Goal: Task Accomplishment & Management: Use online tool/utility

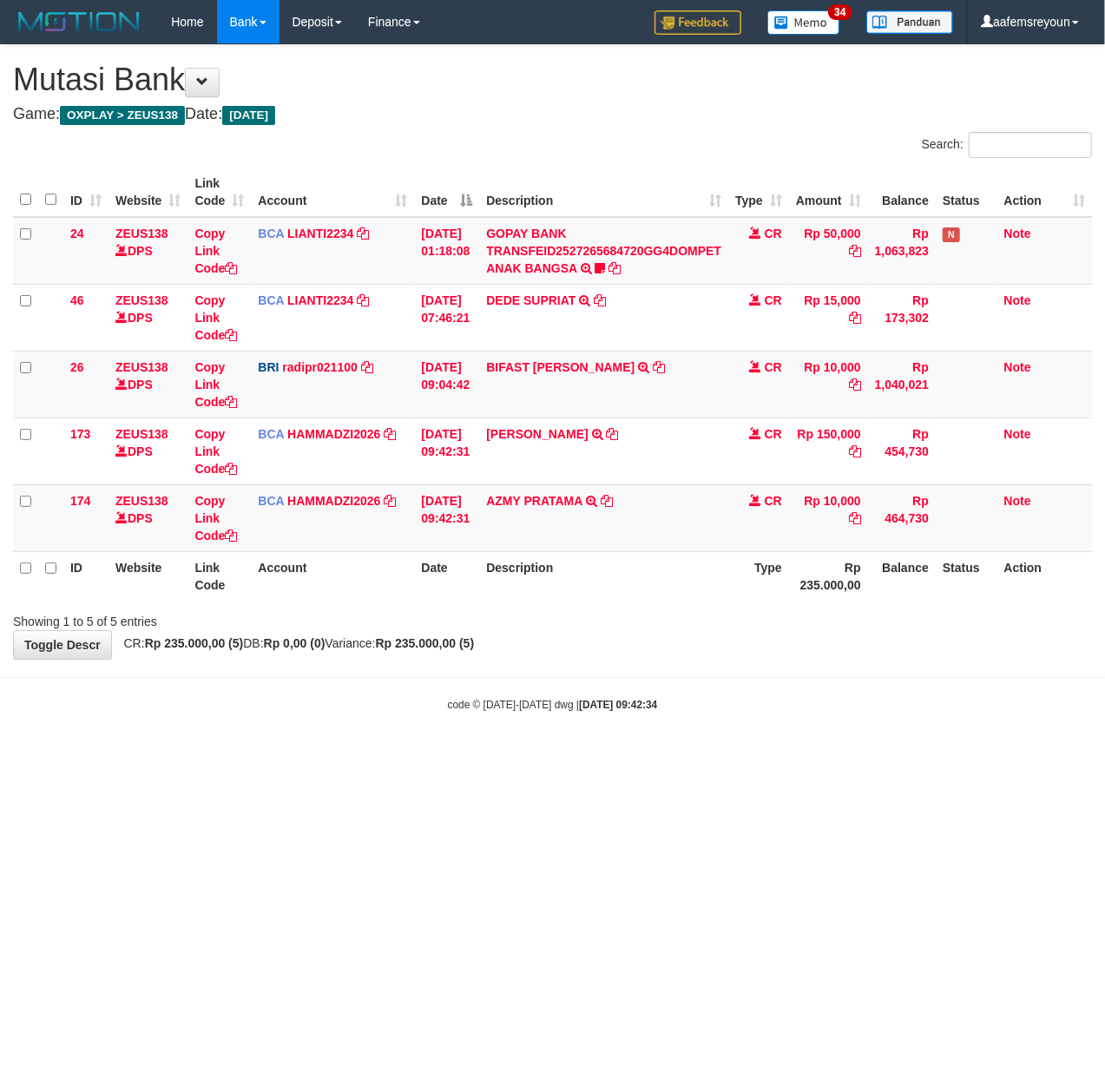
drag, startPoint x: 0, startPoint y: 0, endPoint x: 382, endPoint y: 667, distance: 768.6
click at [415, 668] on body "Toggle navigation Home Bank Account List Mutasi Bank Search Sync Note Mutasi De…" at bounding box center [552, 377] width 1105 height 756
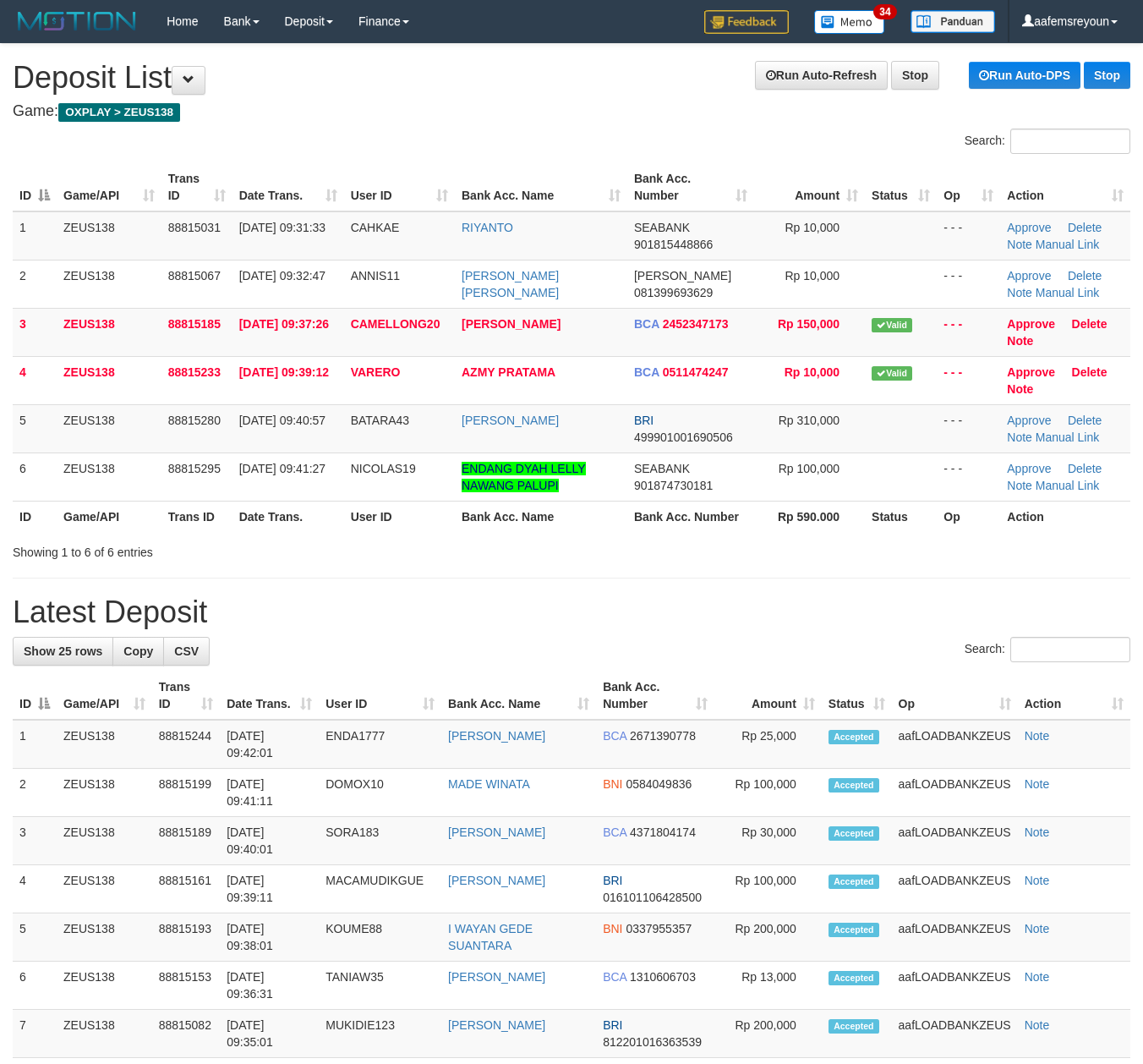
drag, startPoint x: 809, startPoint y: 540, endPoint x: 795, endPoint y: 545, distance: 14.9
click at [812, 540] on div "Showing 1 to 6 of 6 entries" at bounding box center [572, 548] width 1143 height 24
drag, startPoint x: 665, startPoint y: 634, endPoint x: 1157, endPoint y: 658, distance: 492.6
click at [671, 634] on div "**********" at bounding box center [572, 1041] width 1143 height 1994
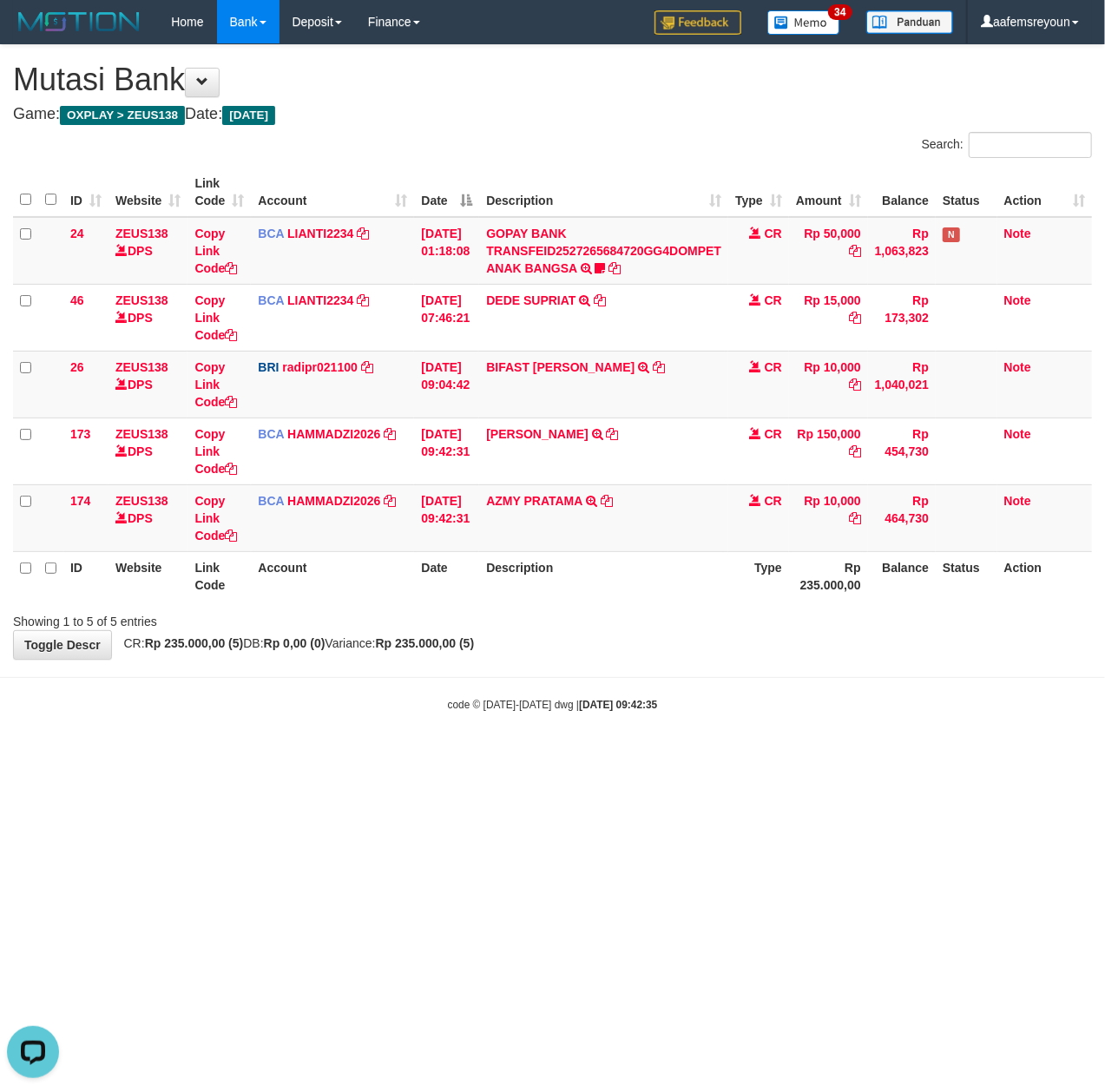
click at [650, 717] on body "Toggle navigation Home Bank Account List Mutasi Bank Search Sync Note Mutasi De…" at bounding box center [552, 377] width 1105 height 756
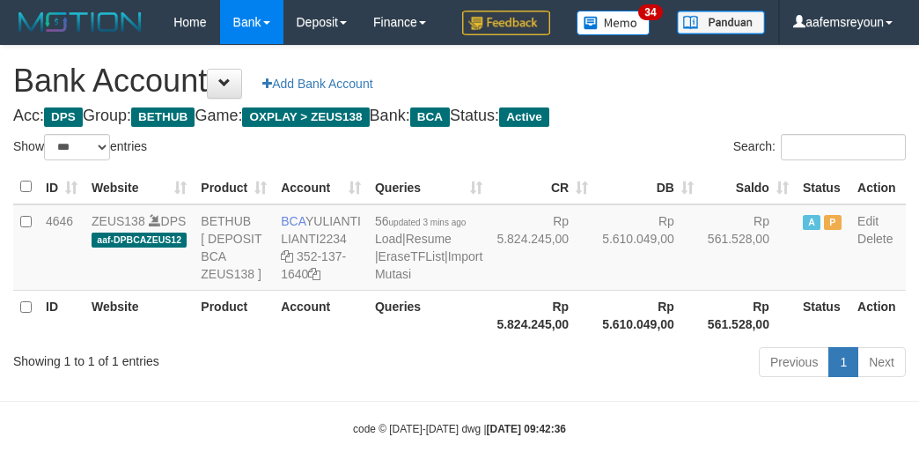
select select "***"
click at [625, 340] on th "Rp 5.610.049,00" at bounding box center [648, 315] width 106 height 50
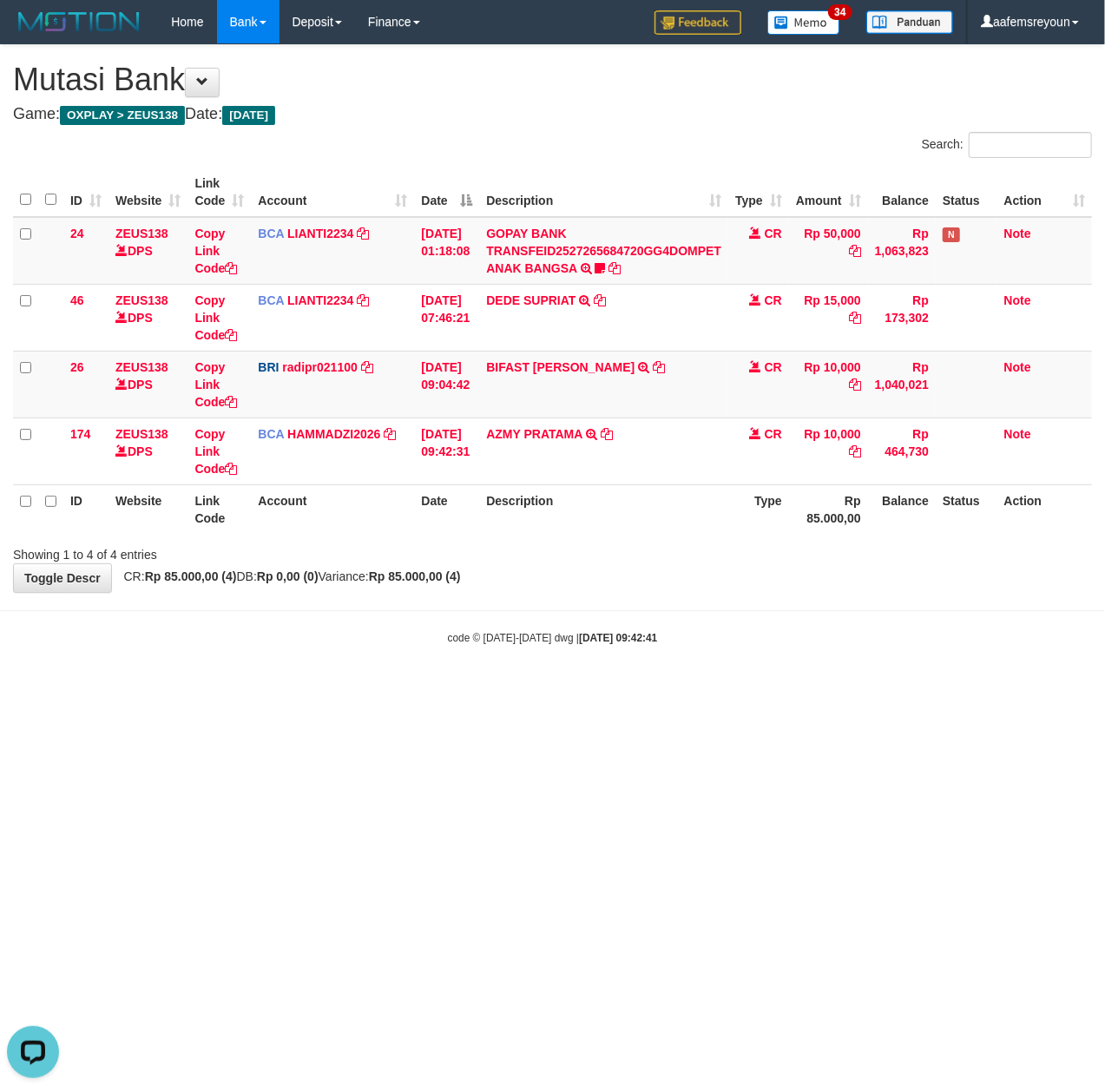
click at [621, 689] on html "Toggle navigation Home Bank Account List Mutasi Bank Search Sync Note Mutasi De…" at bounding box center [552, 344] width 1105 height 689
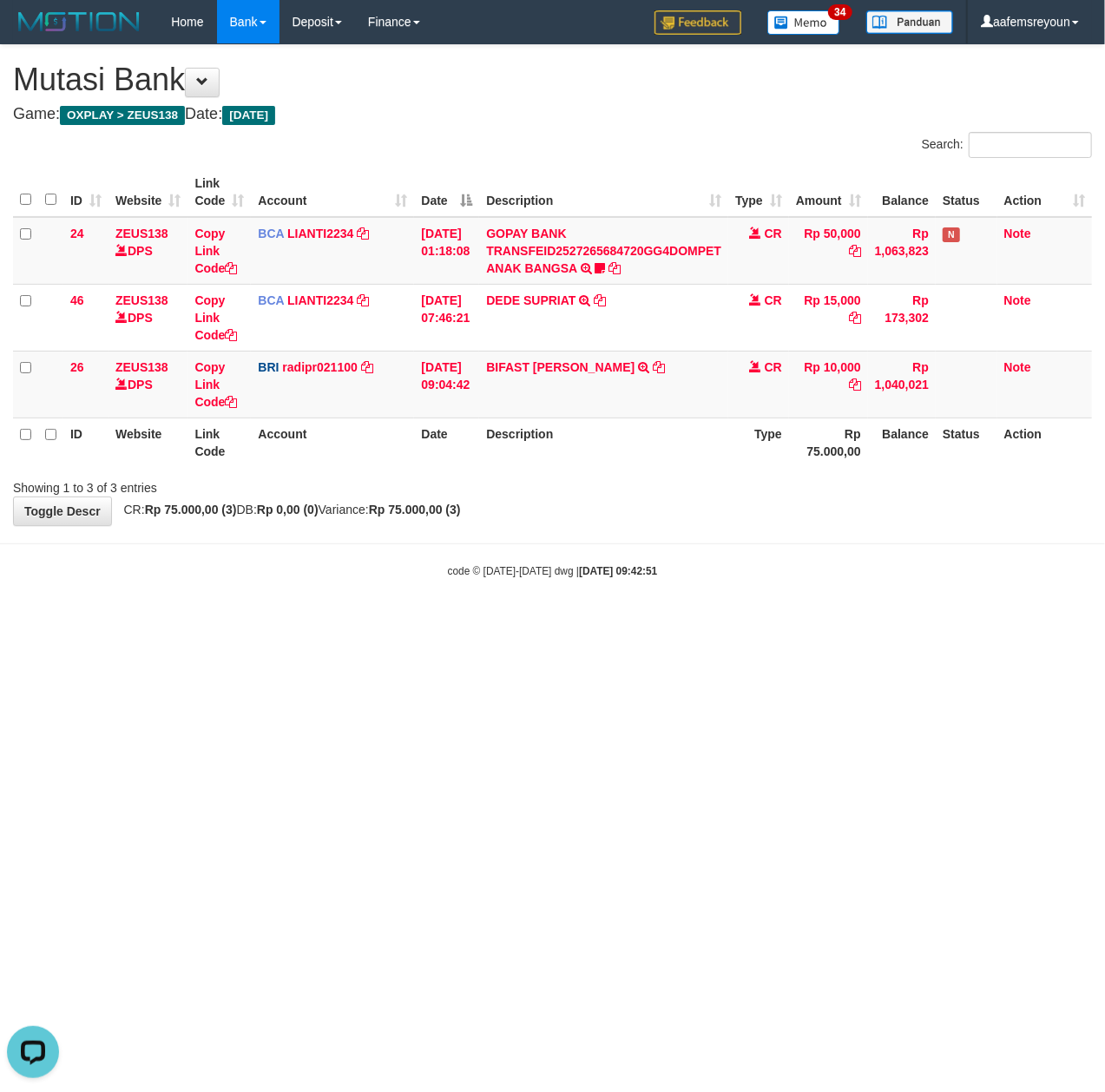
click at [789, 622] on html "Toggle navigation Home Bank Account List Mutasi Bank Search Sync Note Mutasi De…" at bounding box center [552, 310] width 1105 height 622
click at [501, 622] on html "Toggle navigation Home Bank Account List Mutasi Bank Search Sync Note Mutasi De…" at bounding box center [552, 310] width 1105 height 622
click at [647, 622] on html "Toggle navigation Home Bank Account List Mutasi Bank Search Sync Note Mutasi De…" at bounding box center [552, 310] width 1105 height 622
drag, startPoint x: 477, startPoint y: 781, endPoint x: 462, endPoint y: 786, distance: 15.8
click at [462, 622] on html "Toggle navigation Home Bank Account List Mutasi Bank Search Sync Note Mutasi De…" at bounding box center [552, 310] width 1105 height 622
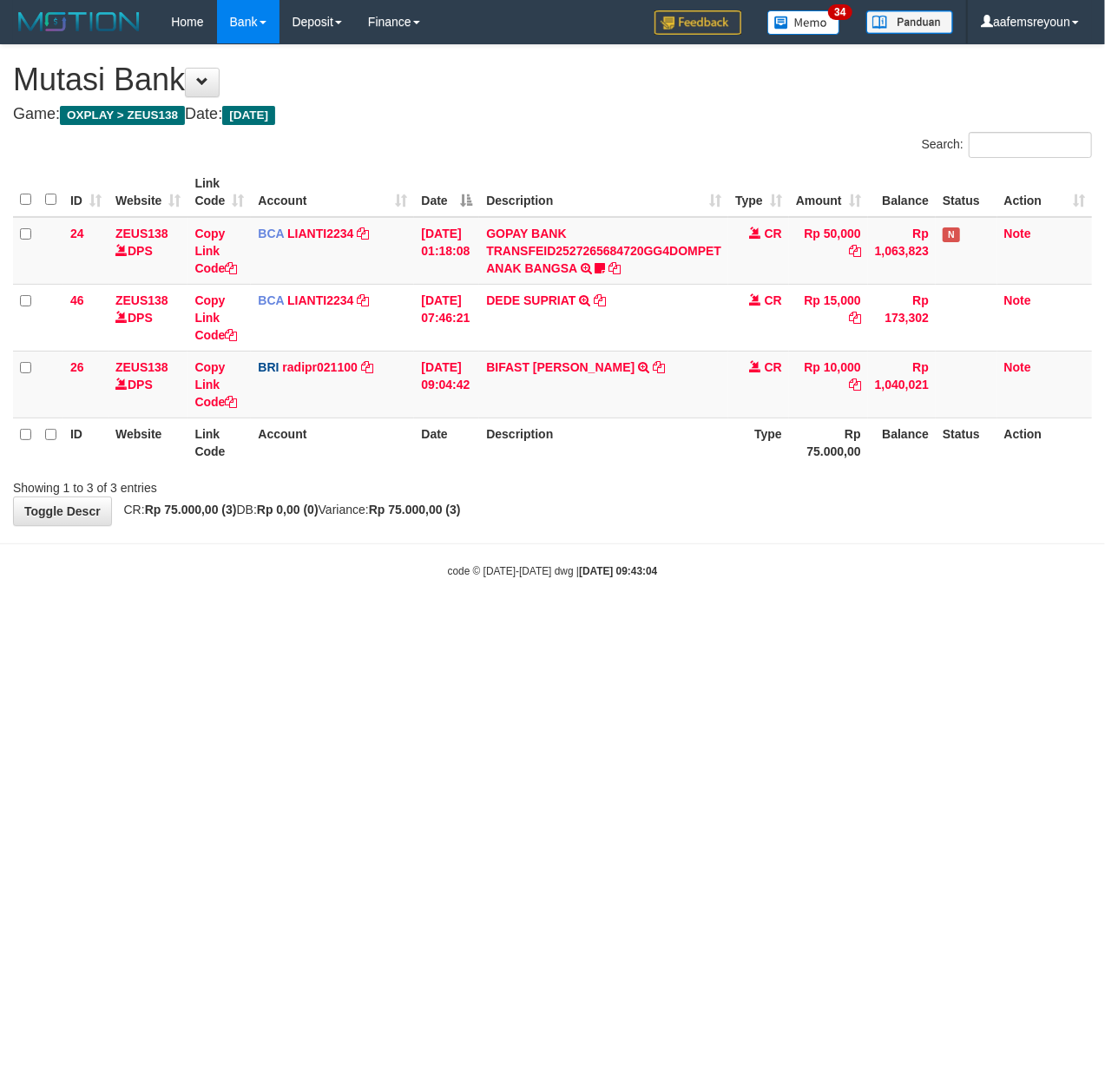
click at [703, 622] on html "Toggle navigation Home Bank Account List Mutasi Bank Search Sync Note Mutasi De…" at bounding box center [552, 310] width 1105 height 622
click at [739, 622] on html "Toggle navigation Home Bank Account List Mutasi Bank Search Sync Note Mutasi De…" at bounding box center [552, 310] width 1105 height 622
click at [462, 622] on html "Toggle navigation Home Bank Account List Mutasi Bank Search Sync Note Mutasi De…" at bounding box center [552, 310] width 1105 height 622
click at [528, 622] on html "Toggle navigation Home Bank Account List Mutasi Bank Search Sync Note Mutasi De…" at bounding box center [552, 310] width 1105 height 622
click at [442, 622] on html "Toggle navigation Home Bank Account List Mutasi Bank Search Sync Note Mutasi De…" at bounding box center [552, 310] width 1105 height 622
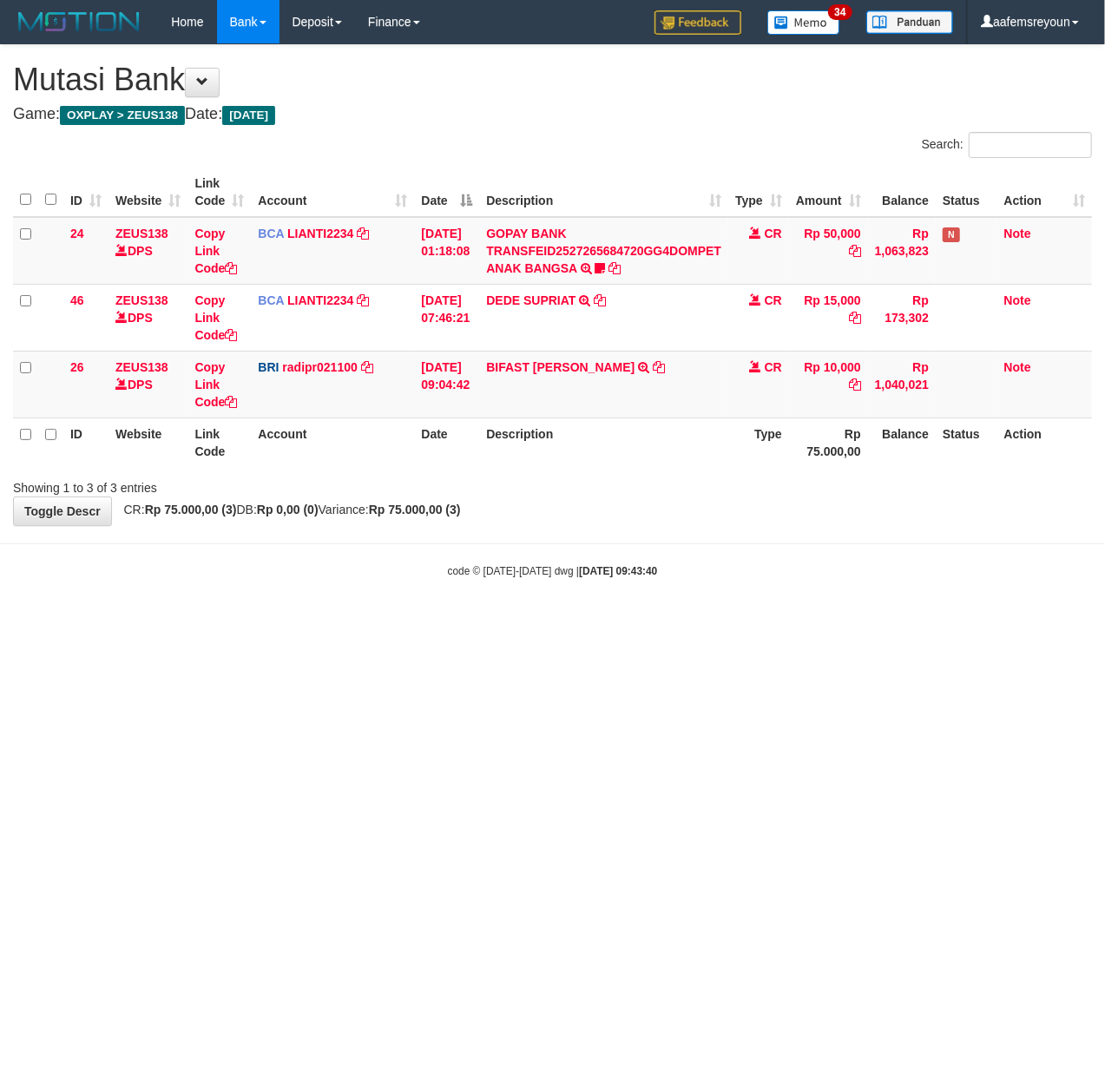
click at [213, 622] on html "Toggle navigation Home Bank Account List Mutasi Bank Search Sync Note Mutasi De…" at bounding box center [552, 310] width 1105 height 622
click at [77, 622] on html "Toggle navigation Home Bank Account List Mutasi Bank Search Sync Note Mutasi De…" at bounding box center [552, 310] width 1105 height 622
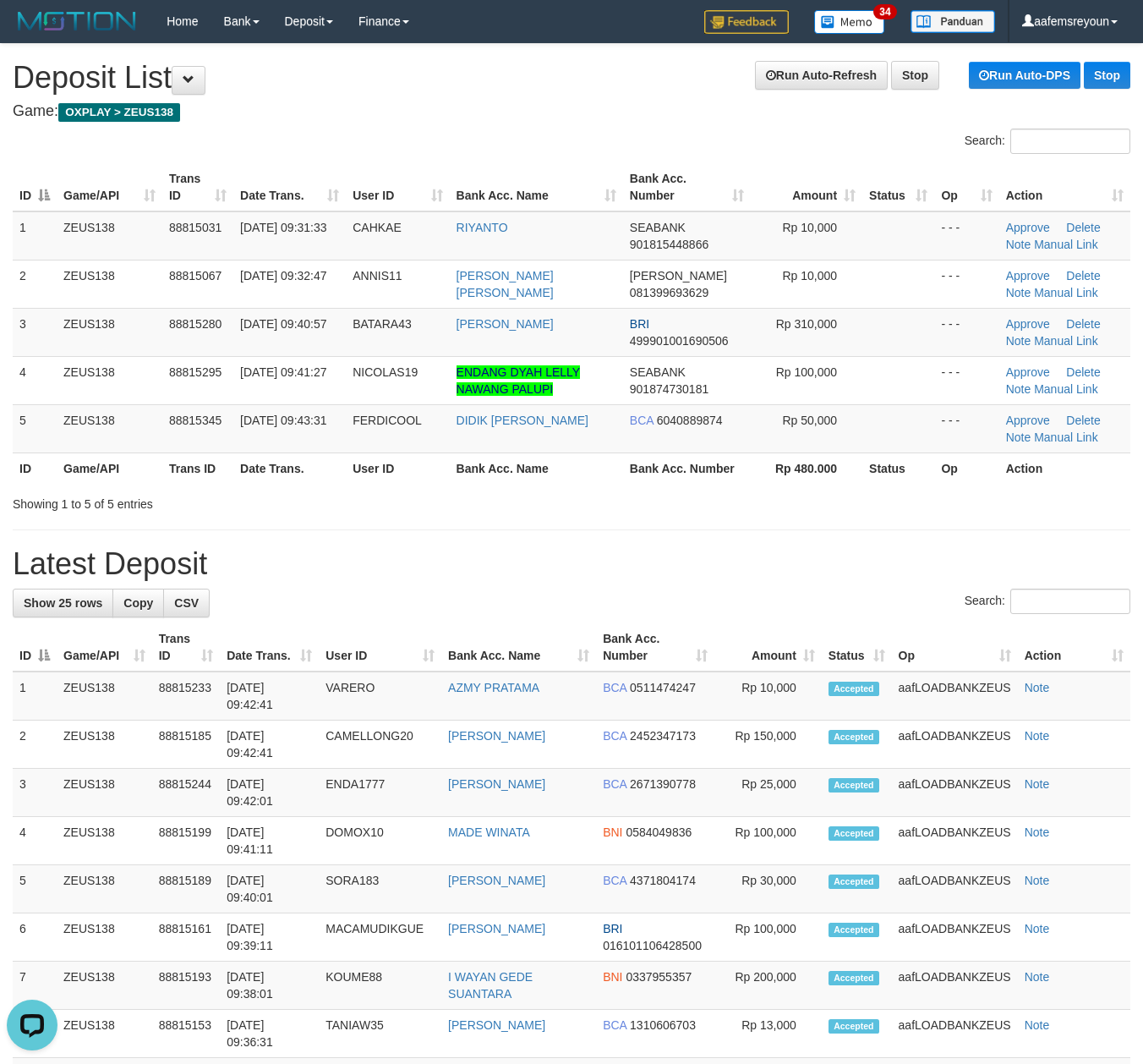
drag, startPoint x: 678, startPoint y: 534, endPoint x: 1157, endPoint y: 582, distance: 481.4
click at [682, 534] on div "**********" at bounding box center [572, 1017] width 1143 height 1946
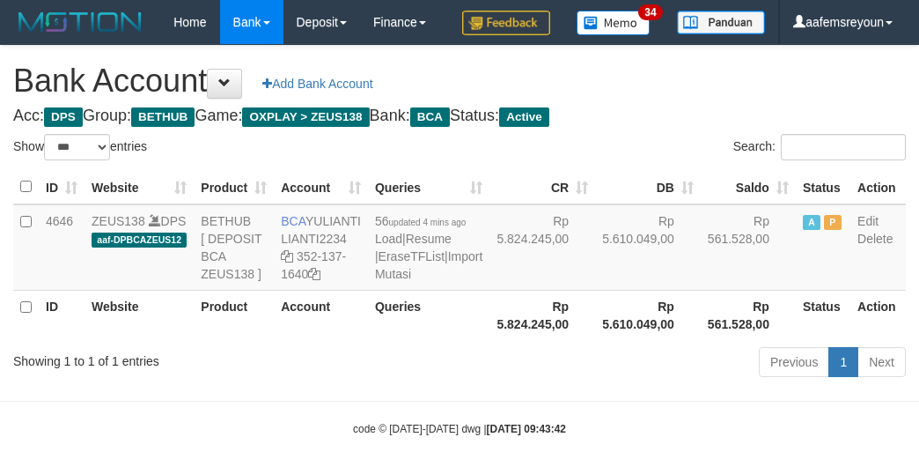
select select "***"
click at [381, 291] on td "56 updated 4 mins ago Load | Resume | EraseTFList | Import Mutasi" at bounding box center [429, 247] width 122 height 86
click at [381, 281] on link "Import Mutasi" at bounding box center [428, 265] width 107 height 32
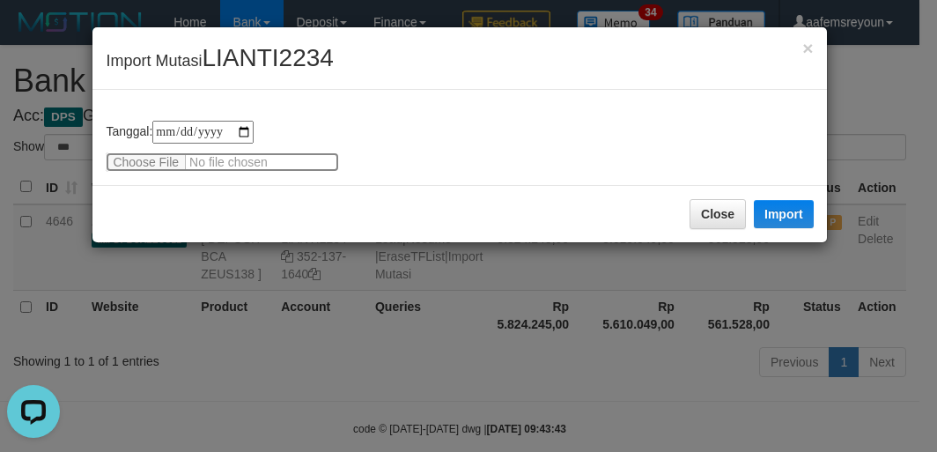
click at [143, 159] on input "file" at bounding box center [222, 161] width 233 height 19
type input "**********"
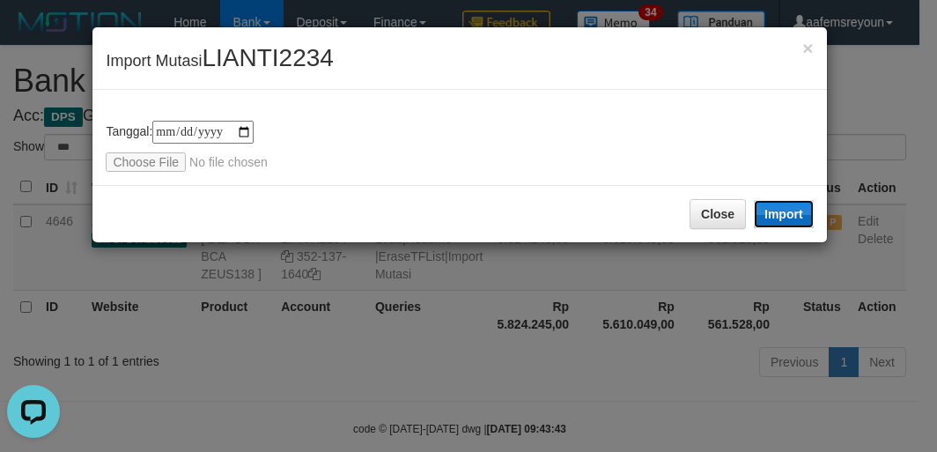
click at [791, 224] on button "Import" at bounding box center [784, 214] width 60 height 28
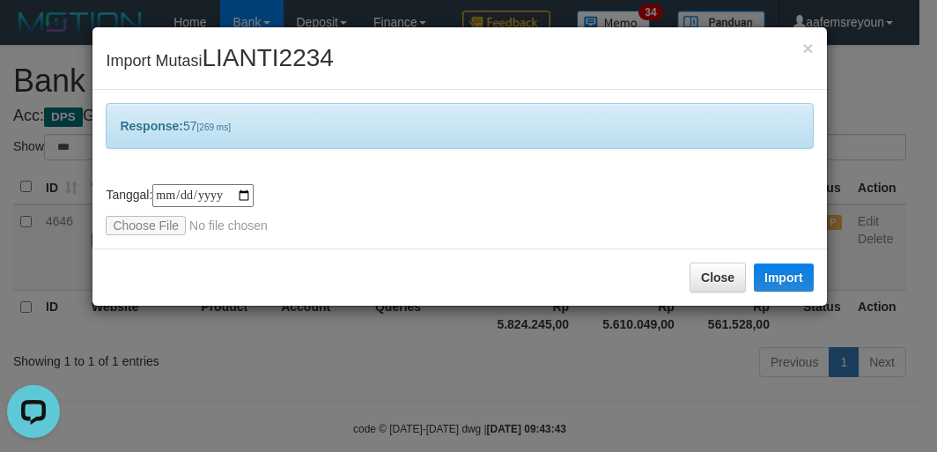
click at [710, 378] on div "**********" at bounding box center [468, 226] width 937 height 452
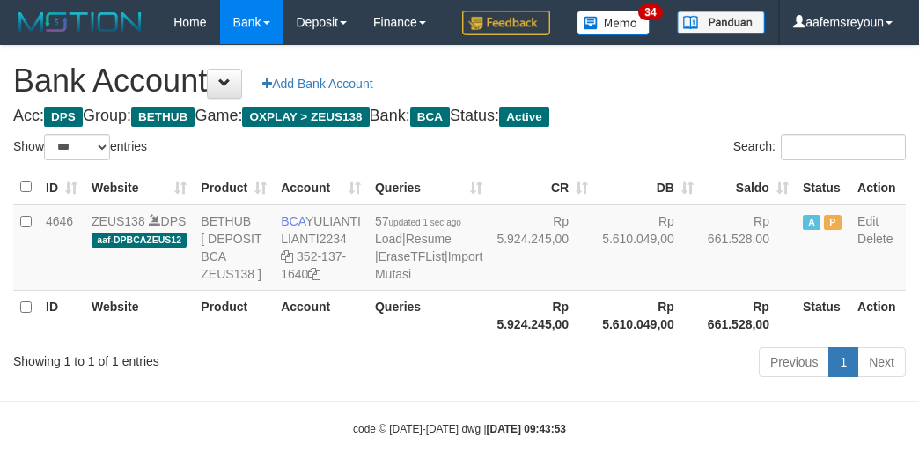
select select "***"
click at [701, 291] on td "Rp 661.528,00" at bounding box center [748, 247] width 95 height 86
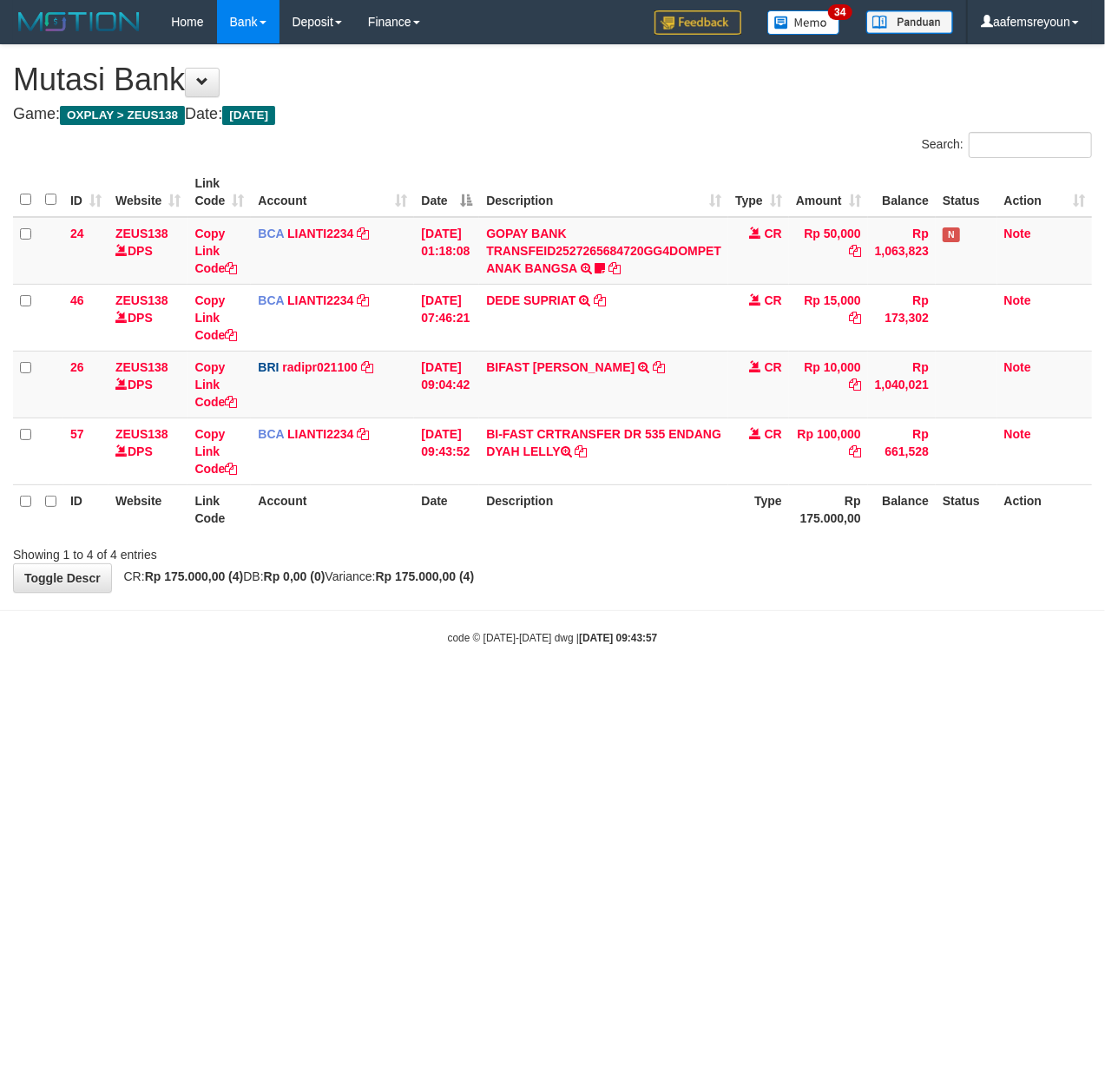
drag, startPoint x: 0, startPoint y: 0, endPoint x: 347, endPoint y: 611, distance: 702.7
click at [345, 611] on hr at bounding box center [552, 610] width 1105 height 1
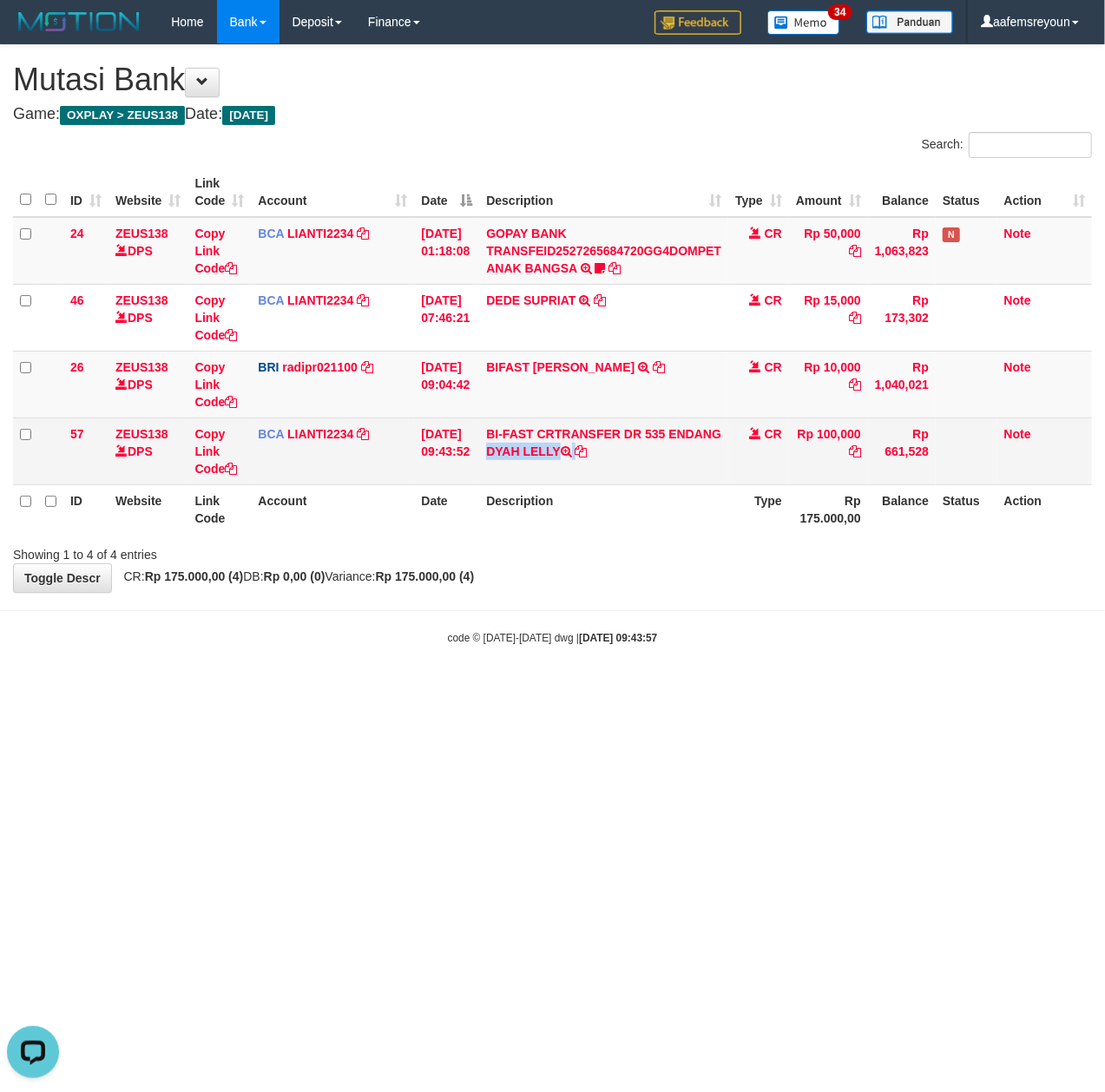
copy td "ENDANG DYAH LELLY"
drag, startPoint x: 679, startPoint y: 432, endPoint x: 516, endPoint y: 453, distance: 164.3
click at [684, 446] on td "BI-FAST CRTRANSFER DR 535 ENDANG DYAH LELLY" at bounding box center [603, 450] width 249 height 67
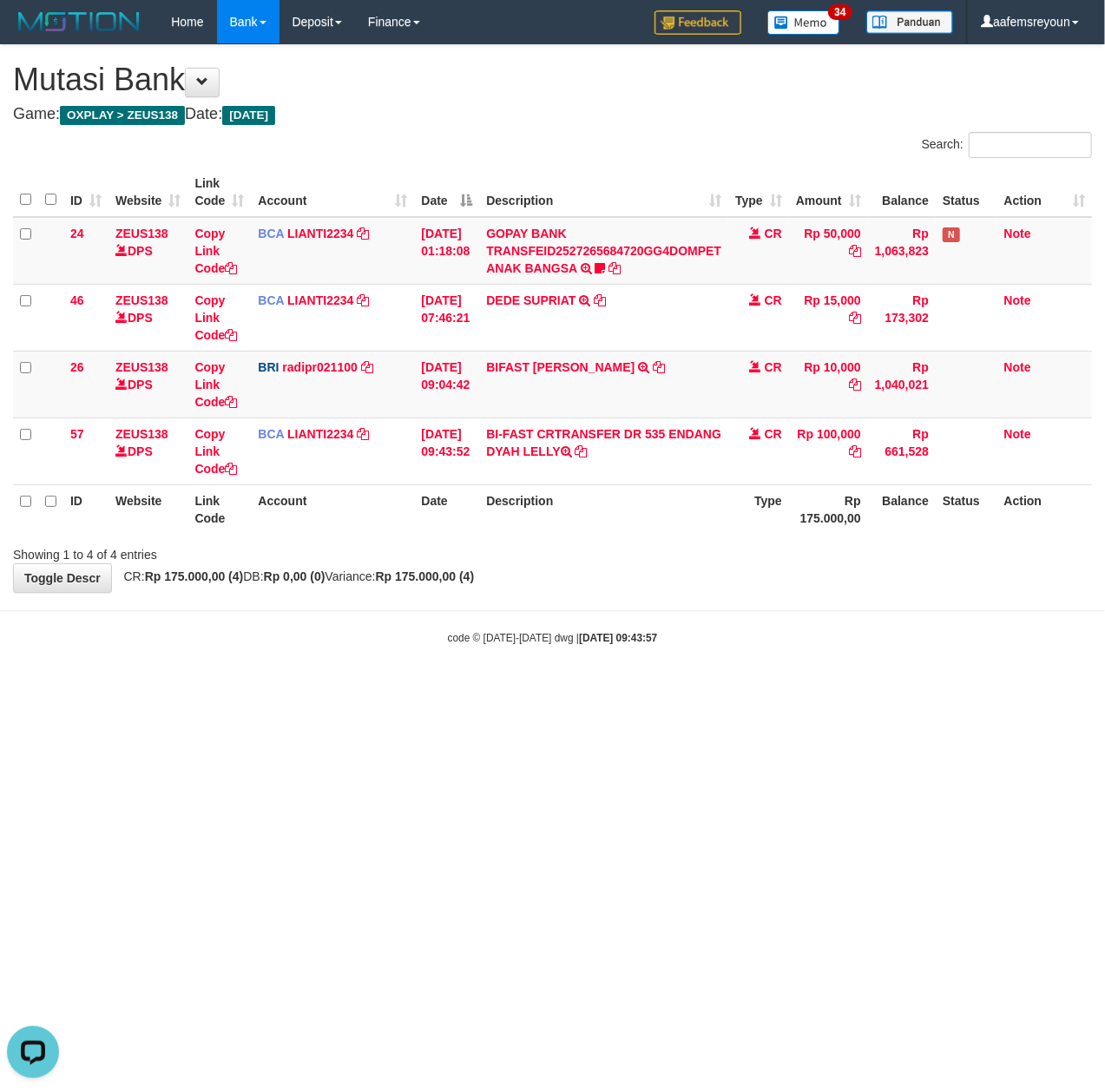
drag, startPoint x: 401, startPoint y: 668, endPoint x: 1, endPoint y: 626, distance: 402.2
click at [363, 667] on body "Toggle navigation Home Bank Account List Mutasi Bank Search Sync Note Mutasi De…" at bounding box center [552, 344] width 1105 height 689
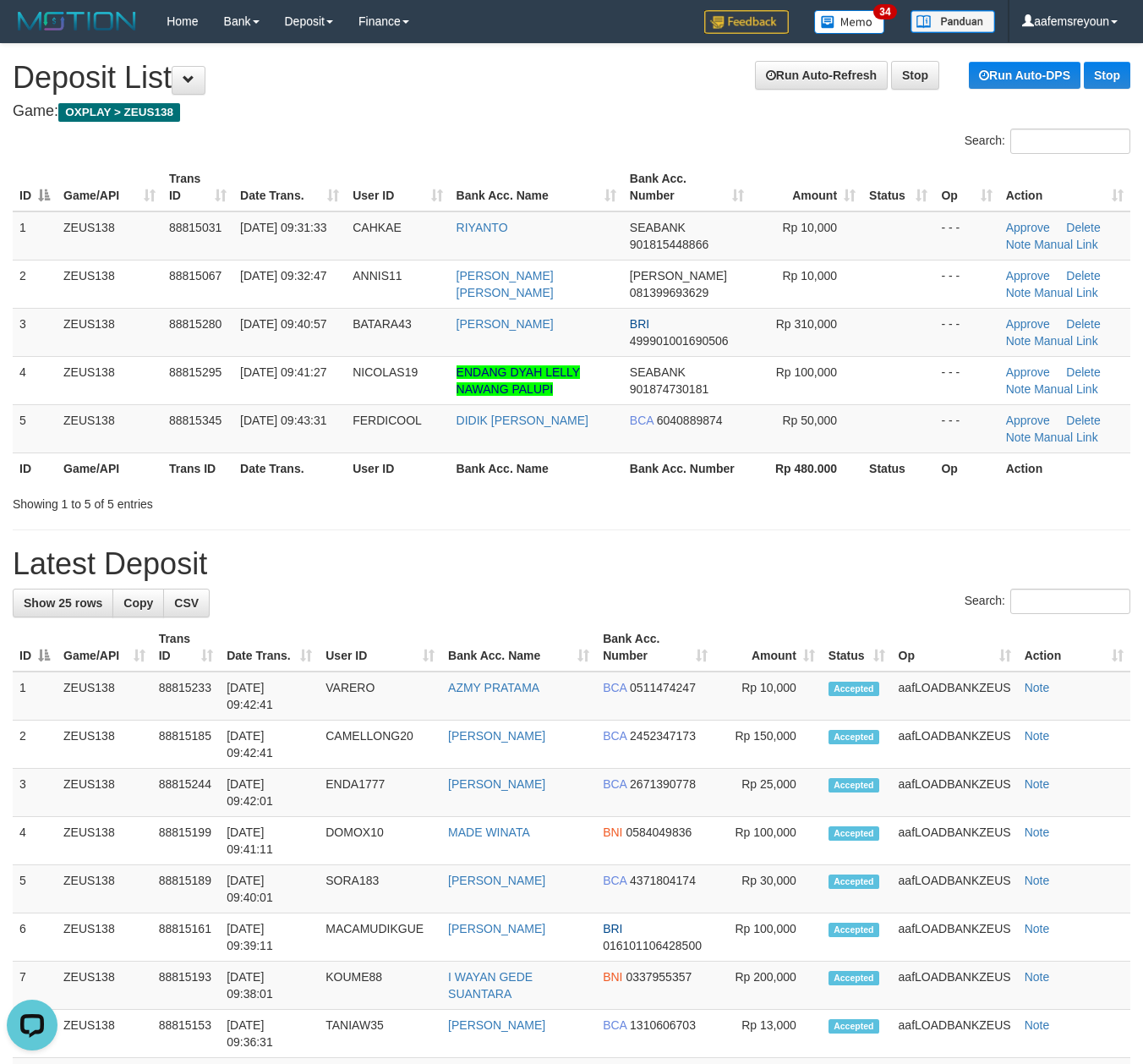
click at [816, 477] on th "Rp 480.000" at bounding box center [807, 468] width 111 height 32
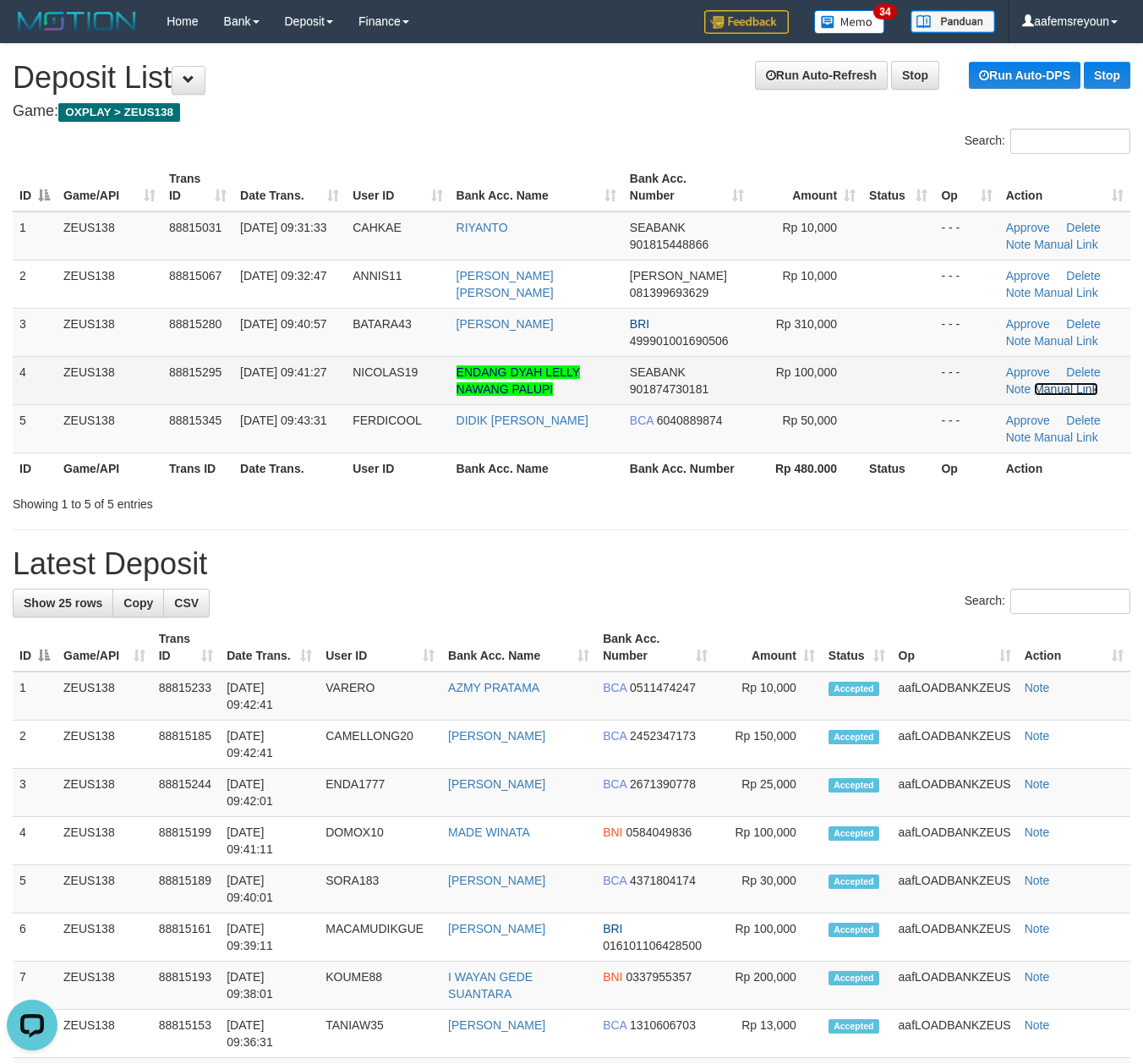
click at [1064, 385] on link "Manual Link" at bounding box center [1066, 389] width 64 height 13
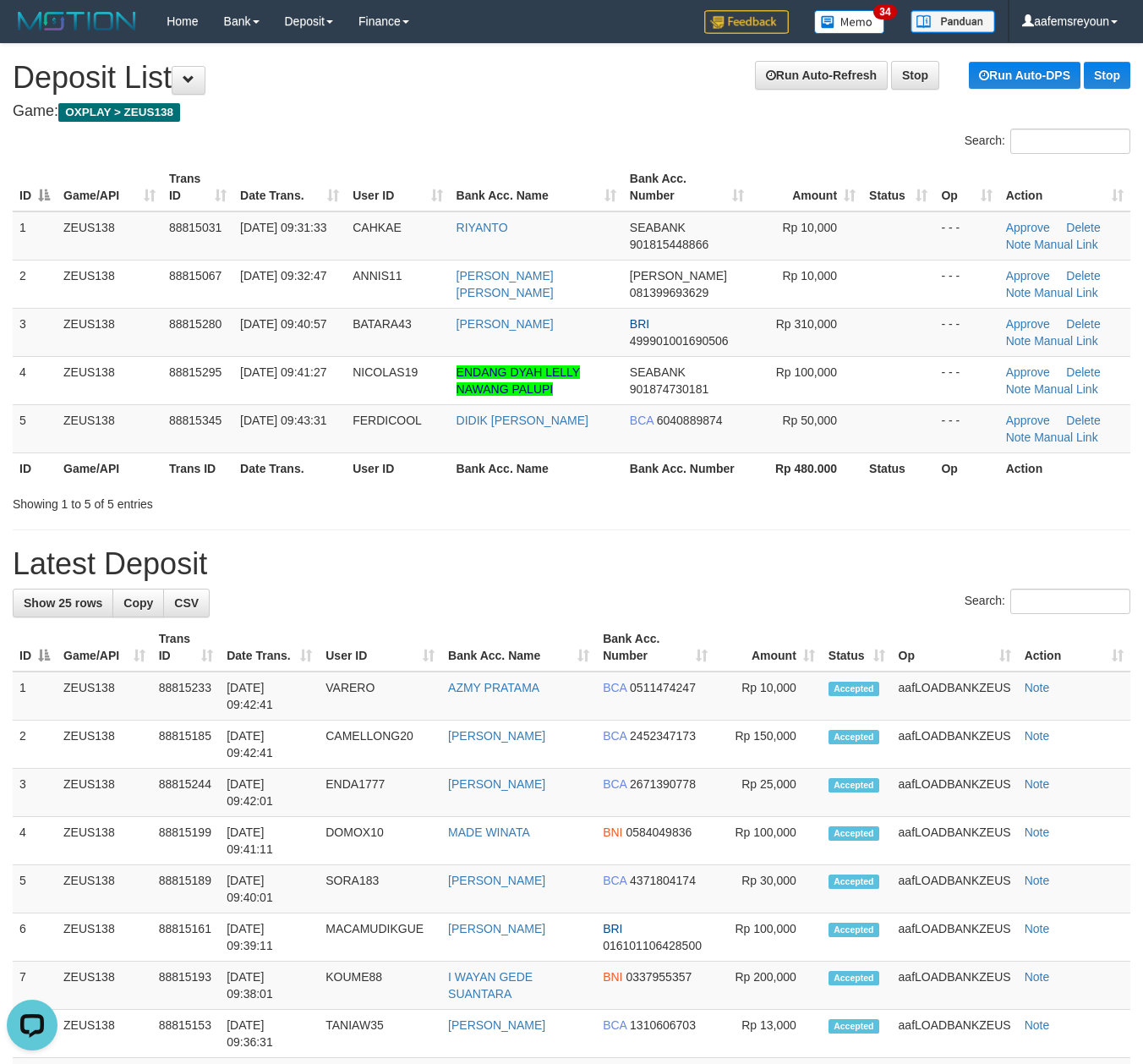
drag, startPoint x: 421, startPoint y: 462, endPoint x: 547, endPoint y: 478, distance: 127.0
click at [467, 471] on tr "ID Game/API Trans ID Date Trans. User ID Bank Acc. Name Bank Acc. Number Rp 480…" at bounding box center [572, 468] width 1118 height 32
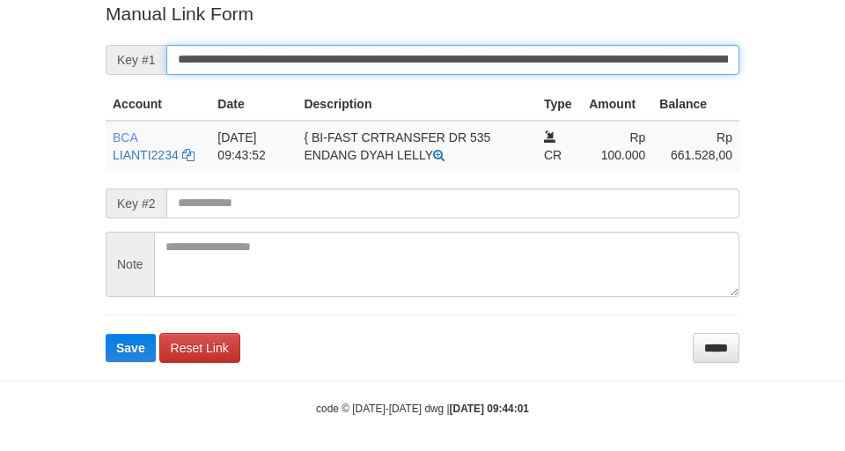
click at [106, 334] on button "Save" at bounding box center [131, 348] width 50 height 28
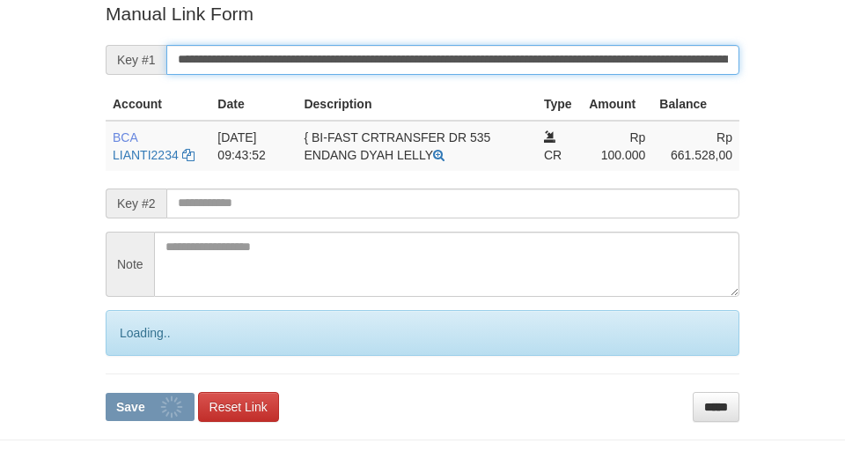
click at [542, 55] on input "**********" at bounding box center [452, 60] width 573 height 30
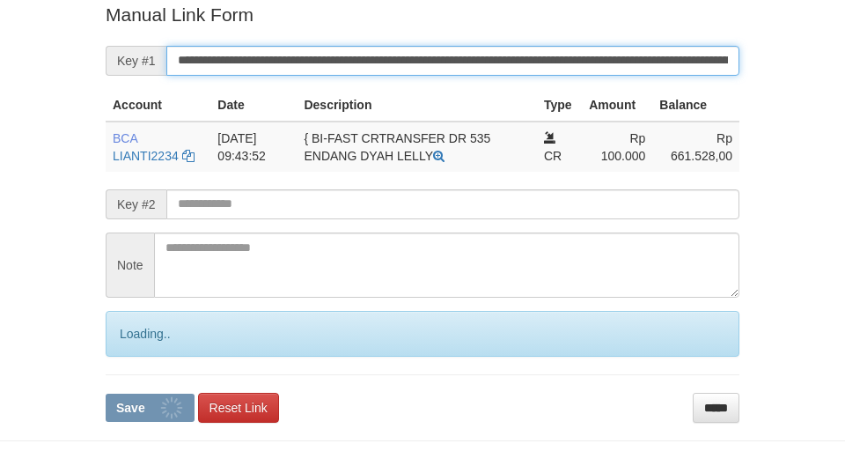
click at [106, 394] on button "Save" at bounding box center [150, 408] width 89 height 28
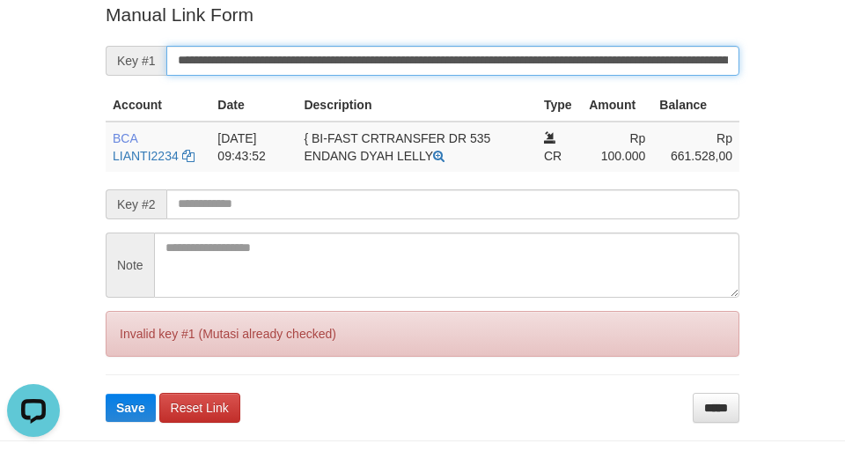
scroll to position [0, 0]
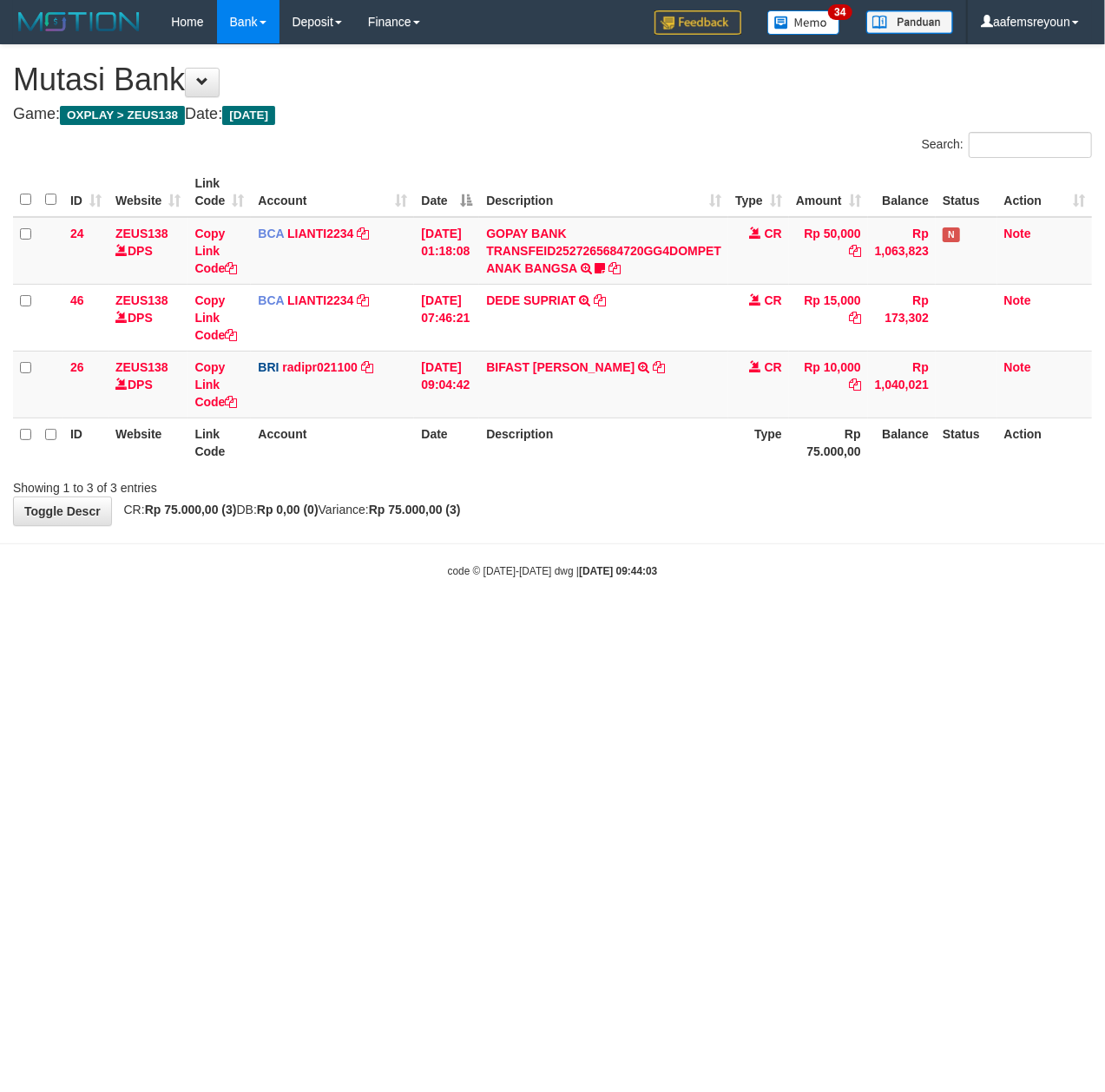
click at [650, 622] on html "Toggle navigation Home Bank Account List Mutasi Bank Search Sync Note Mutasi De…" at bounding box center [552, 310] width 1105 height 622
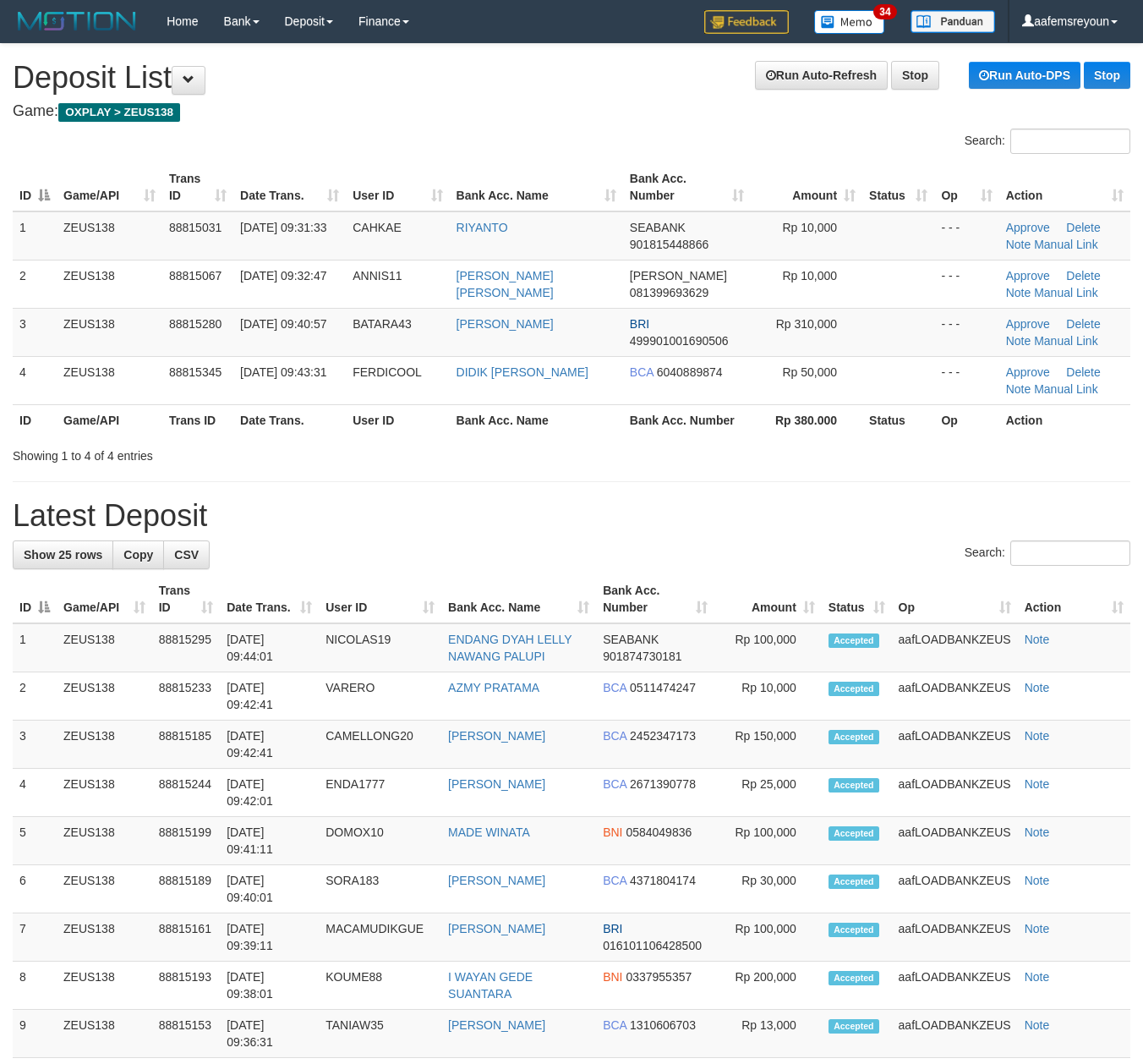
click at [585, 532] on h1 "Latest Deposit" at bounding box center [572, 515] width 1118 height 34
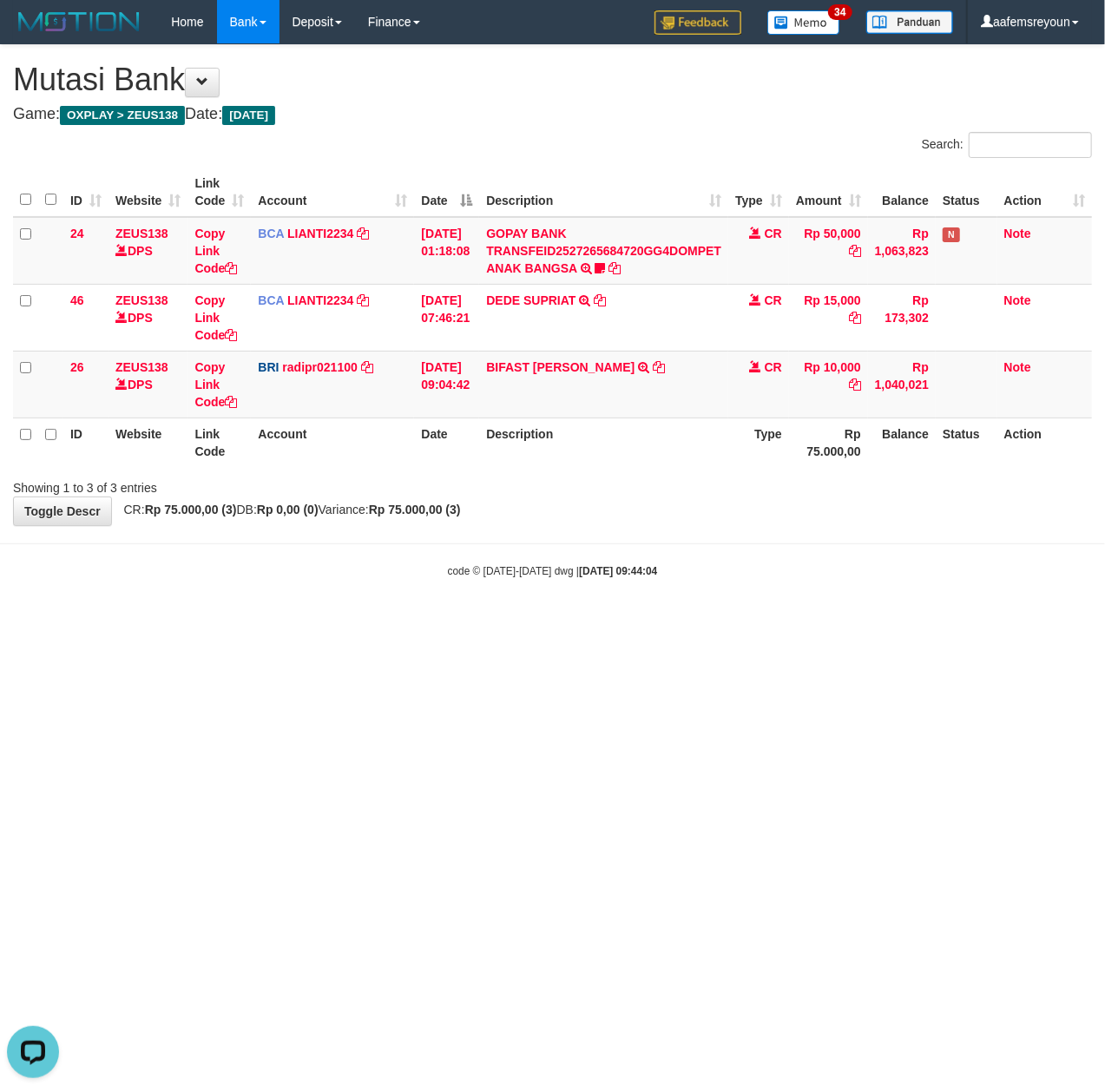
click at [387, 622] on html "Toggle navigation Home Bank Account List Mutasi Bank Search Sync Note Mutasi De…" at bounding box center [552, 310] width 1105 height 622
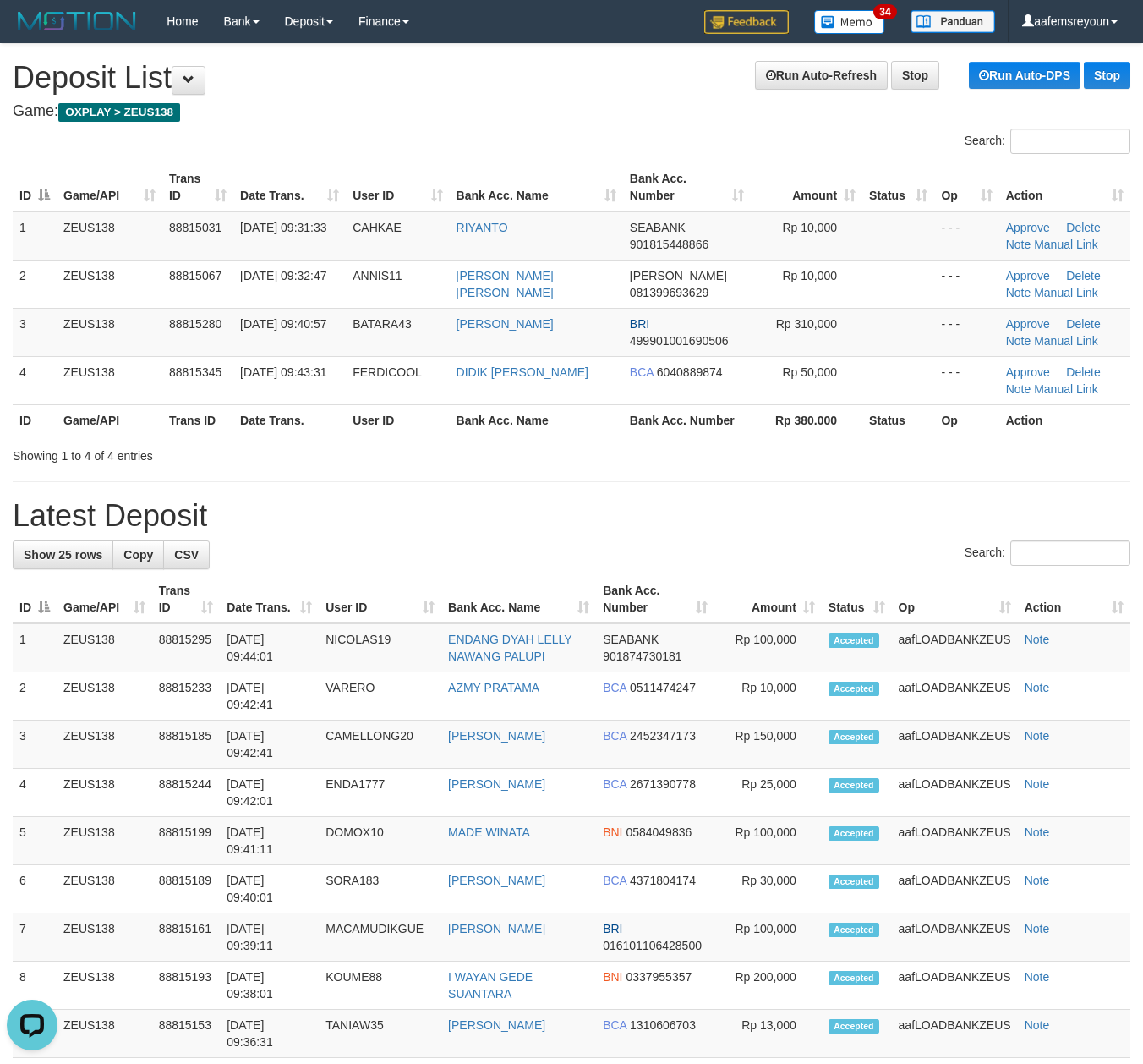
drag, startPoint x: 644, startPoint y: 516, endPoint x: 993, endPoint y: 552, distance: 350.9
click at [661, 525] on h1 "Latest Deposit" at bounding box center [572, 515] width 1118 height 34
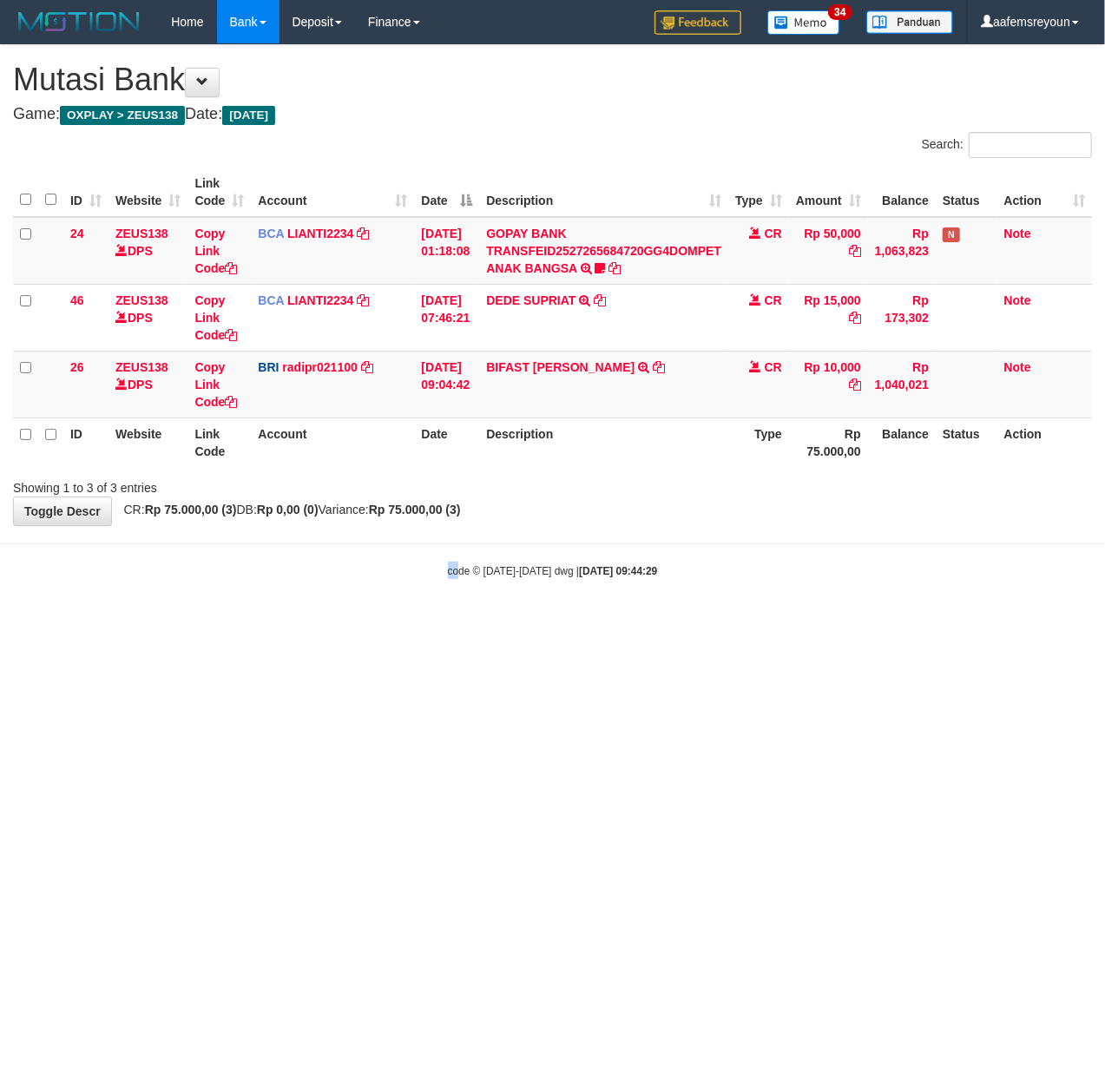
drag, startPoint x: 458, startPoint y: 664, endPoint x: 417, endPoint y: 656, distance: 41.8
click at [459, 622] on html "Toggle navigation Home Bank Account List Mutasi Bank Search Sync Note Mutasi De…" at bounding box center [552, 310] width 1105 height 622
click at [362, 584] on body "Toggle navigation Home Bank Account List Mutasi Bank Search Sync Note Mutasi De…" at bounding box center [552, 310] width 1105 height 622
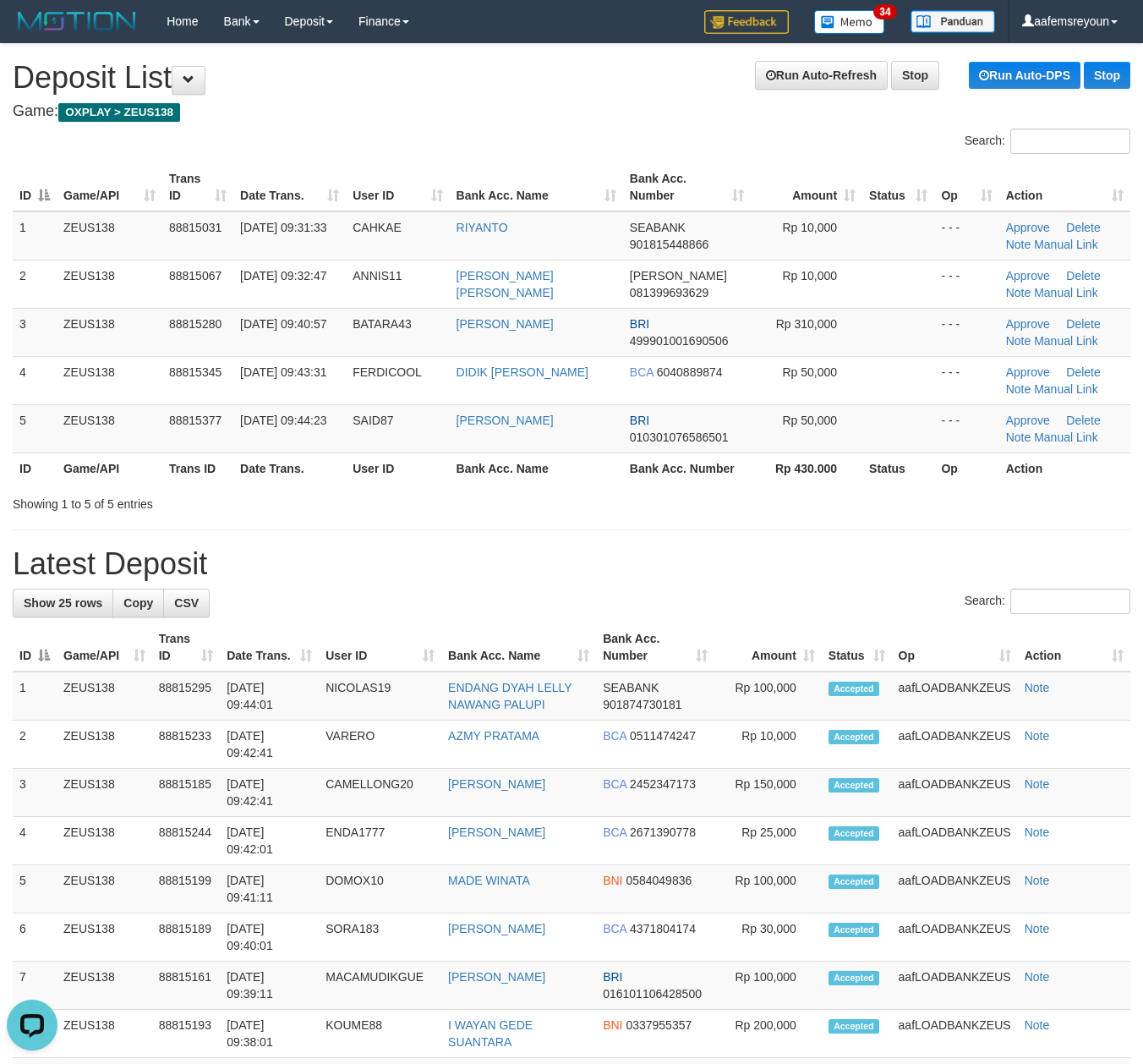
drag, startPoint x: 465, startPoint y: 552, endPoint x: 1154, endPoint y: 569, distance: 689.2
click at [515, 559] on h1 "Latest Deposit" at bounding box center [572, 564] width 1118 height 34
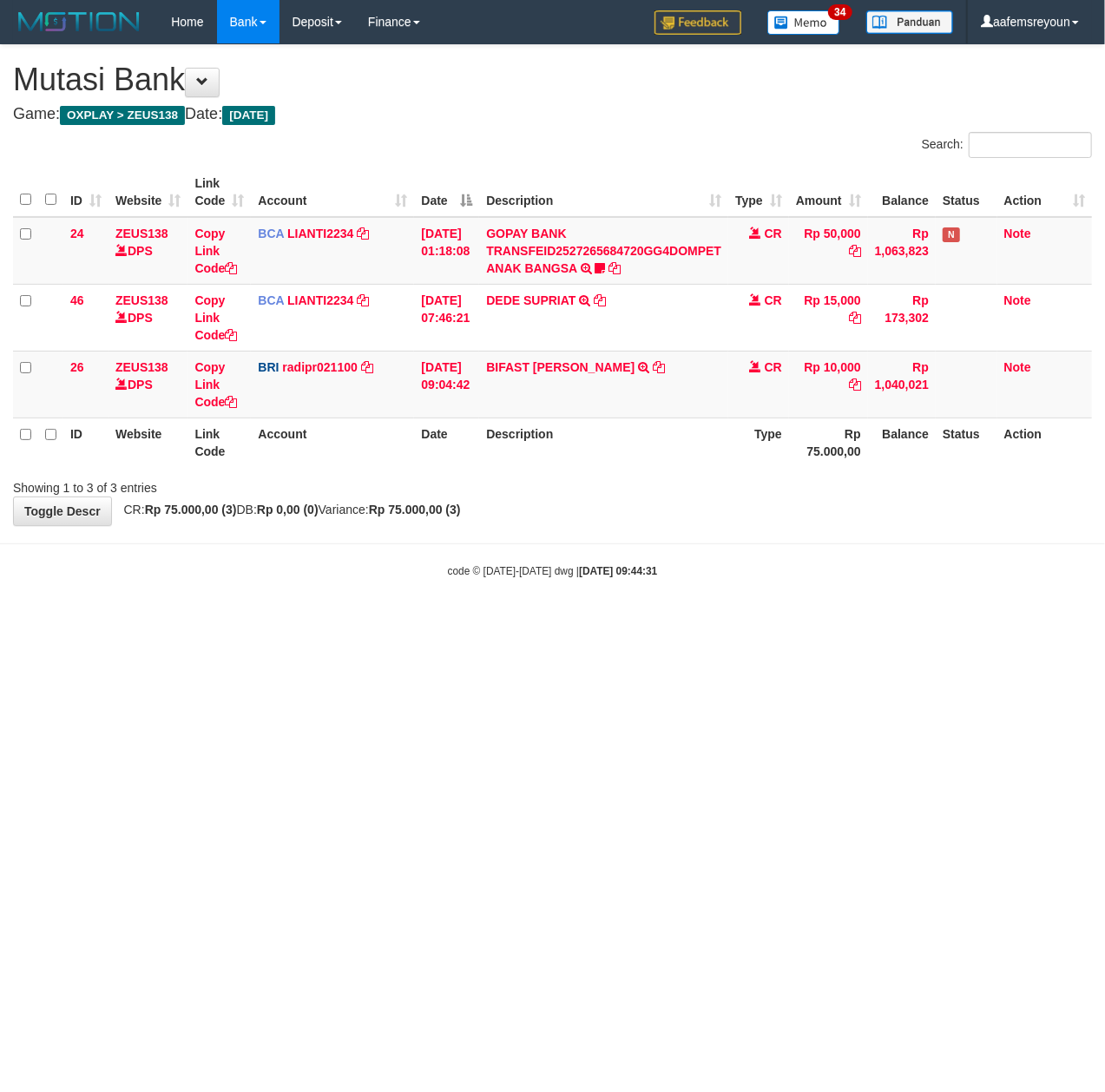
drag, startPoint x: 525, startPoint y: 481, endPoint x: 481, endPoint y: 501, distance: 48.3
click at [518, 484] on div "Showing 1 to 3 of 3 entries" at bounding box center [552, 484] width 1105 height 25
click at [467, 520] on div "**********" at bounding box center [552, 285] width 1105 height 480
click at [388, 581] on body "Toggle navigation Home Bank Account List Mutasi Bank Search Sync Note Mutasi De…" at bounding box center [552, 310] width 1105 height 622
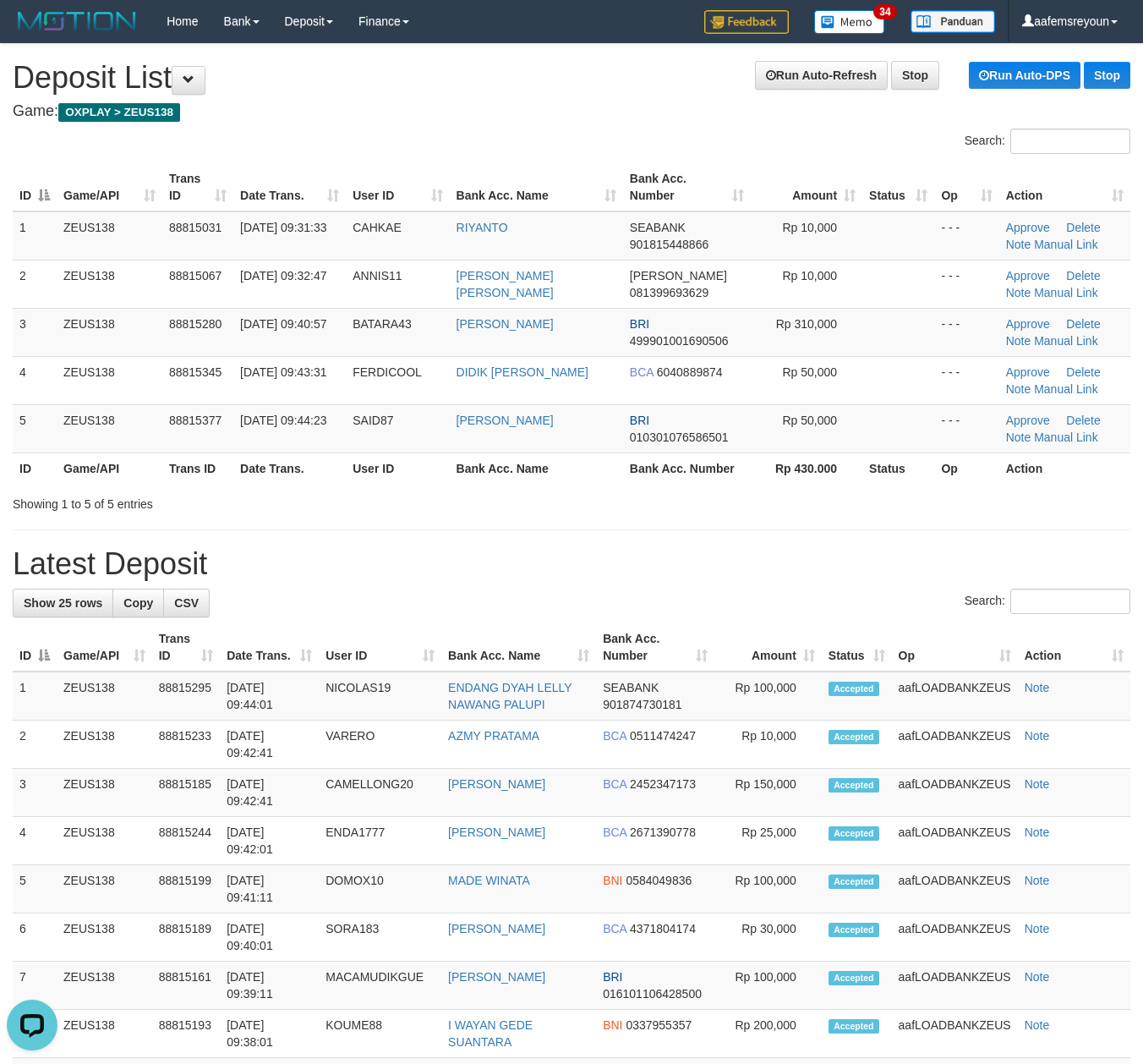
drag, startPoint x: 576, startPoint y: 603, endPoint x: 617, endPoint y: 603, distance: 41.0
click at [579, 604] on div "Search:" at bounding box center [572, 603] width 1118 height 30
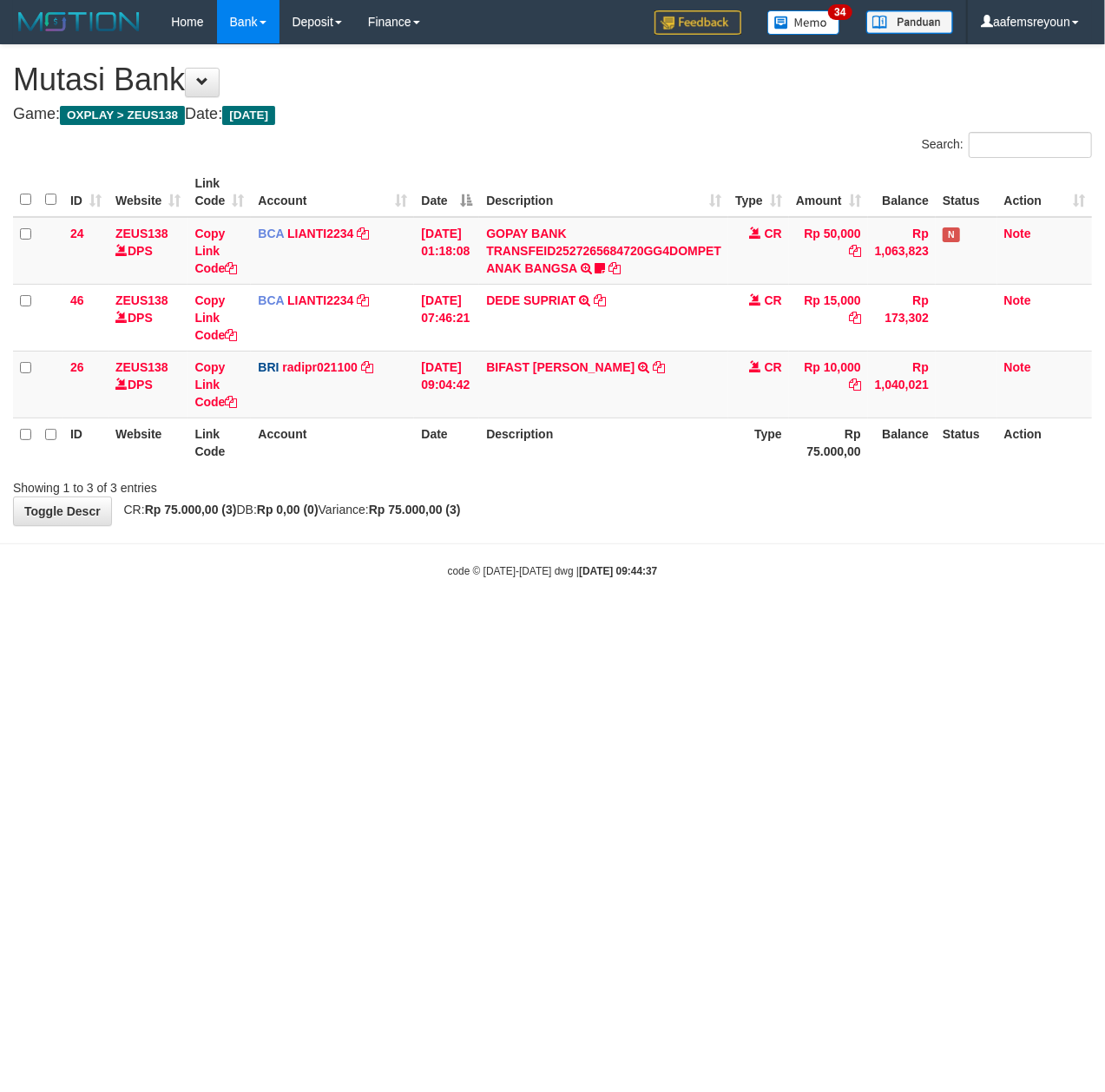
click at [628, 622] on html "Toggle navigation Home Bank Account List Mutasi Bank Search Sync Note Mutasi De…" at bounding box center [552, 310] width 1105 height 622
drag, startPoint x: 0, startPoint y: 0, endPoint x: 581, endPoint y: 705, distance: 913.6
click at [581, 622] on html "Toggle navigation Home Bank Account List Mutasi Bank Search Sync Note Mutasi De…" at bounding box center [552, 310] width 1105 height 622
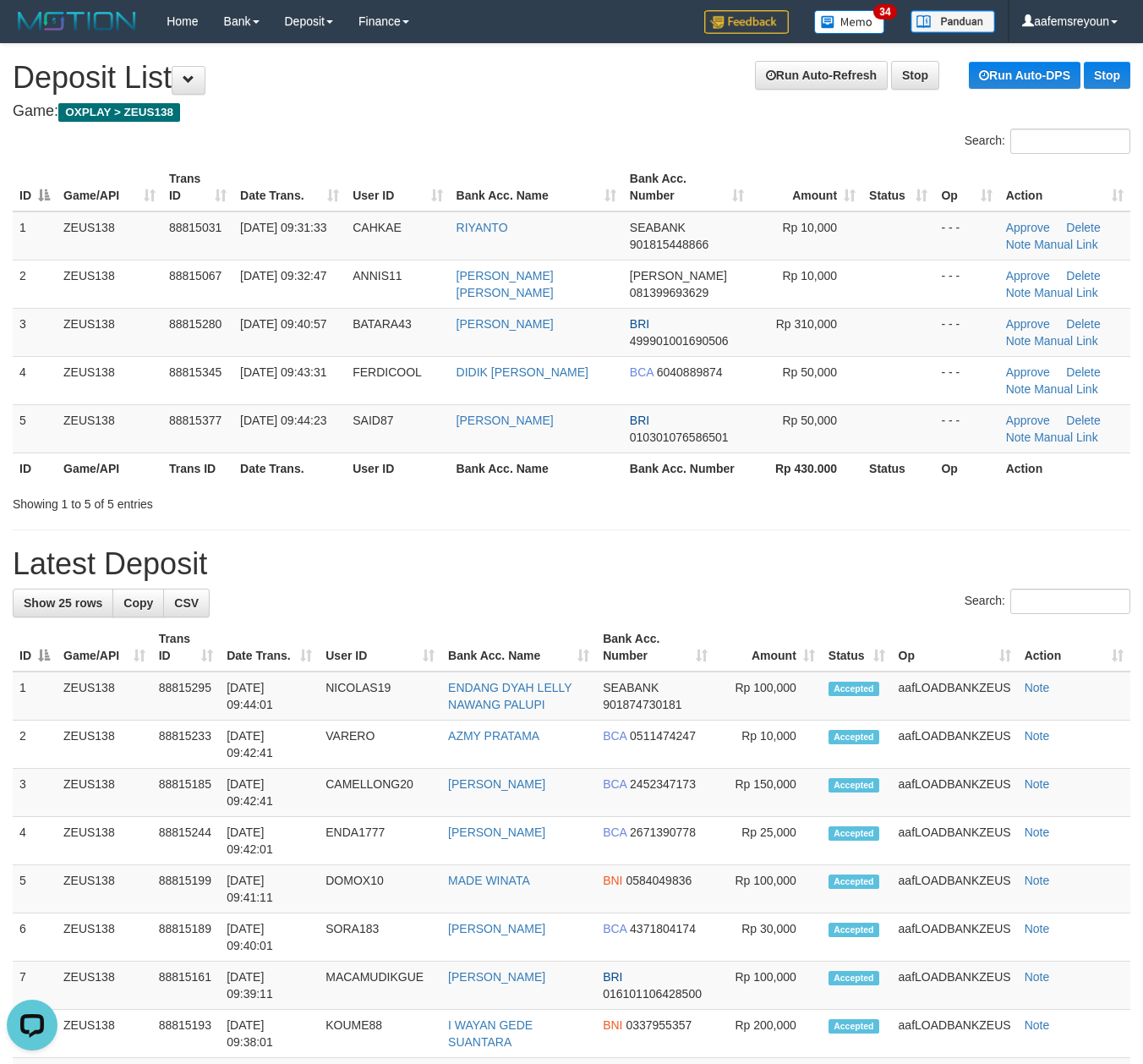
drag, startPoint x: 637, startPoint y: 548, endPoint x: 653, endPoint y: 551, distance: 16.3
click at [643, 549] on h1 "Latest Deposit" at bounding box center [572, 564] width 1118 height 34
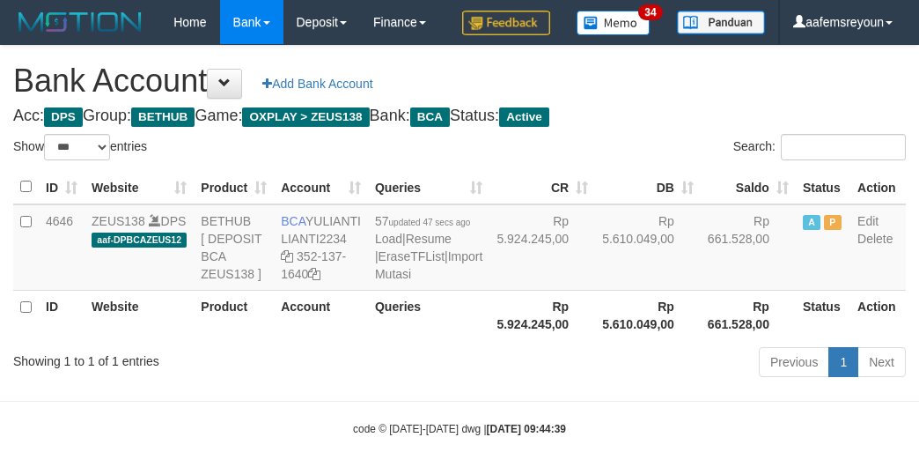
select select "***"
click at [603, 291] on td "Rp 5.610.049,00" at bounding box center [648, 247] width 106 height 86
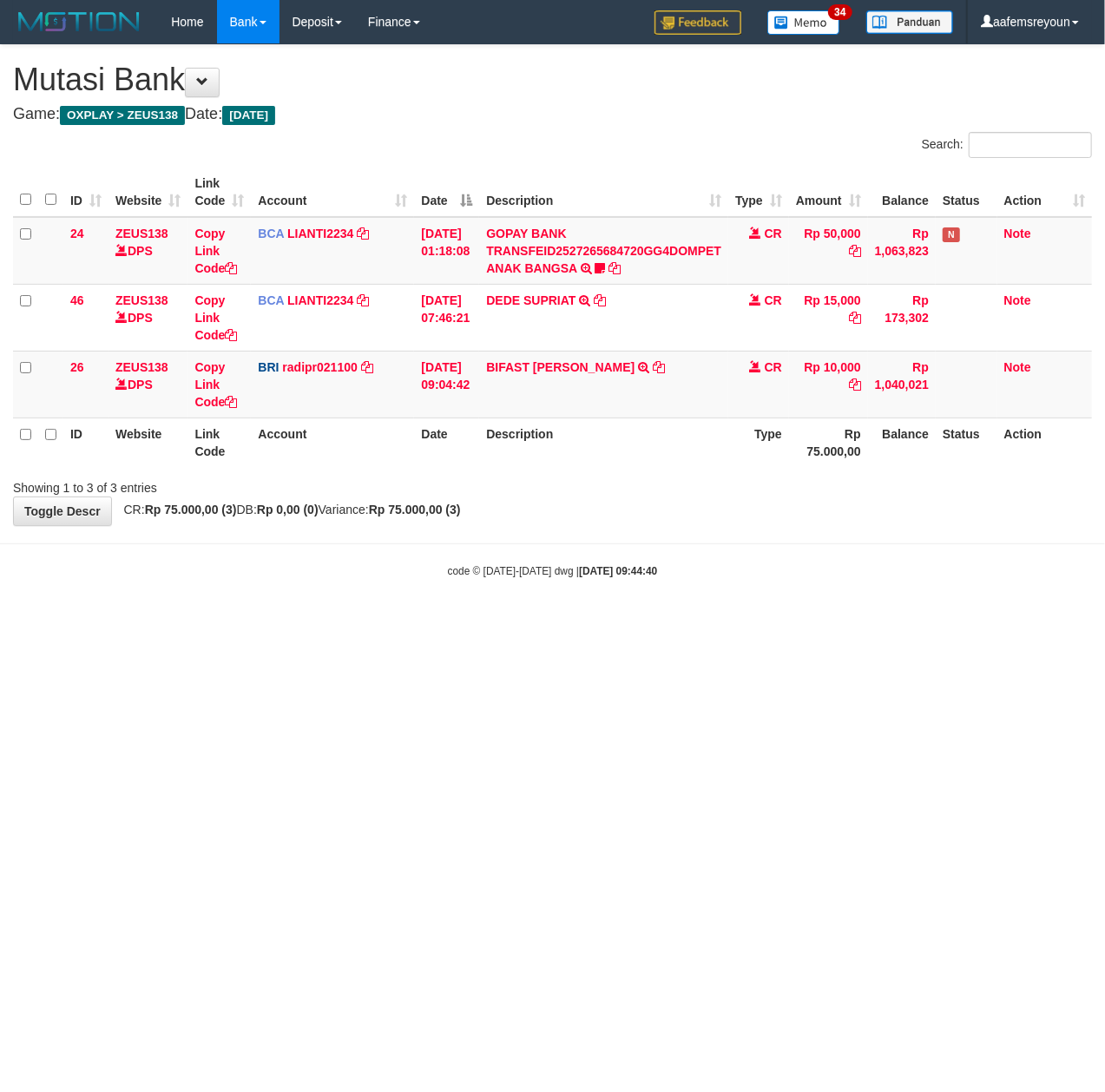
click at [604, 622] on html "Toggle navigation Home Bank Account List Mutasi Bank Search Sync Note Mutasi De…" at bounding box center [552, 310] width 1105 height 622
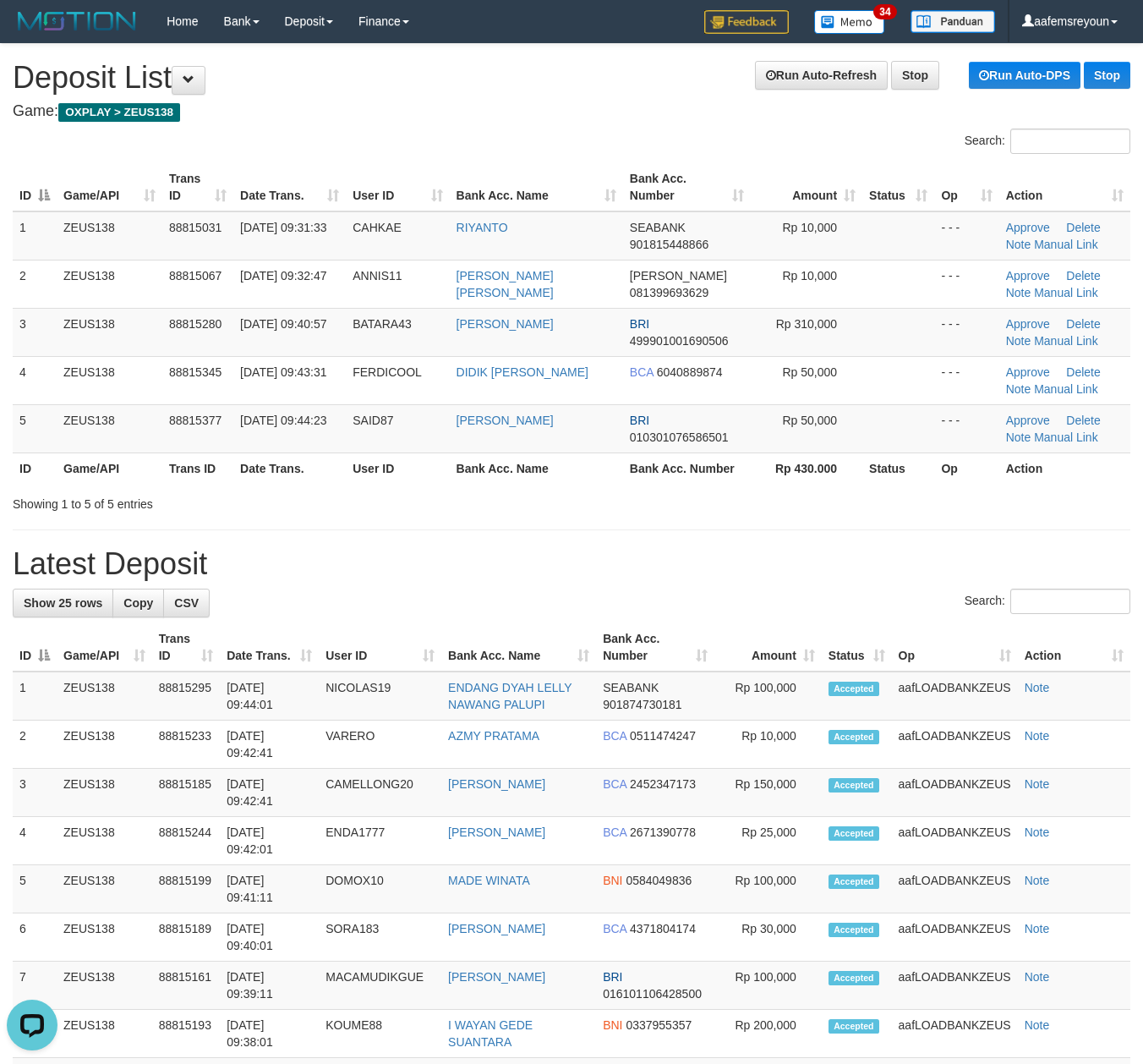
drag, startPoint x: 681, startPoint y: 504, endPoint x: 700, endPoint y: 509, distance: 19.6
click at [682, 504] on div "Showing 1 to 5 of 5 entries" at bounding box center [572, 500] width 1143 height 24
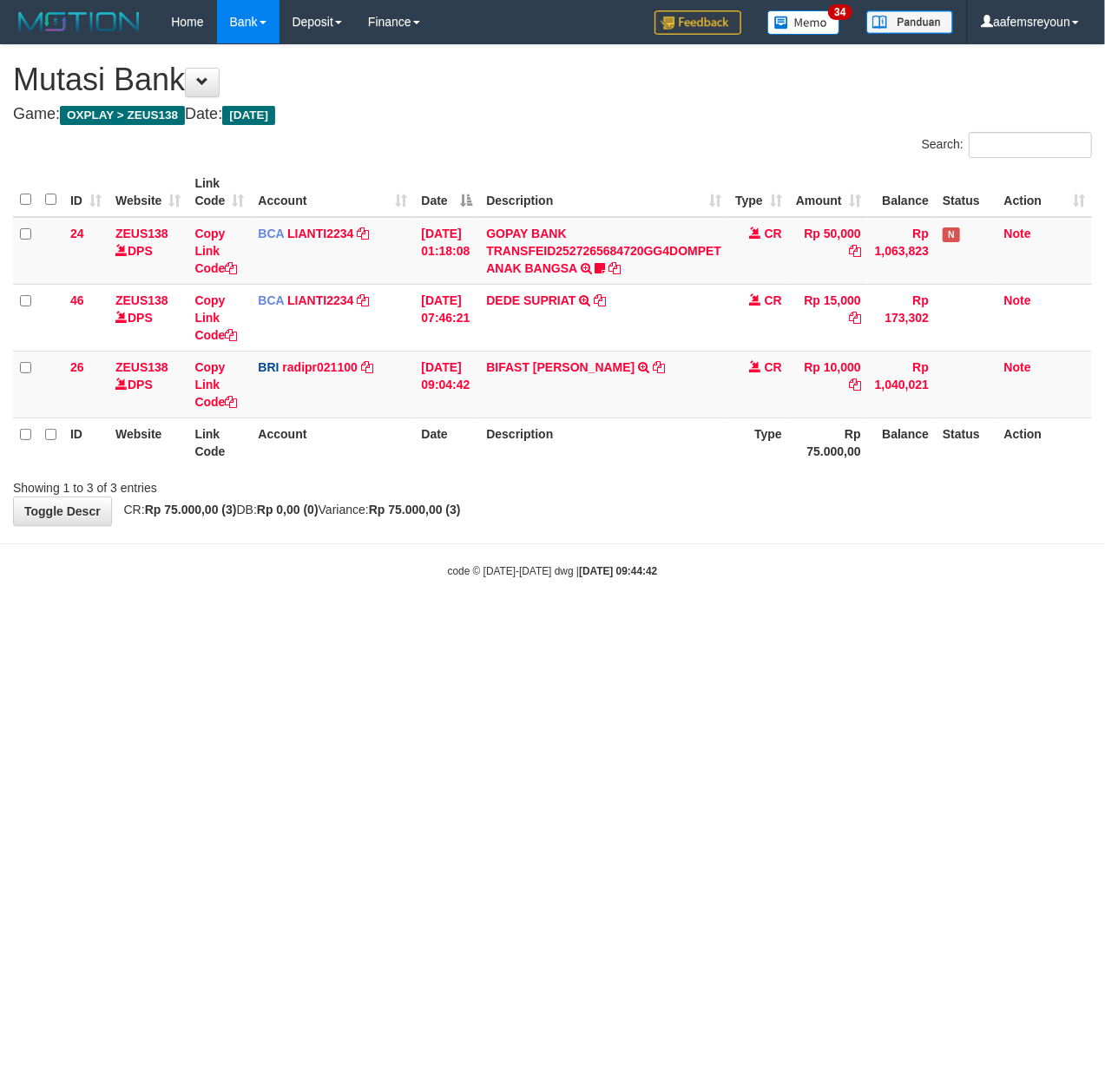
drag, startPoint x: 0, startPoint y: 0, endPoint x: 560, endPoint y: 699, distance: 895.7
click at [560, 622] on html "Toggle navigation Home Bank Account List Mutasi Bank Search Sync Note Mutasi De…" at bounding box center [552, 310] width 1105 height 622
click at [654, 622] on html "Toggle navigation Home Bank Account List Mutasi Bank Search Sync Note Mutasi De…" at bounding box center [552, 310] width 1105 height 622
click at [382, 622] on html "Toggle navigation Home Bank Account List Mutasi Bank Search Sync Note Mutasi De…" at bounding box center [552, 310] width 1105 height 622
click at [319, 622] on html "Toggle navigation Home Bank Account List Mutasi Bank Search Sync Note Mutasi De…" at bounding box center [552, 310] width 1105 height 622
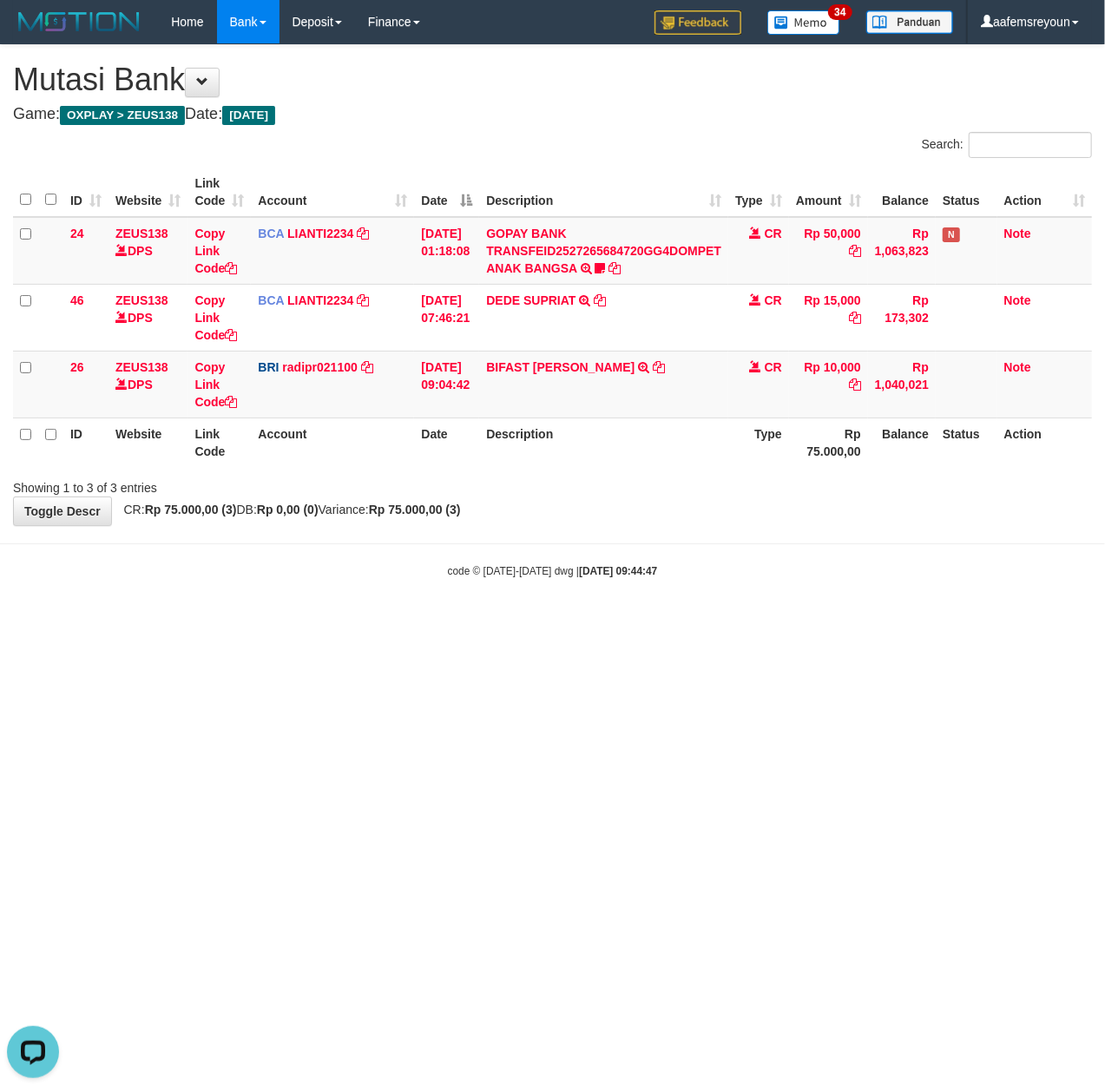
drag, startPoint x: 373, startPoint y: 678, endPoint x: 413, endPoint y: 673, distance: 40.3
click at [374, 622] on html "Toggle navigation Home Bank Account List Mutasi Bank Search Sync Note Mutasi De…" at bounding box center [552, 310] width 1105 height 622
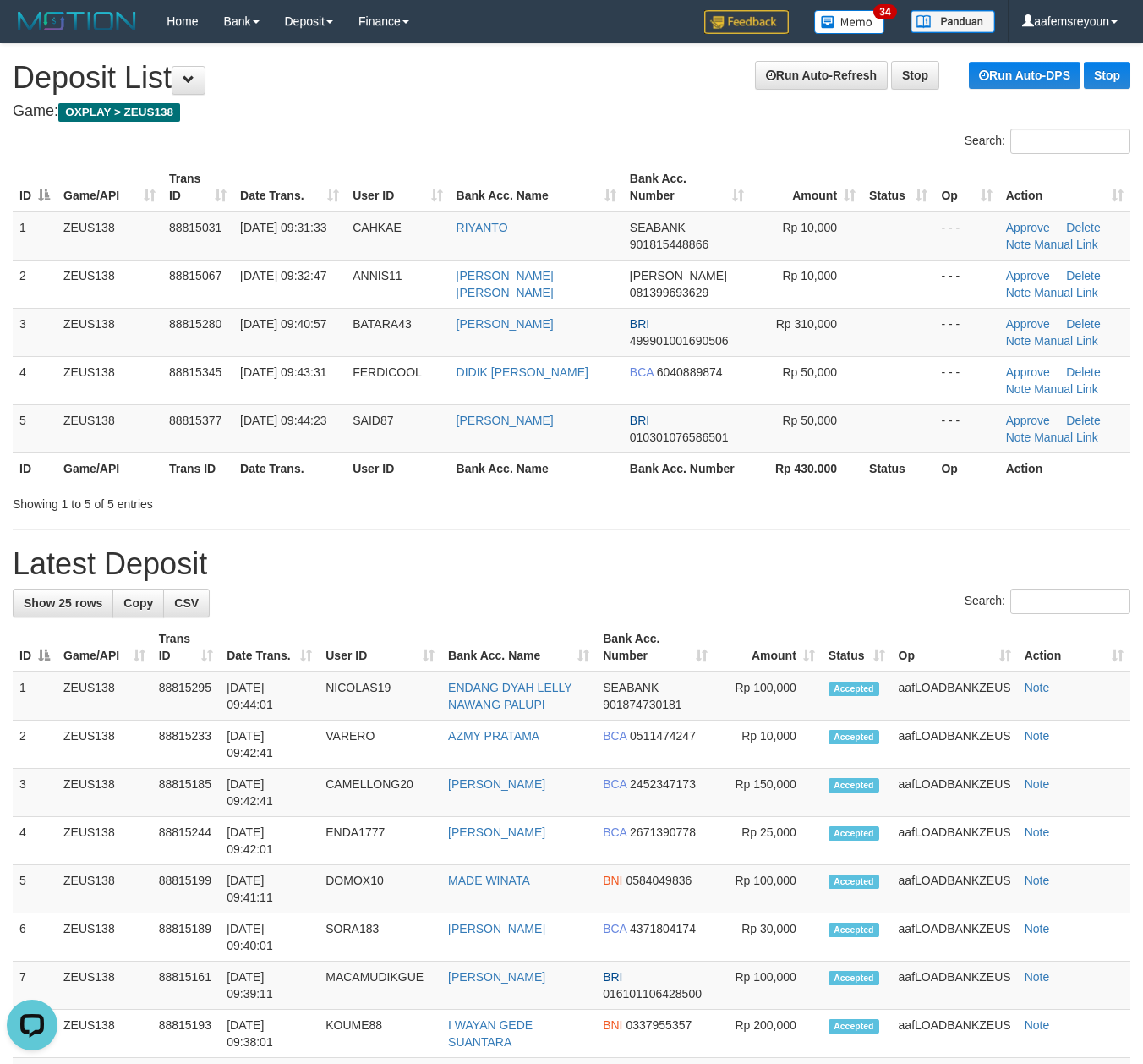
drag, startPoint x: 711, startPoint y: 582, endPoint x: 1150, endPoint y: 627, distance: 441.3
click at [727, 582] on div "**********" at bounding box center [572, 1017] width 1143 height 1946
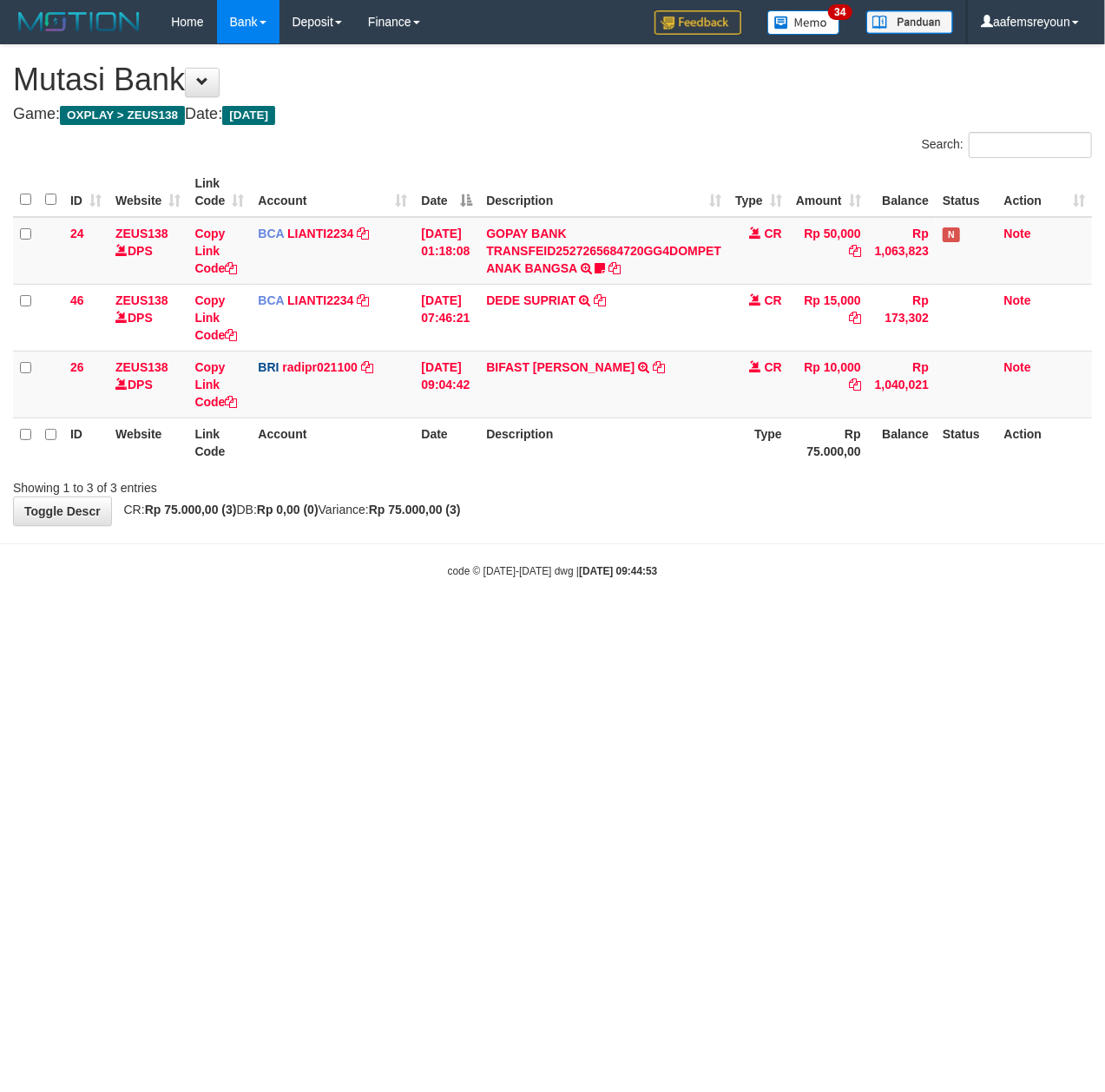
click at [671, 622] on html "Toggle navigation Home Bank Account List Mutasi Bank Search Sync Note Mutasi De…" at bounding box center [552, 310] width 1105 height 622
click at [897, 622] on html "Toggle navigation Home Bank Account List Mutasi Bank Search Sync Note Mutasi De…" at bounding box center [552, 310] width 1105 height 622
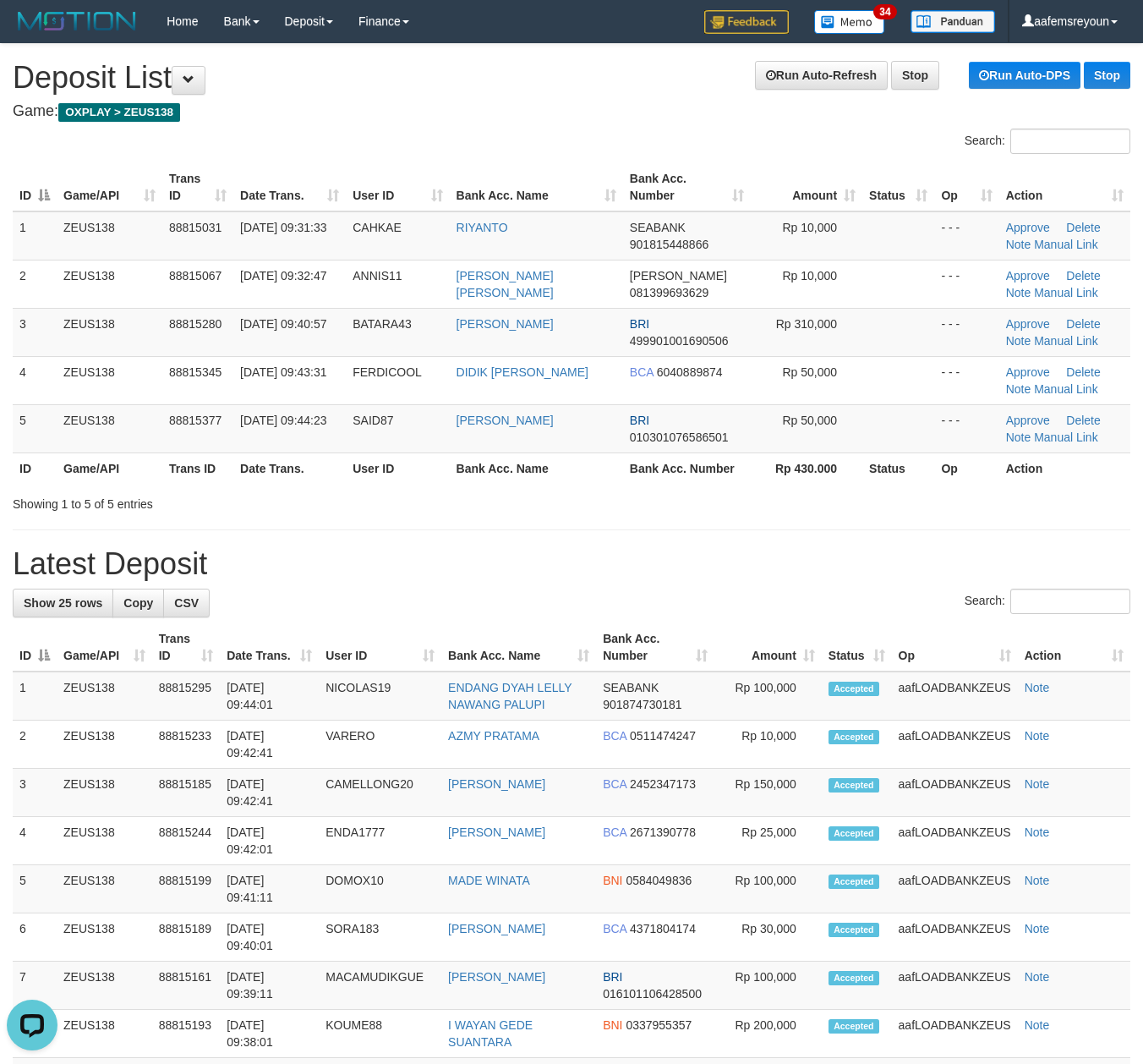
drag, startPoint x: 637, startPoint y: 597, endPoint x: 887, endPoint y: 636, distance: 253.0
click at [643, 597] on div "Search:" at bounding box center [572, 603] width 1118 height 30
drag, startPoint x: 545, startPoint y: 563, endPoint x: 1127, endPoint y: 604, distance: 583.4
click at [563, 566] on h1 "Latest Deposit" at bounding box center [572, 564] width 1118 height 34
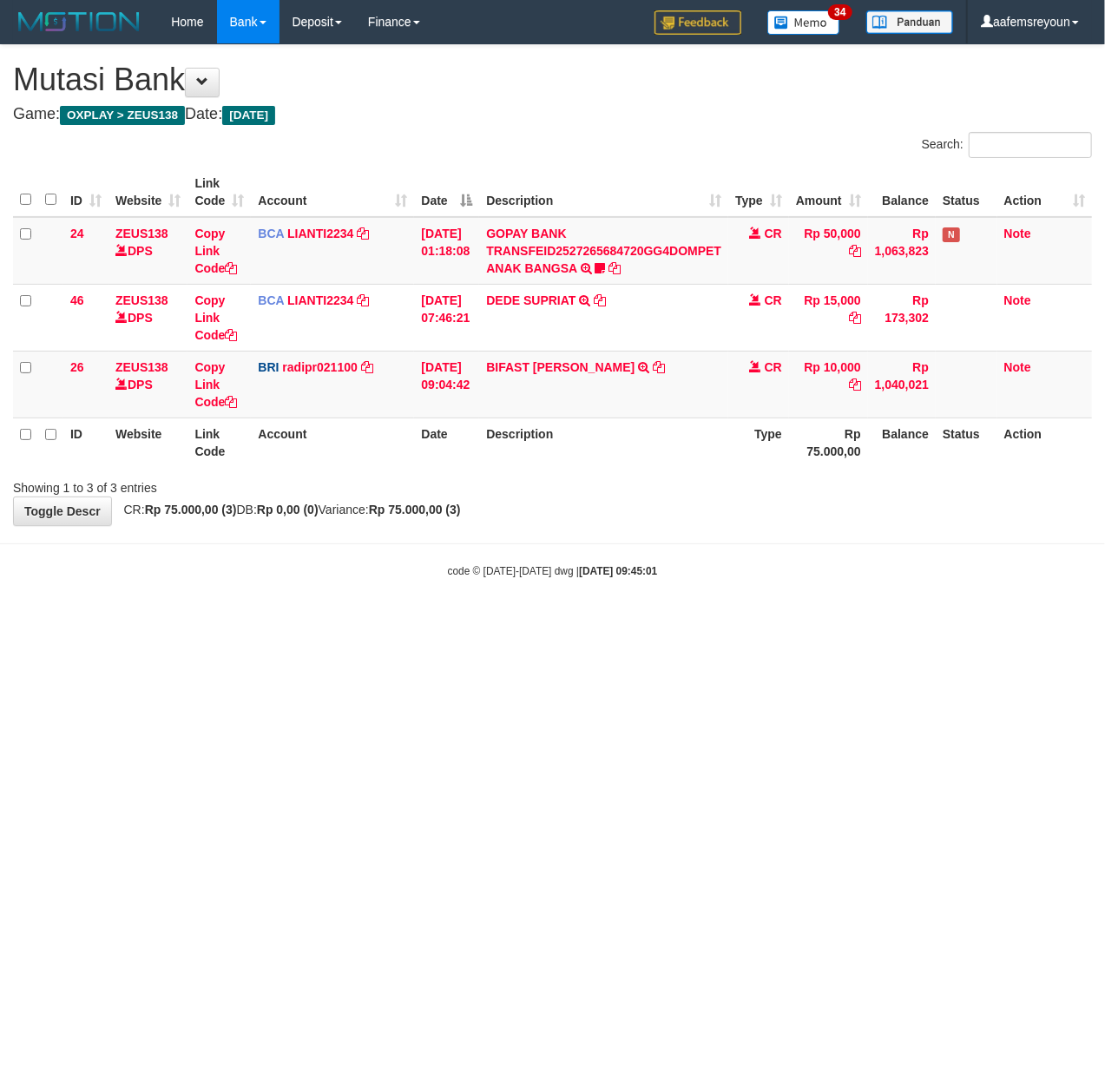
drag, startPoint x: 678, startPoint y: 754, endPoint x: 452, endPoint y: 710, distance: 230.2
click at [670, 622] on html "Toggle navigation Home Bank Account List Mutasi Bank Search Sync Note Mutasi De…" at bounding box center [552, 310] width 1105 height 622
drag, startPoint x: 643, startPoint y: 445, endPoint x: 439, endPoint y: 465, distance: 205.0
click at [646, 447] on th "Description" at bounding box center [603, 442] width 249 height 49
click at [337, 556] on body "Toggle navigation Home Bank Account List Mutasi Bank Search Sync Note Mutasi De…" at bounding box center [552, 310] width 1105 height 622
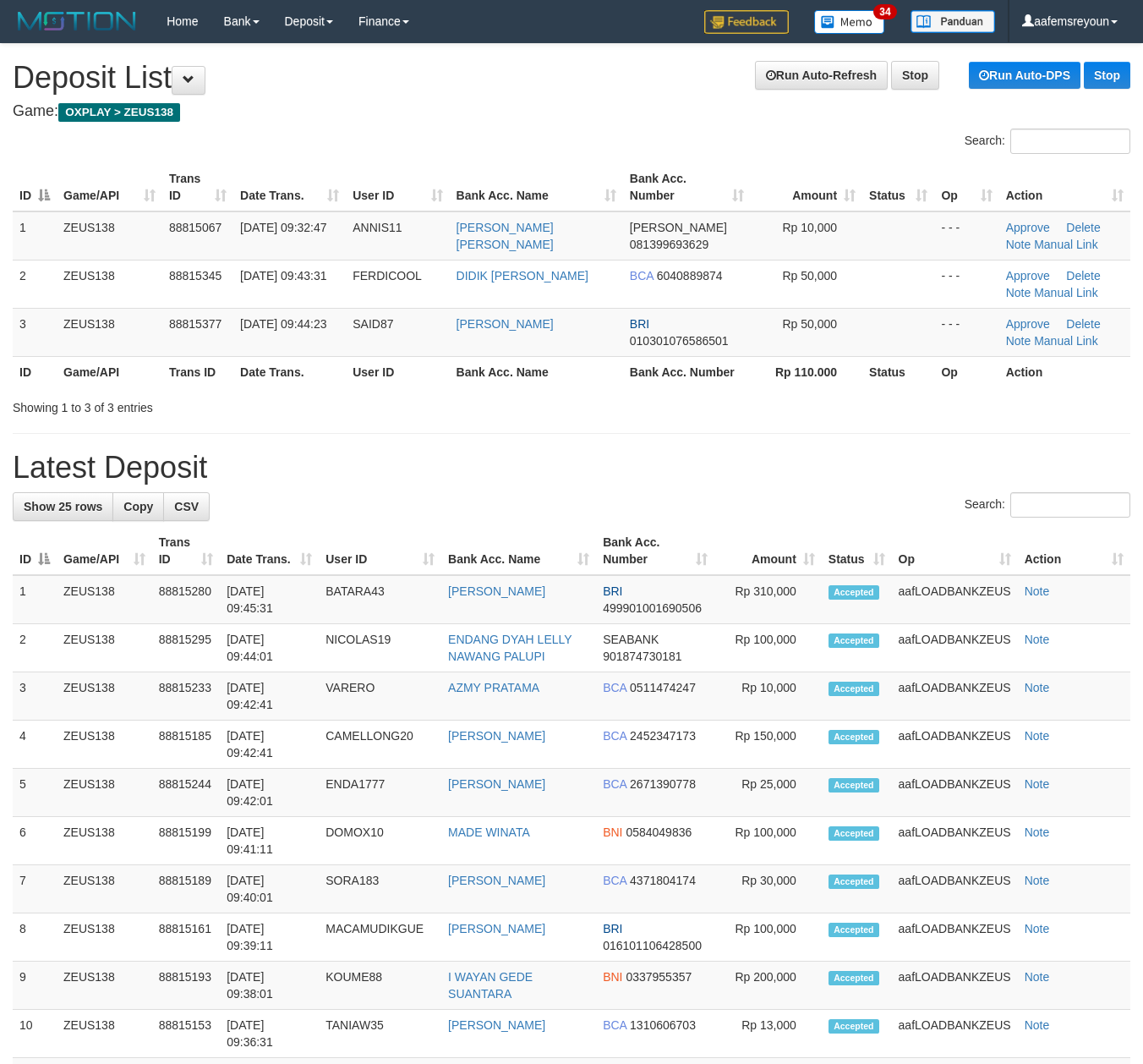
click at [769, 447] on div "**********" at bounding box center [572, 969] width 1143 height 1850
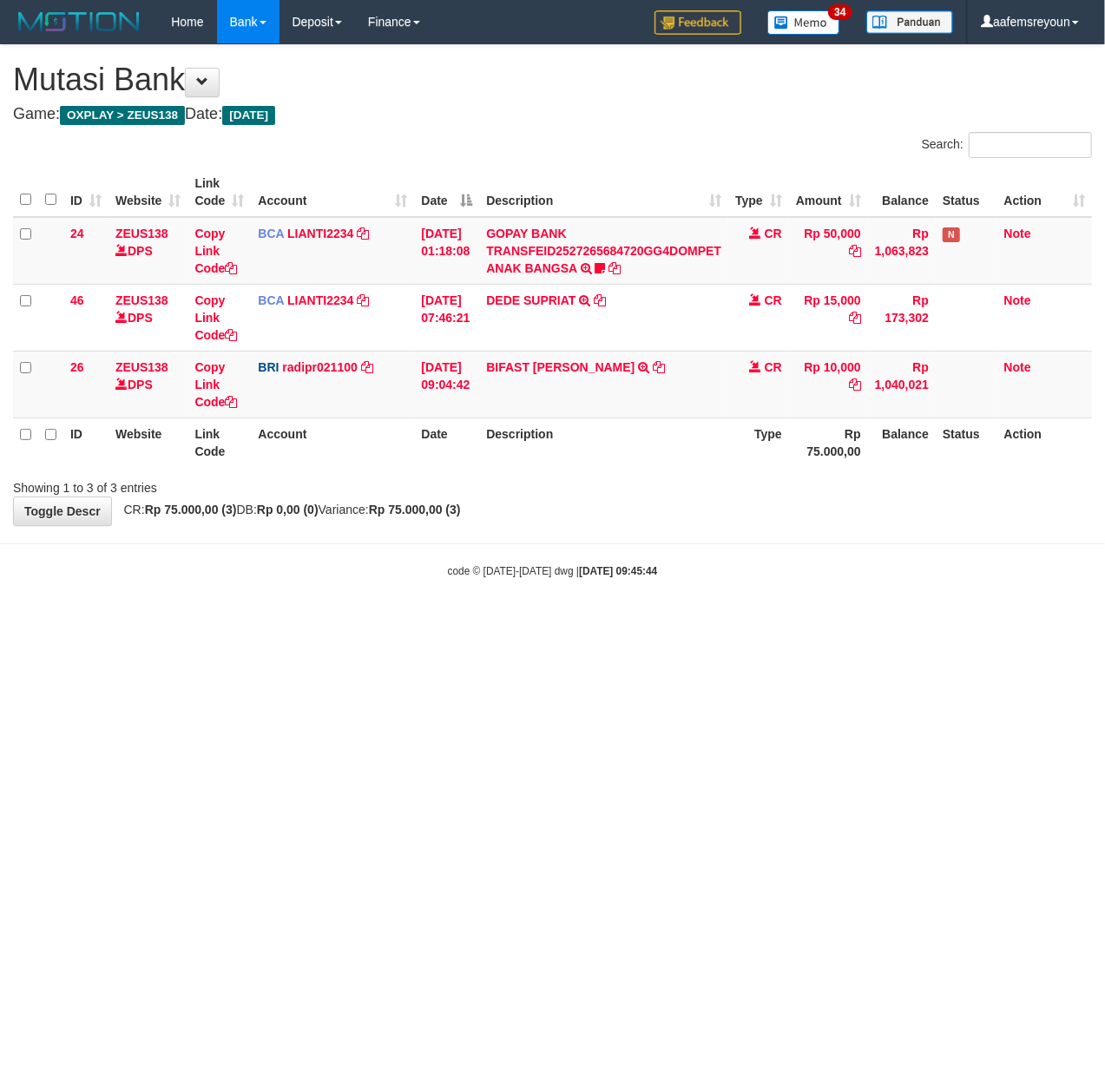
click at [555, 554] on body "Toggle navigation Home Bank Account List Mutasi Bank Search Sync Note Mutasi De…" at bounding box center [552, 310] width 1105 height 622
drag, startPoint x: 0, startPoint y: 0, endPoint x: 451, endPoint y: 563, distance: 721.4
click at [502, 564] on div "code © 2012-2018 dwg | 2025/09/30 09:45:44" at bounding box center [552, 571] width 1105 height 18
drag, startPoint x: 458, startPoint y: 570, endPoint x: 403, endPoint y: 568, distance: 55.0
click at [452, 570] on small "code © 2012-2018 dwg | 2025/09/30 09:45:46" at bounding box center [552, 571] width 210 height 12
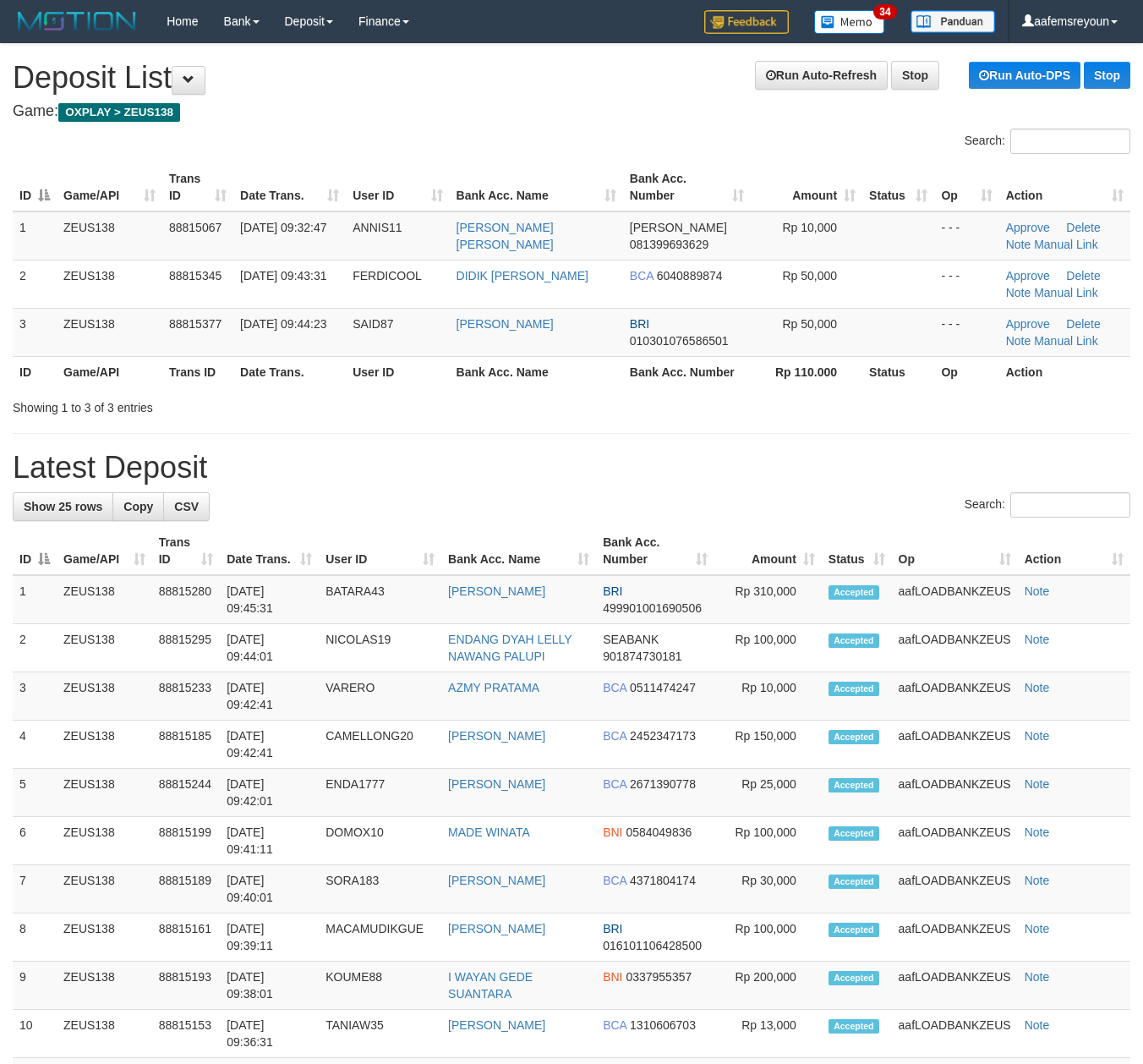
drag, startPoint x: 0, startPoint y: 0, endPoint x: 540, endPoint y: 407, distance: 676.2
click at [540, 407] on div "Showing 1 to 3 of 3 entries" at bounding box center [572, 404] width 1143 height 24
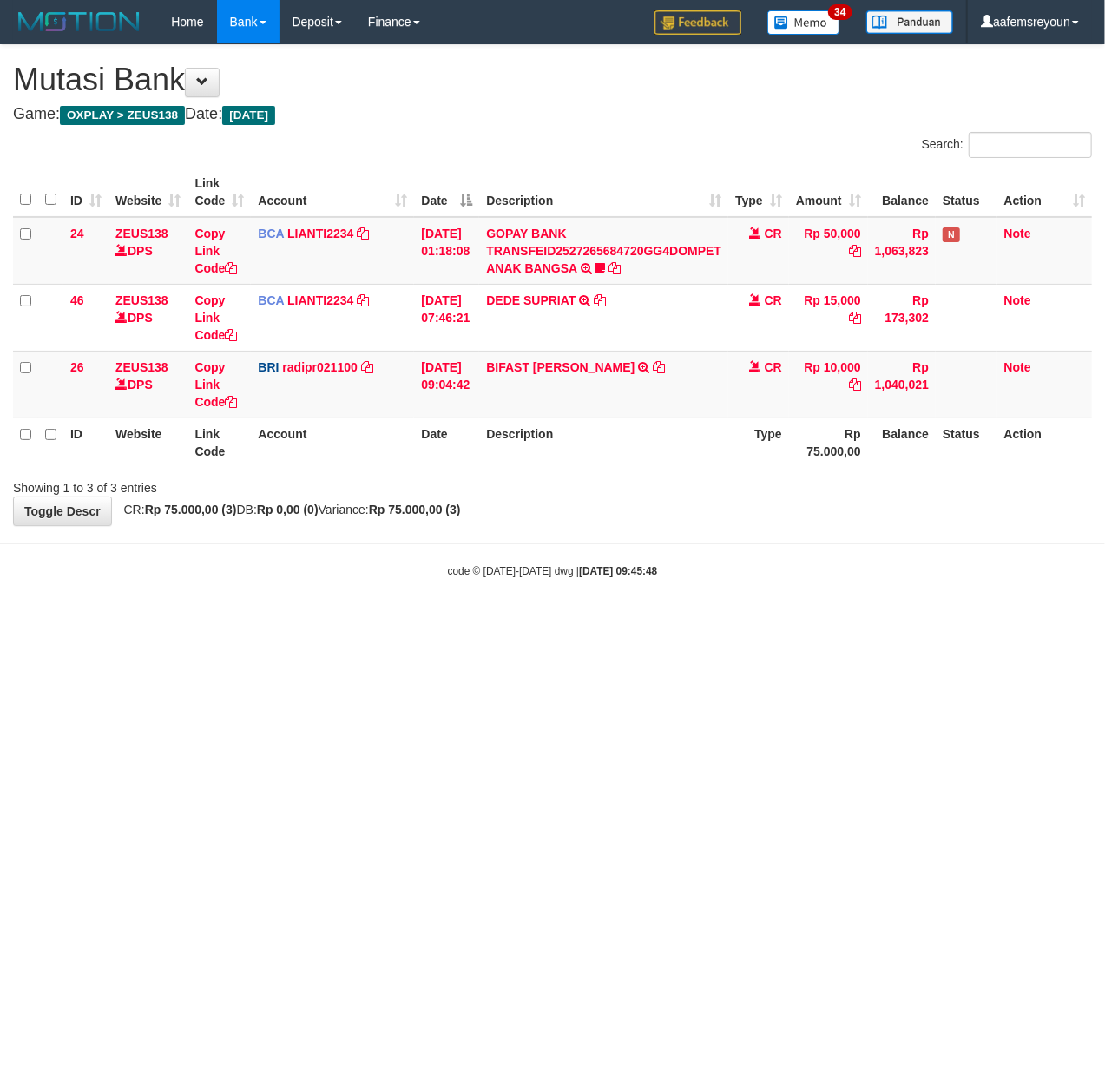
drag, startPoint x: 366, startPoint y: 560, endPoint x: 135, endPoint y: 533, distance: 232.6
click at [348, 559] on body "Toggle navigation Home Bank Account List Mutasi Bank Search Sync Note Mutasi De…" at bounding box center [552, 310] width 1105 height 622
click at [380, 555] on body "Toggle navigation Home Bank Account List Mutasi Bank Search Sync Note Mutasi De…" at bounding box center [552, 310] width 1105 height 622
click at [484, 575] on small "code © 2012-2018 dwg | 2025/09/30 09:45:49" at bounding box center [552, 571] width 210 height 12
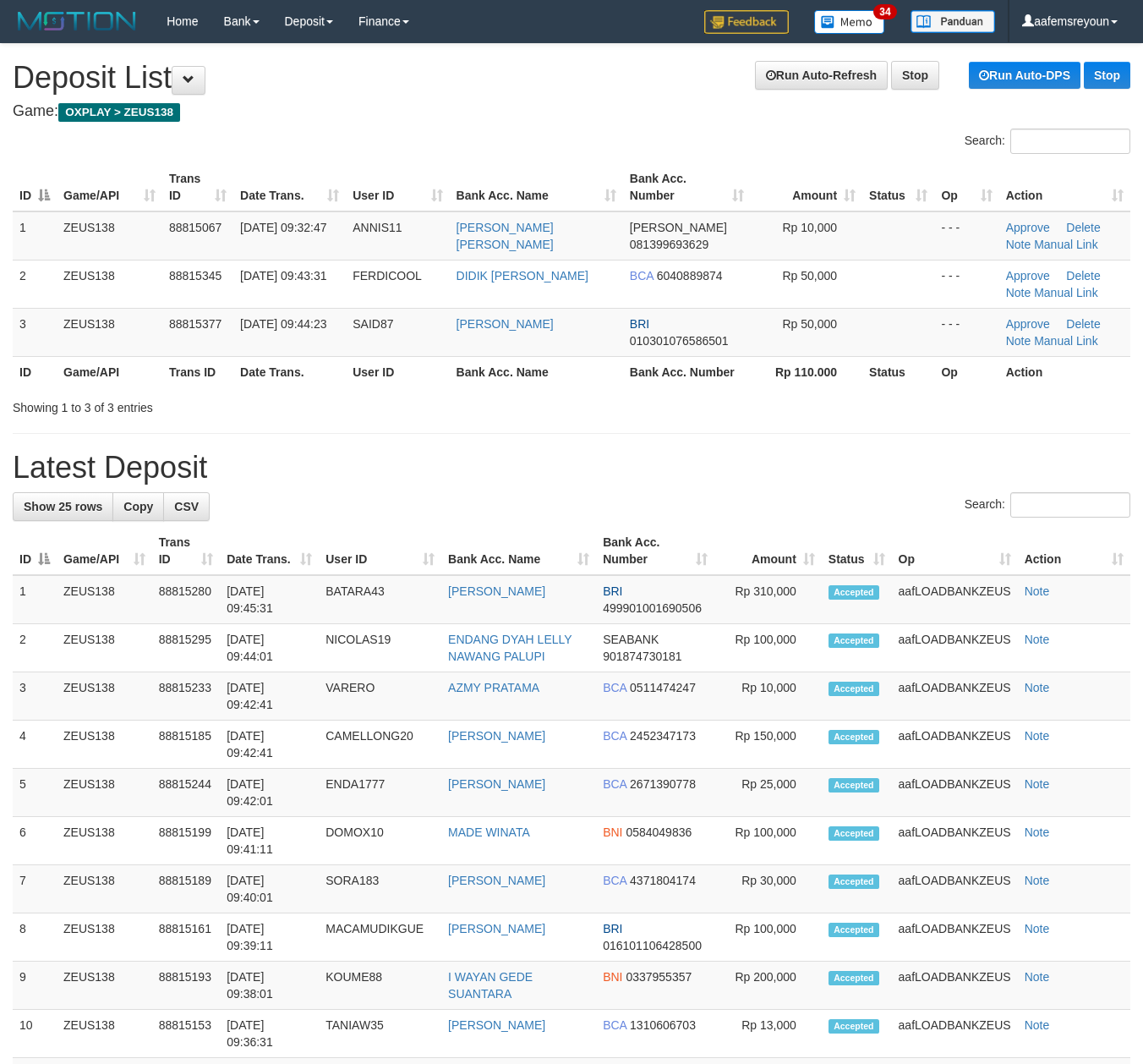
drag, startPoint x: 756, startPoint y: 454, endPoint x: 830, endPoint y: 463, distance: 74.5
click at [762, 454] on h1 "Latest Deposit" at bounding box center [572, 467] width 1118 height 34
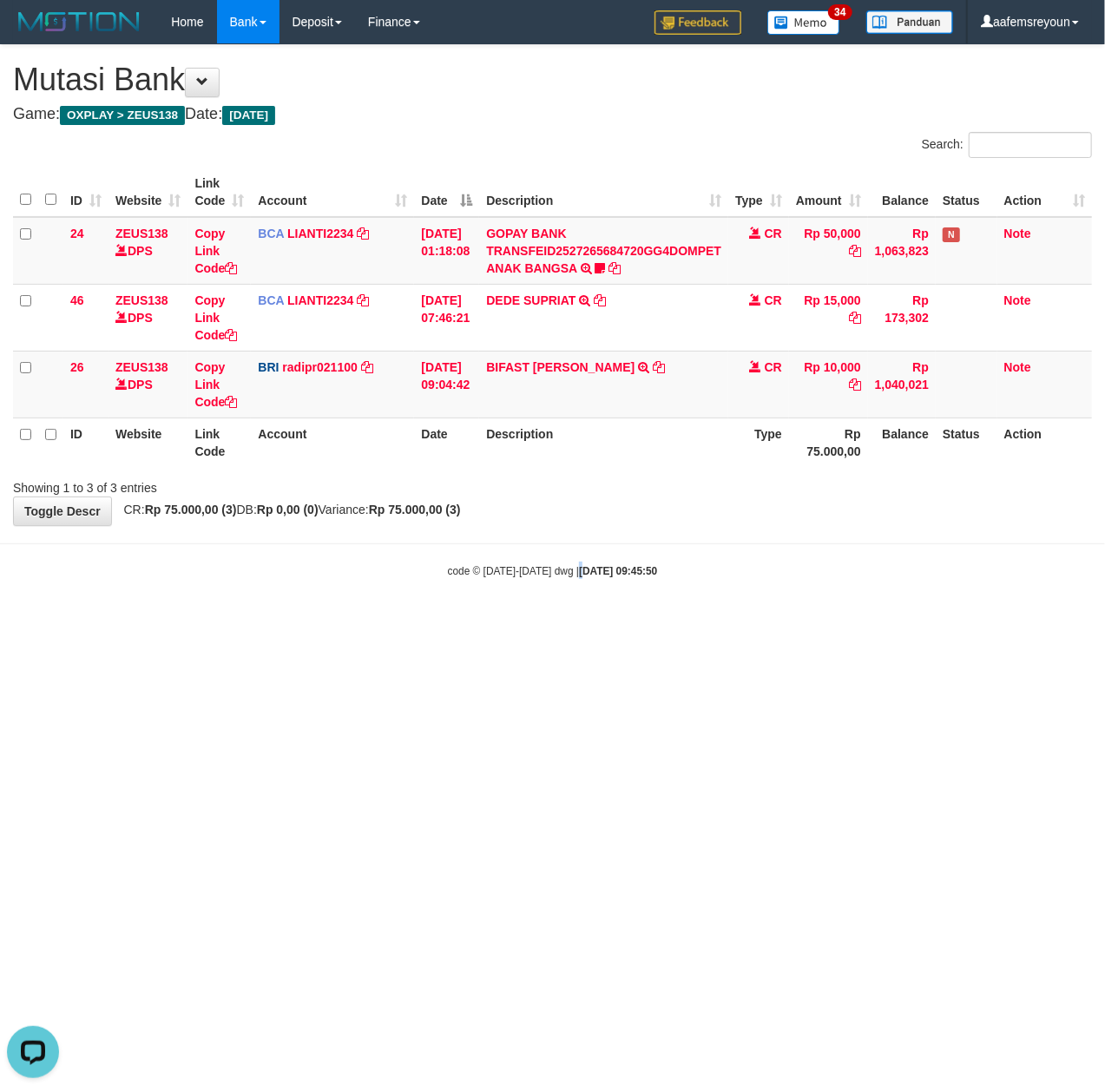
click at [564, 622] on html "Toggle navigation Home Bank Account List Mutasi Bank Search Sync Note Mutasi De…" at bounding box center [552, 310] width 1105 height 622
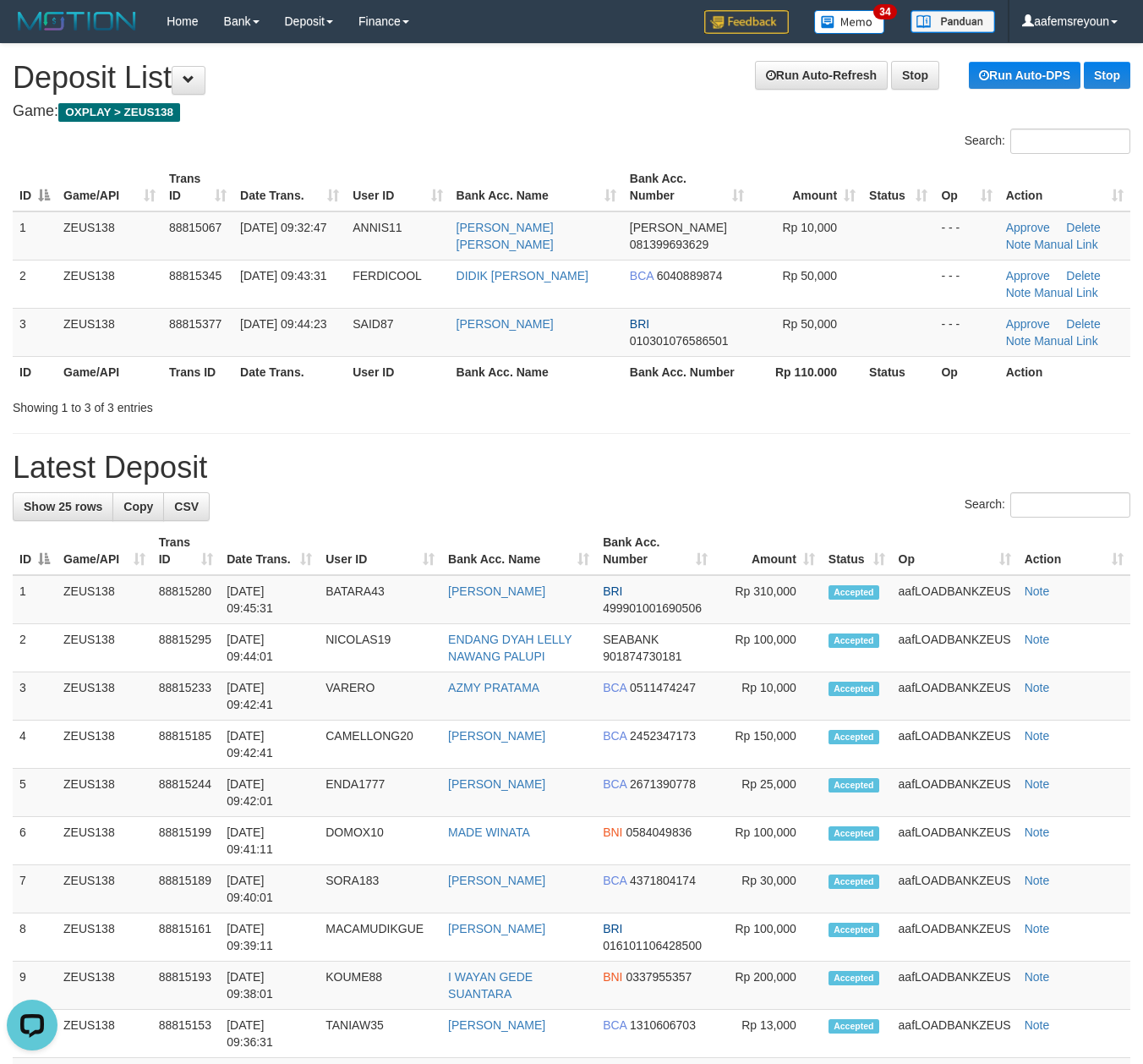
drag, startPoint x: 656, startPoint y: 521, endPoint x: 1156, endPoint y: 583, distance: 503.8
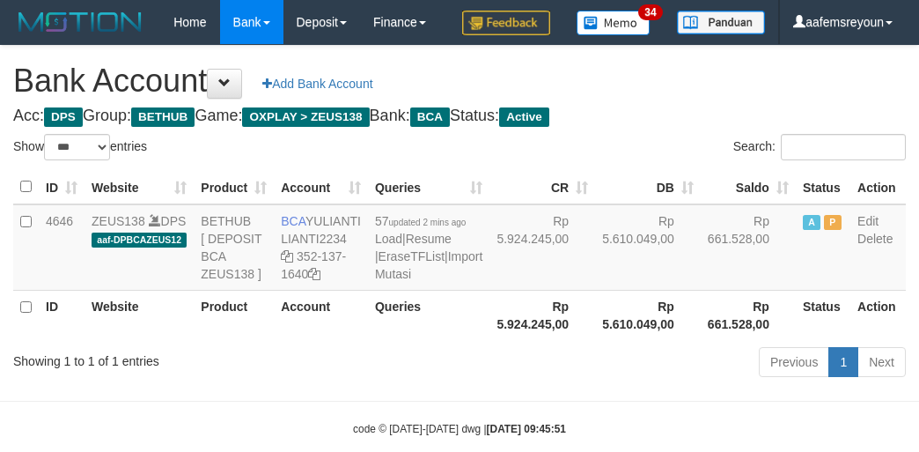
select select "***"
click at [507, 291] on td "Rp 5.924.245,00" at bounding box center [543, 247] width 106 height 86
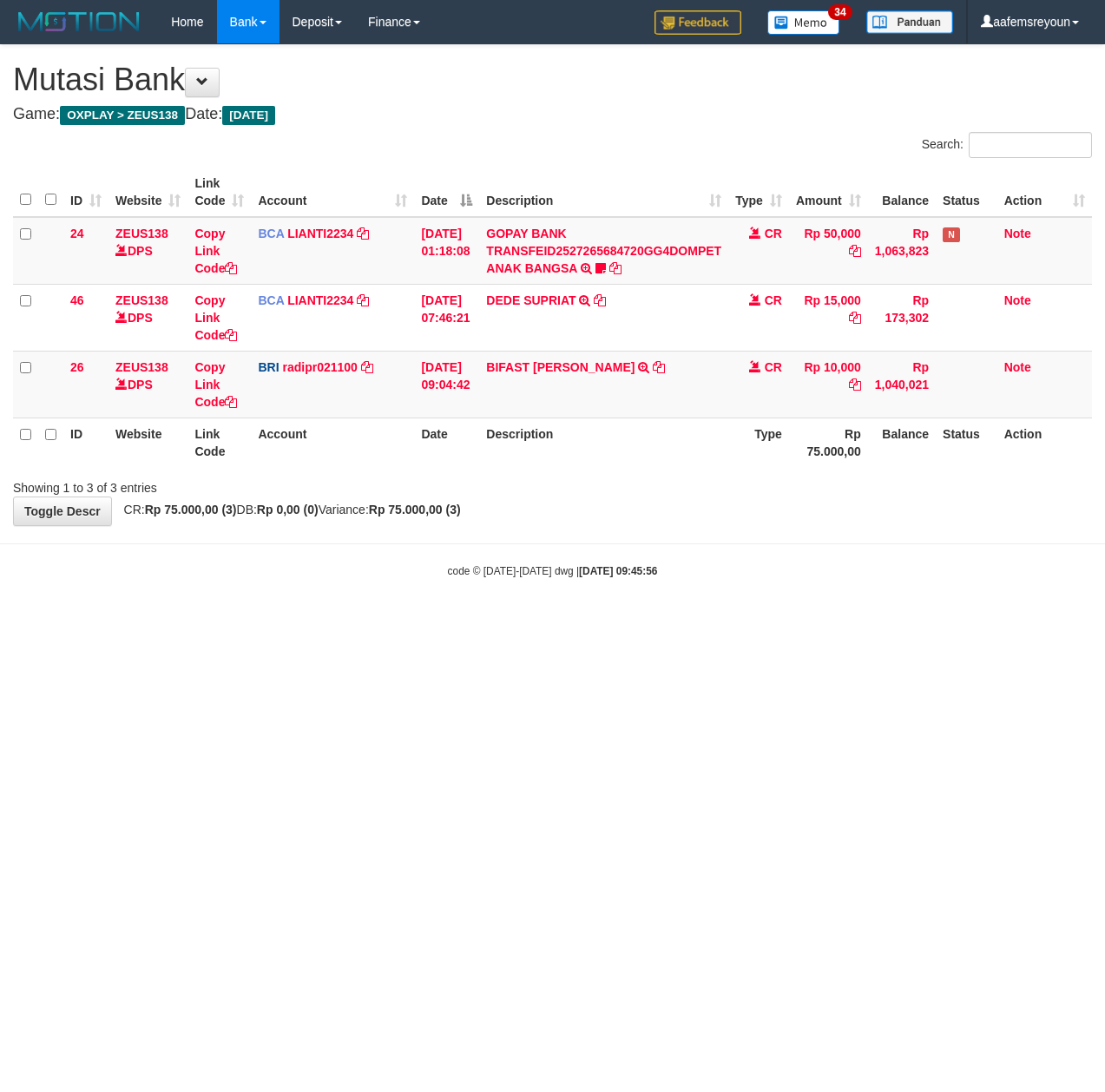
click at [549, 622] on html "Toggle navigation Home Bank Account List Mutasi Bank Search Sync Note Mutasi De…" at bounding box center [552, 310] width 1105 height 622
drag, startPoint x: 0, startPoint y: 0, endPoint x: 552, endPoint y: 779, distance: 954.7
click at [552, 622] on html "Toggle navigation Home Bank Account List Mutasi Bank Search Sync Note Mutasi De…" at bounding box center [552, 310] width 1105 height 622
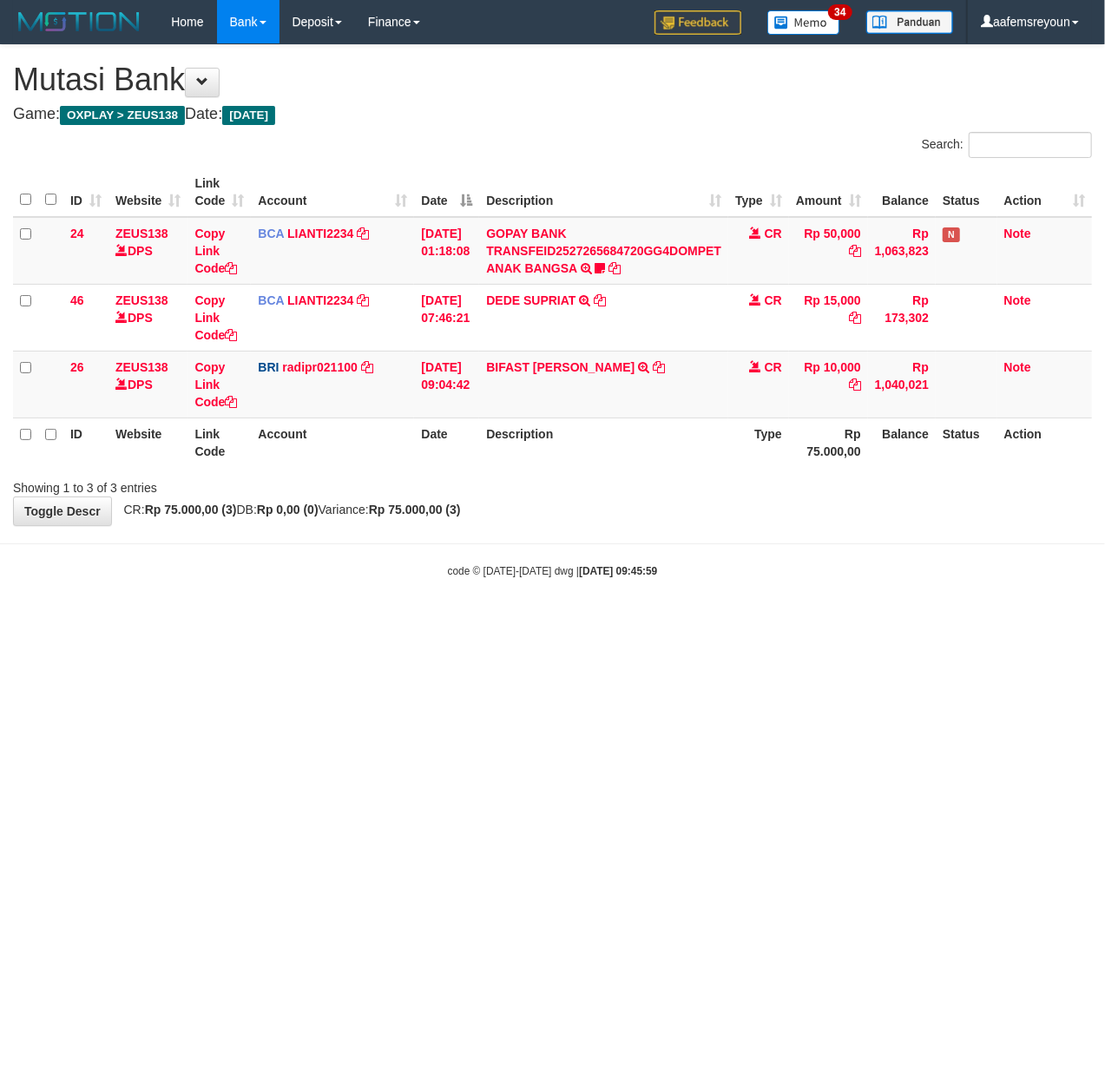
click at [553, 622] on html "Toggle navigation Home Bank Account List Mutasi Bank Search Sync Note Mutasi De…" at bounding box center [552, 310] width 1105 height 622
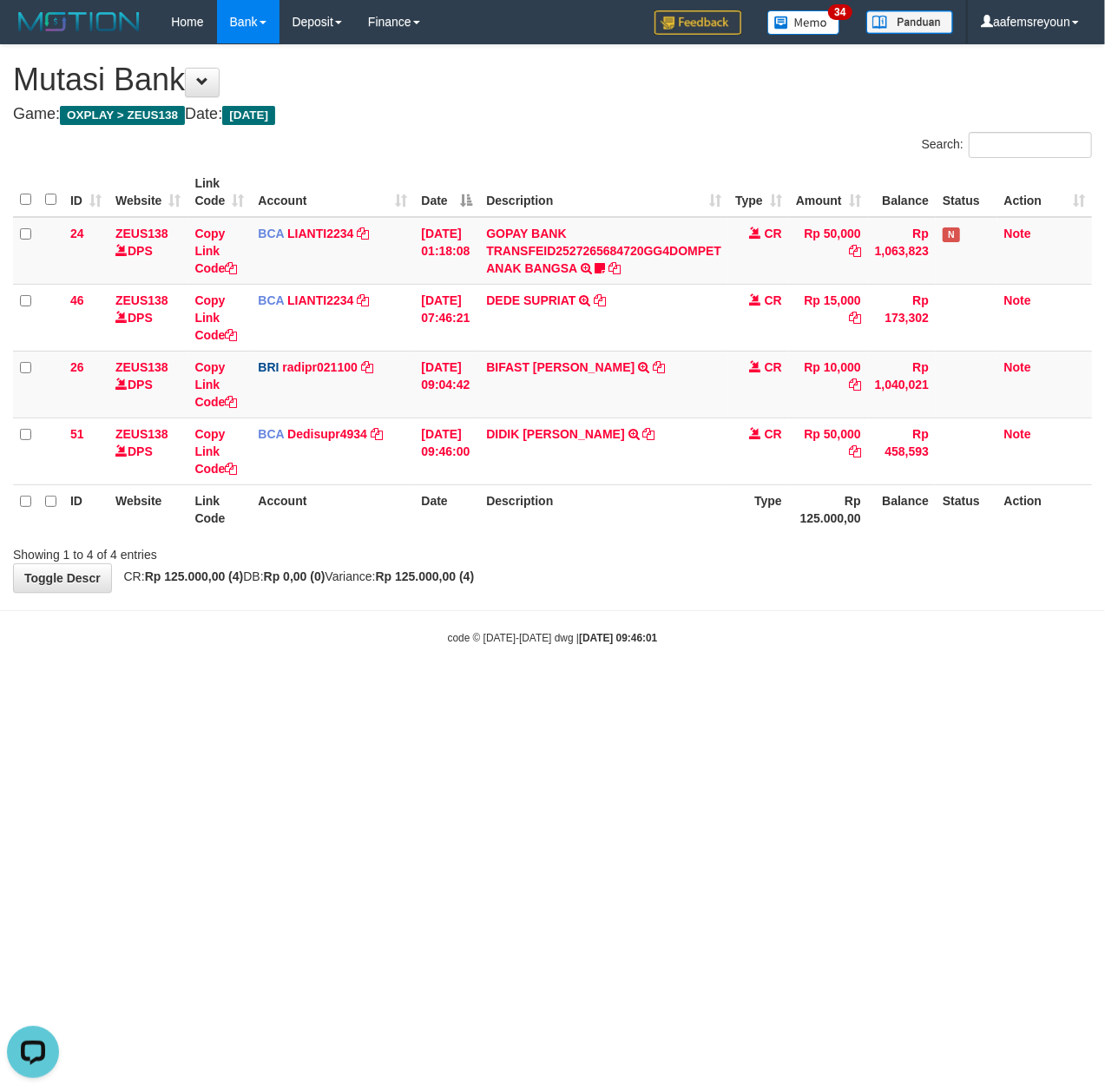
click at [383, 542] on div "Showing 1 to 4 of 4 entries" at bounding box center [230, 551] width 434 height 25
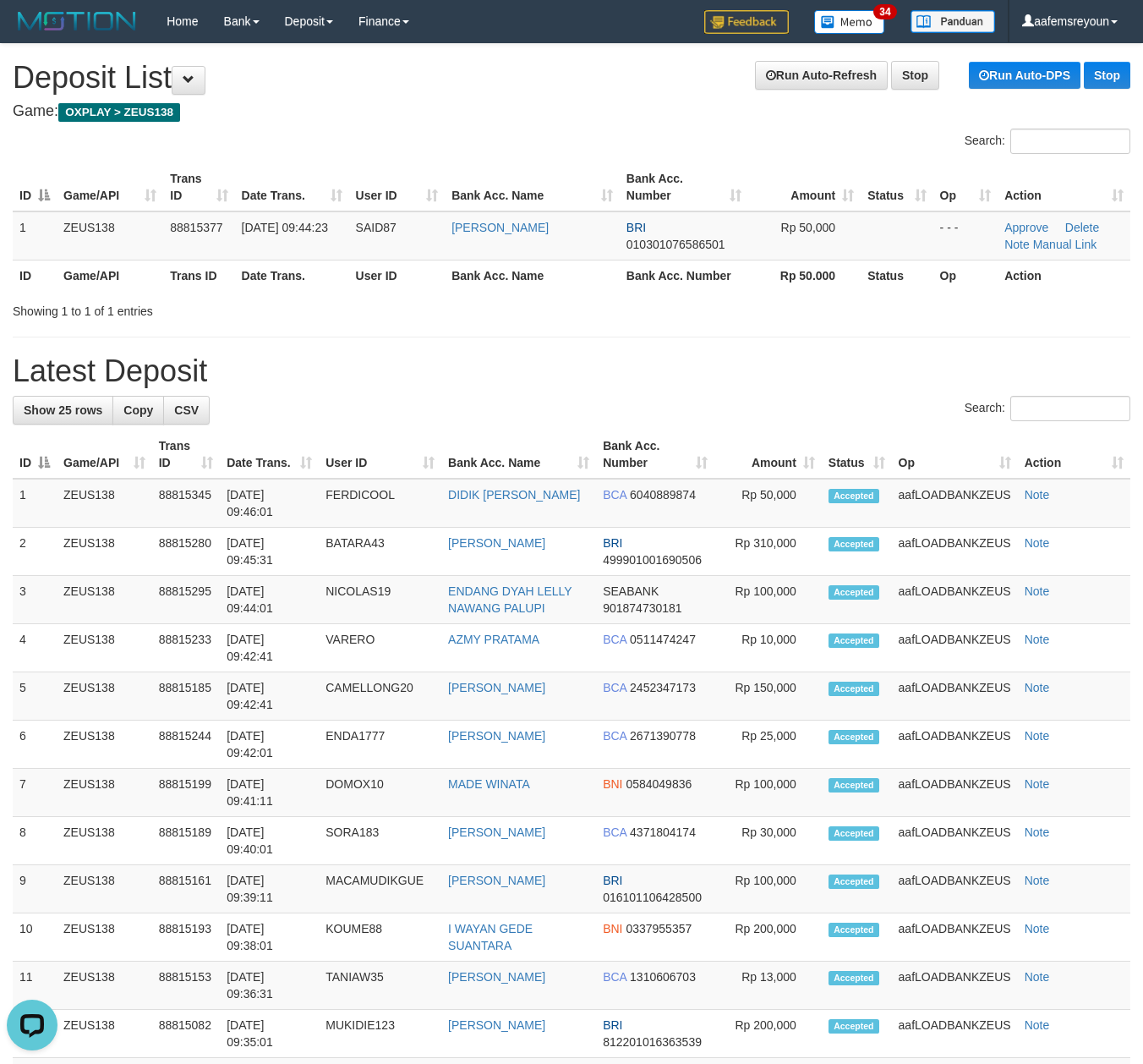
drag, startPoint x: 849, startPoint y: 323, endPoint x: 891, endPoint y: 336, distance: 44.0
click at [870, 331] on div "**********" at bounding box center [572, 920] width 1143 height 1753
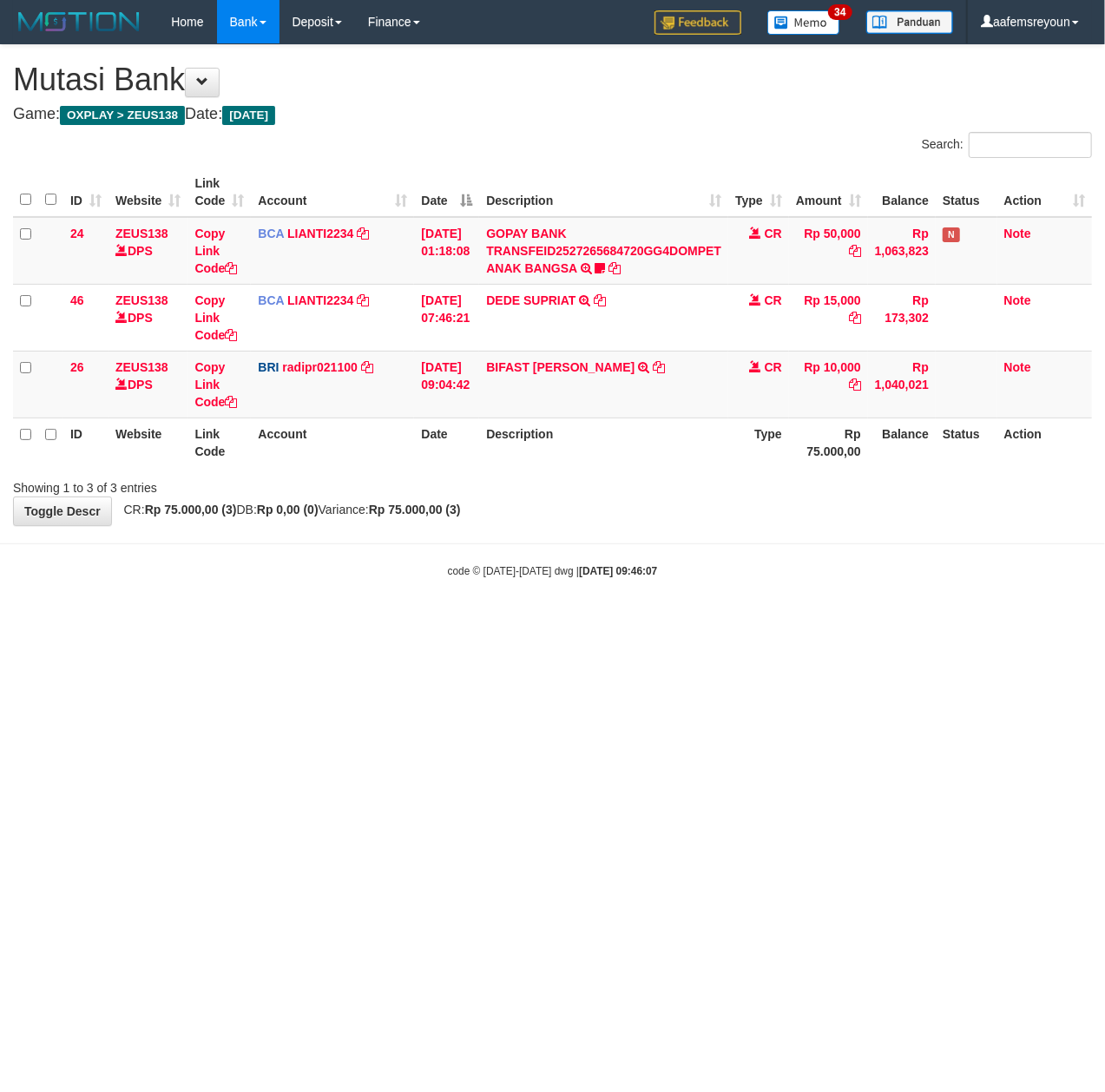
click at [516, 588] on body "Toggle navigation Home Bank Account List Mutasi Bank Search Sync Note Mutasi De…" at bounding box center [552, 310] width 1105 height 622
click at [858, 513] on div "**********" at bounding box center [552, 285] width 1105 height 480
click at [833, 511] on div "**********" at bounding box center [552, 285] width 1105 height 480
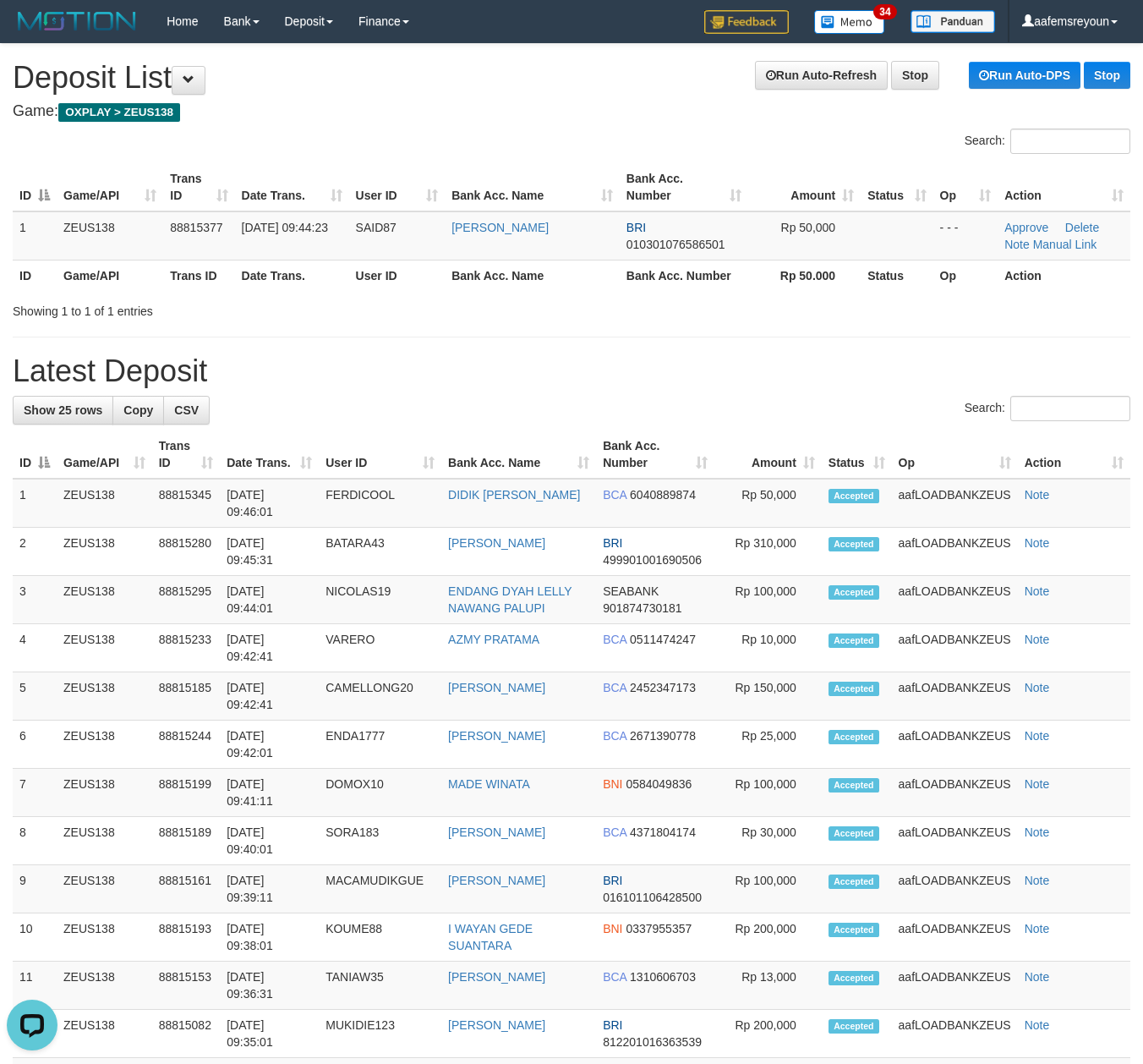
click at [620, 414] on div "Search:" at bounding box center [572, 410] width 1118 height 30
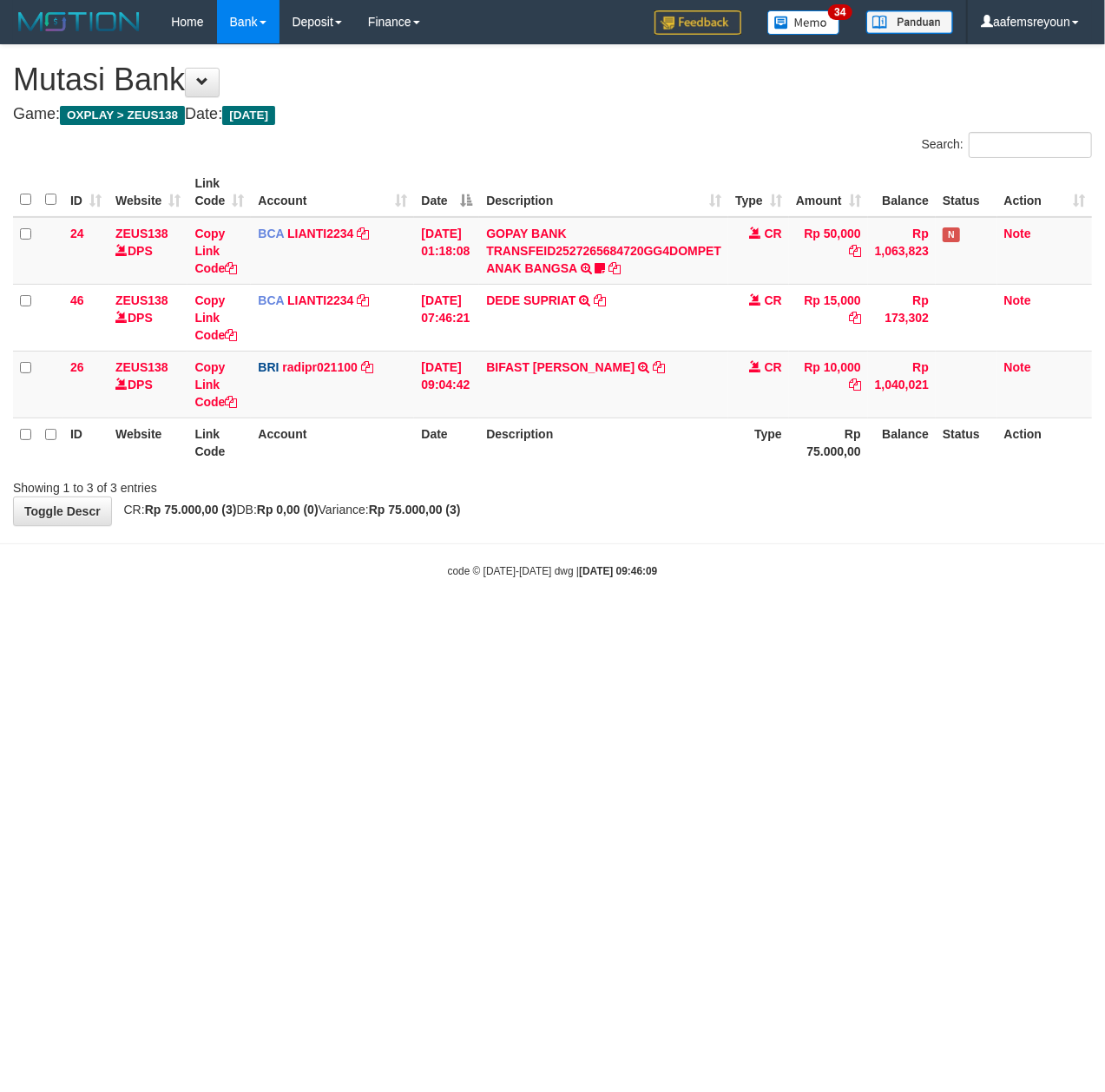
click at [833, 509] on div "**********" at bounding box center [552, 285] width 1105 height 480
click at [640, 622] on html "Toggle navigation Home Bank Account List Mutasi Bank Search Sync Note Mutasi De…" at bounding box center [552, 310] width 1105 height 622
drag, startPoint x: 427, startPoint y: 620, endPoint x: 5, endPoint y: 594, distance: 422.8
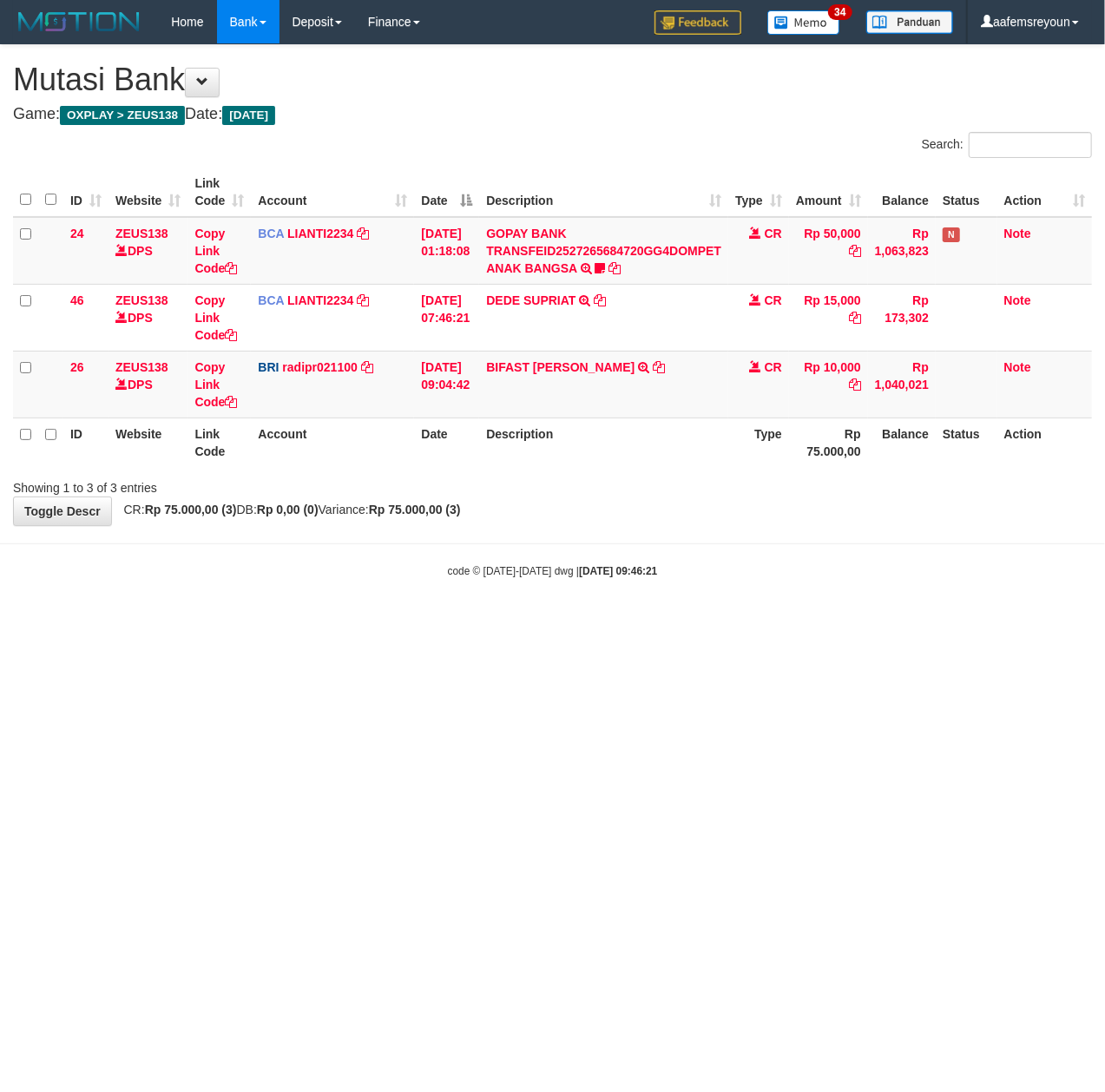
click at [415, 620] on body "Toggle navigation Home Bank Account List Mutasi Bank Search Sync Note Mutasi De…" at bounding box center [552, 310] width 1105 height 622
click at [356, 552] on body "Toggle navigation Home Bank Account List Mutasi Bank Search Sync Note Mutasi De…" at bounding box center [552, 310] width 1105 height 622
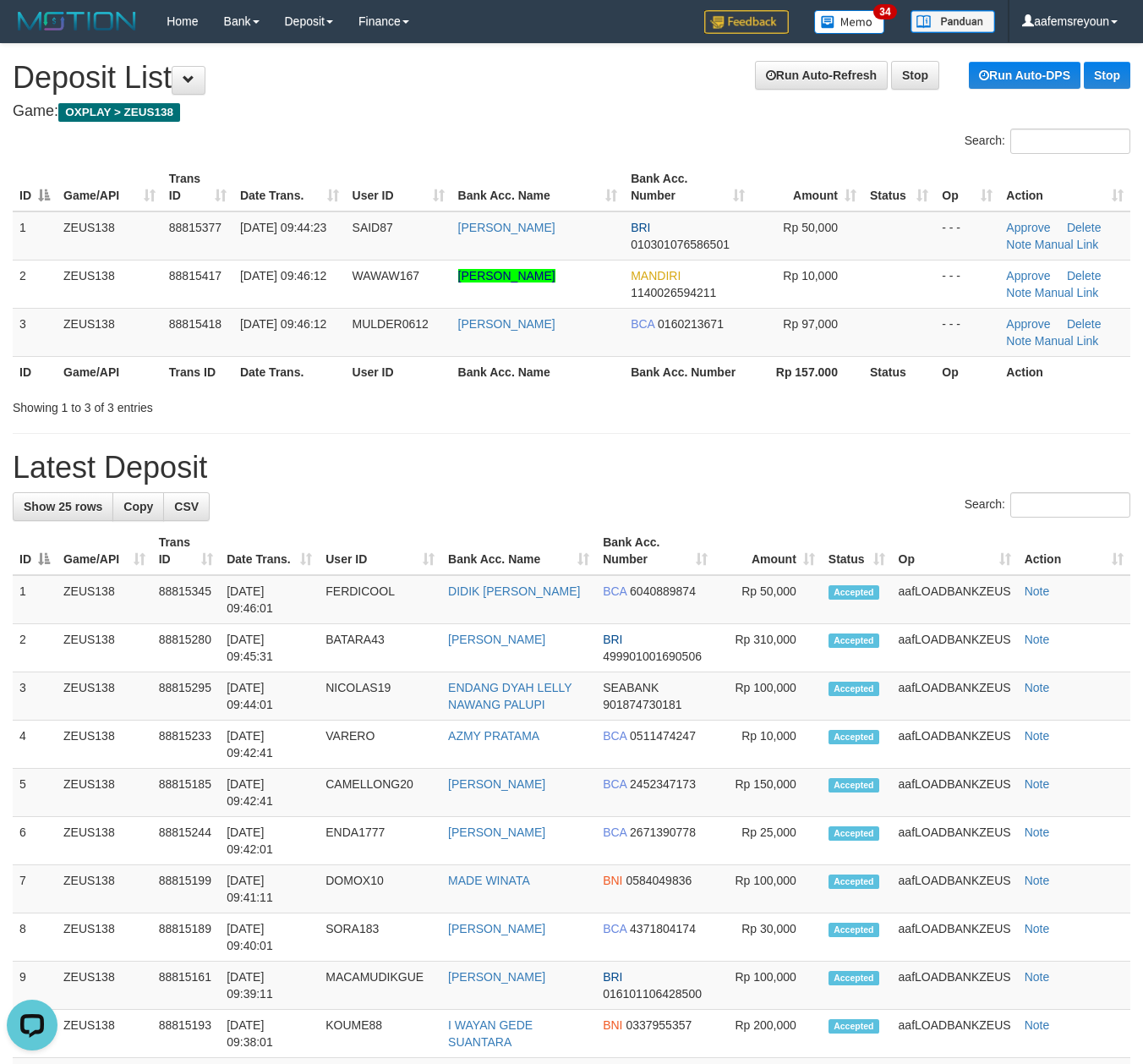
drag, startPoint x: 705, startPoint y: 472, endPoint x: 725, endPoint y: 473, distance: 20.0
click at [725, 473] on h1 "Latest Deposit" at bounding box center [572, 467] width 1118 height 34
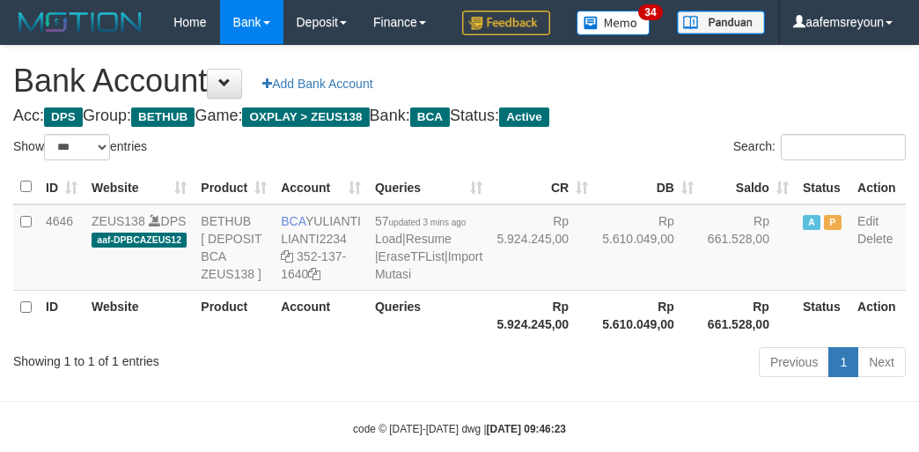
select select "***"
click at [595, 291] on td "Rp 5.610.049,00" at bounding box center [648, 247] width 106 height 86
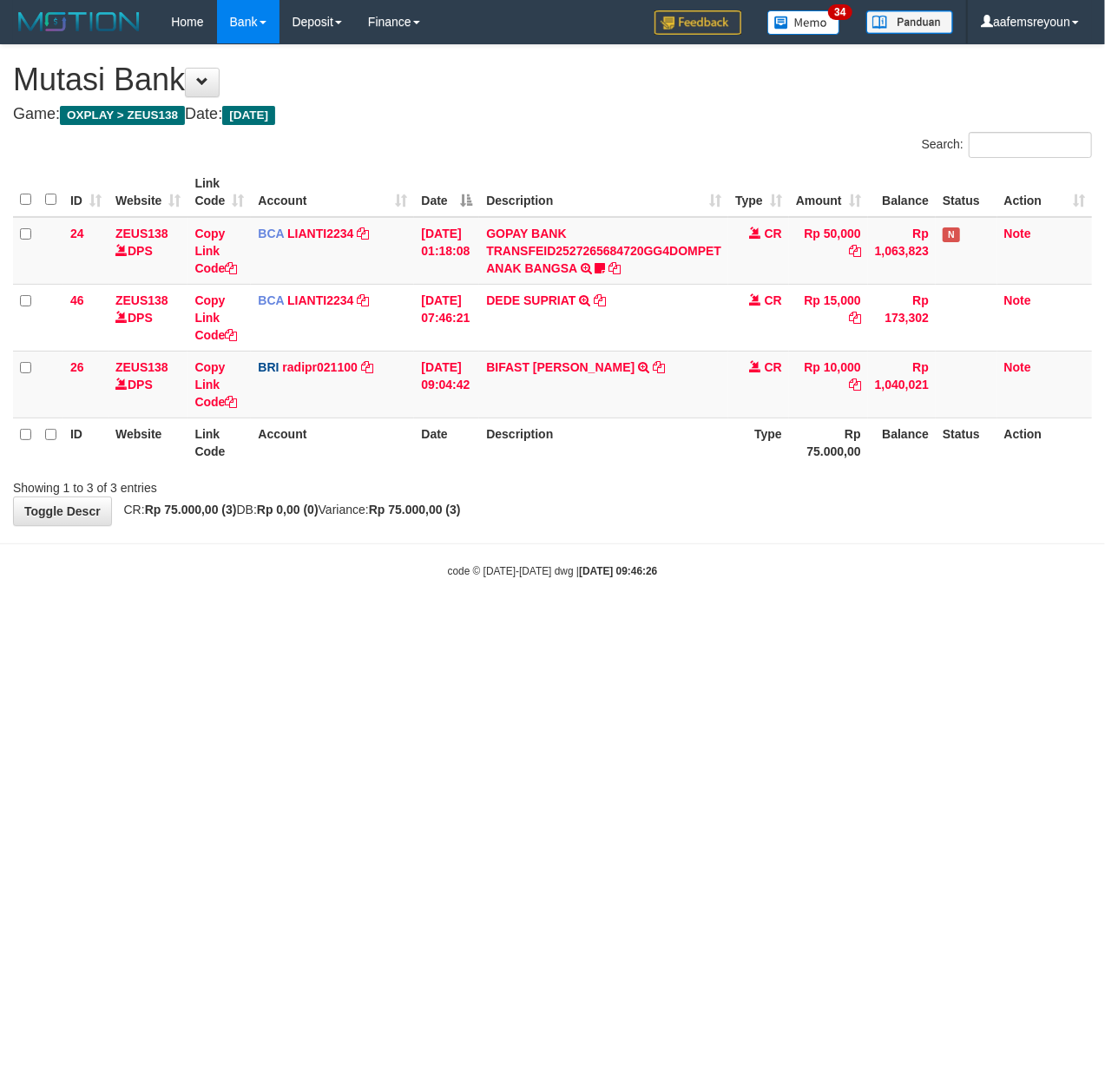
click at [243, 540] on body "Toggle navigation Home Bank Account List Mutasi Bank Search Sync Note Mutasi De…" at bounding box center [552, 310] width 1105 height 622
click at [442, 557] on body "Toggle navigation Home Bank Account List Mutasi Bank Search Sync Note Mutasi De…" at bounding box center [552, 310] width 1105 height 622
click at [687, 622] on html "Toggle navigation Home Bank Account List Mutasi Bank Search Sync Note Mutasi De…" at bounding box center [552, 310] width 1105 height 622
click at [680, 622] on html "Toggle navigation Home Bank Account List Mutasi Bank Search Sync Note Mutasi De…" at bounding box center [552, 310] width 1105 height 622
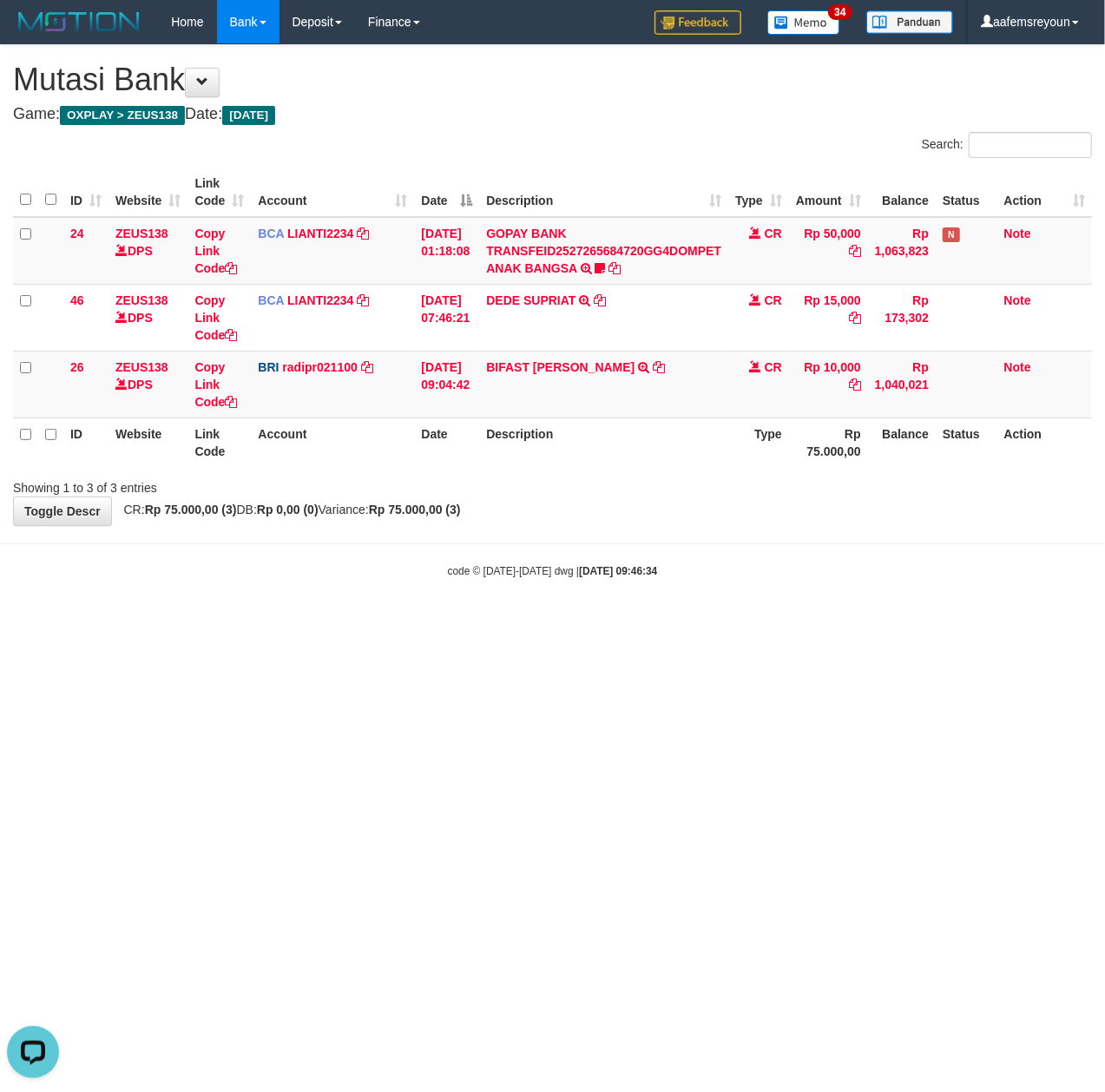
drag, startPoint x: 501, startPoint y: 904, endPoint x: 564, endPoint y: 844, distance: 87.0
click at [509, 622] on html "Toggle navigation Home Bank Account List Mutasi Bank Search Sync Note Mutasi De…" at bounding box center [552, 310] width 1105 height 622
click at [538, 622] on html "Toggle navigation Home Bank Account List Mutasi Bank Search Sync Note Mutasi De…" at bounding box center [552, 310] width 1105 height 622
click at [760, 622] on html "Toggle navigation Home Bank Account List Mutasi Bank Search Sync Note Mutasi De…" at bounding box center [552, 310] width 1105 height 622
click at [401, 622] on html "Toggle navigation Home Bank Account List Mutasi Bank Search Sync Note Mutasi De…" at bounding box center [552, 310] width 1105 height 622
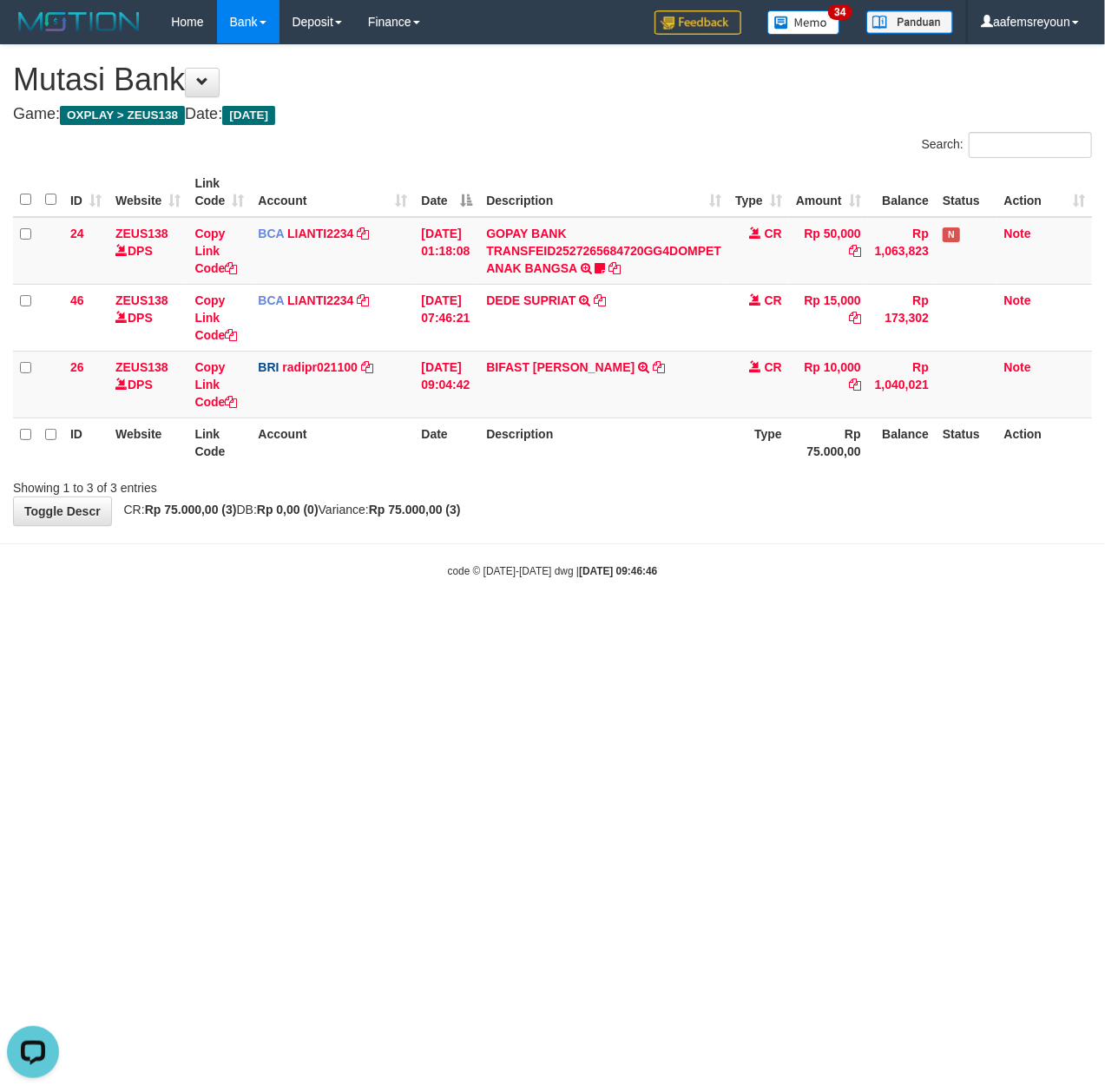
click at [637, 622] on html "Toggle navigation Home Bank Account List Mutasi Bank Search Sync Note Mutasi De…" at bounding box center [552, 310] width 1105 height 622
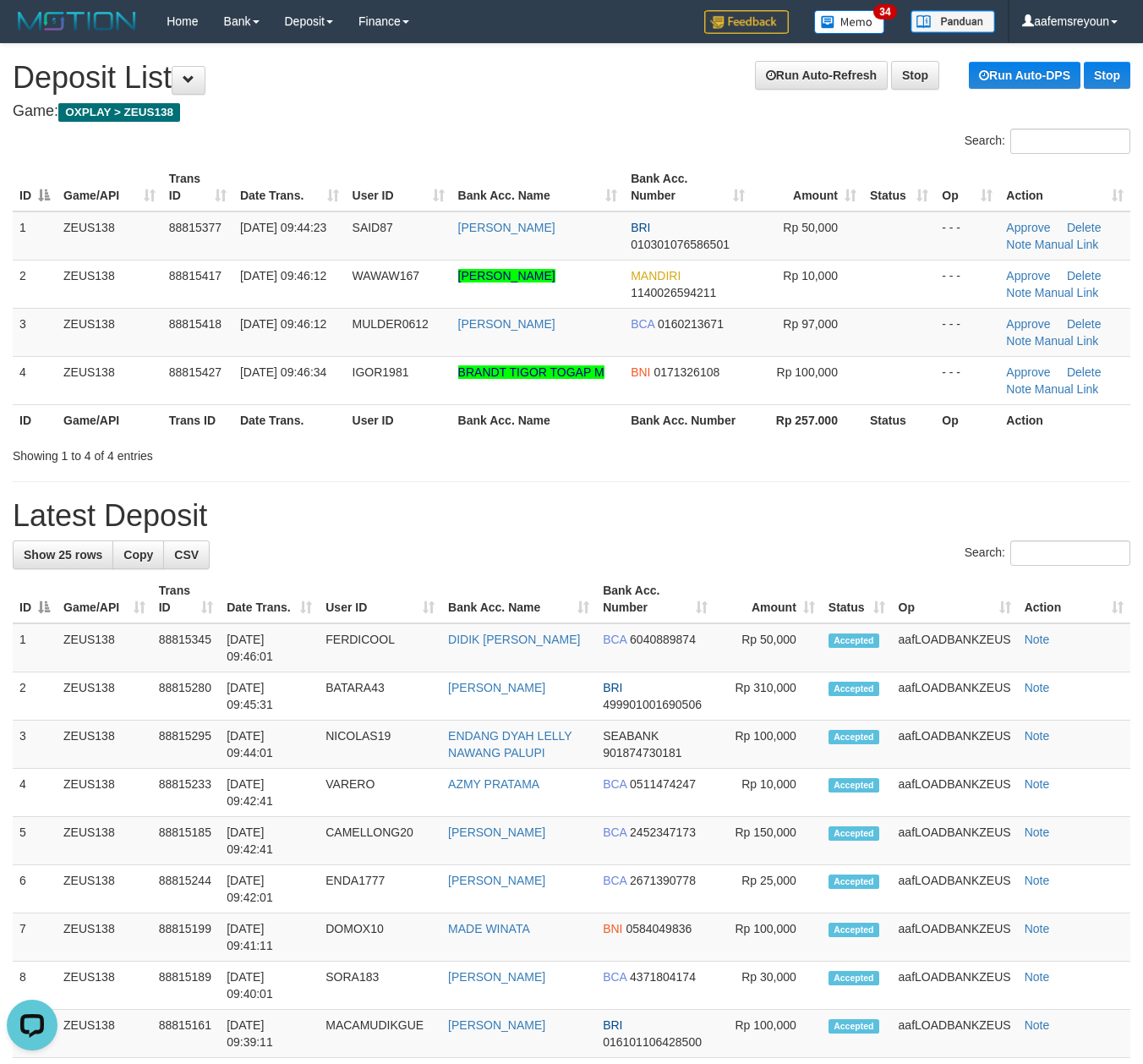
click at [448, 603] on th "Bank Acc. Name" at bounding box center [519, 599] width 155 height 48
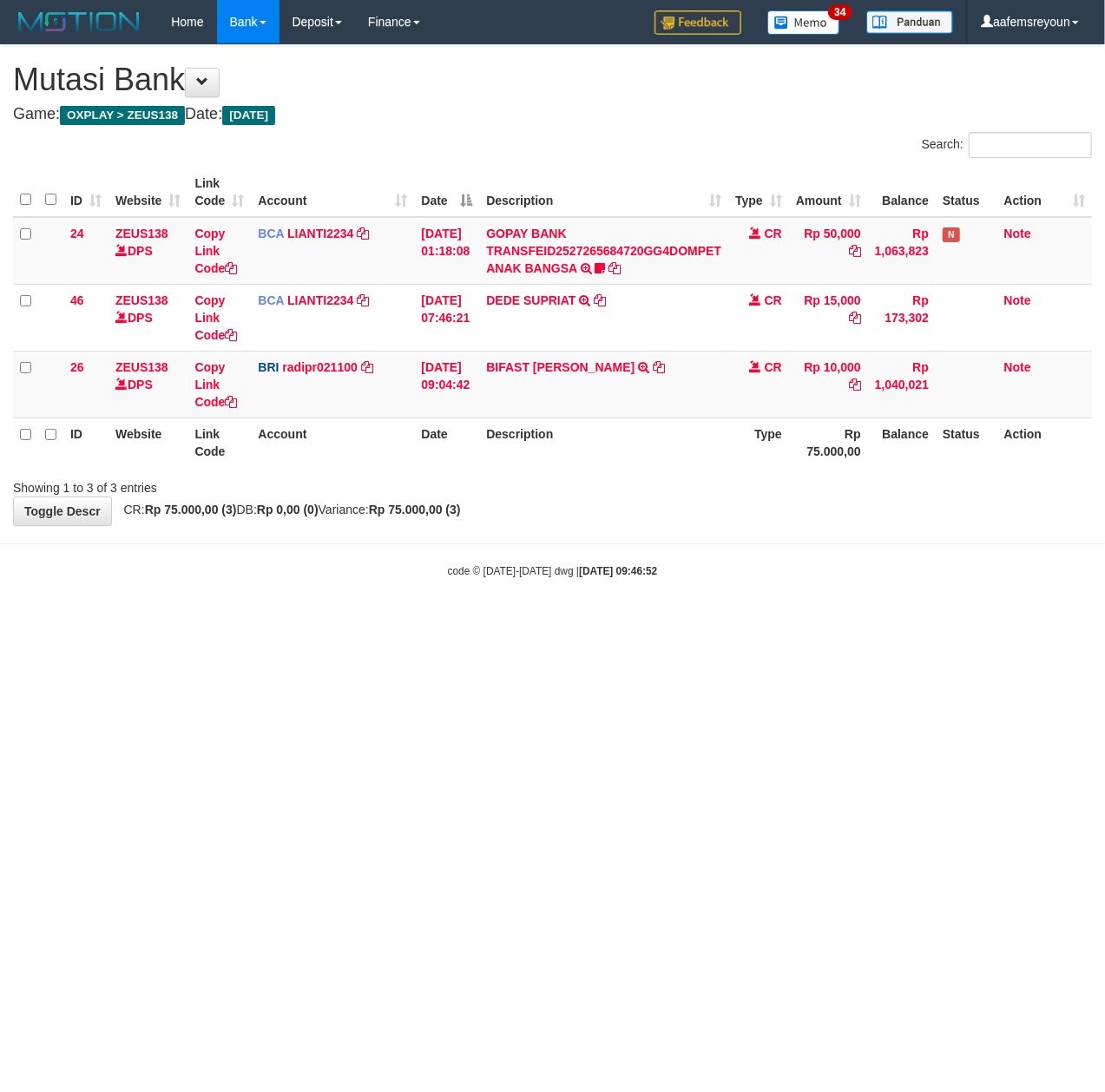
click at [644, 622] on html "Toggle navigation Home Bank Account List Mutasi Bank Search Sync Note Mutasi De…" at bounding box center [552, 310] width 1105 height 622
drag, startPoint x: 606, startPoint y: 661, endPoint x: 622, endPoint y: 664, distance: 16.3
click at [615, 622] on html "Toggle navigation Home Bank Account List Mutasi Bank Search Sync Note Mutasi De…" at bounding box center [552, 310] width 1105 height 622
click at [653, 622] on html "Toggle navigation Home Bank Account List Mutasi Bank Search Sync Note Mutasi De…" at bounding box center [552, 310] width 1105 height 622
click at [866, 622] on html "Toggle navigation Home Bank Account List Mutasi Bank Search Sync Note Mutasi De…" at bounding box center [552, 310] width 1105 height 622
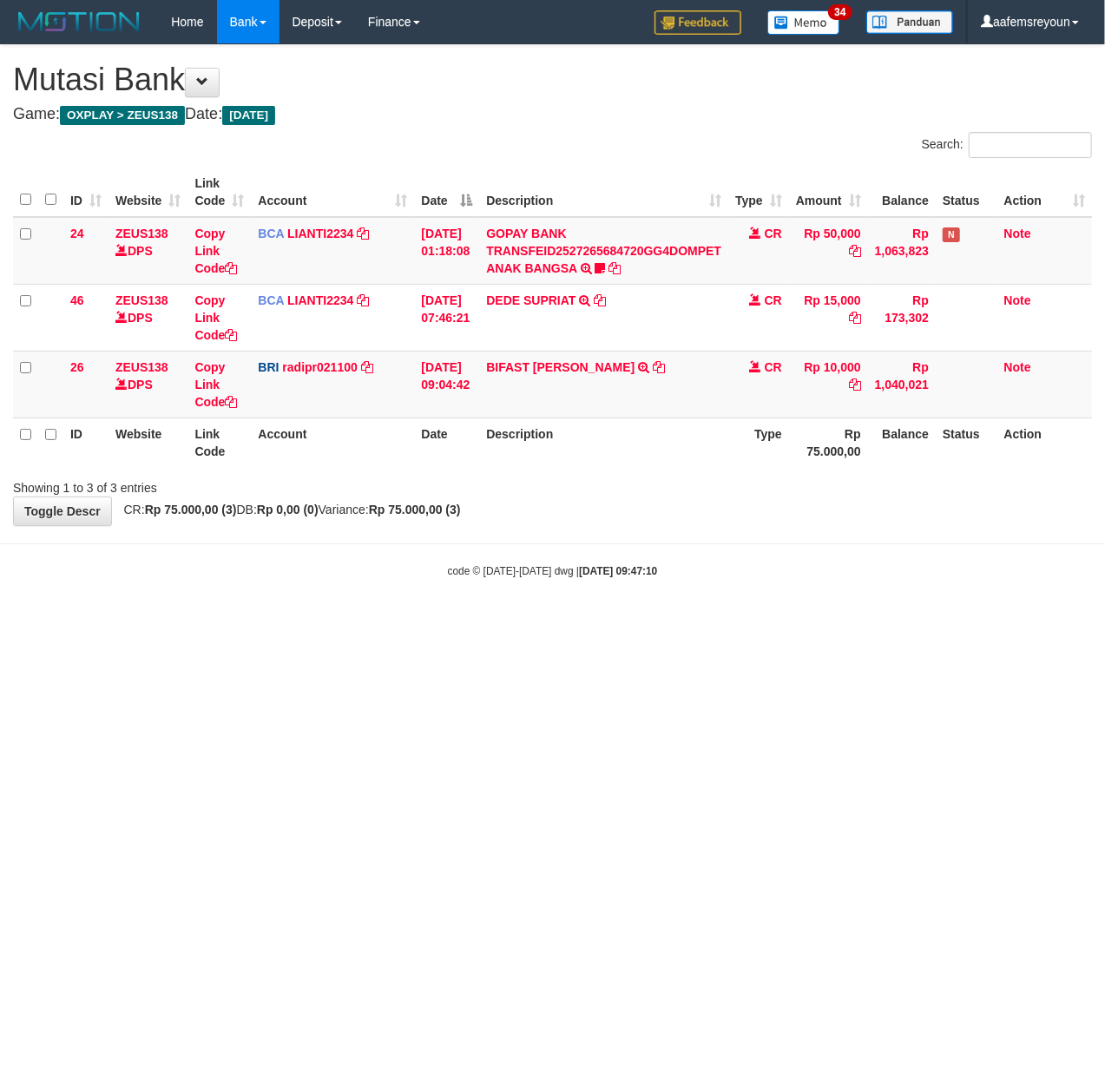
click at [388, 622] on html "Toggle navigation Home Bank Account List Mutasi Bank Search Sync Note Mutasi De…" at bounding box center [552, 310] width 1105 height 622
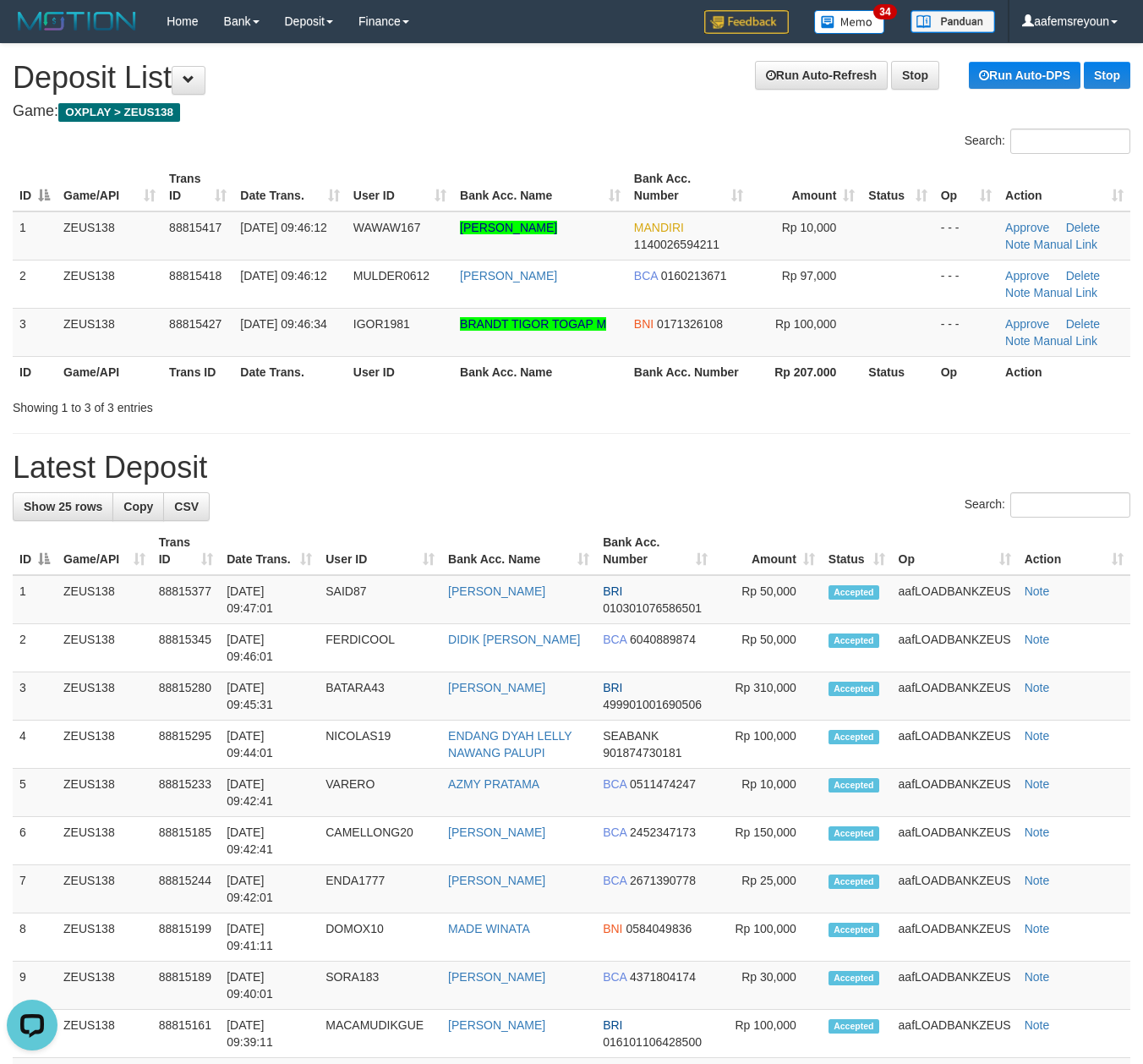
click at [700, 484] on div "**********" at bounding box center [572, 969] width 1143 height 1850
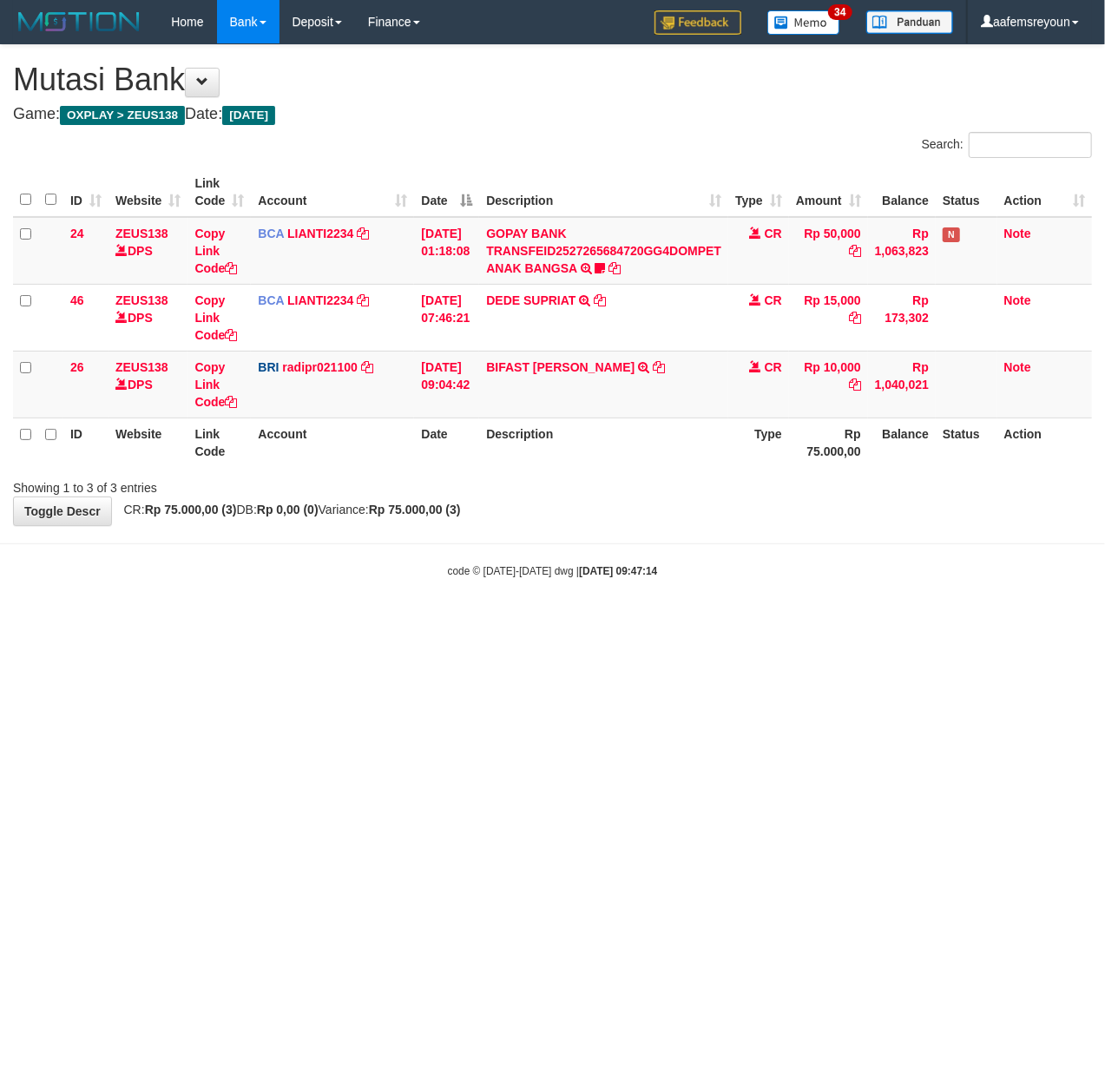
click at [428, 622] on html "Toggle navigation Home Bank Account List Mutasi Bank Search Sync Note Mutasi De…" at bounding box center [552, 310] width 1105 height 622
click at [451, 622] on html "Toggle navigation Home Bank Account List Mutasi Bank Search Sync Note Mutasi De…" at bounding box center [552, 310] width 1105 height 622
drag, startPoint x: 868, startPoint y: 571, endPoint x: 941, endPoint y: 571, distance: 73.0
click at [941, 571] on body "Toggle navigation Home Bank Account List Mutasi Bank Search Sync Note Mutasi De…" at bounding box center [552, 310] width 1105 height 622
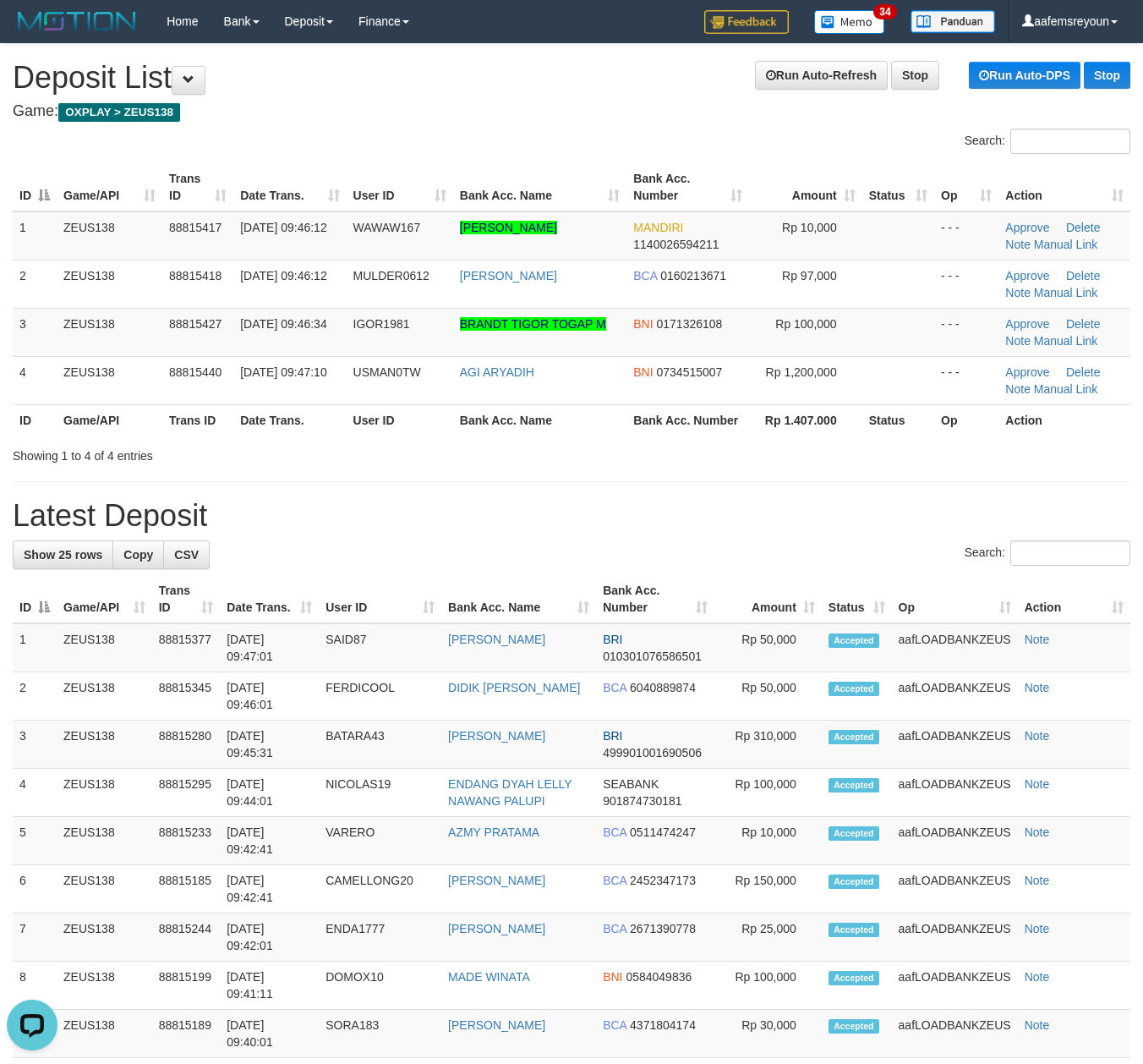
click at [803, 498] on div "**********" at bounding box center [572, 993] width 1143 height 1898
click at [802, 497] on div "**********" at bounding box center [572, 993] width 1143 height 1898
click at [789, 492] on div "**********" at bounding box center [572, 993] width 1143 height 1898
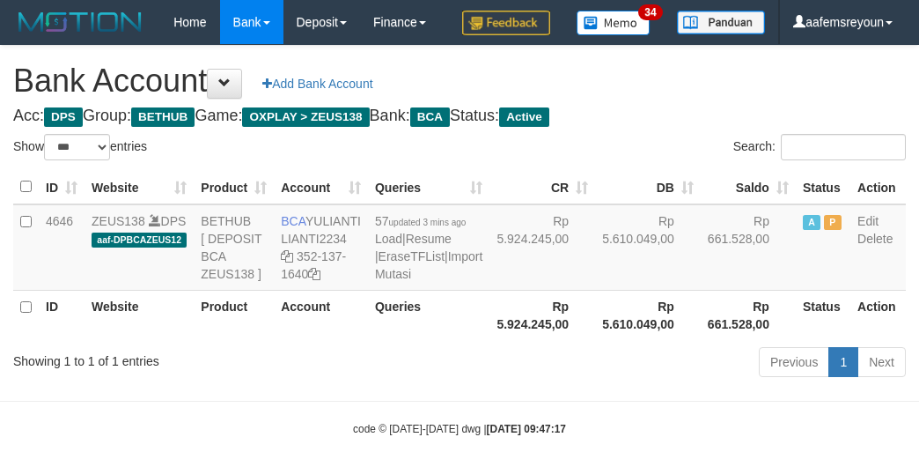
select select "***"
click at [595, 291] on td "Rp 5.610.049,00" at bounding box center [648, 247] width 106 height 86
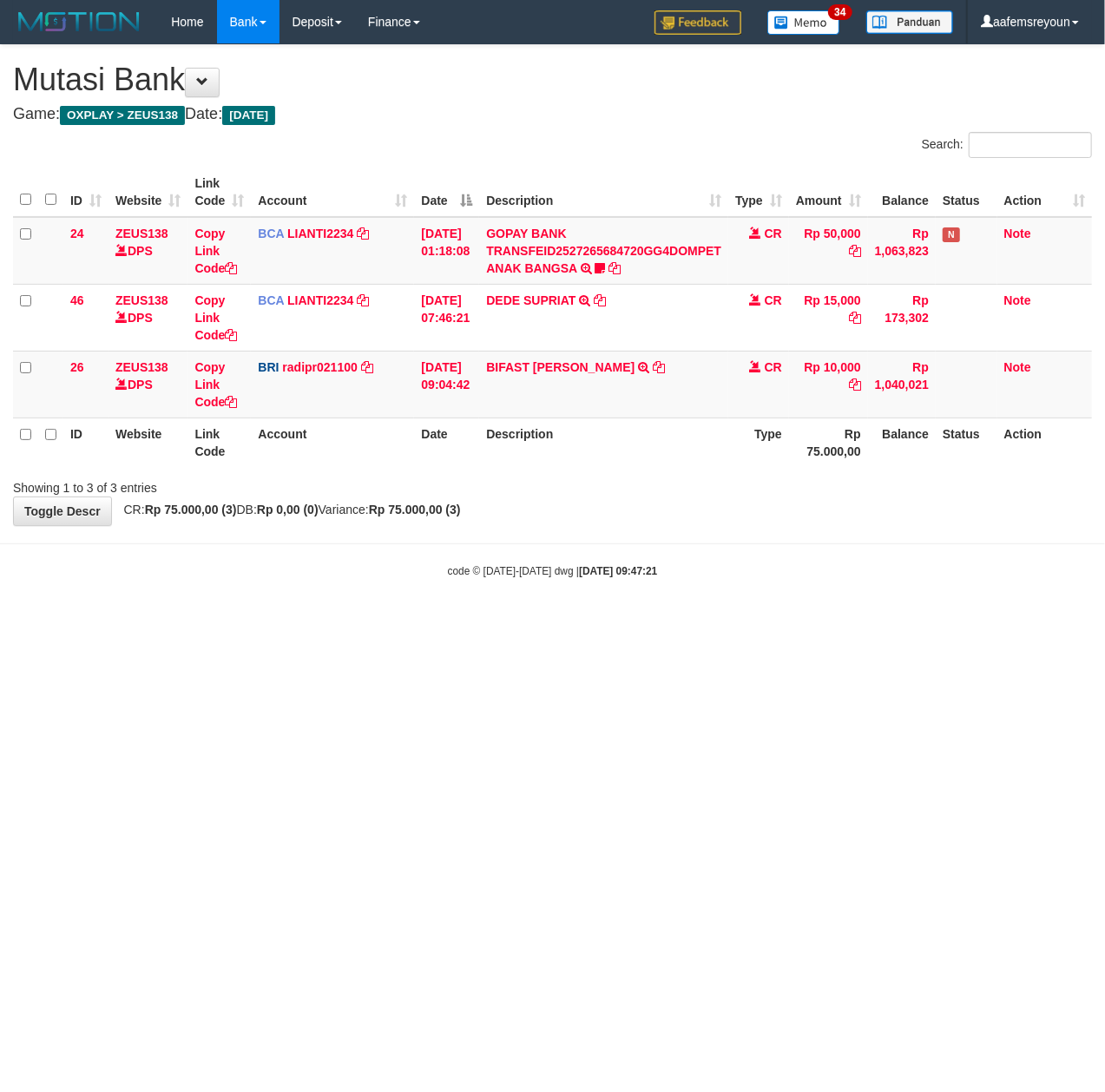
drag, startPoint x: 490, startPoint y: 611, endPoint x: 520, endPoint y: 616, distance: 30.4
click at [490, 611] on body "Toggle navigation Home Bank Account List Mutasi Bank Search Sync Note Mutasi De…" at bounding box center [552, 310] width 1105 height 622
click at [730, 622] on html "Toggle navigation Home Bank Account List Mutasi Bank Search Sync Note Mutasi De…" at bounding box center [552, 310] width 1105 height 622
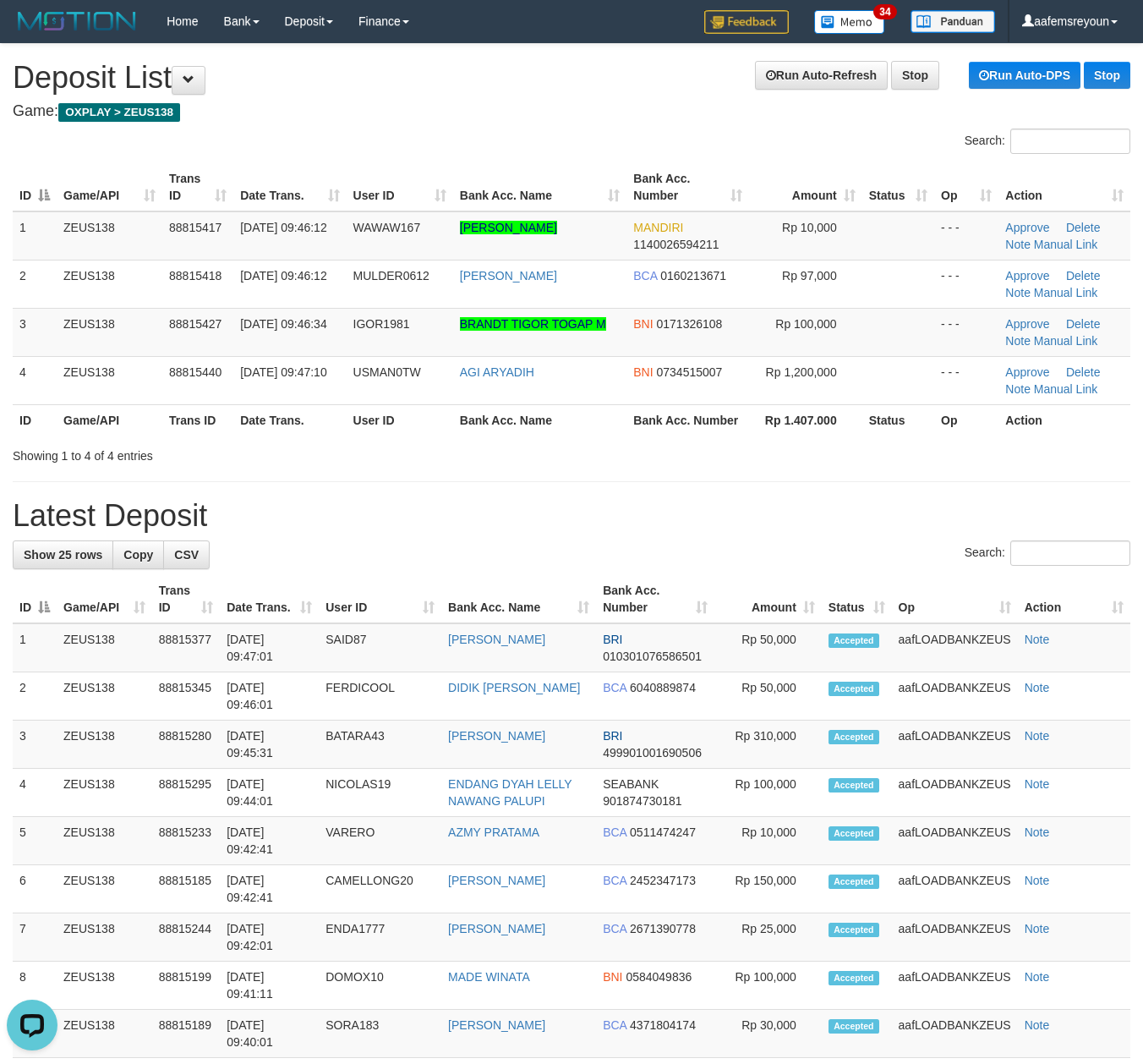
drag, startPoint x: 742, startPoint y: 592, endPoint x: 945, endPoint y: 622, distance: 205.2
click at [744, 592] on th "Amount" at bounding box center [767, 599] width 107 height 48
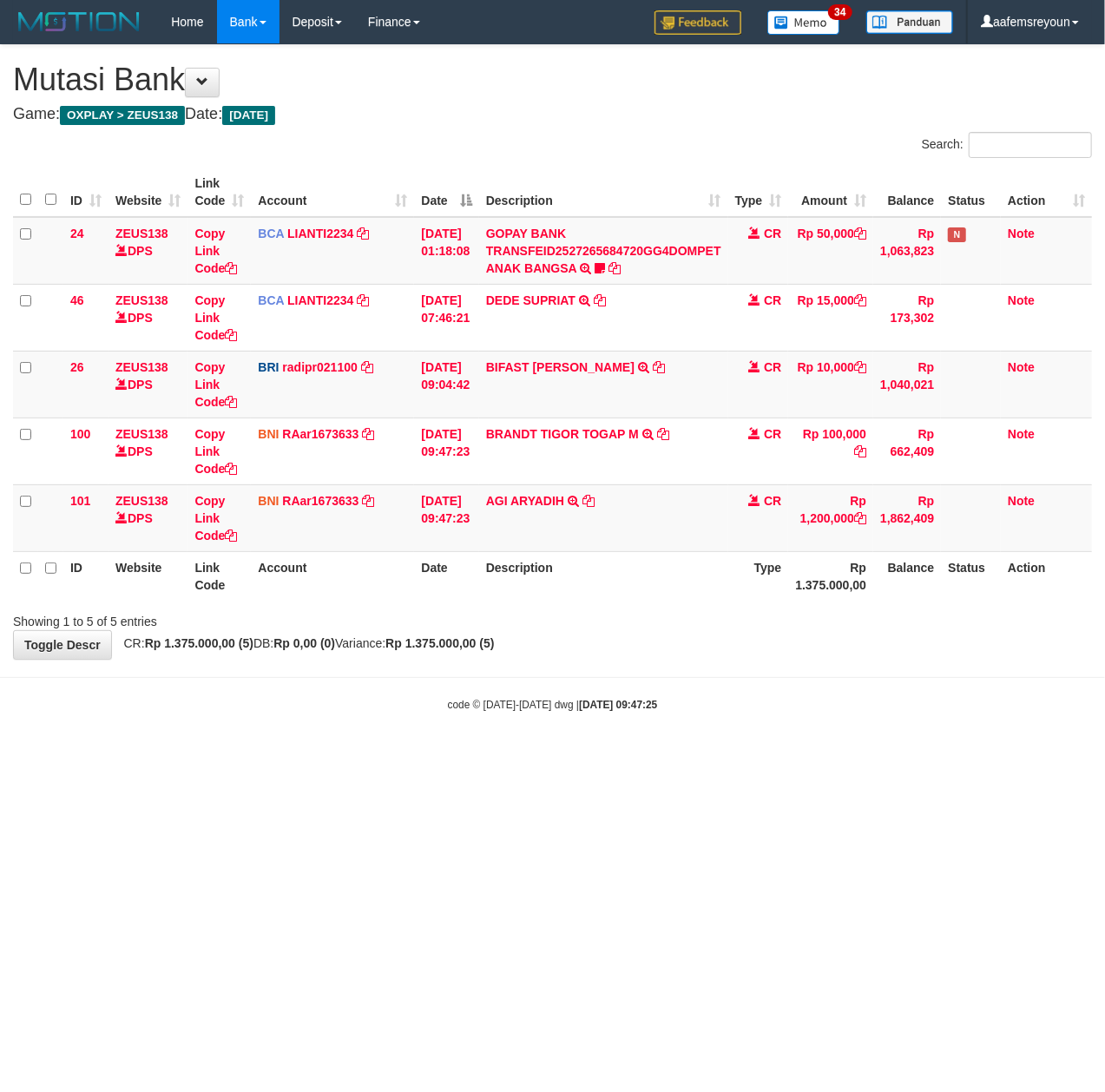
drag, startPoint x: 0, startPoint y: 0, endPoint x: 733, endPoint y: 785, distance: 1074.0
click at [733, 756] on html "Toggle navigation Home Bank Account List Mutasi Bank Search Sync Note Mutasi De…" at bounding box center [552, 377] width 1105 height 756
click at [805, 756] on html "Toggle navigation Home Bank Account List Mutasi Bank Search Sync Note Mutasi De…" at bounding box center [552, 377] width 1105 height 756
click at [803, 756] on html "Toggle navigation Home Bank Account List Mutasi Bank Search Sync Note Mutasi De…" at bounding box center [552, 377] width 1105 height 756
click at [655, 756] on html "Toggle navigation Home Bank Account List Mutasi Bank Search Sync Note Mutasi De…" at bounding box center [552, 377] width 1105 height 756
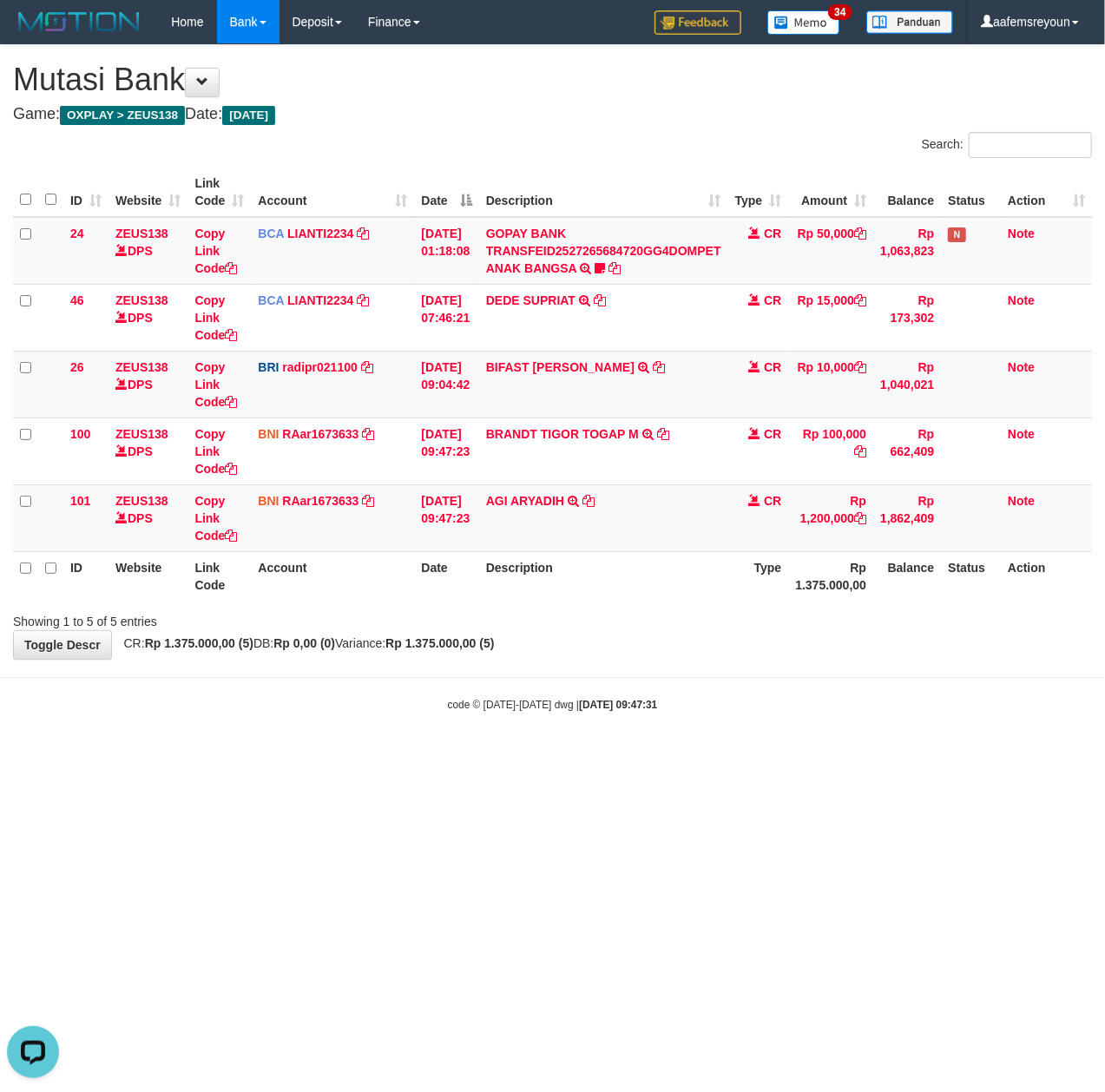
click at [657, 756] on html "Toggle navigation Home Bank Account List Mutasi Bank Search Sync Note Mutasi De…" at bounding box center [552, 377] width 1105 height 756
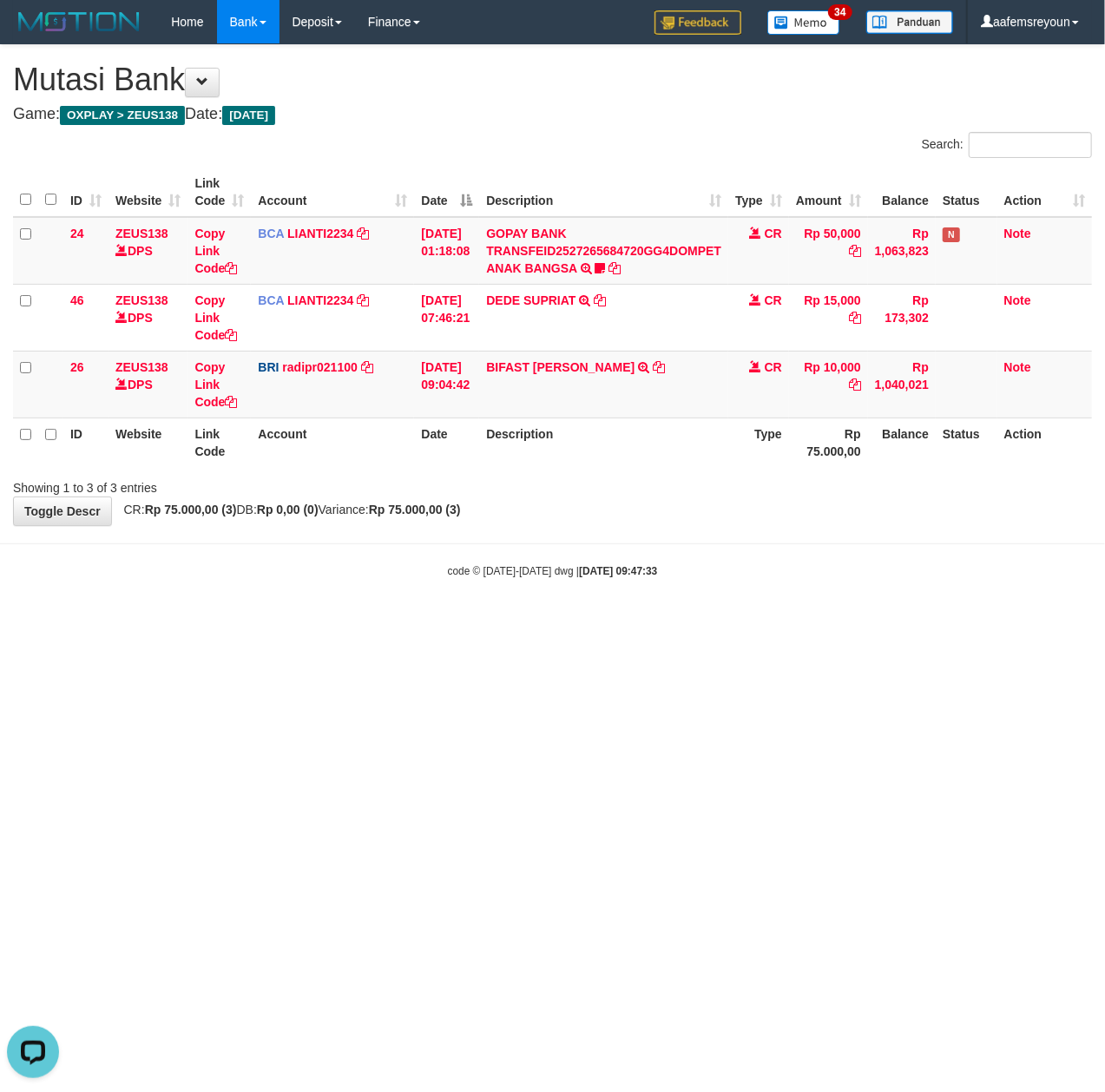
click at [714, 622] on html "Toggle navigation Home Bank Account List Mutasi Bank Search Sync Note Mutasi De…" at bounding box center [552, 310] width 1105 height 622
click at [744, 622] on html "Toggle navigation Home Bank Account List Mutasi Bank Search Sync Note Mutasi De…" at bounding box center [552, 310] width 1105 height 622
click at [693, 622] on html "Toggle navigation Home Bank Account List Mutasi Bank Search Sync Note Mutasi De…" at bounding box center [552, 310] width 1105 height 622
click at [623, 468] on div "ID Website Link Code Account Date Description Type Amount Balance Status Action…" at bounding box center [552, 317] width 1105 height 309
click at [792, 622] on html "Toggle navigation Home Bank Account List Mutasi Bank Search Sync Note Mutasi De…" at bounding box center [552, 310] width 1105 height 622
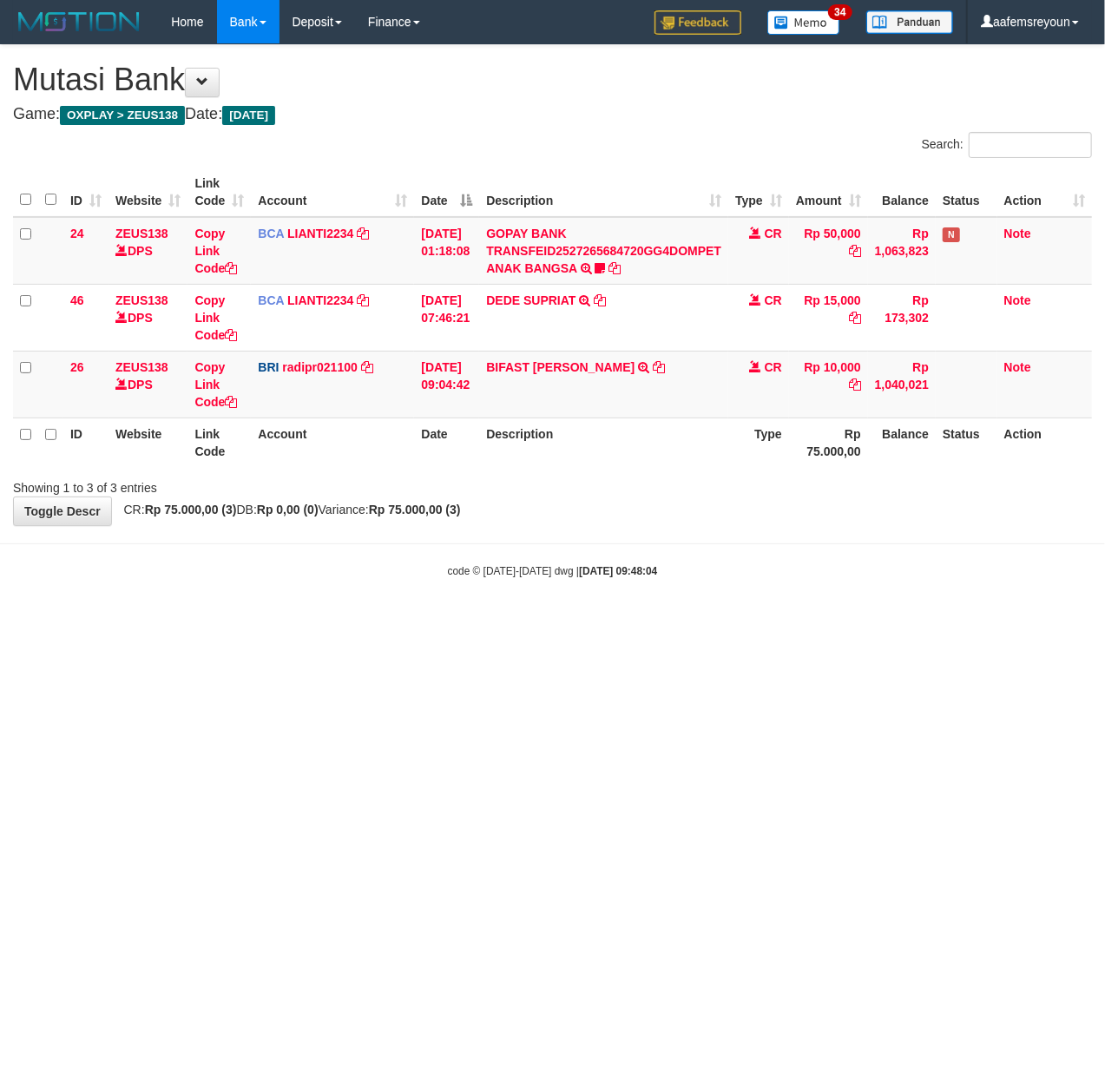
click at [773, 622] on html "Toggle navigation Home Bank Account List Mutasi Bank Search Sync Note Mutasi De…" at bounding box center [552, 310] width 1105 height 622
click at [788, 622] on html "Toggle navigation Home Bank Account List Mutasi Bank Search Sync Note Mutasi De…" at bounding box center [552, 310] width 1105 height 622
click at [297, 622] on html "Toggle navigation Home Bank Account List Mutasi Bank Search Sync Note Mutasi De…" at bounding box center [552, 310] width 1105 height 622
click at [618, 622] on html "Toggle navigation Home Bank Account List Mutasi Bank Search Sync Note Mutasi De…" at bounding box center [552, 310] width 1105 height 622
click at [620, 622] on html "Toggle navigation Home Bank Account List Mutasi Bank Search Sync Note Mutasi De…" at bounding box center [552, 310] width 1105 height 622
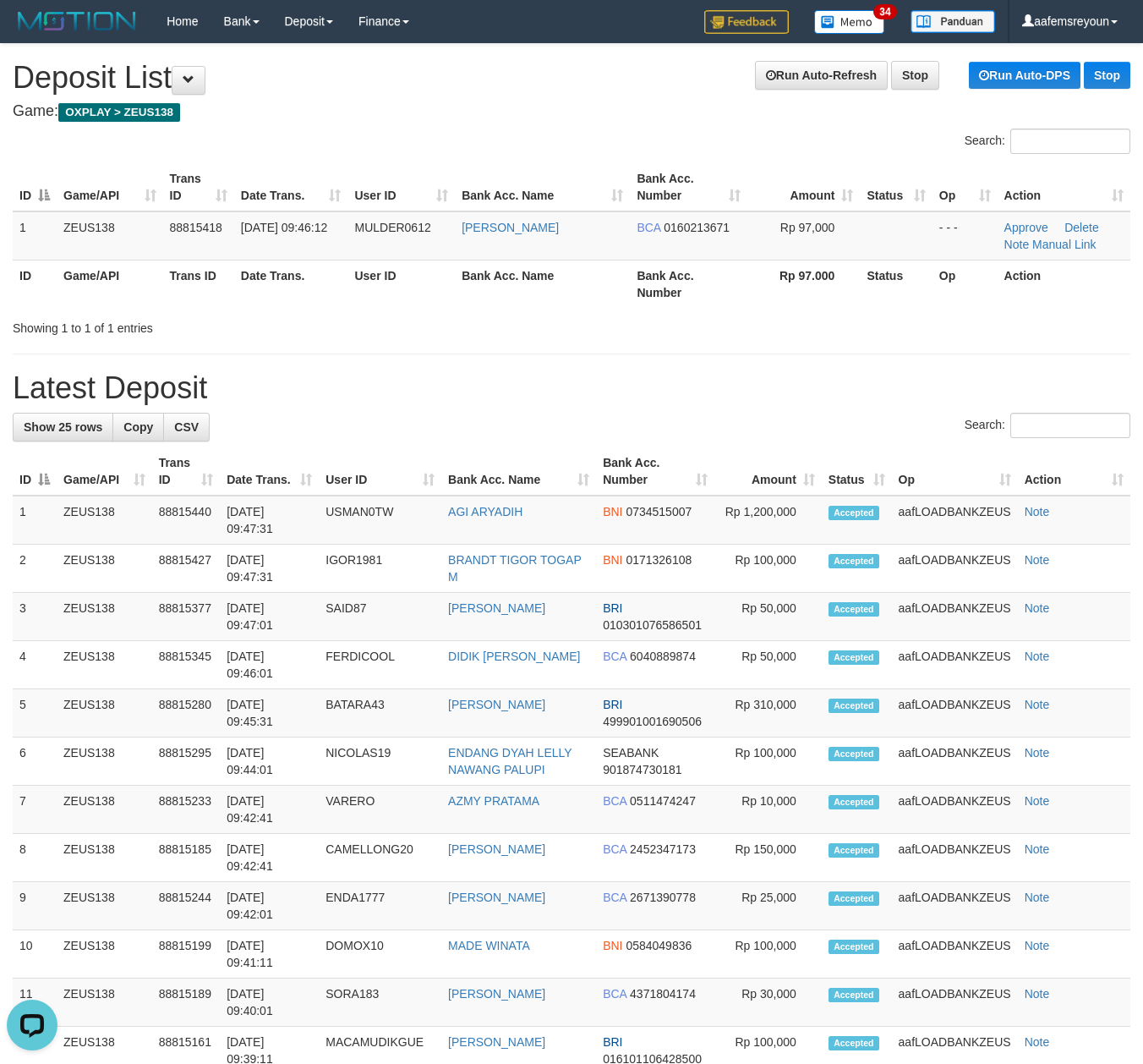
drag, startPoint x: 748, startPoint y: 397, endPoint x: 739, endPoint y: 399, distance: 9.2
click at [748, 396] on h1 "Latest Deposit" at bounding box center [572, 388] width 1118 height 34
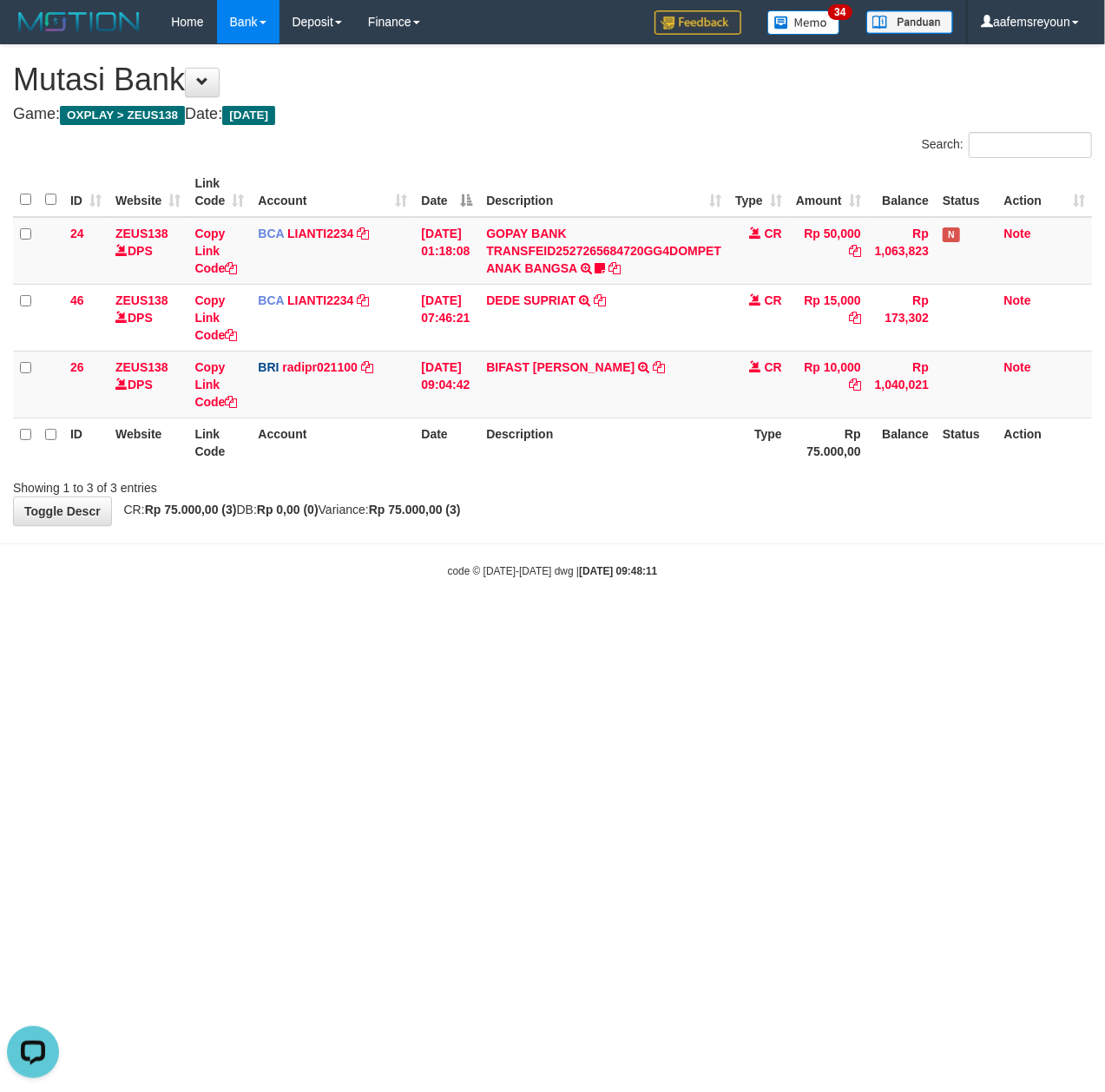
drag, startPoint x: 889, startPoint y: 654, endPoint x: 648, endPoint y: 615, distance: 244.1
click at [889, 622] on html "Toggle navigation Home Bank Account List Mutasi Bank Search Sync Note Mutasi De…" at bounding box center [552, 310] width 1105 height 622
click at [744, 512] on div "**********" at bounding box center [552, 285] width 1105 height 480
click at [563, 458] on th "Description" at bounding box center [603, 442] width 249 height 49
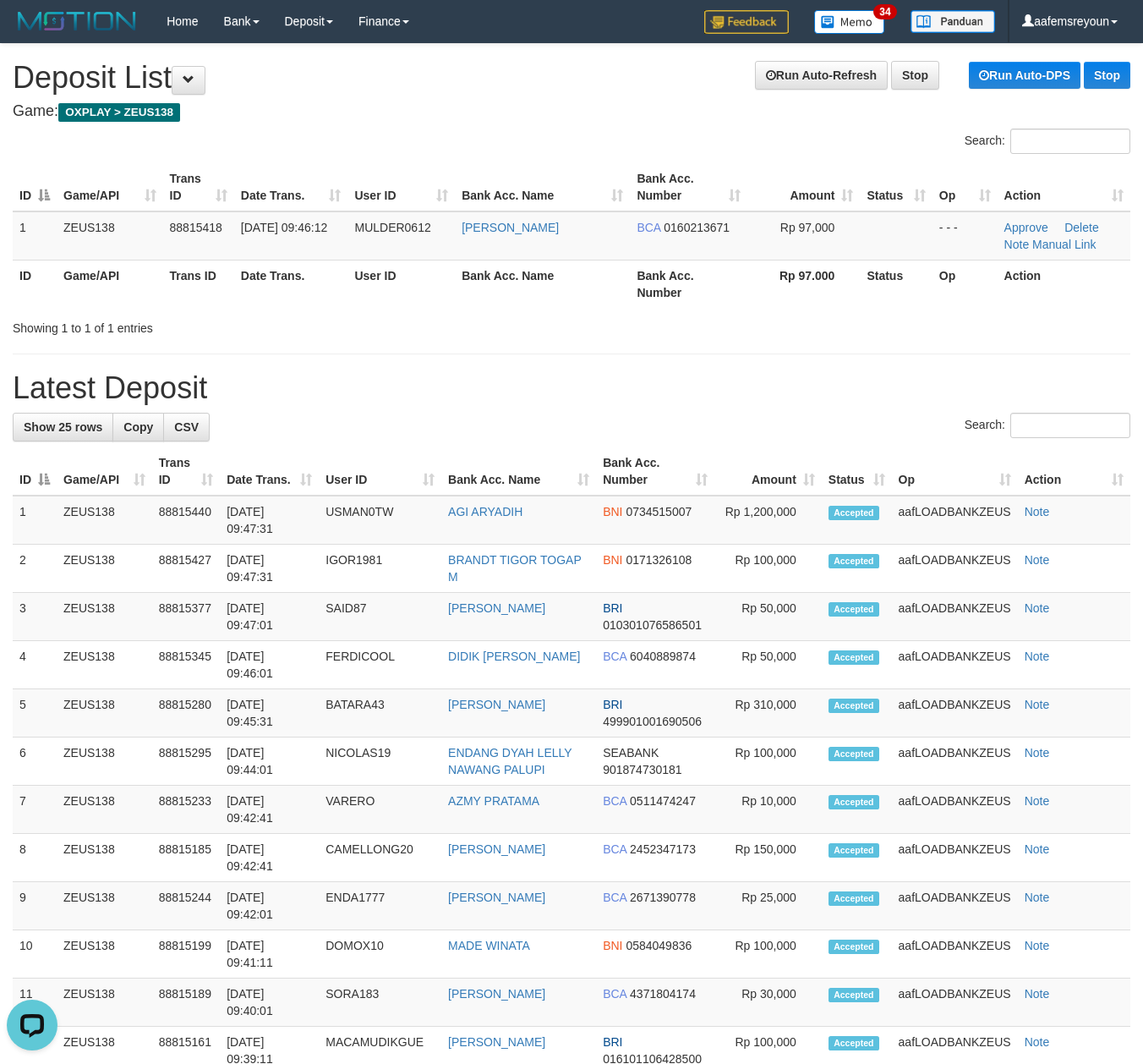
click at [536, 329] on div "Showing 1 to 1 of 1 entries" at bounding box center [572, 325] width 1143 height 24
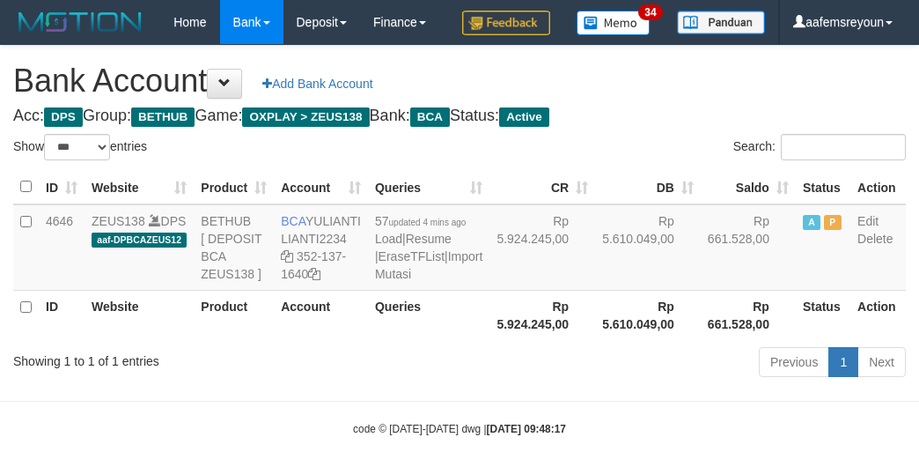
select select "***"
click at [595, 291] on td "Rp 5.610.049,00" at bounding box center [648, 247] width 106 height 86
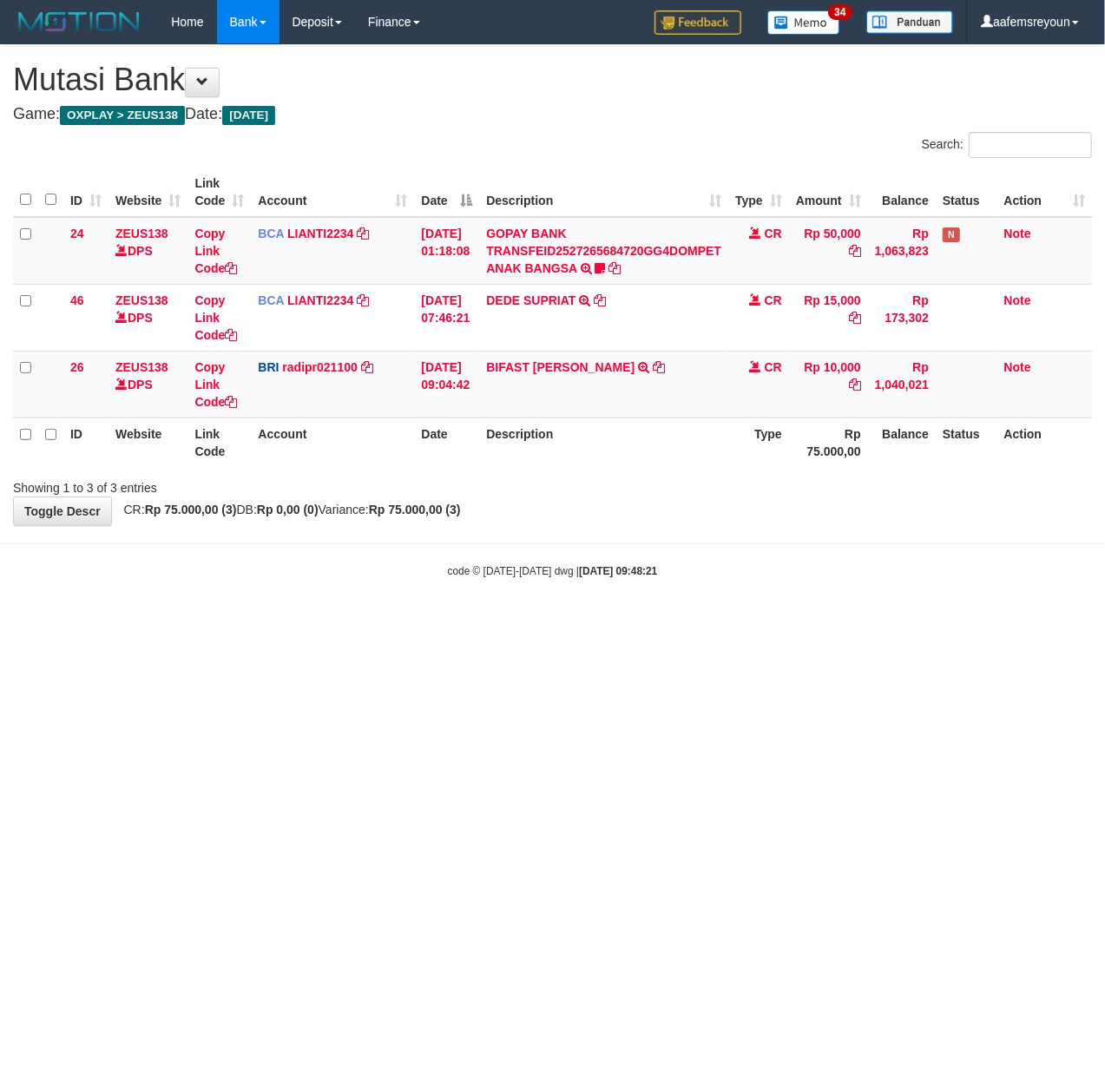
click at [512, 622] on html "Toggle navigation Home Bank Account List Mutasi Bank Search Sync Note Mutasi De…" at bounding box center [552, 310] width 1105 height 622
click at [719, 622] on html "Toggle navigation Home Bank Account List Mutasi Bank Search Sync Note Mutasi De…" at bounding box center [552, 310] width 1105 height 622
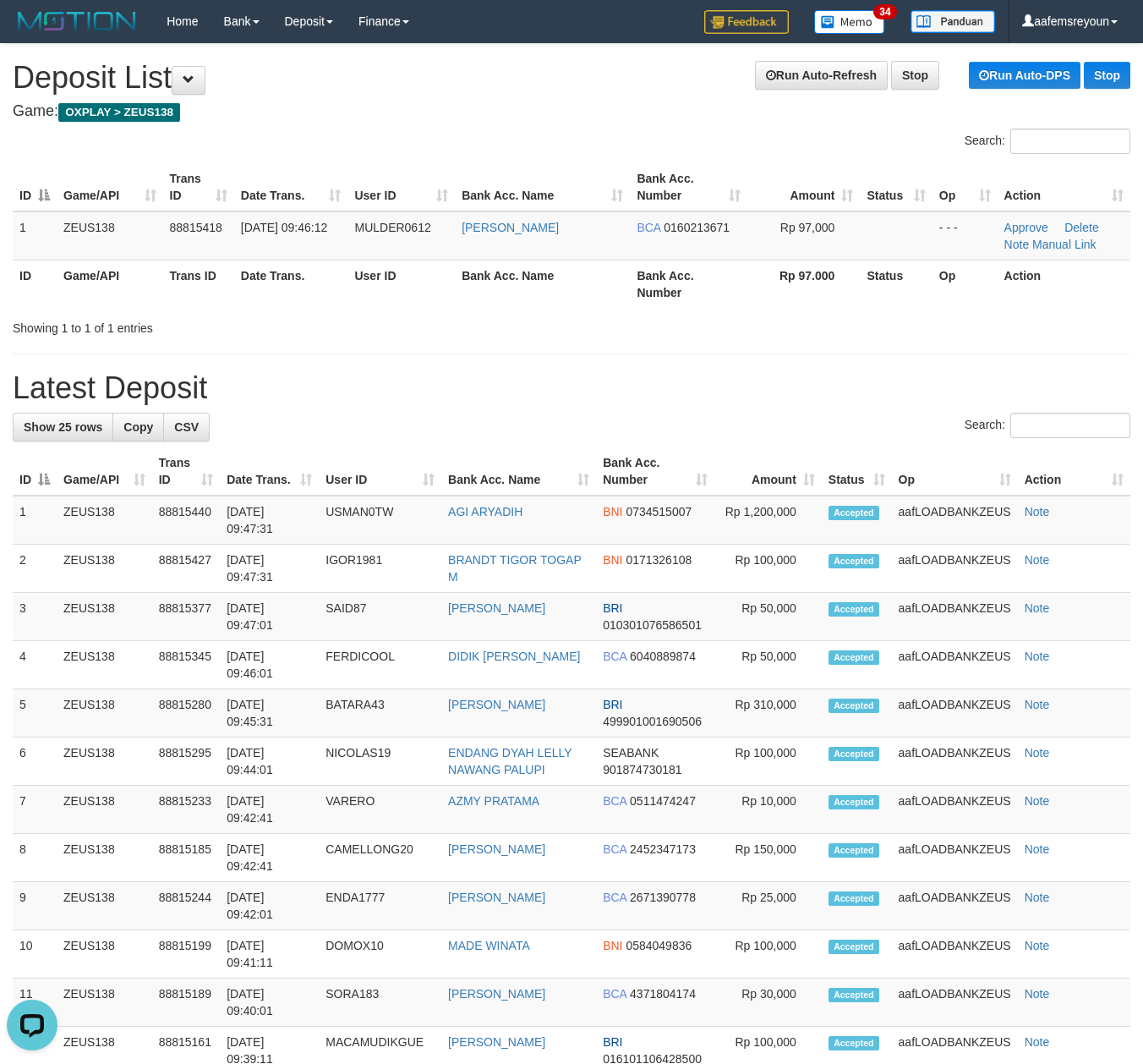
click at [779, 373] on h1 "Latest Deposit" at bounding box center [572, 388] width 1118 height 34
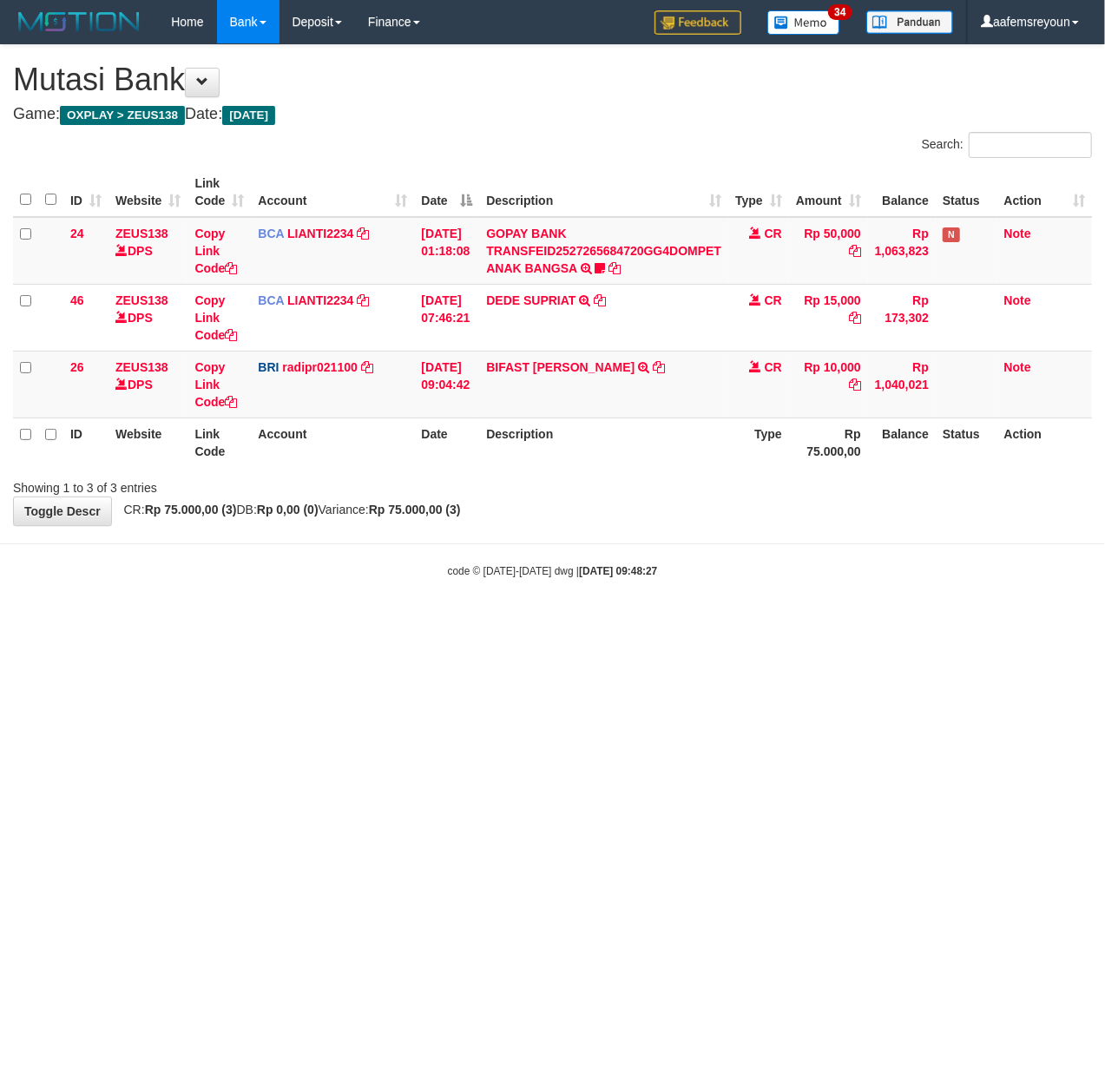
click at [582, 594] on body "Toggle navigation Home Bank Account List Mutasi Bank Search Sync Note Mutasi De…" at bounding box center [552, 310] width 1105 height 622
click at [587, 586] on body "Toggle navigation Home Bank Account List Mutasi Bank Search Sync Note Mutasi De…" at bounding box center [552, 310] width 1105 height 622
click at [584, 583] on body "Toggle navigation Home Bank Account List Mutasi Bank Search Sync Note Mutasi De…" at bounding box center [552, 310] width 1105 height 622
click at [543, 504] on div "**********" at bounding box center [552, 285] width 1105 height 480
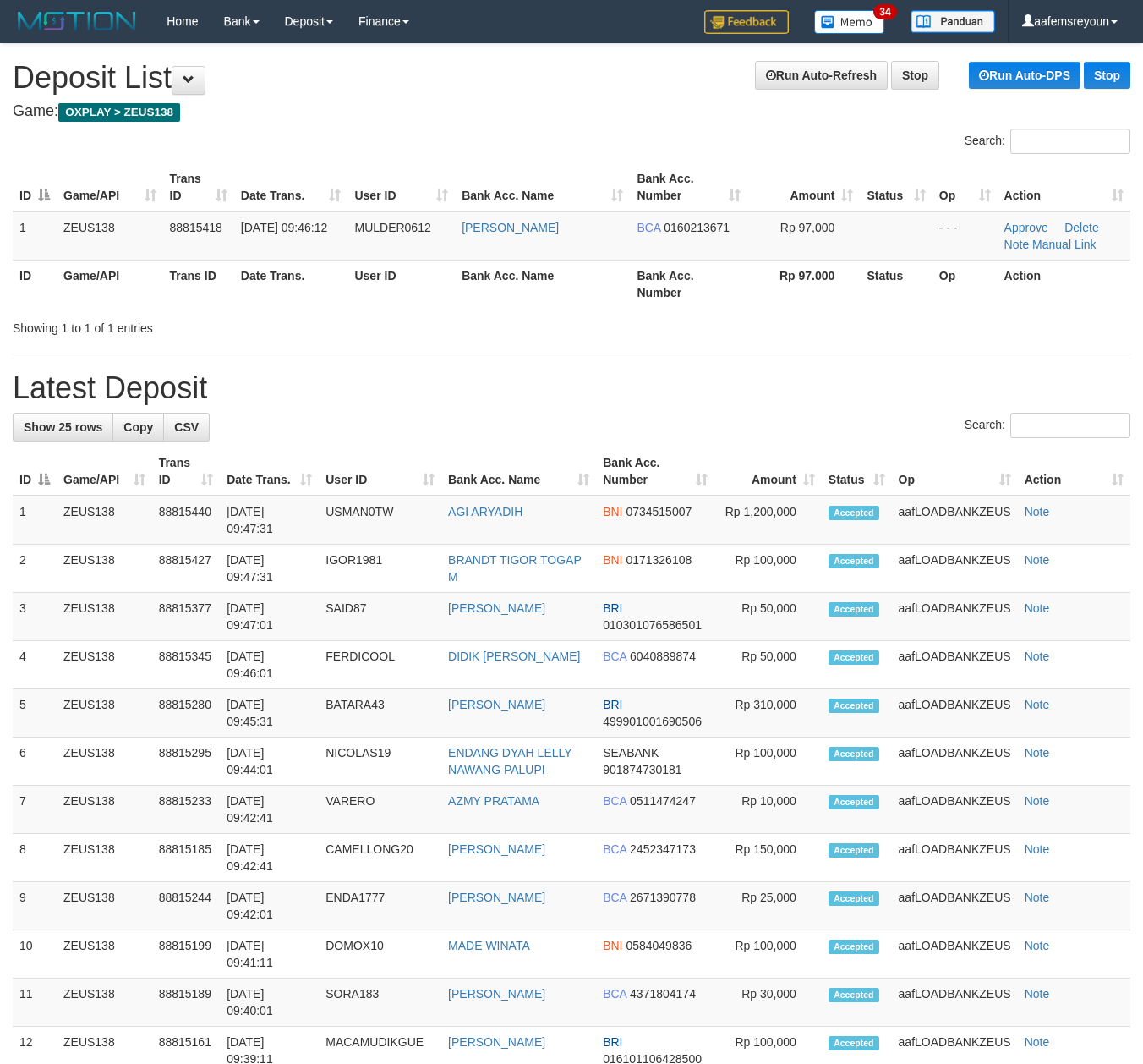
drag, startPoint x: 562, startPoint y: 318, endPoint x: 623, endPoint y: 339, distance: 64.5
click at [562, 318] on div "Showing 1 to 1 of 1 entries" at bounding box center [572, 325] width 1143 height 24
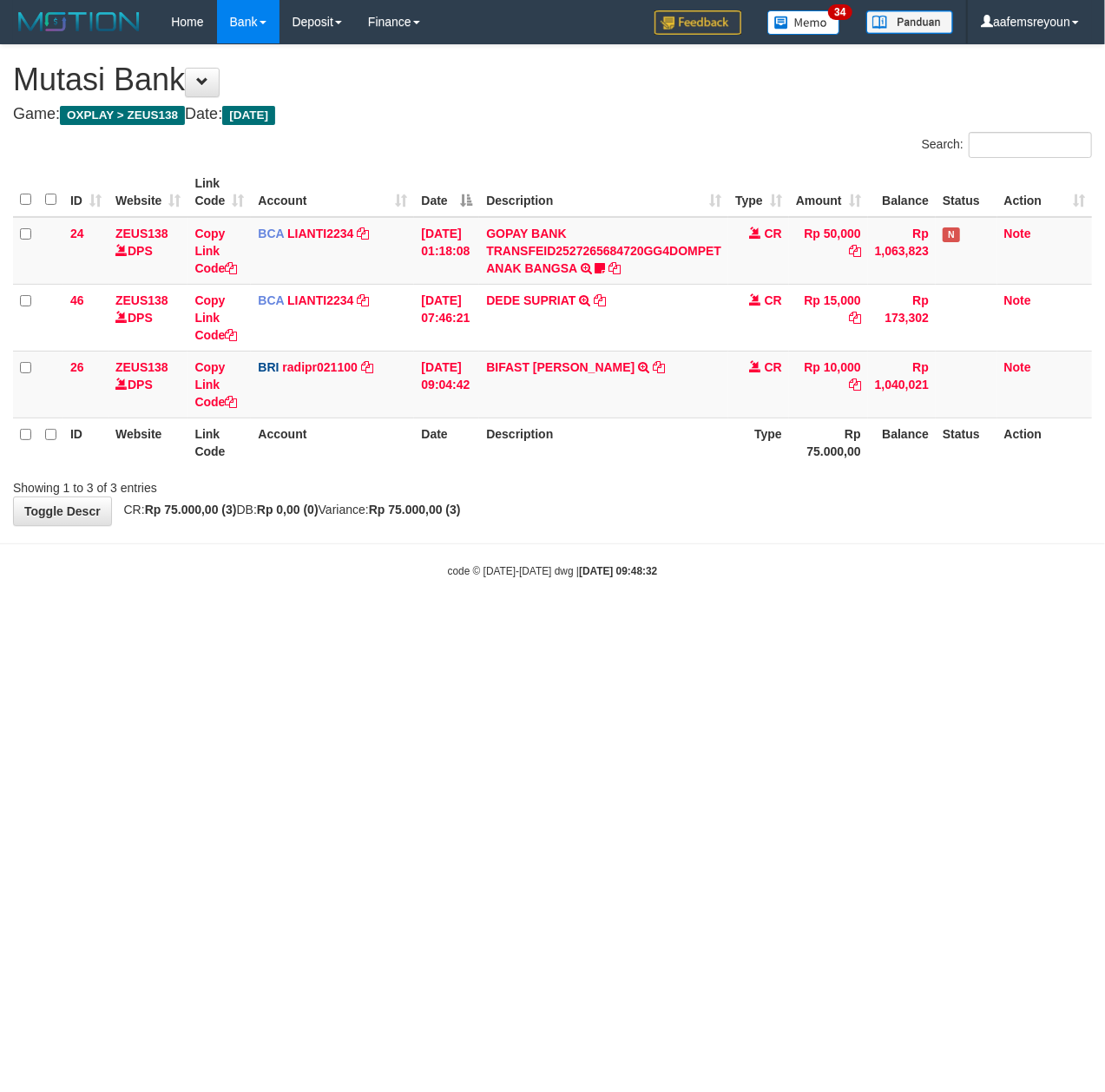
drag, startPoint x: 539, startPoint y: 593, endPoint x: 275, endPoint y: 594, distance: 264.0
click at [539, 591] on body "Toggle navigation Home Bank Account List Mutasi Bank Search Sync Note Mutasi De…" at bounding box center [552, 310] width 1105 height 622
click at [324, 502] on div "**********" at bounding box center [552, 285] width 1105 height 480
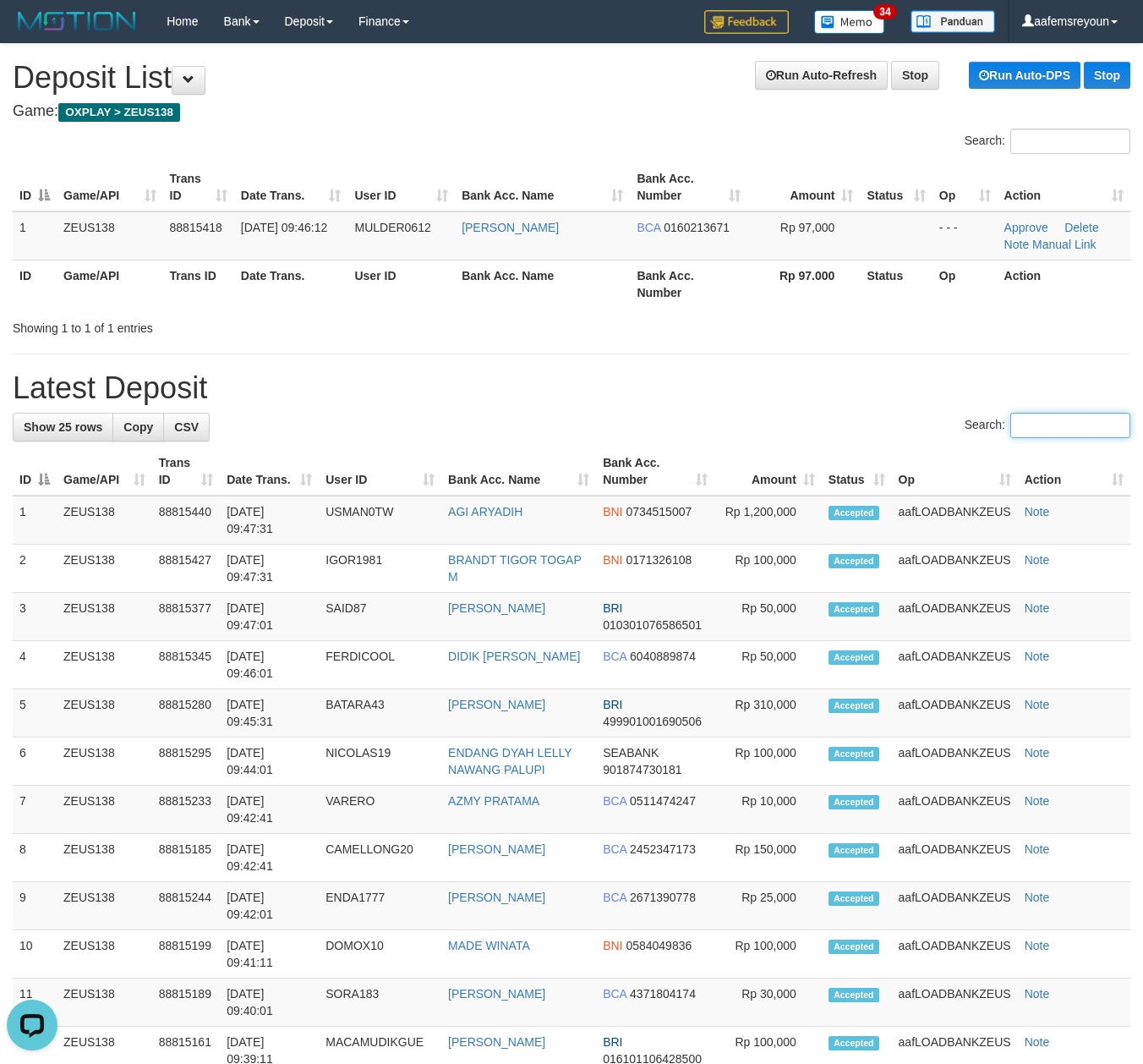
drag, startPoint x: 1100, startPoint y: 427, endPoint x: 1083, endPoint y: 426, distance: 17.0
click at [1100, 427] on input "Search:" at bounding box center [1070, 425] width 120 height 25
click at [640, 387] on h1 "Latest Deposit" at bounding box center [572, 388] width 1118 height 34
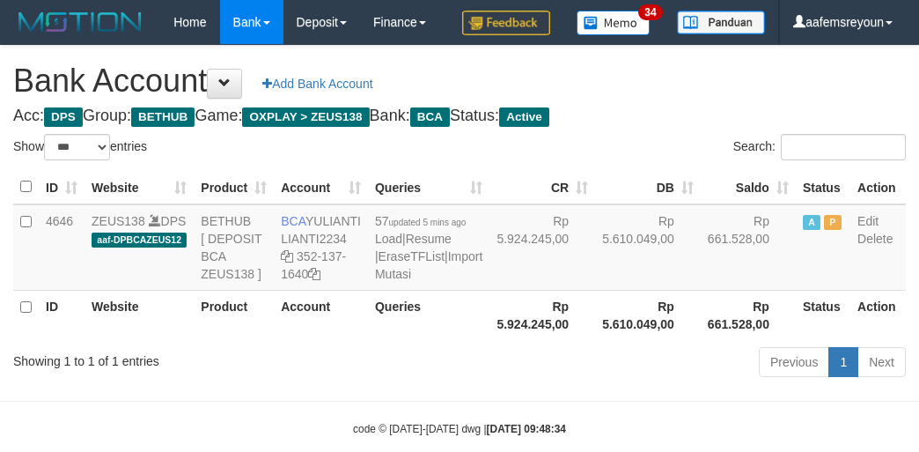
select select "***"
click at [595, 340] on th "Rp 5.610.049,00" at bounding box center [648, 315] width 106 height 50
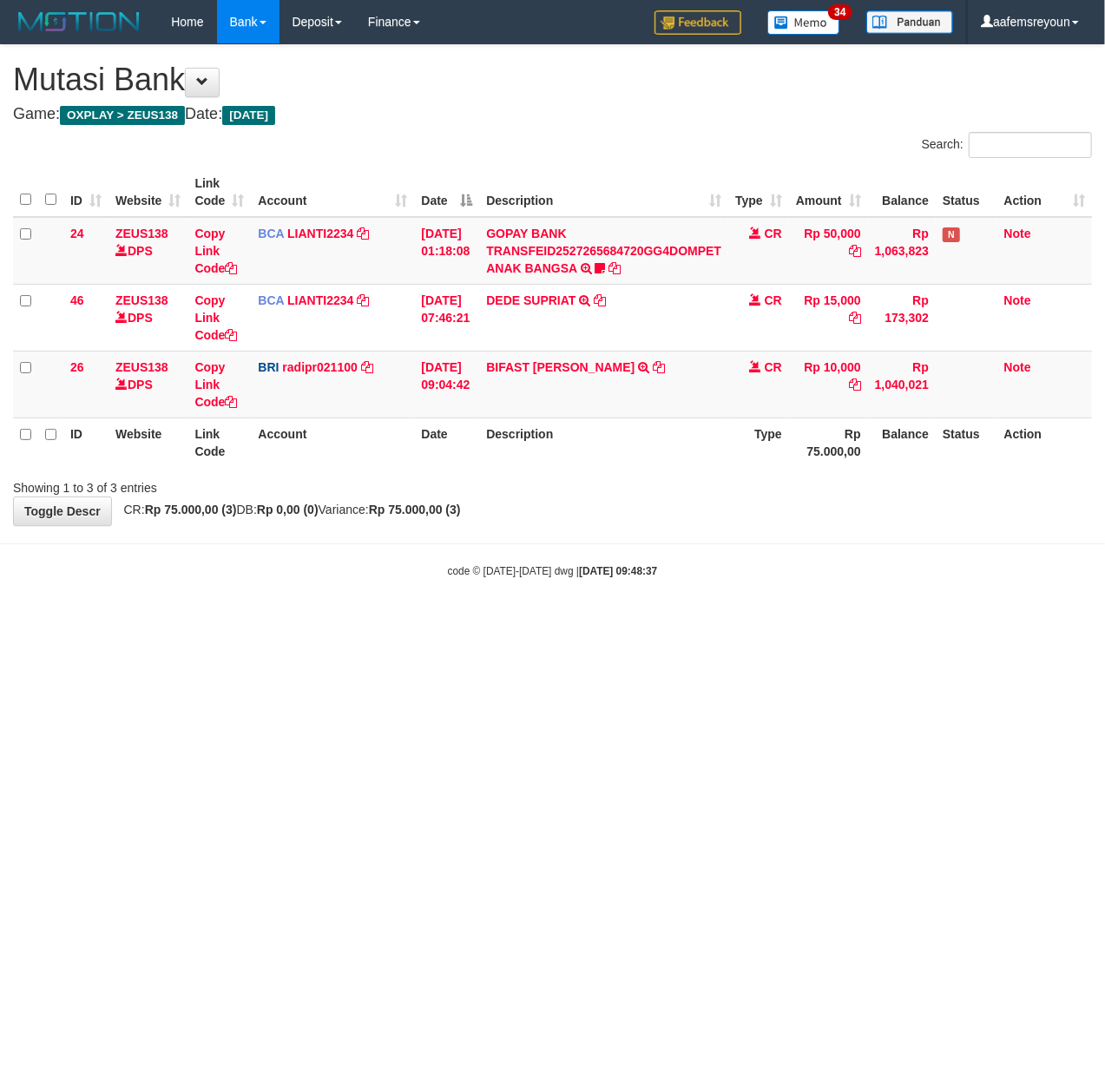
drag, startPoint x: 0, startPoint y: 0, endPoint x: 260, endPoint y: 446, distance: 516.3
click at [279, 446] on th "Account" at bounding box center [332, 442] width 164 height 49
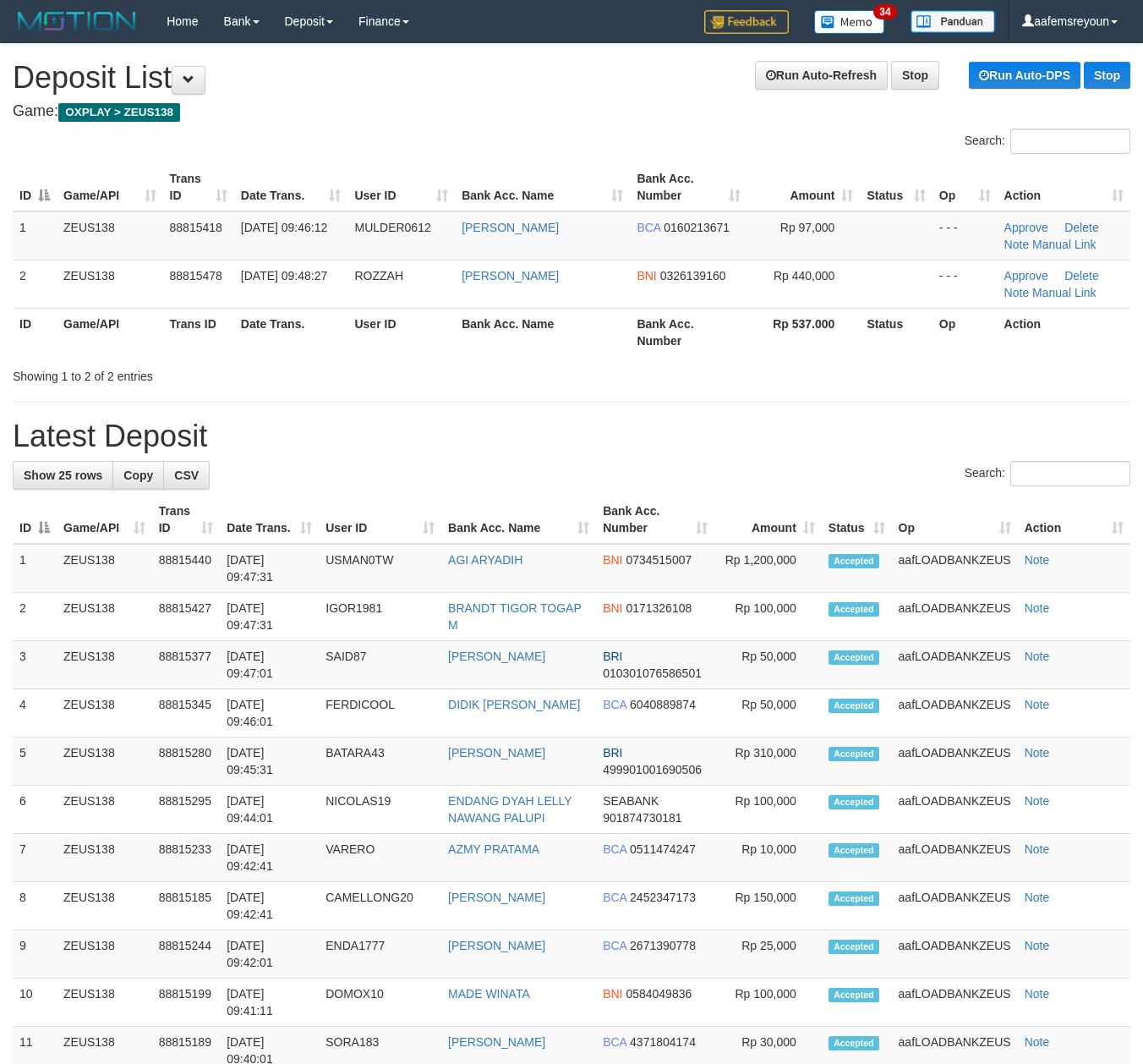
drag, startPoint x: 660, startPoint y: 409, endPoint x: 980, endPoint y: 451, distance: 322.7
click at [667, 409] on div "**********" at bounding box center [572, 953] width 1143 height 1818
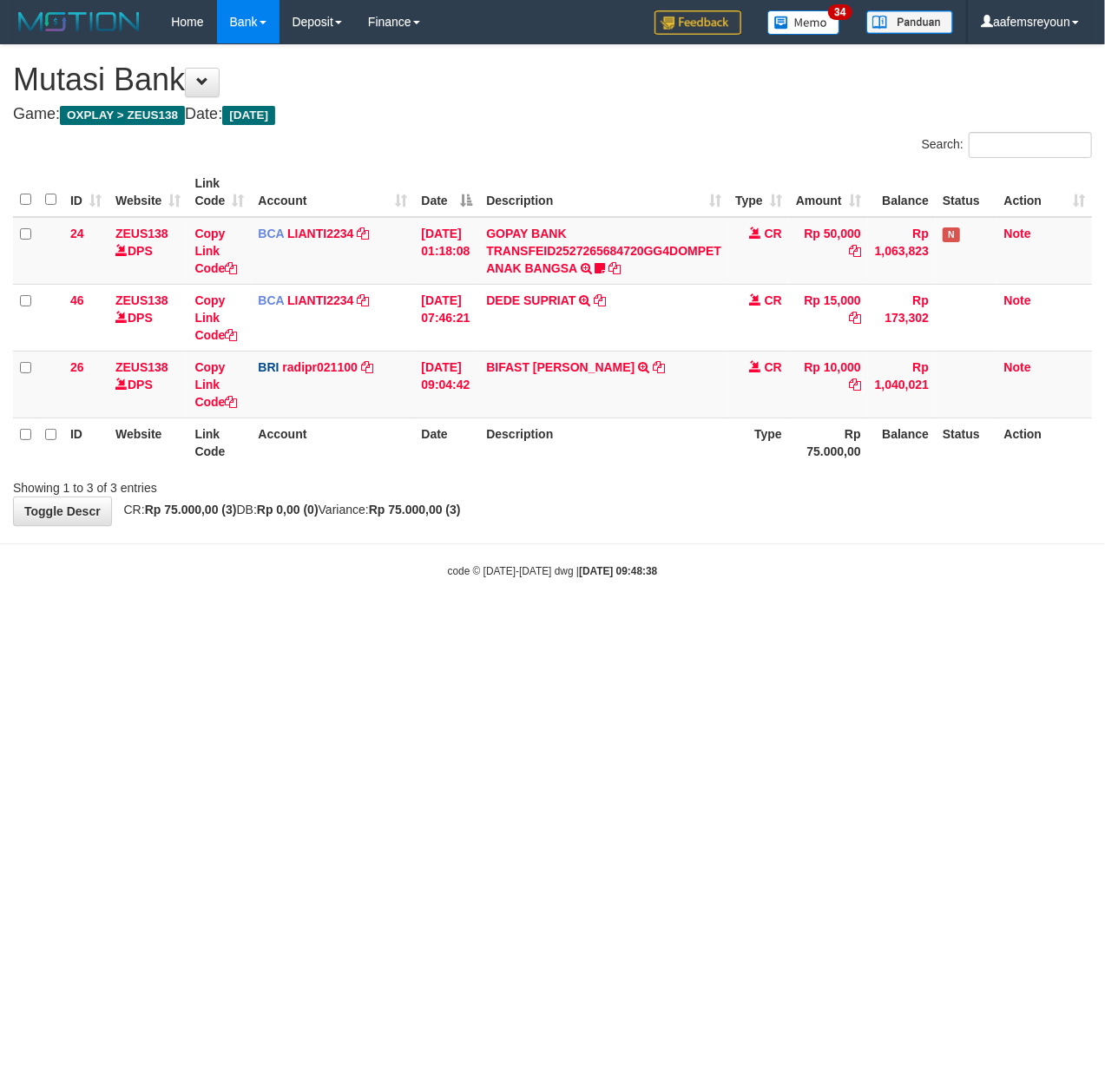
drag, startPoint x: 939, startPoint y: 561, endPoint x: 403, endPoint y: 507, distance: 538.7
click at [935, 560] on body "Toggle navigation Home Bank Account List Mutasi Bank Search Sync Note Mutasi De…" at bounding box center [552, 310] width 1105 height 622
drag, startPoint x: 864, startPoint y: 566, endPoint x: 809, endPoint y: 567, distance: 55.0
click at [861, 566] on div "code © 2012-2018 dwg | 2025/09/30 09:48:39" at bounding box center [552, 571] width 1105 height 18
drag, startPoint x: 541, startPoint y: 536, endPoint x: 532, endPoint y: 534, distance: 9.2
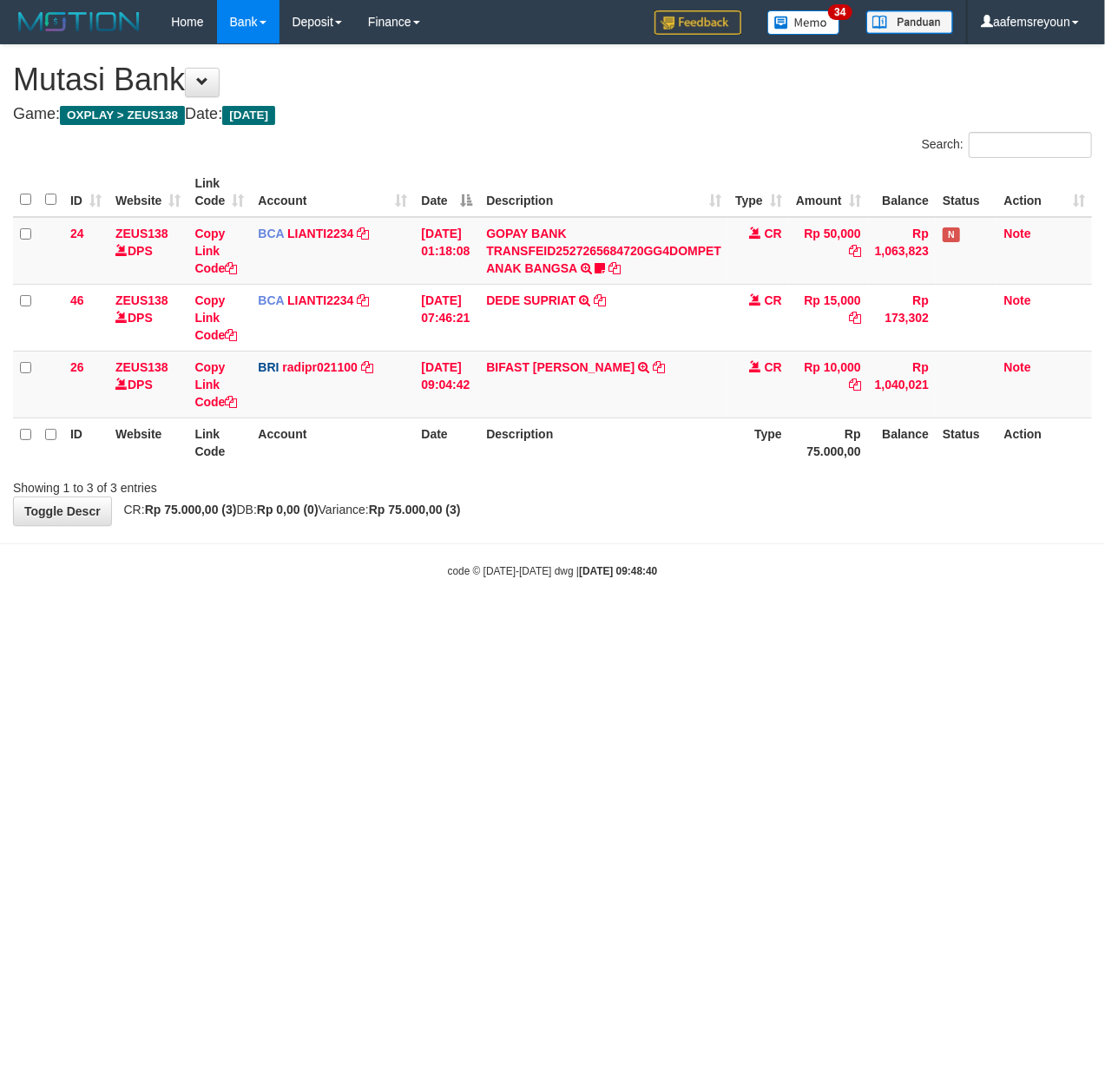
click at [532, 534] on body "Toggle navigation Home Bank Account List Mutasi Bank Search Sync Note Mutasi De…" at bounding box center [552, 310] width 1105 height 622
click at [493, 533] on body "Toggle navigation Home Bank Account List Mutasi Bank Search Sync Note Mutasi De…" at bounding box center [552, 310] width 1105 height 622
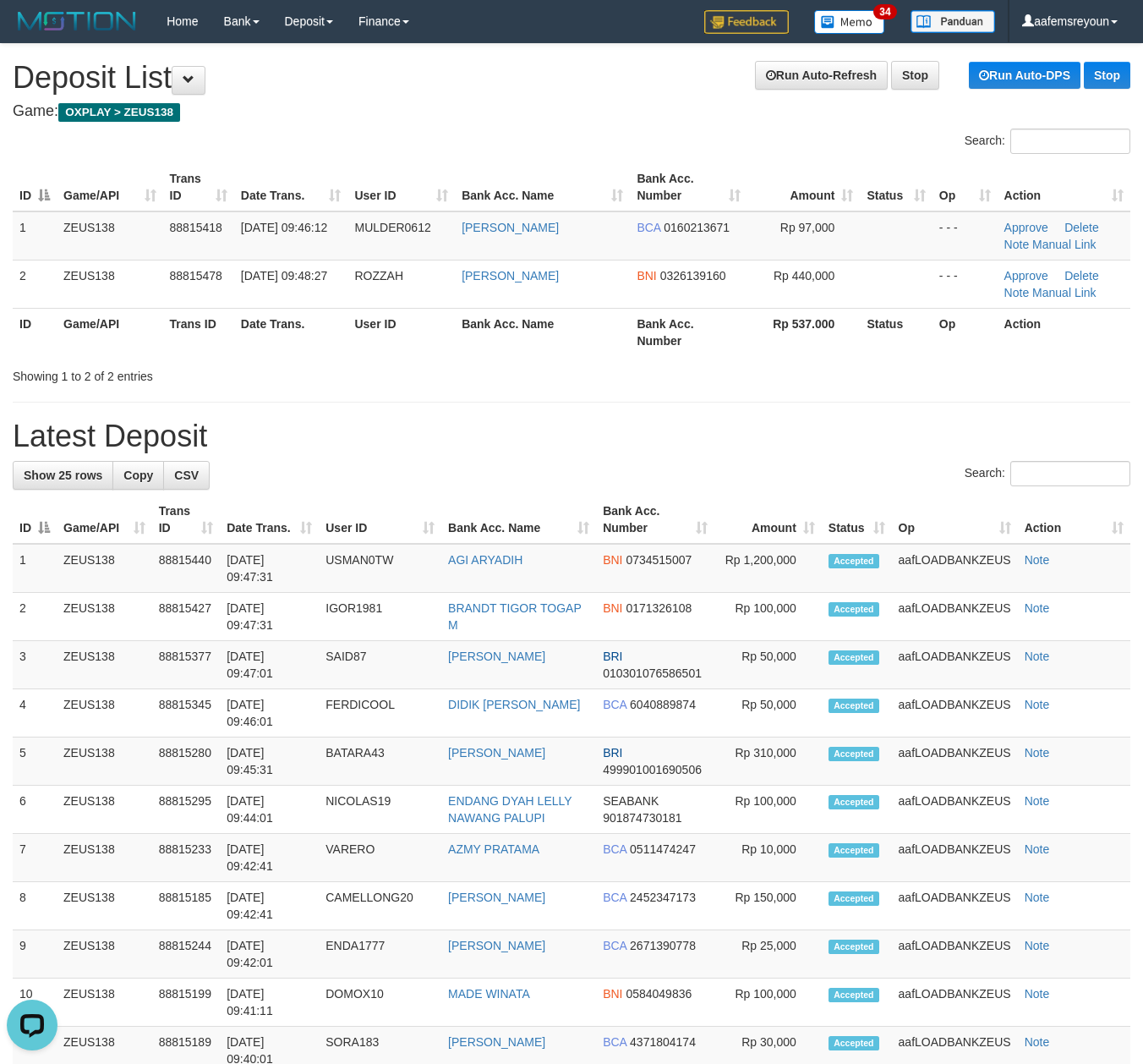
drag, startPoint x: 656, startPoint y: 367, endPoint x: 860, endPoint y: 449, distance: 219.9
click at [662, 375] on div "Showing 1 to 2 of 2 entries" at bounding box center [572, 373] width 1143 height 24
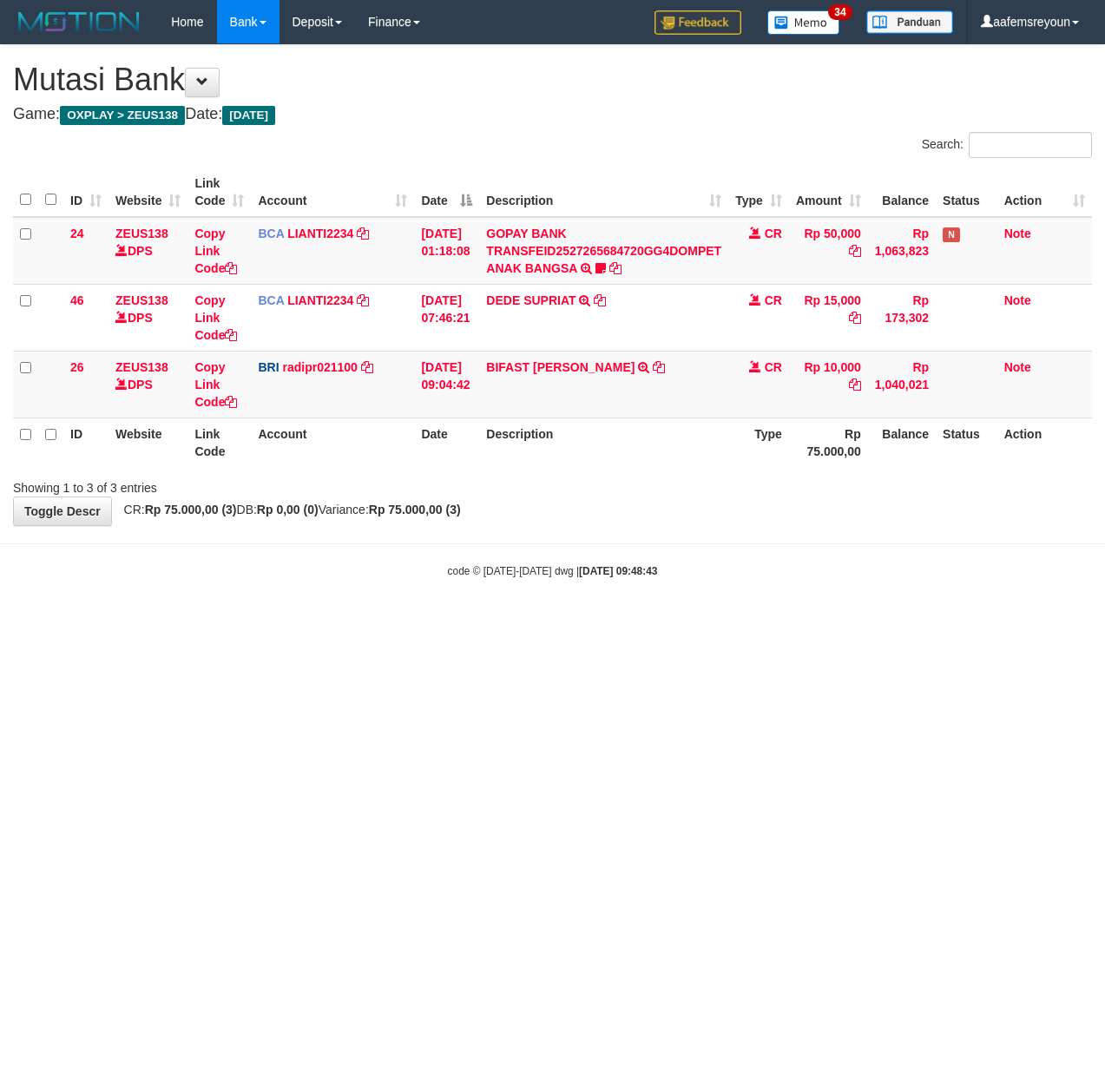
click at [664, 622] on html "Toggle navigation Home Bank Account List Mutasi Bank Search Sync Note Mutasi De…" at bounding box center [552, 310] width 1105 height 622
click at [570, 622] on html "Toggle navigation Home Bank Account List Mutasi Bank Search Sync Note Mutasi De…" at bounding box center [552, 310] width 1105 height 622
click at [632, 622] on html "Toggle navigation Home Bank Account List Mutasi Bank Search Sync Note Mutasi De…" at bounding box center [552, 310] width 1105 height 622
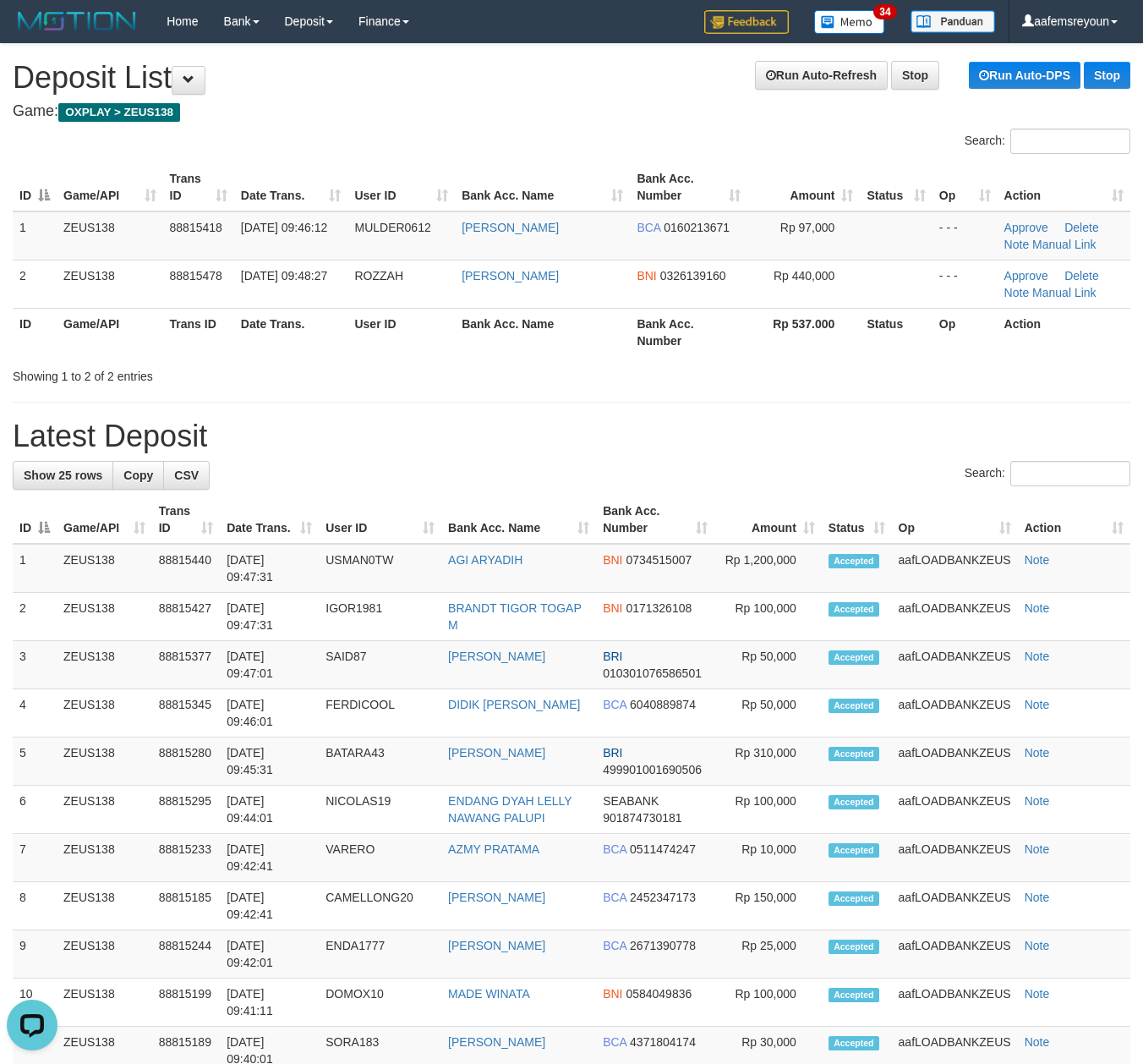
drag, startPoint x: 614, startPoint y: 382, endPoint x: 767, endPoint y: 410, distance: 155.5
click at [616, 384] on div "Showing 1 to 2 of 2 entries" at bounding box center [572, 373] width 1143 height 24
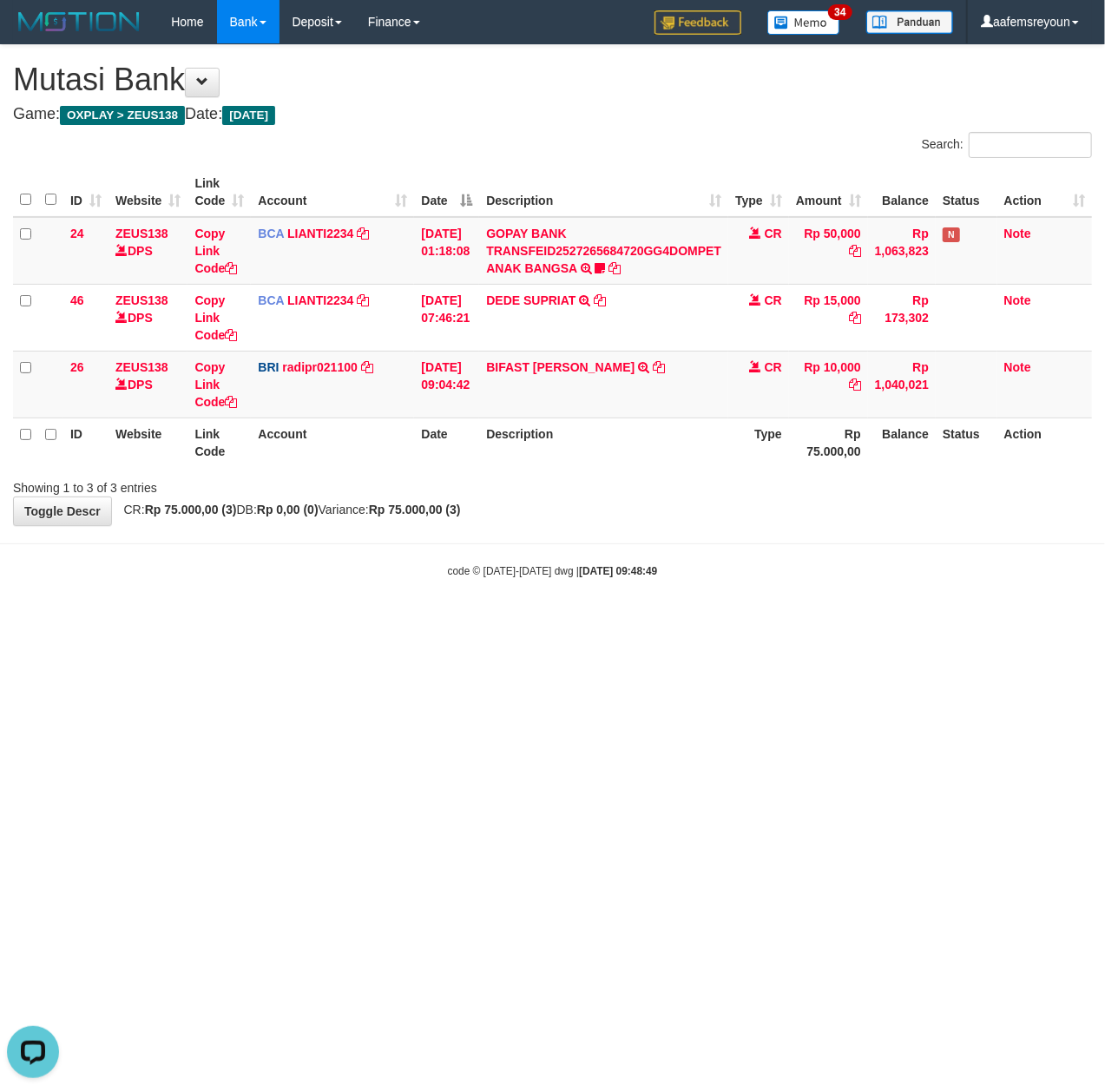
click at [732, 622] on html "Toggle navigation Home Bank Account List Mutasi Bank Search Sync Note Mutasi De…" at bounding box center [552, 310] width 1105 height 622
click at [472, 622] on html "Toggle navigation Home Bank Account List Mutasi Bank Search Sync Note Mutasi De…" at bounding box center [552, 310] width 1105 height 622
click at [473, 622] on html "Toggle navigation Home Bank Account List Mutasi Bank Search Sync Note Mutasi De…" at bounding box center [552, 310] width 1105 height 622
drag, startPoint x: 800, startPoint y: 861, endPoint x: 806, endPoint y: 853, distance: 10.0
click at [800, 622] on html "Toggle navigation Home Bank Account List Mutasi Bank Search Sync Note Mutasi De…" at bounding box center [552, 310] width 1105 height 622
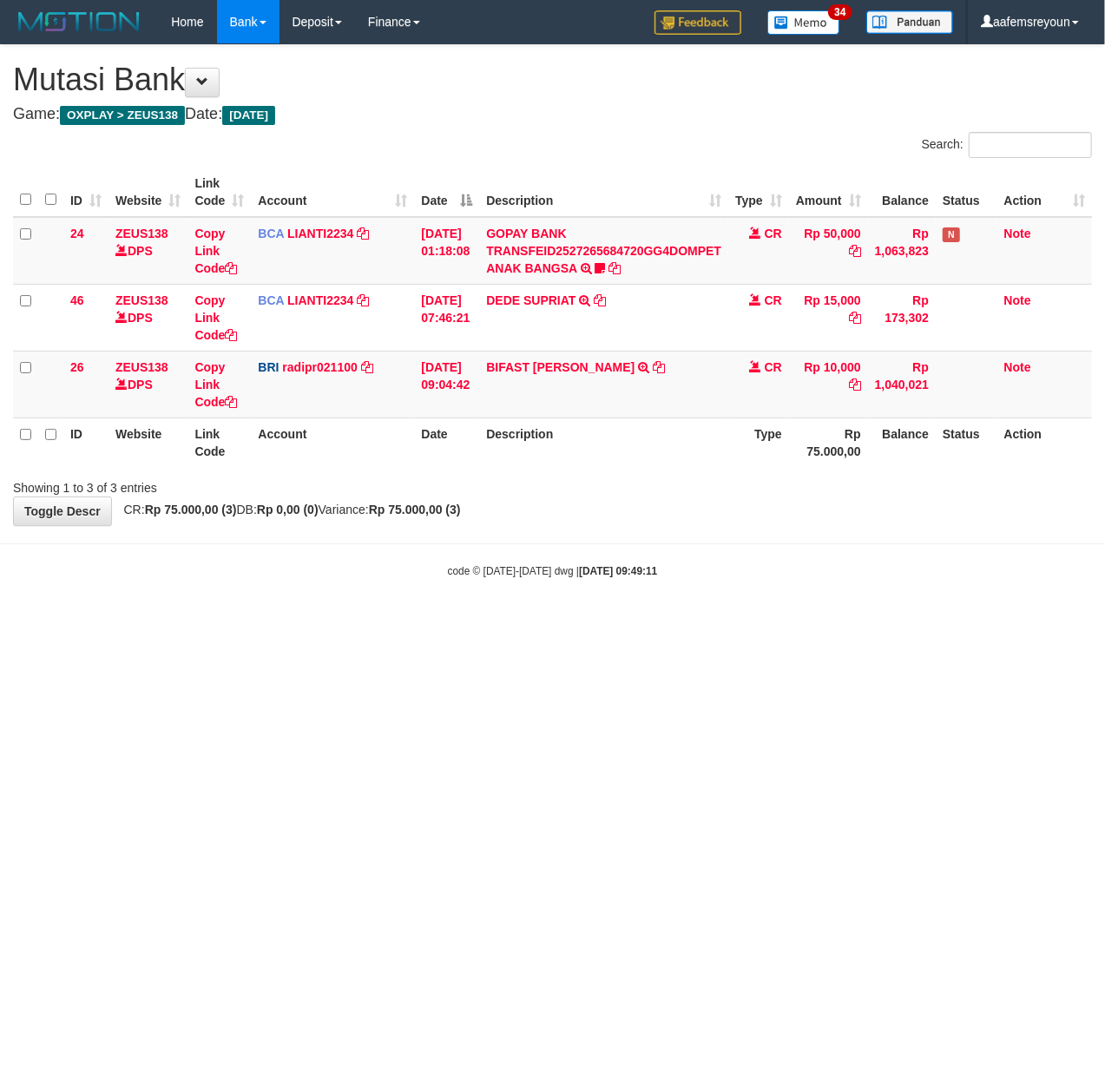
click at [422, 550] on body "Toggle navigation Home Bank Account List Mutasi Bank Search Sync Note Mutasi De…" at bounding box center [552, 310] width 1105 height 622
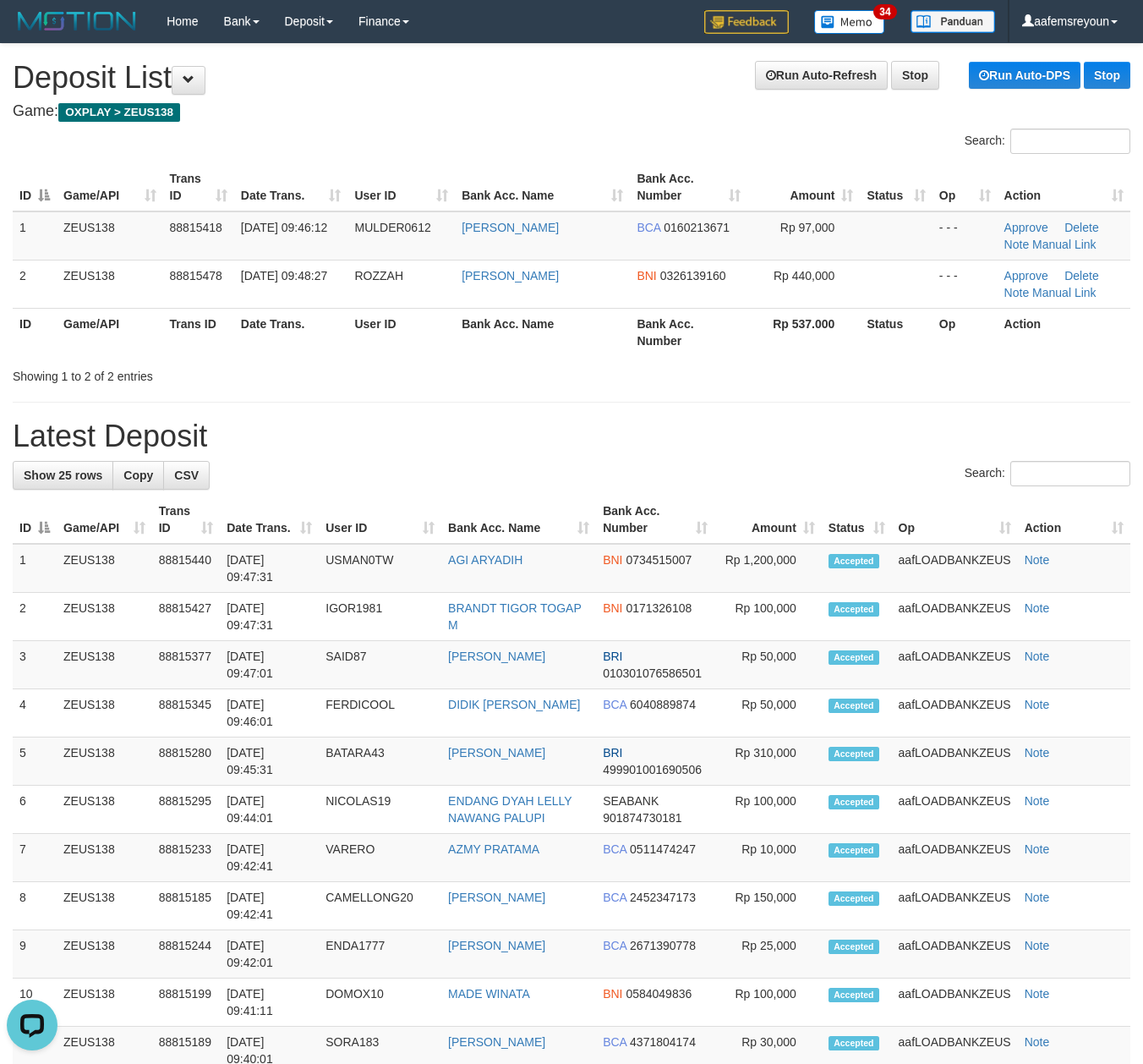
drag, startPoint x: 675, startPoint y: 418, endPoint x: 4, endPoint y: 521, distance: 678.9
click at [669, 421] on div "**********" at bounding box center [572, 953] width 1143 height 1818
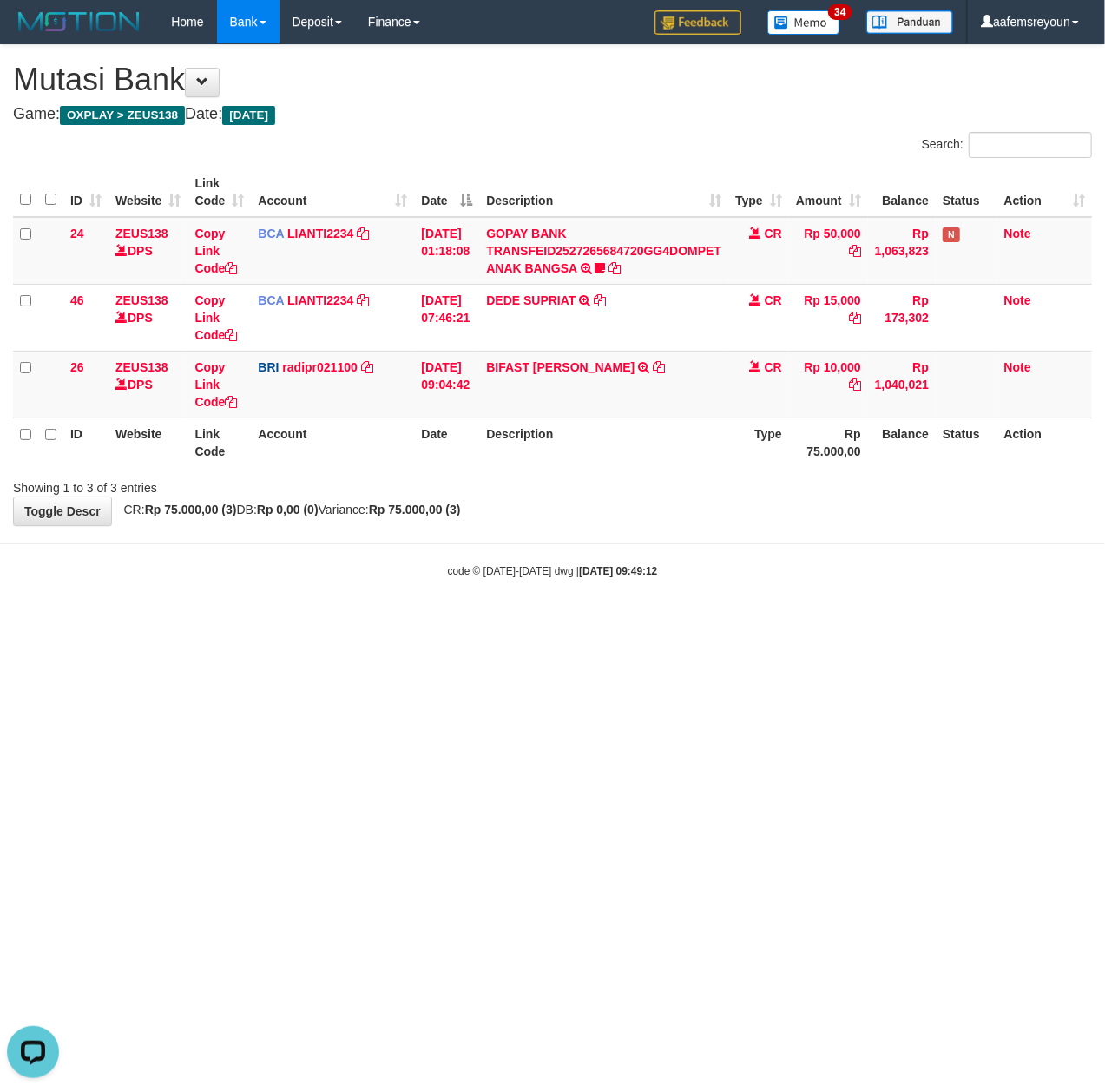
drag, startPoint x: 553, startPoint y: 740, endPoint x: 577, endPoint y: 750, distance: 26.0
click at [559, 622] on html "Toggle navigation Home Bank Account List Mutasi Bank Search Sync Note Mutasi De…" at bounding box center [552, 310] width 1105 height 622
click at [474, 622] on html "Toggle navigation Home Bank Account List Mutasi Bank Search Sync Note Mutasi De…" at bounding box center [552, 310] width 1105 height 622
click at [462, 622] on body "Toggle navigation Home Bank Account List Mutasi Bank Search Sync Note Mutasi De…" at bounding box center [552, 310] width 1105 height 622
click at [455, 622] on html "Toggle navigation Home Bank Account List Mutasi Bank Search Sync Note Mutasi De…" at bounding box center [552, 310] width 1105 height 622
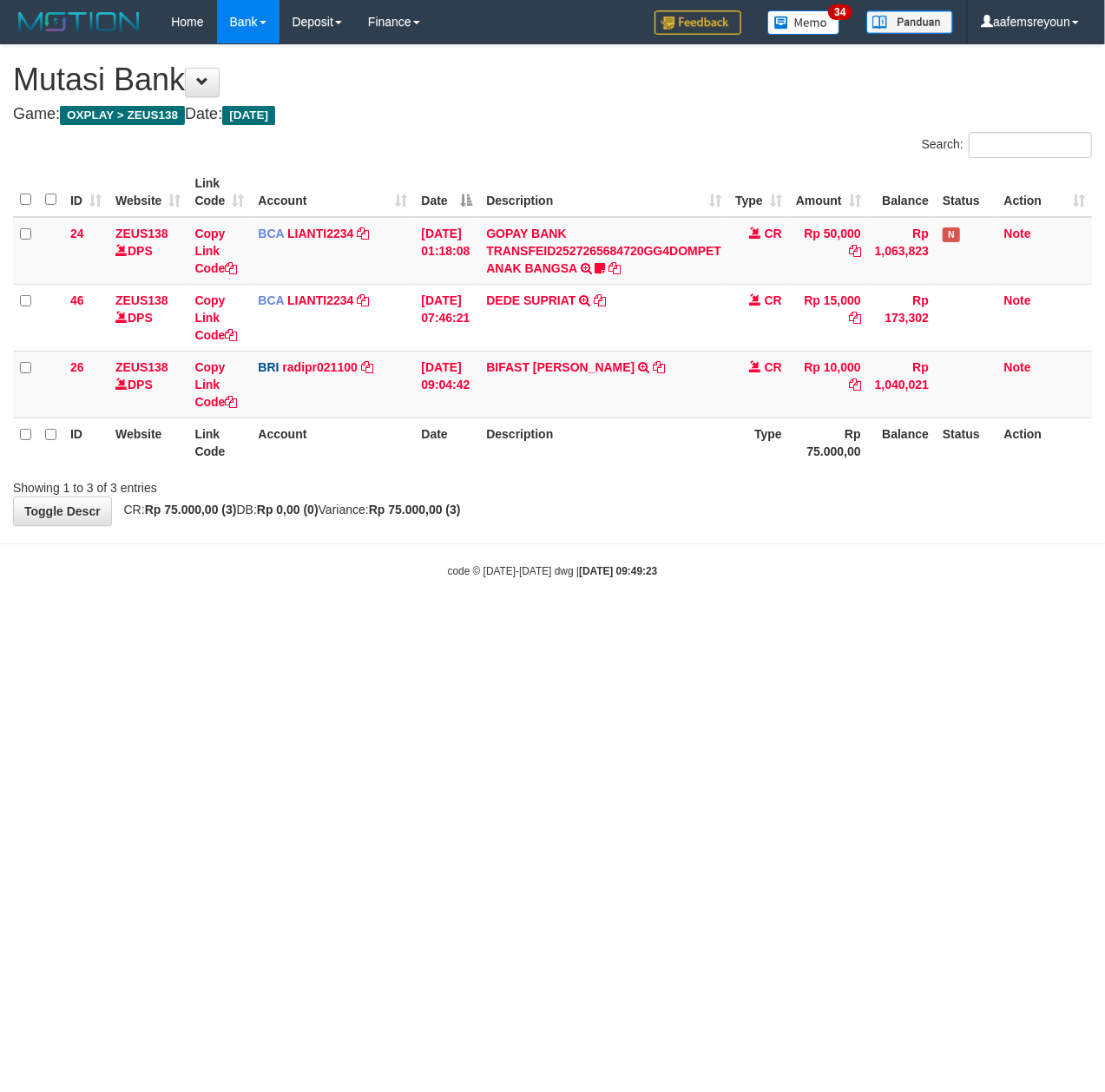
click at [590, 593] on body "Toggle navigation Home Bank Account List Mutasi Bank Search Sync Note Mutasi De…" at bounding box center [552, 310] width 1105 height 622
drag, startPoint x: 691, startPoint y: 650, endPoint x: 469, endPoint y: 635, distance: 222.5
click at [685, 622] on html "Toggle navigation Home Bank Account List Mutasi Bank Search Sync Note Mutasi De…" at bounding box center [552, 310] width 1105 height 622
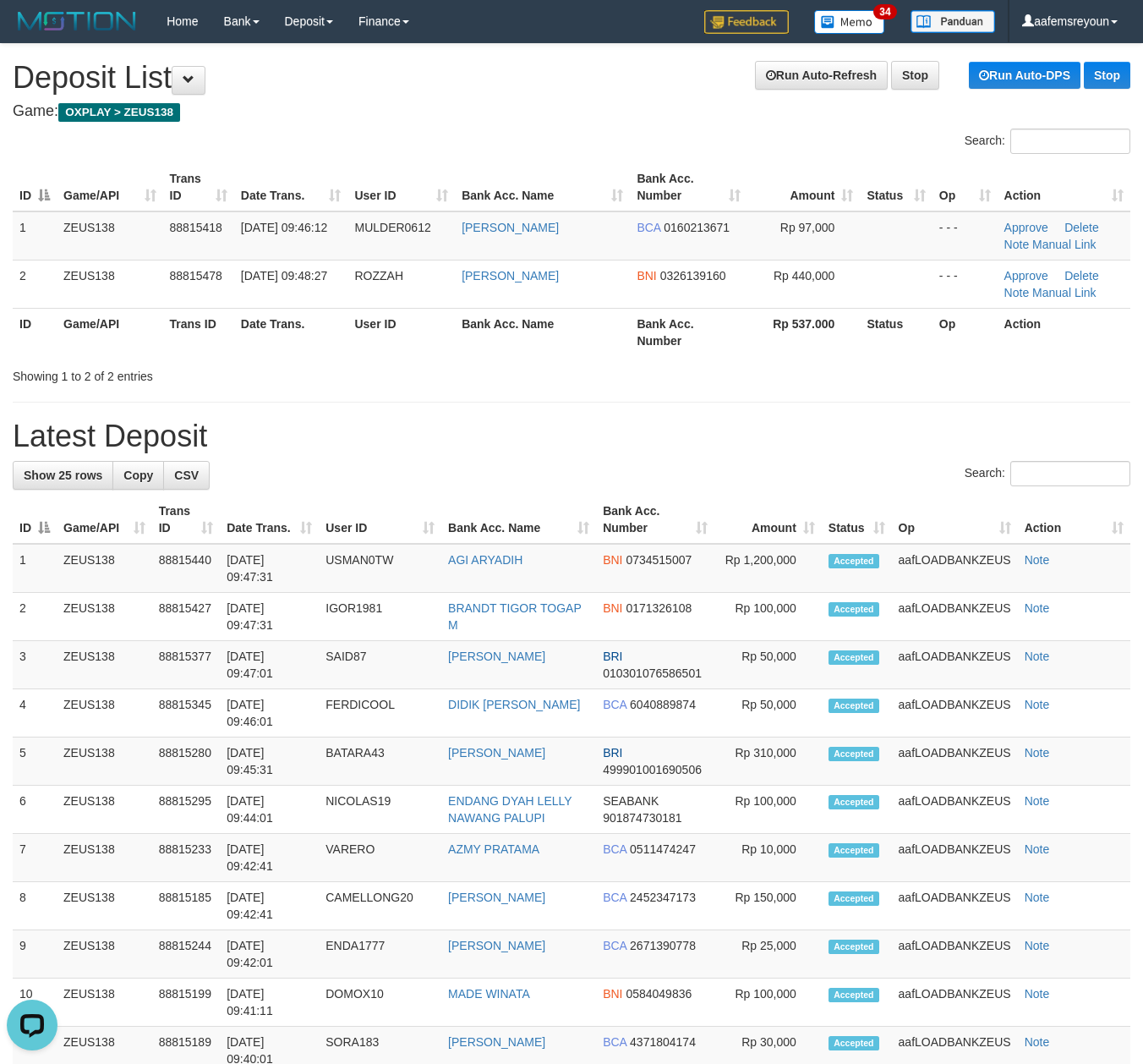
drag, startPoint x: 644, startPoint y: 407, endPoint x: 400, endPoint y: 468, distance: 251.5
click at [641, 407] on div "**********" at bounding box center [572, 953] width 1143 height 1818
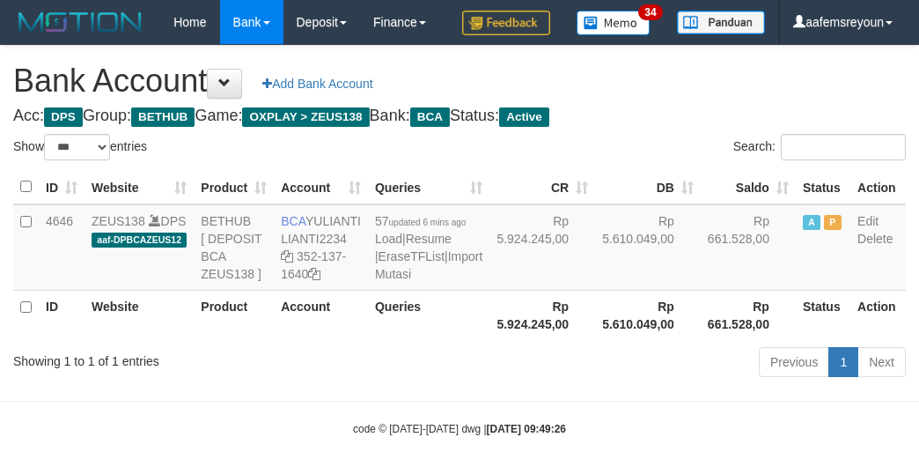
select select "***"
click at [283, 262] on icon at bounding box center [287, 256] width 12 height 12
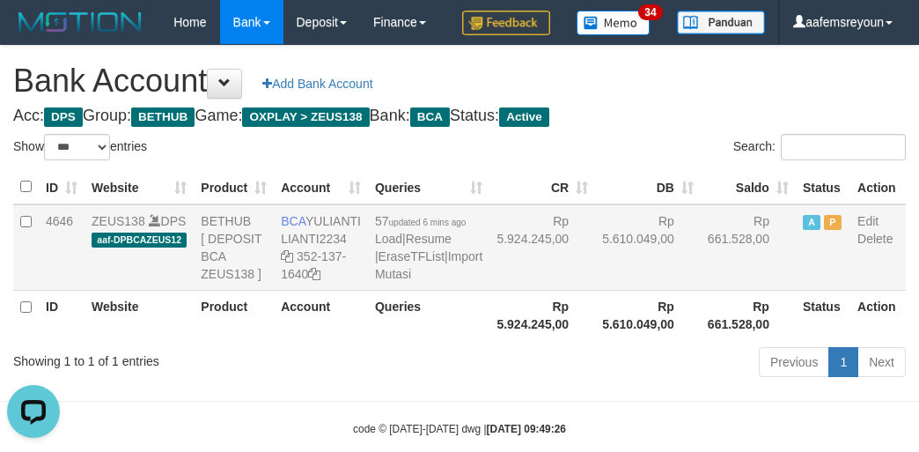
click at [701, 291] on td "Rp 661.528,00" at bounding box center [748, 247] width 95 height 86
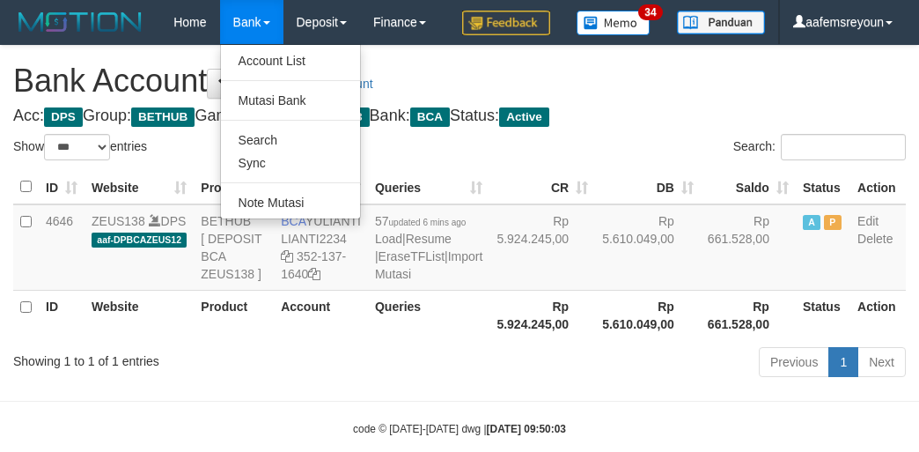
select select "***"
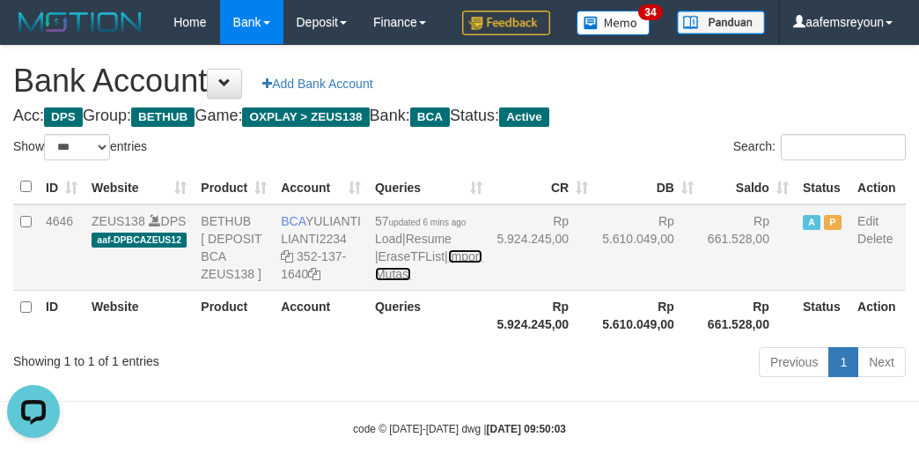
click at [388, 281] on link "Import Mutasi" at bounding box center [428, 265] width 107 height 32
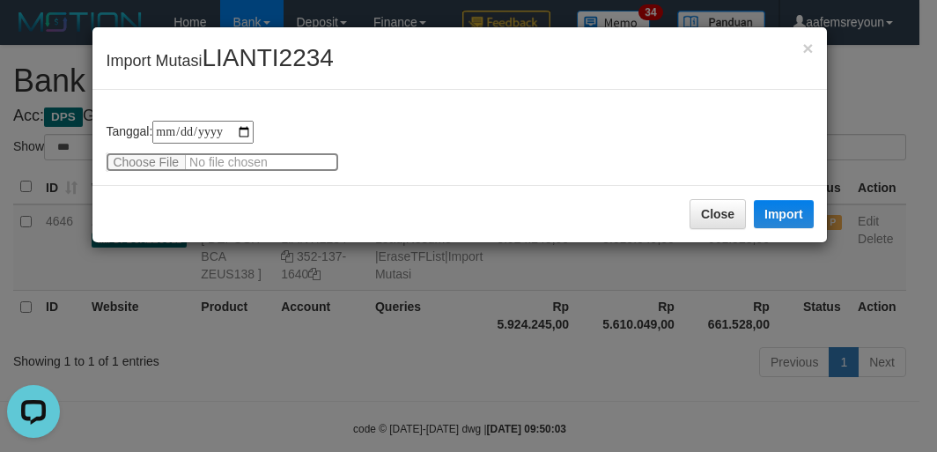
click at [131, 160] on input "file" at bounding box center [222, 161] width 233 height 19
type input "**********"
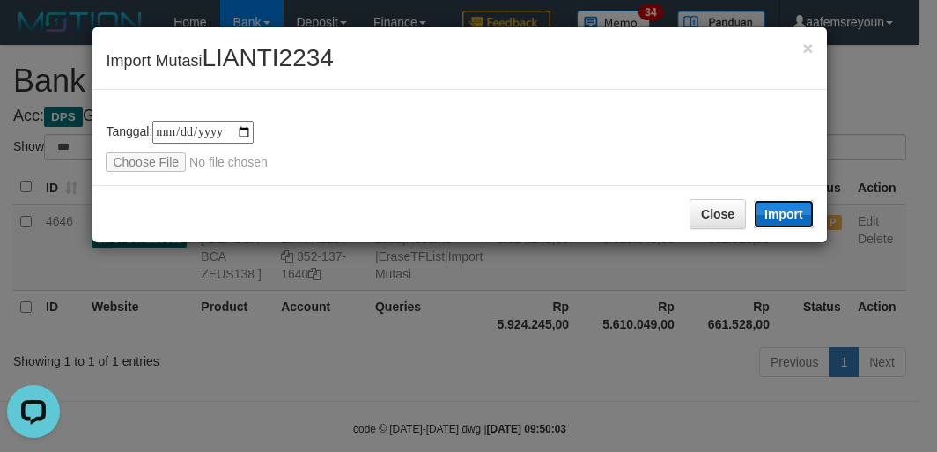
click at [800, 215] on button "Import" at bounding box center [784, 214] width 60 height 28
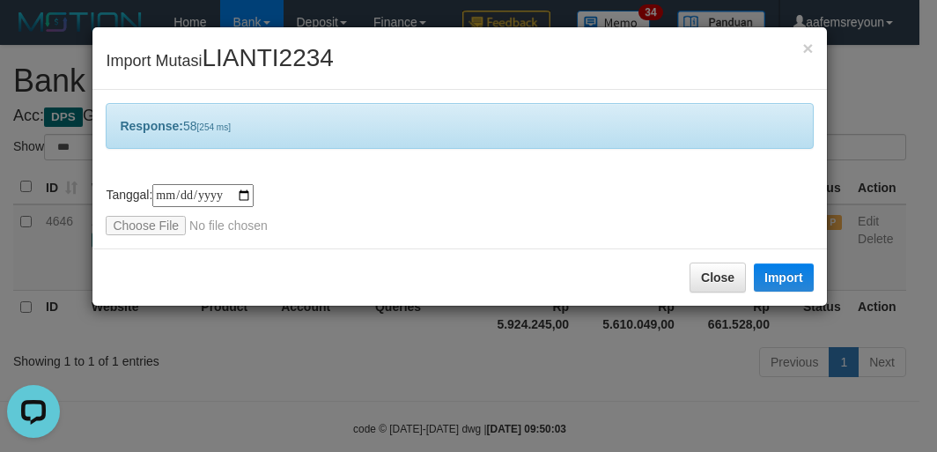
drag, startPoint x: 670, startPoint y: 342, endPoint x: 655, endPoint y: 299, distance: 44.8
click at [670, 342] on div "**********" at bounding box center [468, 226] width 937 height 452
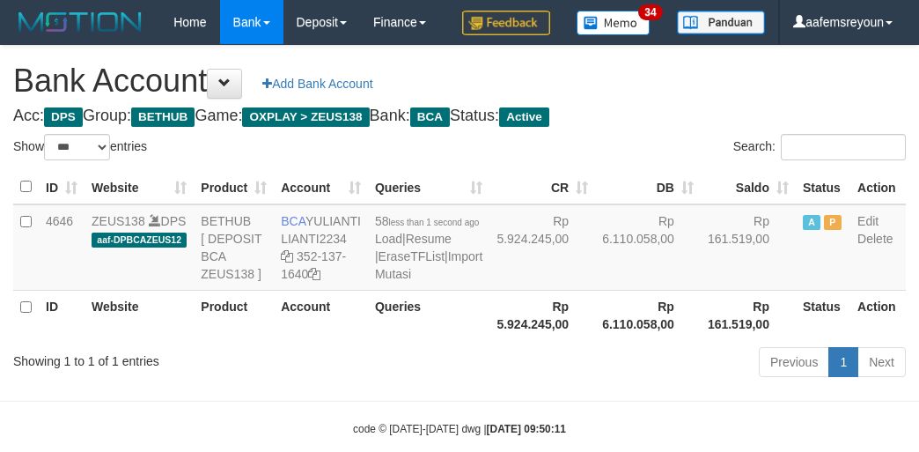
select select "***"
drag, startPoint x: 596, startPoint y: 343, endPoint x: 586, endPoint y: 356, distance: 15.7
click at [607, 291] on td "Rp 6.110.058,00" at bounding box center [648, 247] width 106 height 86
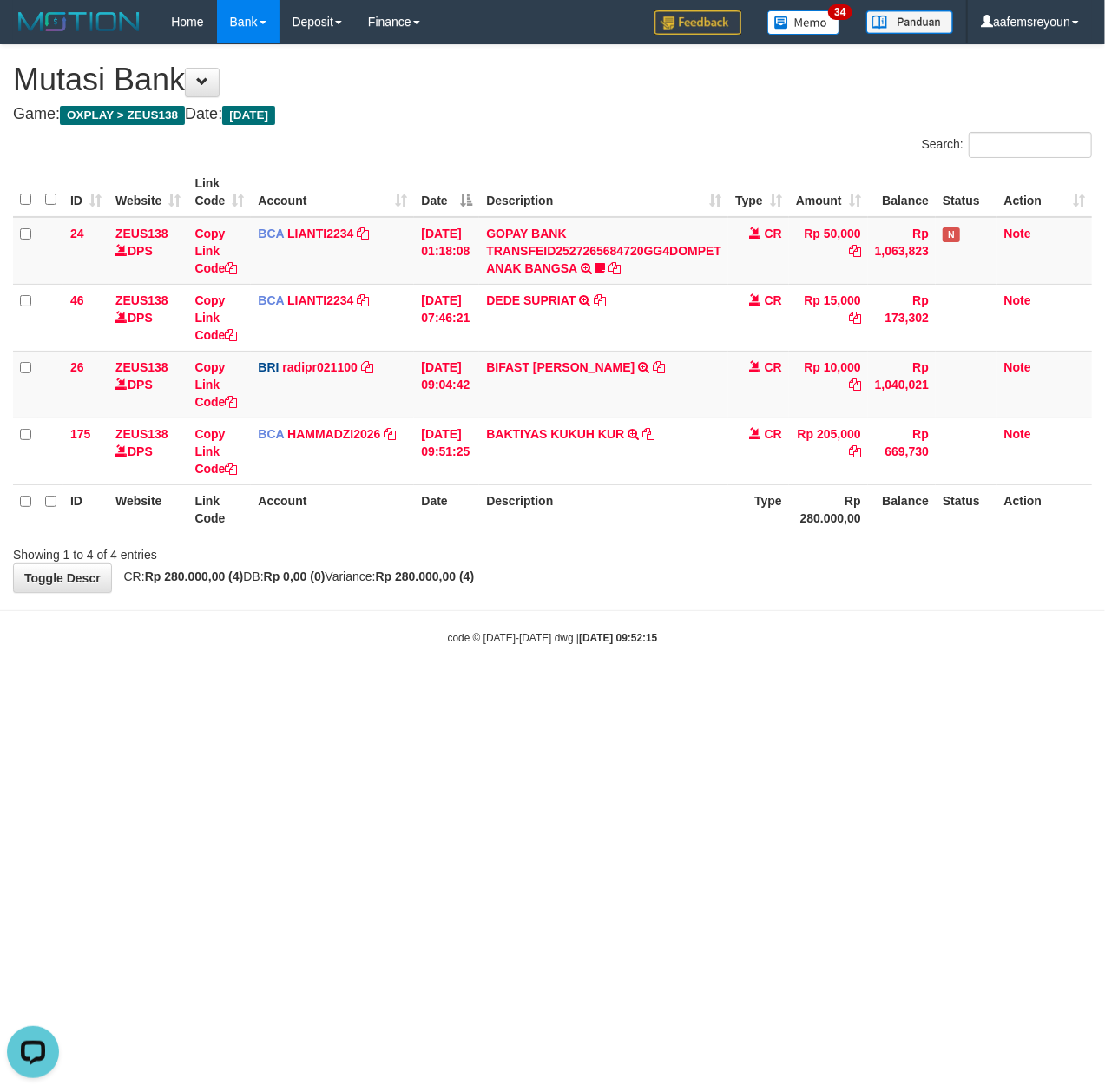
drag, startPoint x: 535, startPoint y: 750, endPoint x: 11, endPoint y: 616, distance: 540.9
click at [529, 689] on html "Toggle navigation Home Bank Account List Mutasi Bank Search Sync Note Mutasi De…" at bounding box center [552, 344] width 1105 height 689
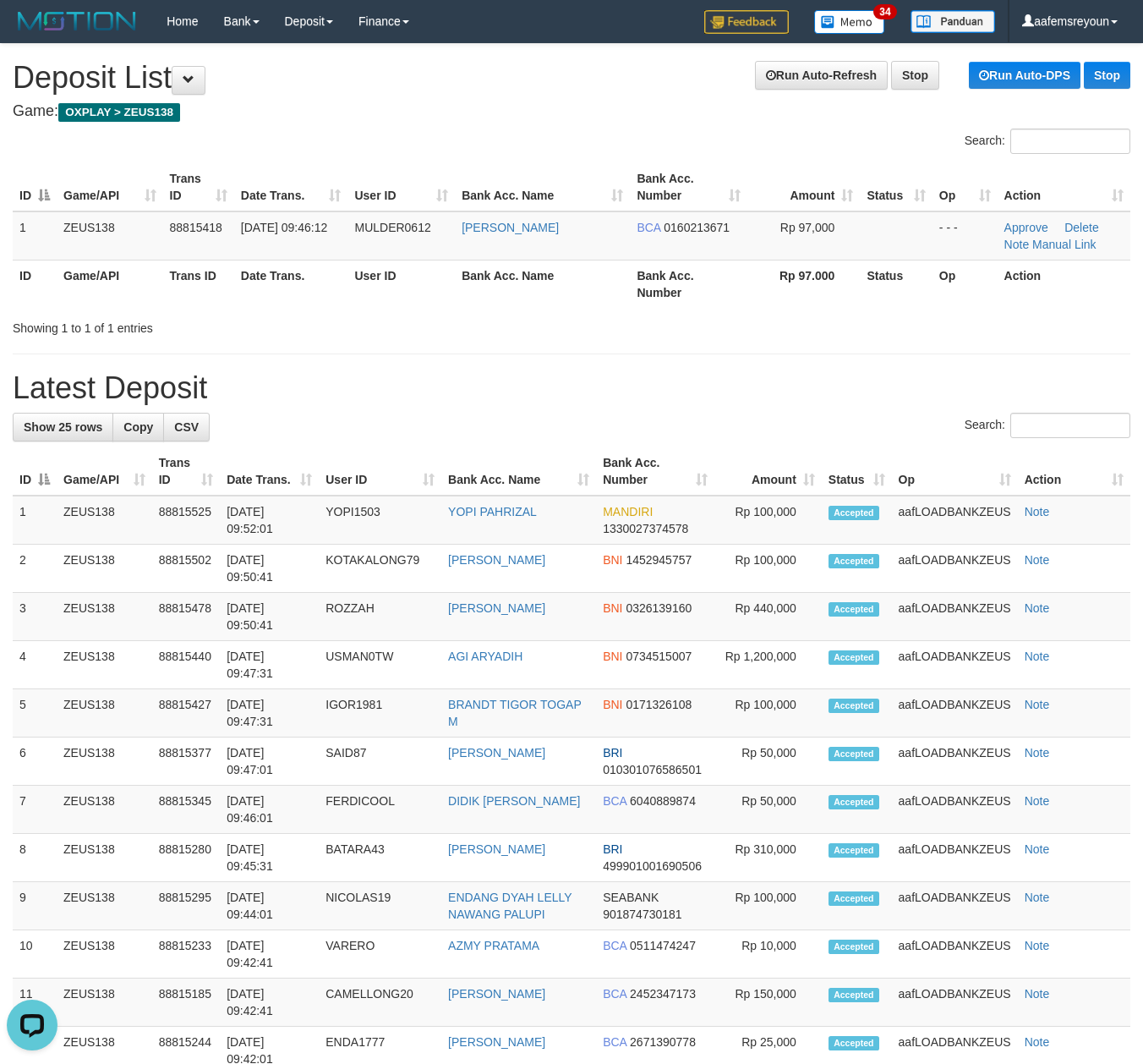
click at [827, 359] on div "**********" at bounding box center [572, 929] width 1143 height 1770
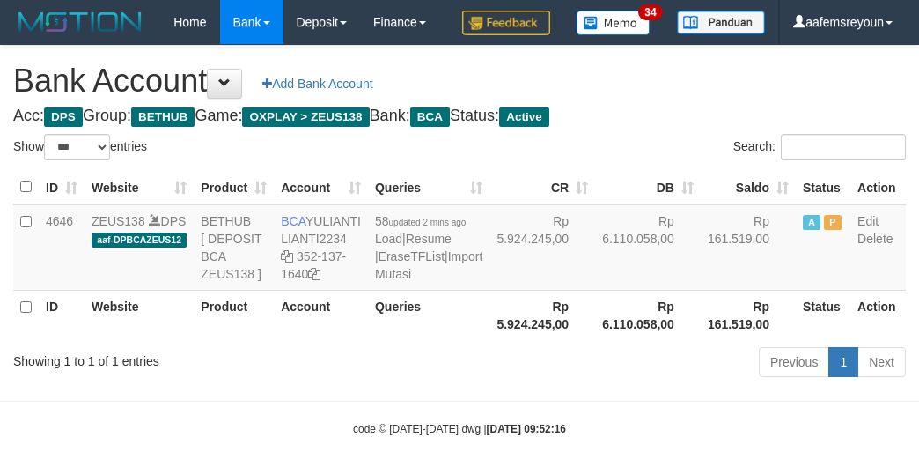
select select "***"
click at [796, 291] on td "A P" at bounding box center [823, 247] width 55 height 86
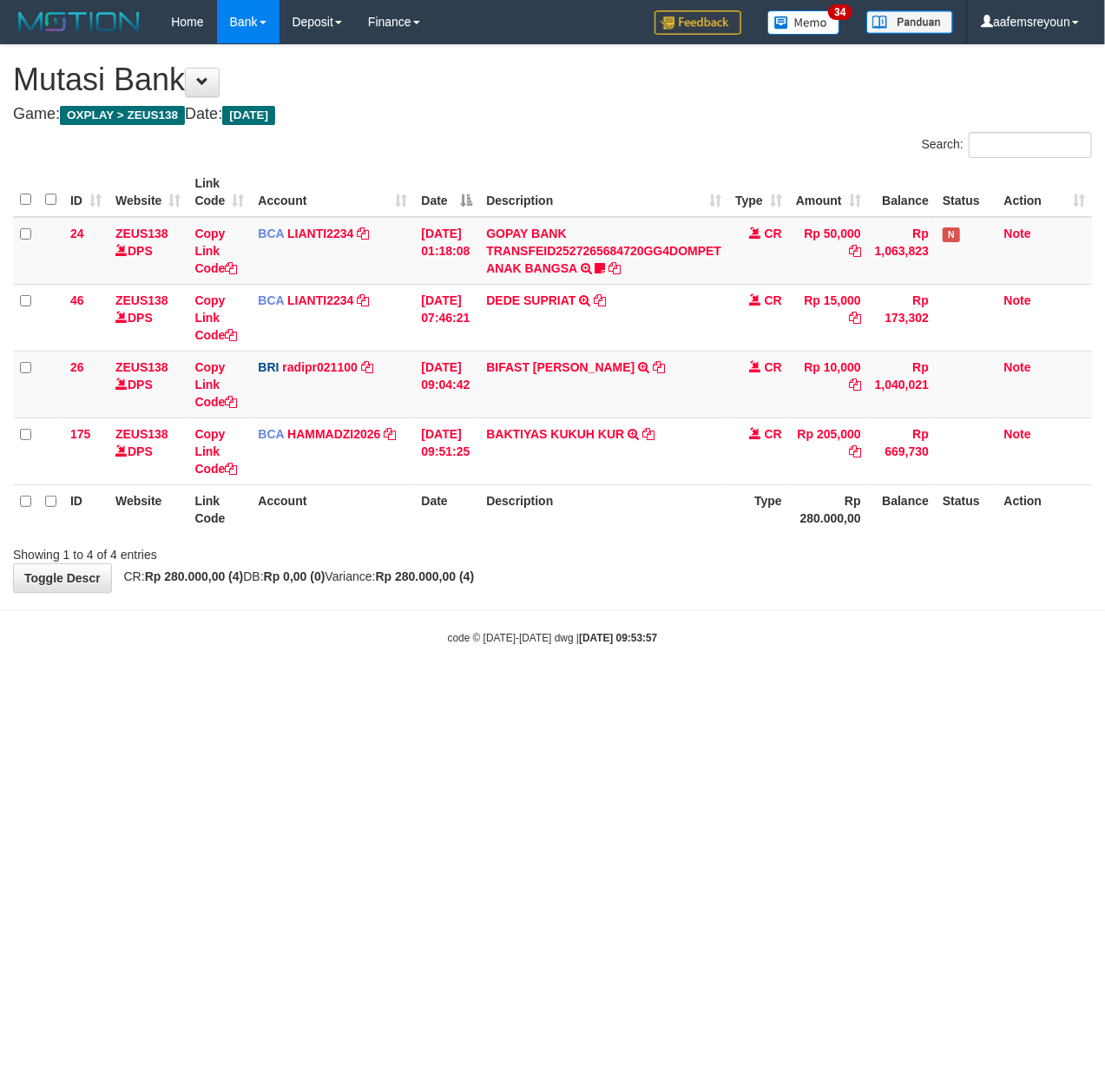
drag, startPoint x: 661, startPoint y: 643, endPoint x: 33, endPoint y: 657, distance: 628.2
click at [653, 637] on div "code © 2012-2018 dwg | 2025/09/30 09:53:57" at bounding box center [552, 637] width 1105 height 18
click at [556, 689] on html "Toggle navigation Home Bank Account List Mutasi Bank Search Sync Note Mutasi De…" at bounding box center [552, 344] width 1105 height 689
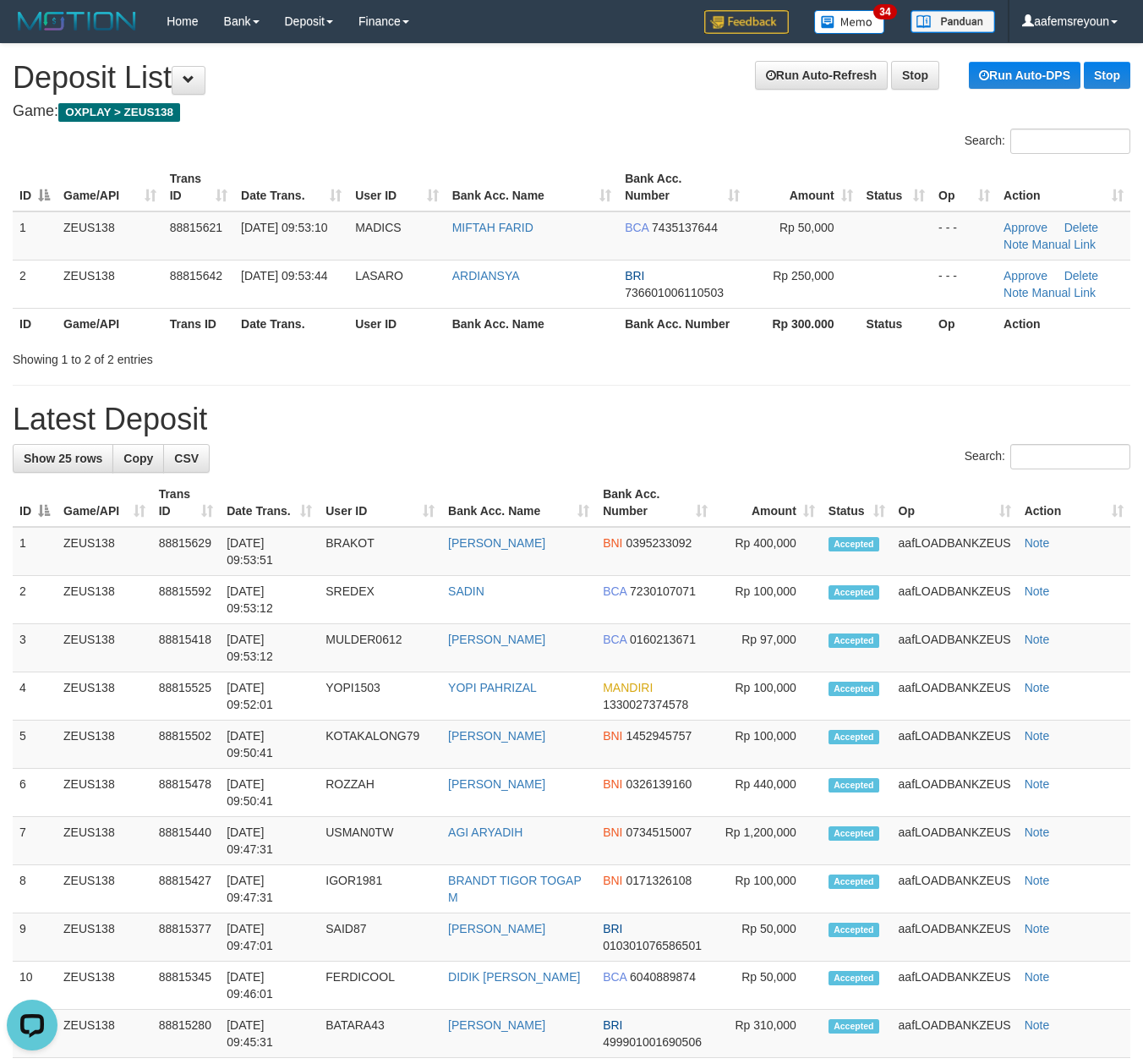
drag, startPoint x: 455, startPoint y: 404, endPoint x: 1158, endPoint y: 492, distance: 708.5
click at [457, 404] on h1 "Latest Deposit" at bounding box center [572, 419] width 1118 height 34
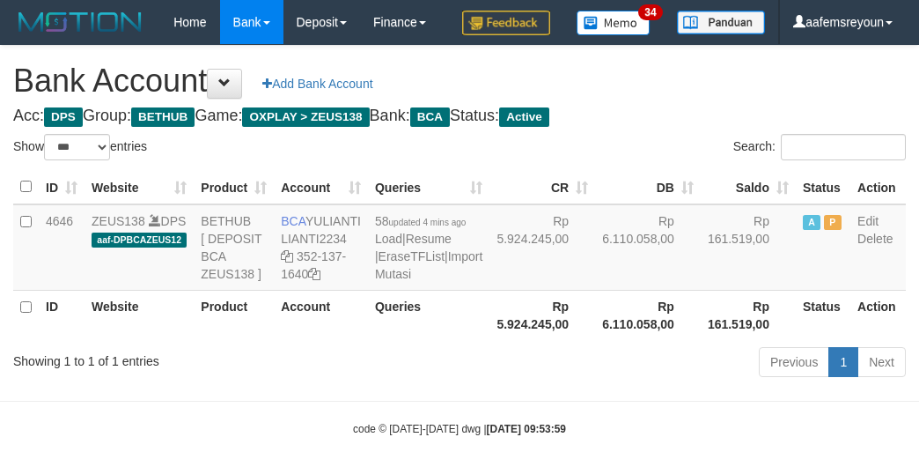
select select "***"
click at [632, 291] on td "Rp 6.110.058,00" at bounding box center [648, 247] width 106 height 86
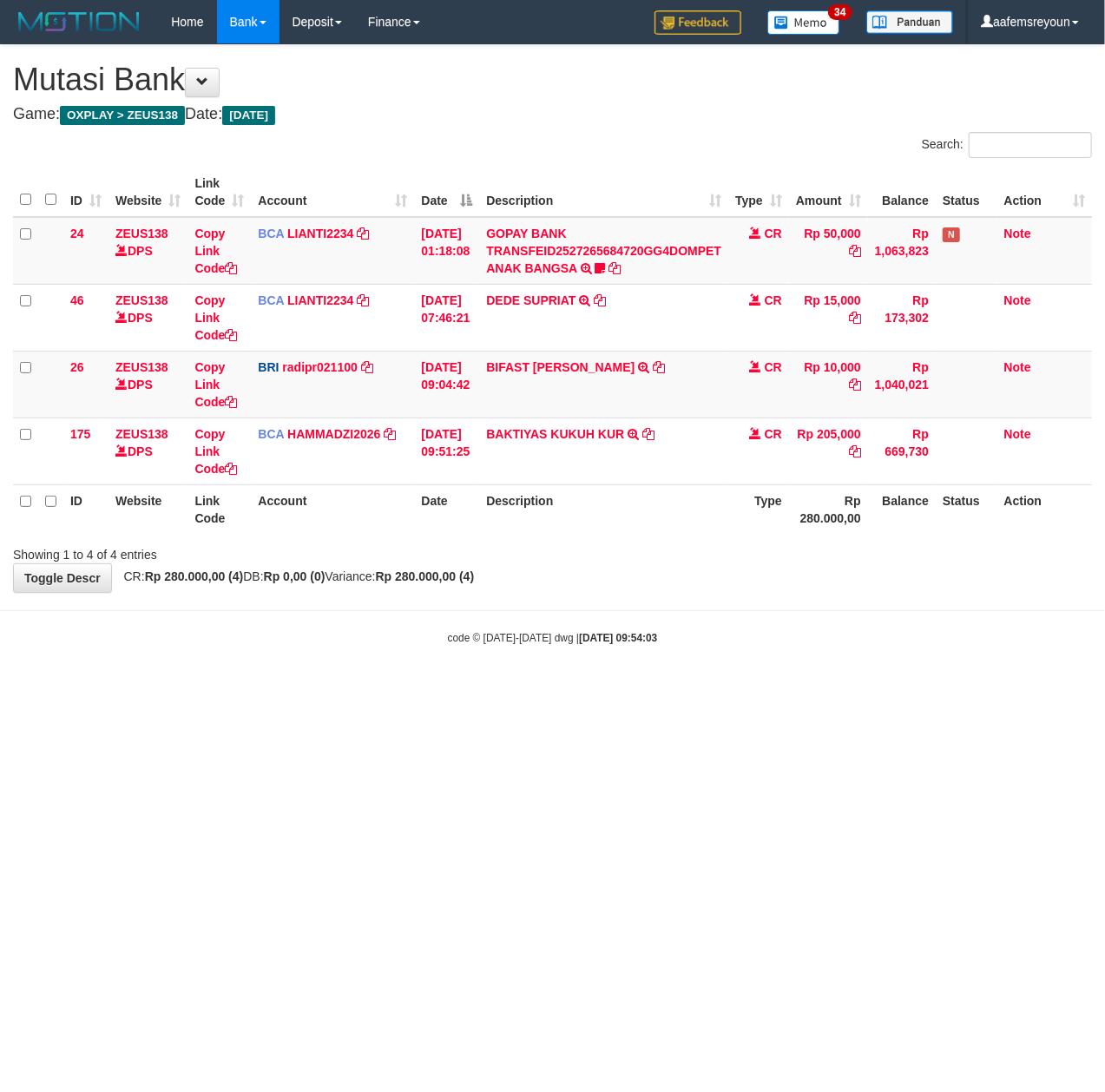
click at [646, 689] on html "Toggle navigation Home Bank Account List Mutasi Bank Search Sync Note Mutasi De…" at bounding box center [552, 344] width 1105 height 689
drag, startPoint x: 826, startPoint y: 710, endPoint x: 810, endPoint y: 706, distance: 16.5
click at [823, 689] on html "Toggle navigation Home Bank Account List Mutasi Bank Search Sync Note Mutasi De…" at bounding box center [552, 344] width 1105 height 689
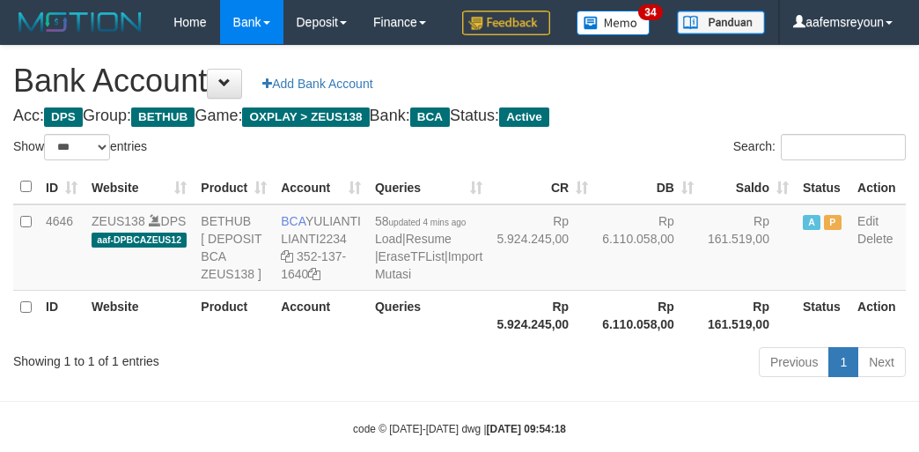
select select "***"
click at [796, 291] on td "A P" at bounding box center [823, 247] width 55 height 86
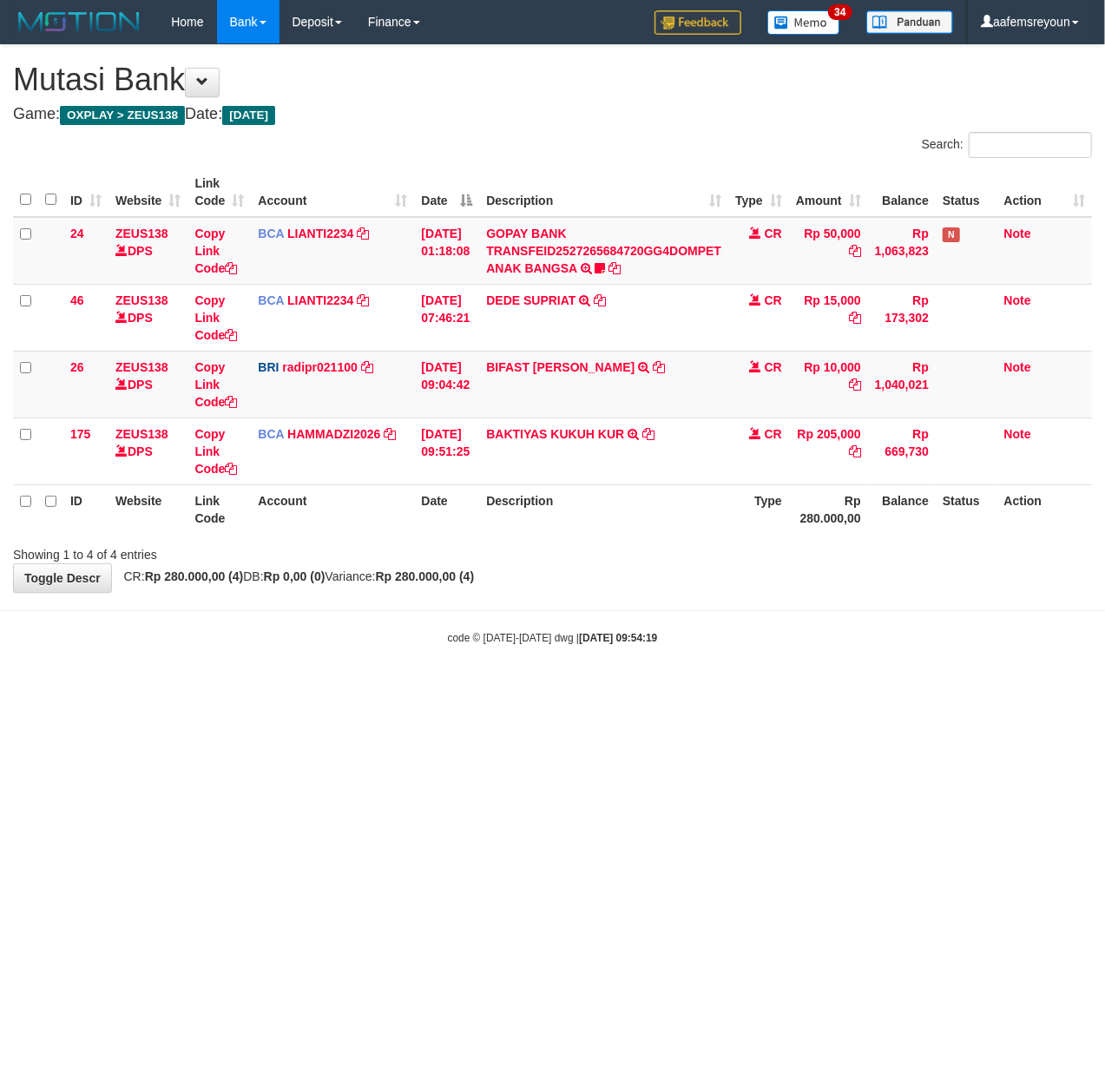
drag, startPoint x: 185, startPoint y: 522, endPoint x: 355, endPoint y: 590, distance: 183.1
click at [185, 524] on th "Website" at bounding box center [148, 509] width 79 height 49
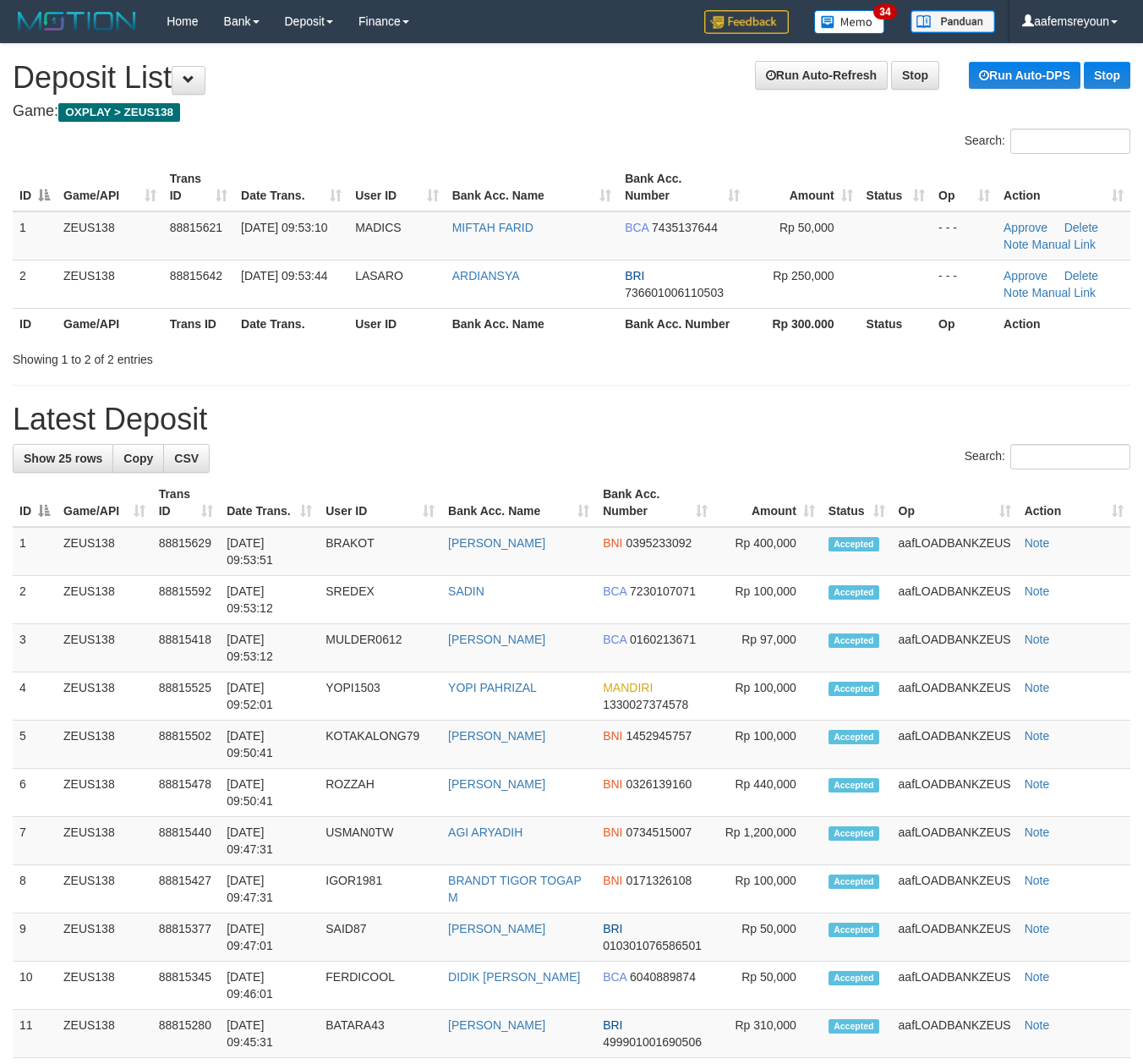
click at [548, 454] on div "Search:" at bounding box center [572, 458] width 1118 height 30
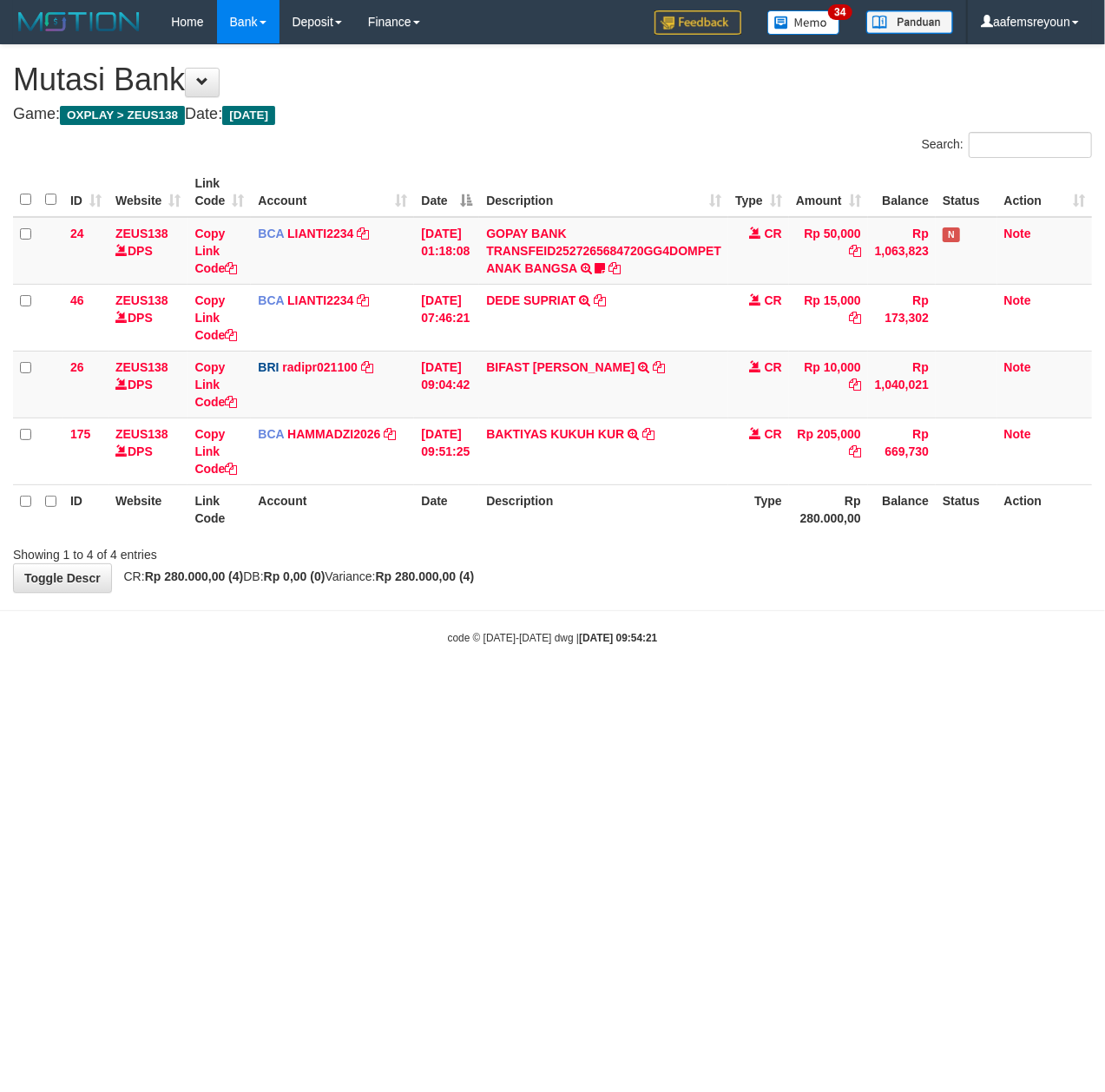
click at [701, 689] on html "Toggle navigation Home Bank Account List Mutasi Bank Search Sync Note Mutasi De…" at bounding box center [552, 344] width 1105 height 689
click at [588, 657] on body "Toggle navigation Home Bank Account List Mutasi Bank Search Sync Note Mutasi De…" at bounding box center [552, 344] width 1105 height 689
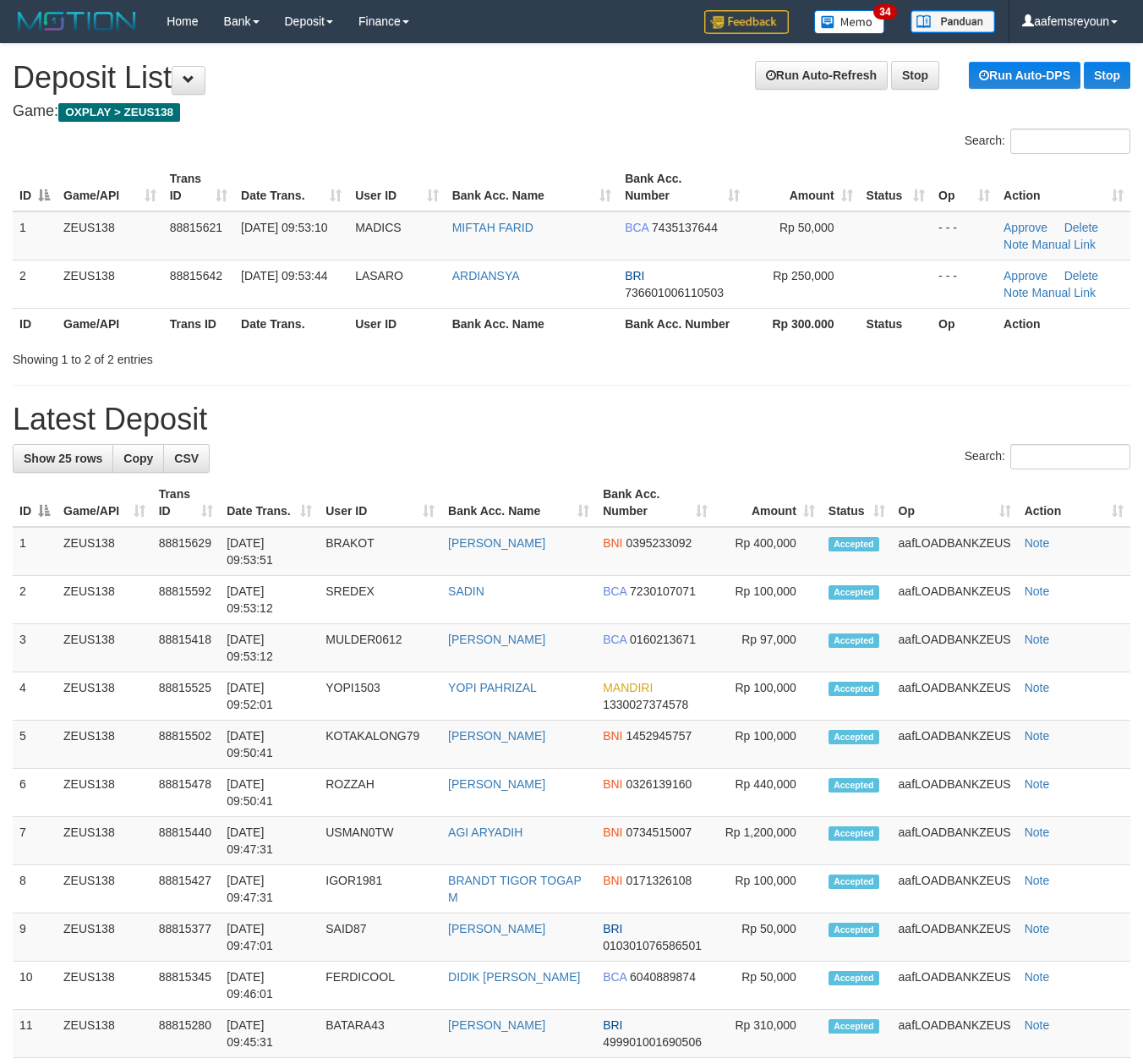
click at [651, 421] on h1 "Latest Deposit" at bounding box center [572, 419] width 1118 height 34
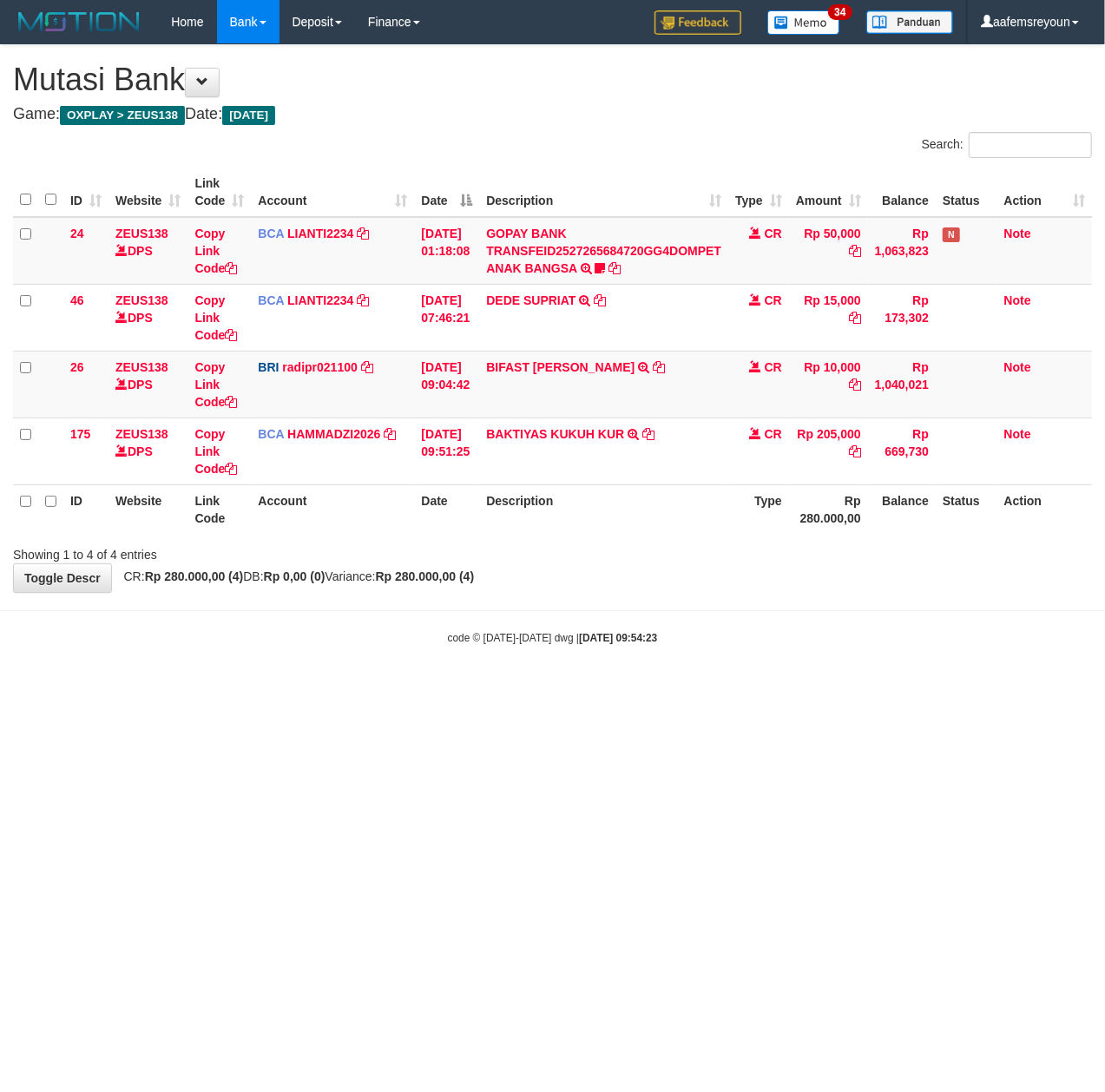
click at [507, 648] on body "Toggle navigation Home Bank Account List Mutasi Bank Search Sync Note Mutasi De…" at bounding box center [552, 344] width 1105 height 689
click at [573, 667] on body "Toggle navigation Home Bank Account List Mutasi Bank Search Sync Note Mutasi De…" at bounding box center [552, 344] width 1105 height 689
click at [367, 641] on body "Toggle navigation Home Bank Account List Mutasi Bank Search Sync Note Mutasi De…" at bounding box center [552, 344] width 1105 height 689
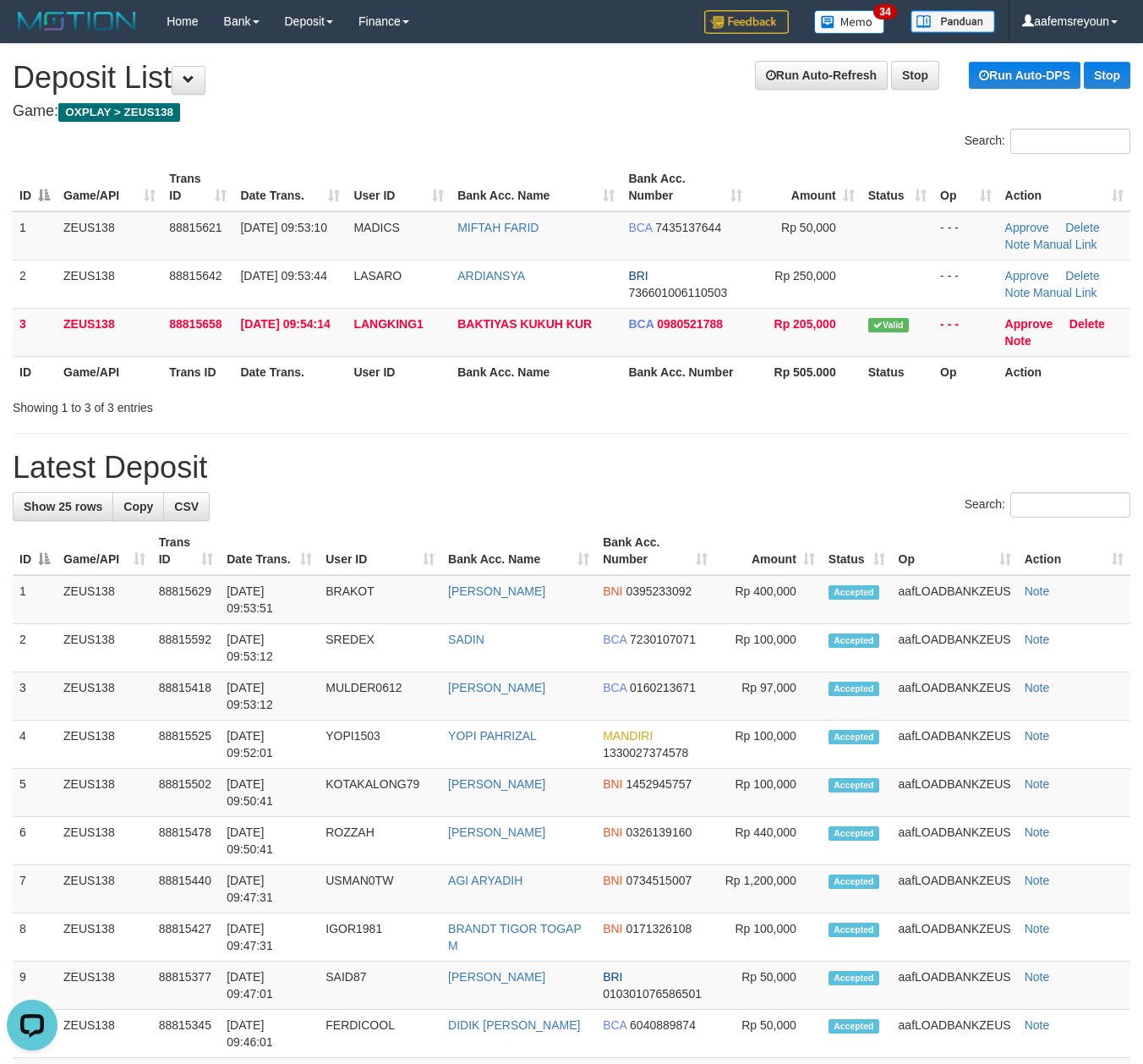
click at [768, 407] on div "Showing 1 to 3 of 3 entries" at bounding box center [572, 404] width 1143 height 24
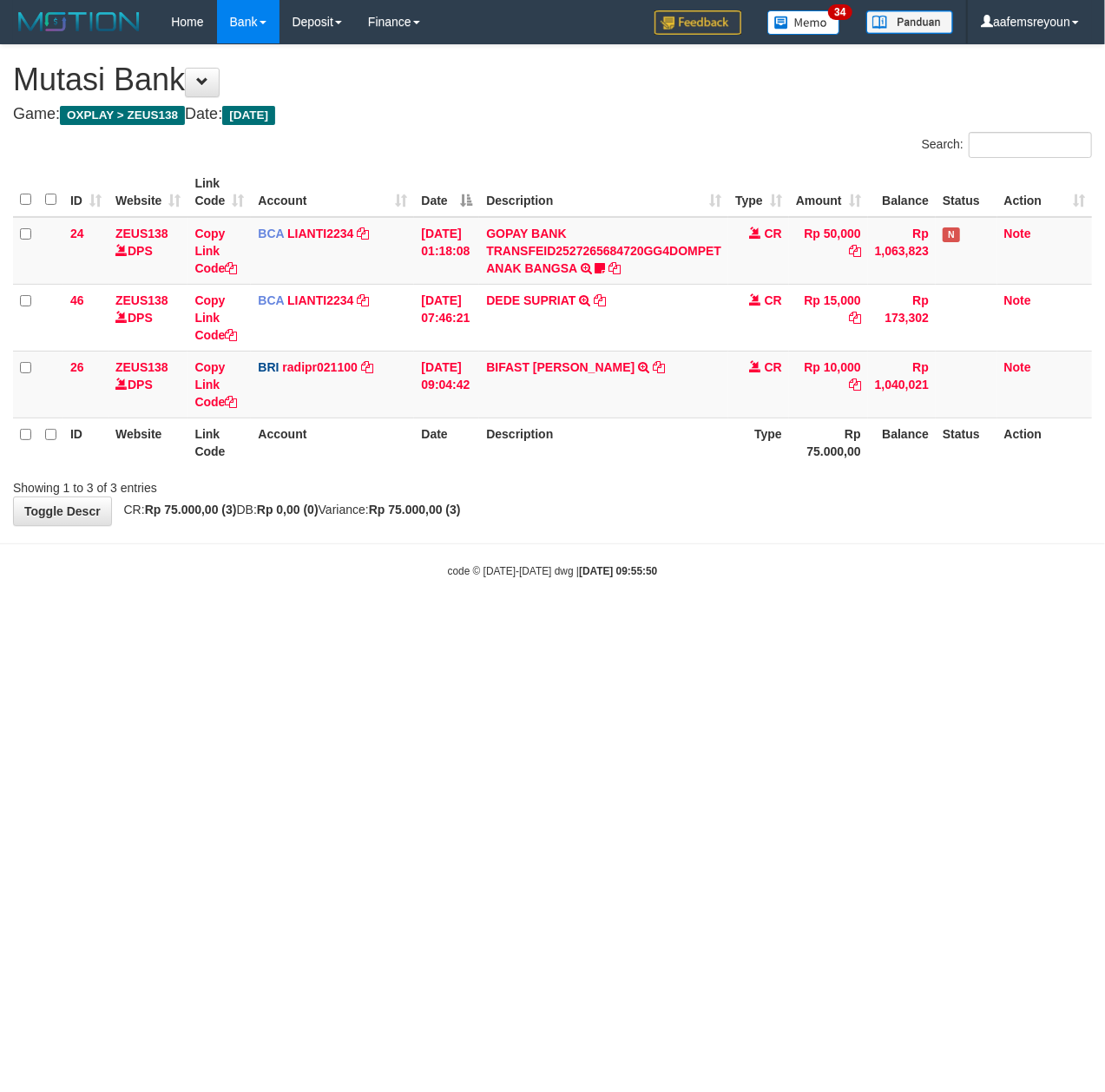
drag, startPoint x: 639, startPoint y: 654, endPoint x: 5, endPoint y: 594, distance: 636.8
click at [628, 622] on html "Toggle navigation Home Bank Account List Mutasi Bank Search Sync Note Mutasi De…" at bounding box center [552, 310] width 1105 height 622
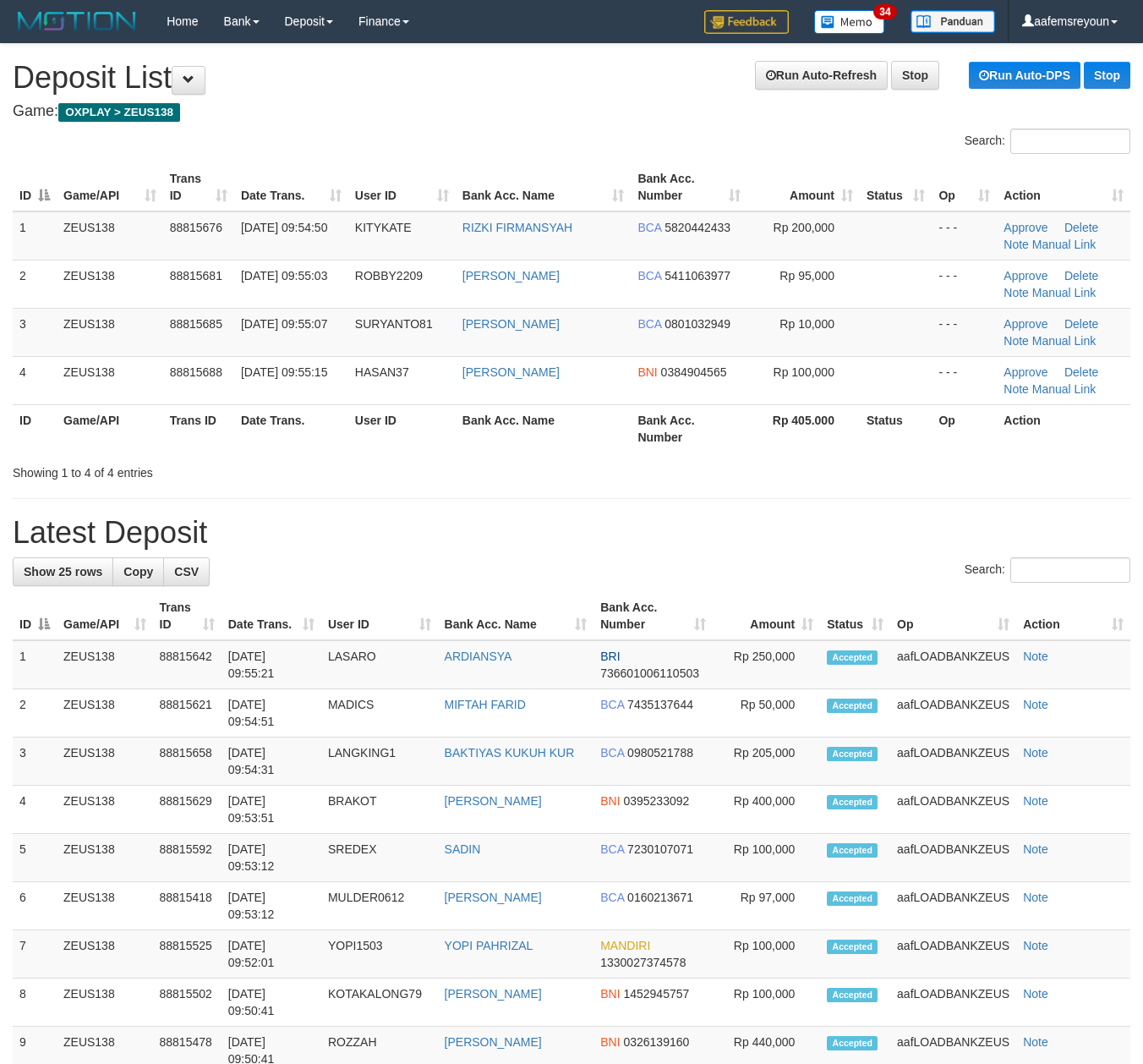
click at [711, 489] on div "**********" at bounding box center [572, 1001] width 1143 height 1914
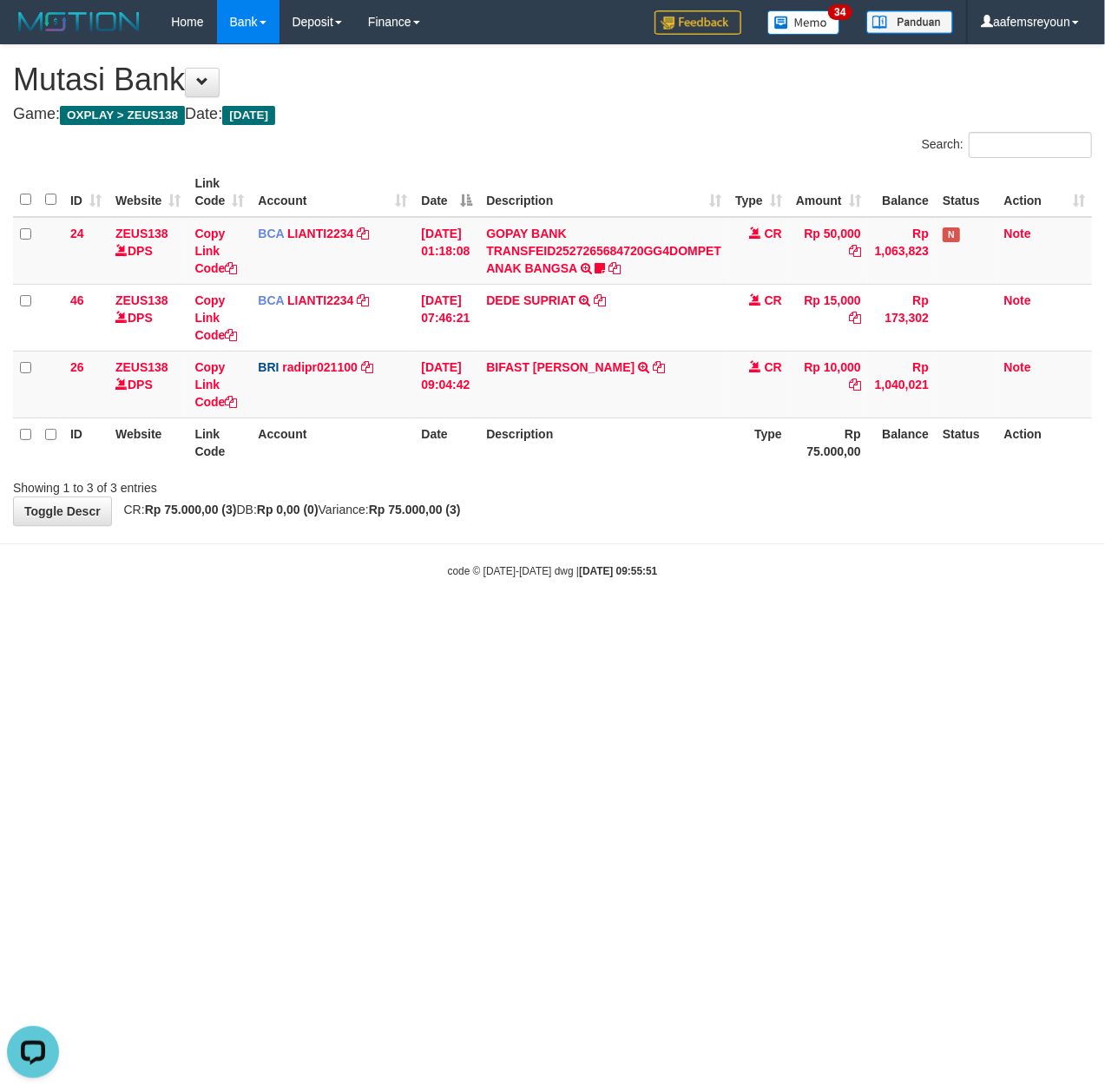
click at [440, 593] on body "Toggle navigation Home Bank Account List Mutasi Bank Search Sync Note Mutasi De…" at bounding box center [552, 310] width 1105 height 622
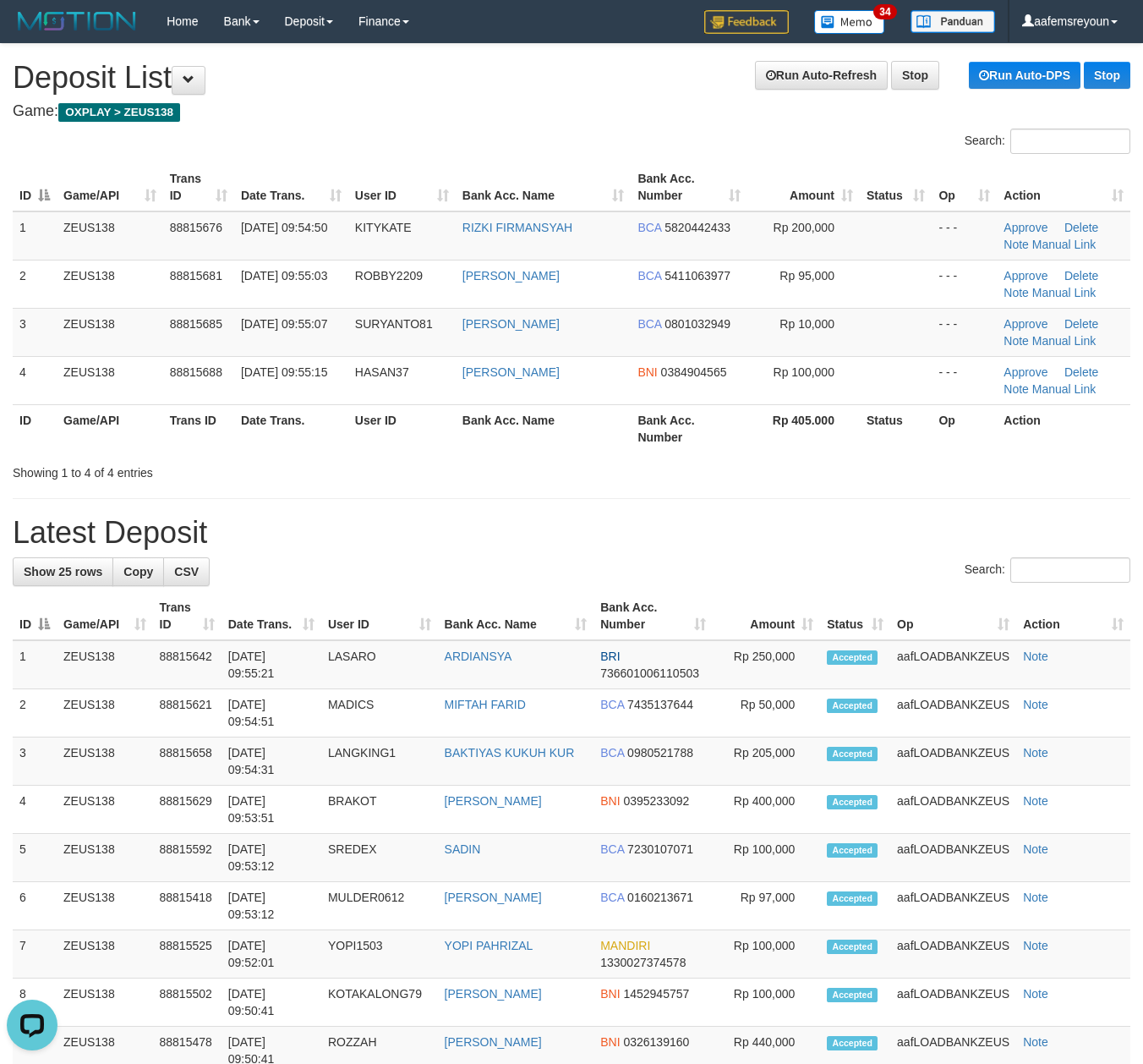
drag, startPoint x: 702, startPoint y: 527, endPoint x: 823, endPoint y: 514, distance: 121.7
click at [707, 521] on h1 "Latest Deposit" at bounding box center [572, 532] width 1118 height 34
drag, startPoint x: 863, startPoint y: 512, endPoint x: 315, endPoint y: 549, distance: 549.2
click at [863, 502] on div "**********" at bounding box center [572, 1001] width 1143 height 1914
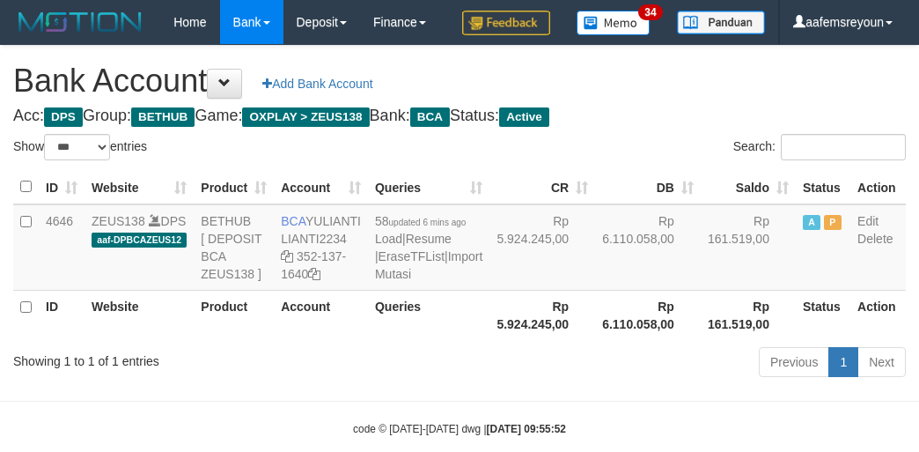
select select "***"
click at [386, 281] on link "Import Mutasi" at bounding box center [428, 265] width 107 height 32
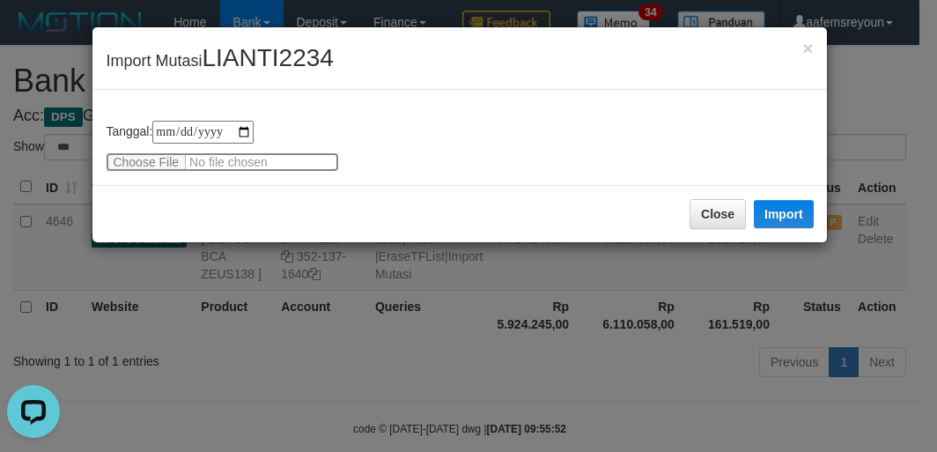
click at [162, 163] on input "file" at bounding box center [222, 161] width 233 height 19
type input "**********"
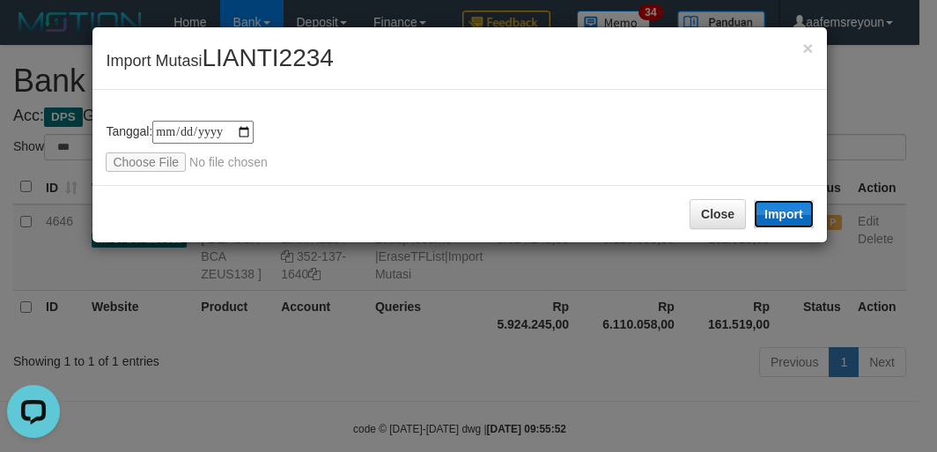
click at [785, 225] on button "Import" at bounding box center [784, 214] width 60 height 28
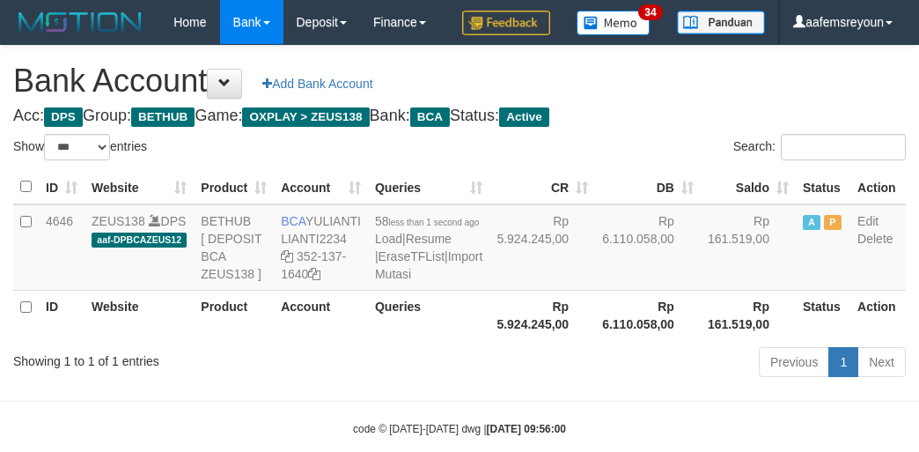
select select "***"
drag, startPoint x: 515, startPoint y: 389, endPoint x: 512, endPoint y: 377, distance: 12.8
click at [514, 340] on table "ID Website Product Account Queries CR [PERSON_NAME] Status Action 4646 ZEUS138 …" at bounding box center [459, 255] width 893 height 170
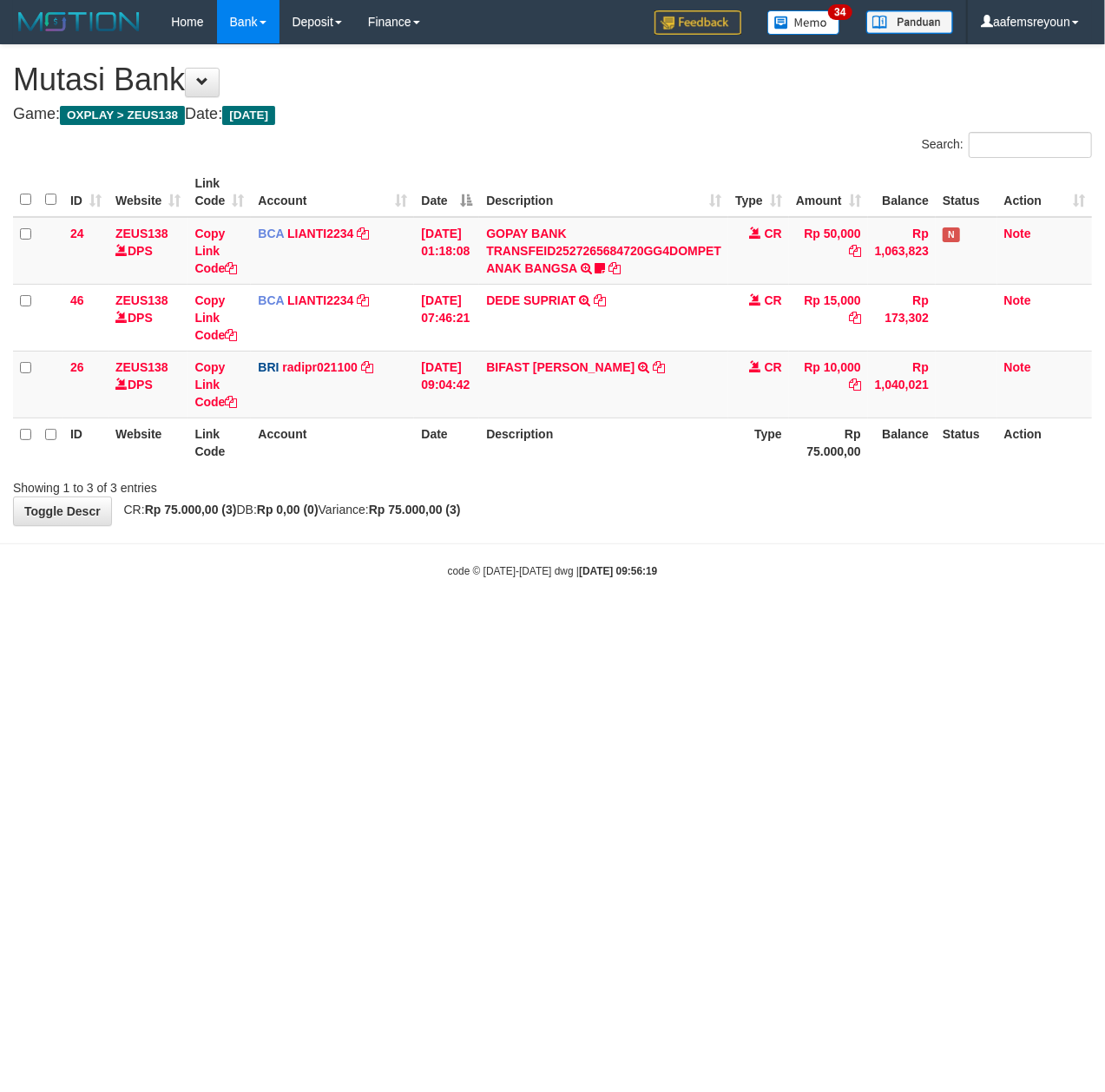
click at [495, 552] on body "Toggle navigation Home Bank Account List Mutasi Bank Search Sync Note Mutasi De…" at bounding box center [552, 310] width 1105 height 622
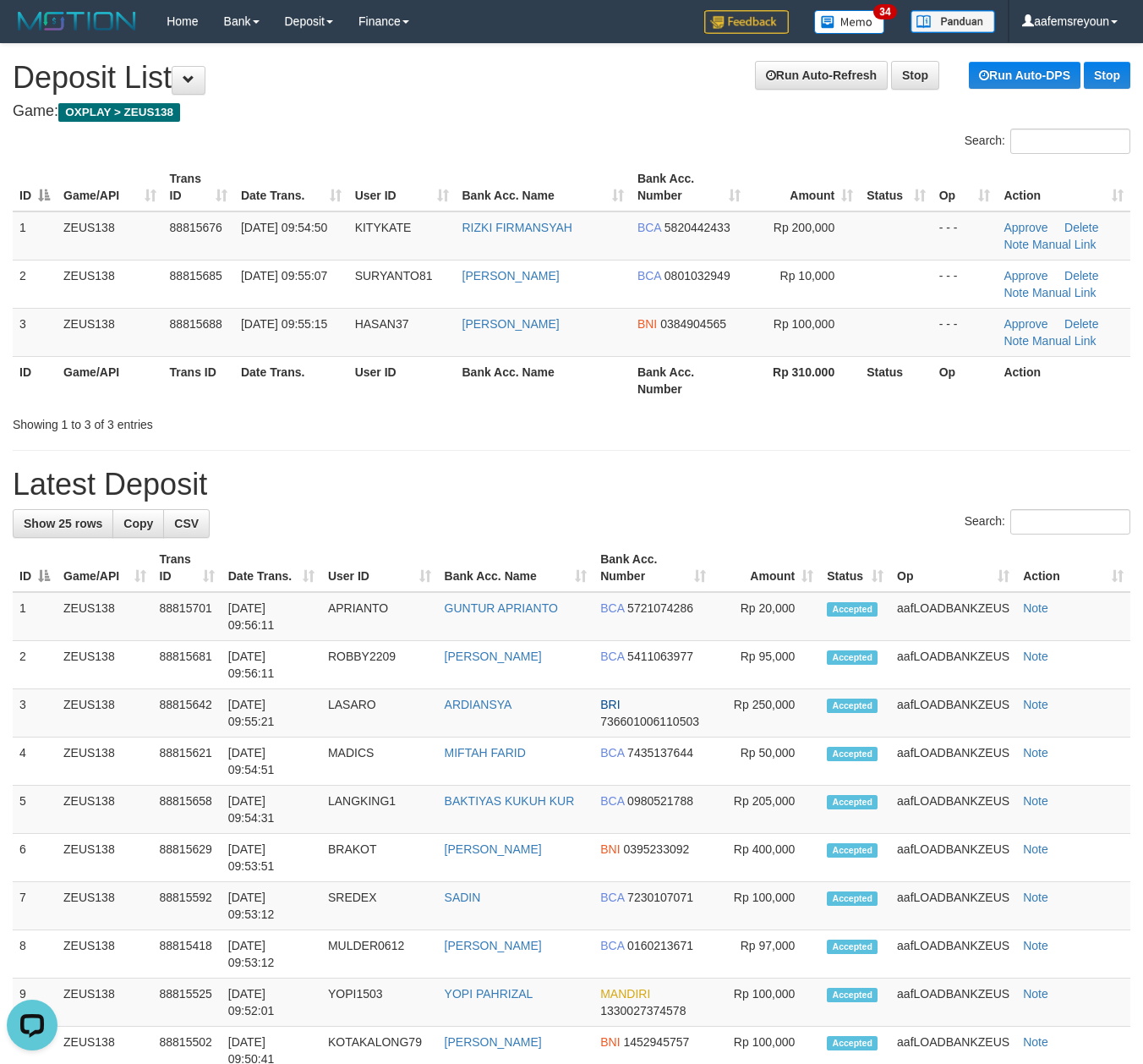
click at [783, 383] on th "Rp 310.000" at bounding box center [803, 380] width 112 height 48
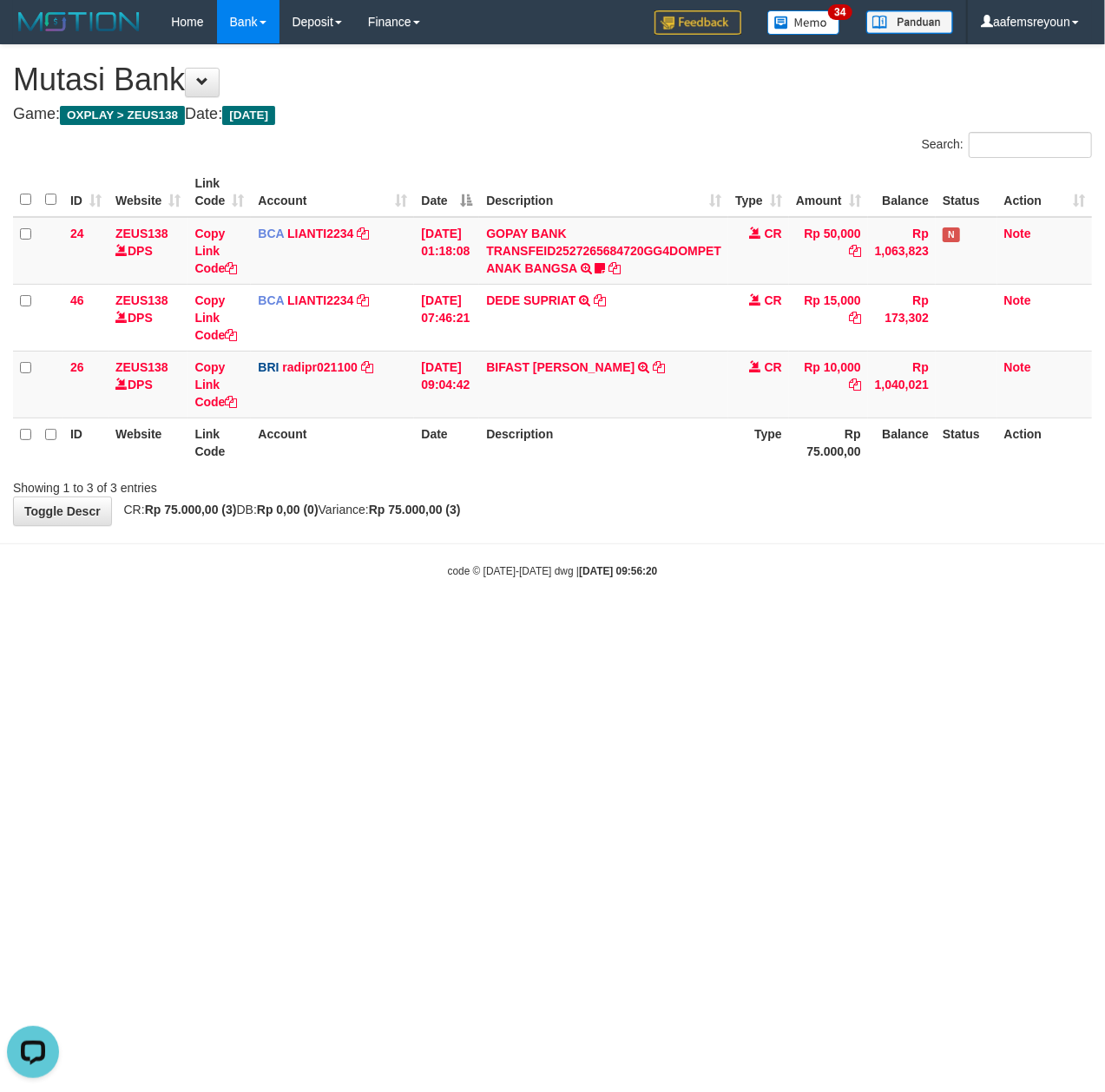
drag, startPoint x: 509, startPoint y: 719, endPoint x: 490, endPoint y: 693, distance: 32.2
click at [502, 622] on html "Toggle navigation Home Bank Account List Mutasi Bank Search Sync Note Mutasi De…" at bounding box center [552, 310] width 1105 height 622
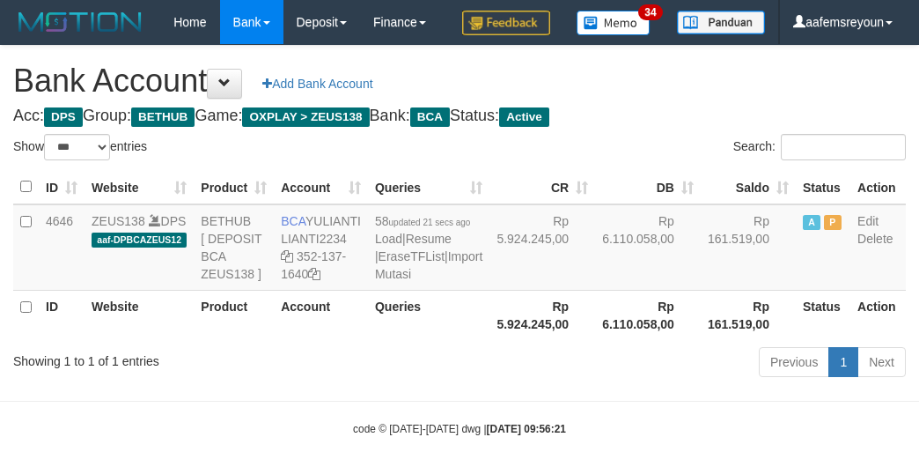
select select "***"
click at [595, 340] on th "Rp 6.110.058,00" at bounding box center [648, 315] width 106 height 50
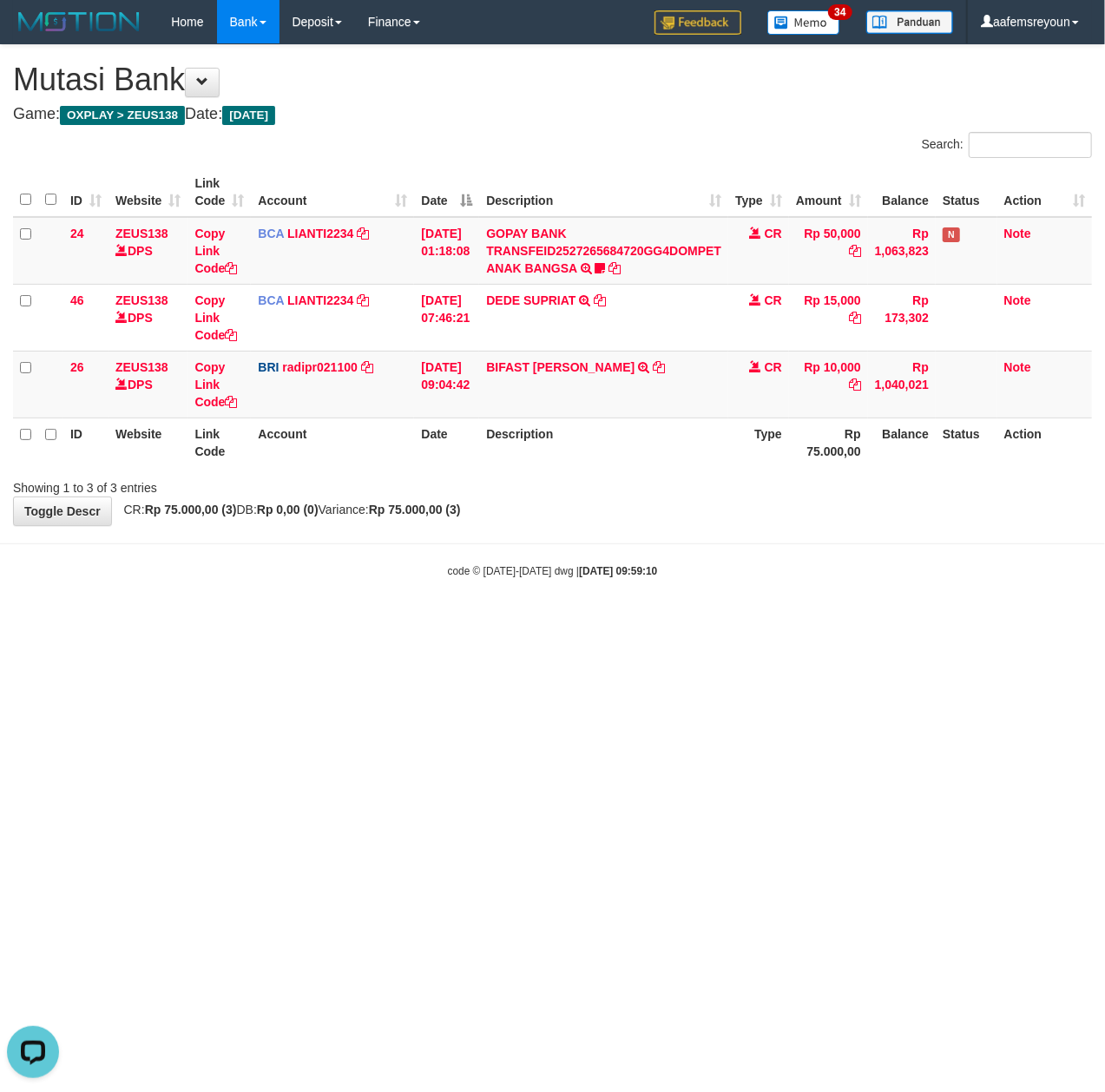
drag, startPoint x: 663, startPoint y: 575, endPoint x: 693, endPoint y: 542, distance: 44.6
click at [693, 555] on body "Toggle navigation Home Bank Account List Mutasi Bank Search Sync Note Mutasi De…" at bounding box center [552, 310] width 1105 height 622
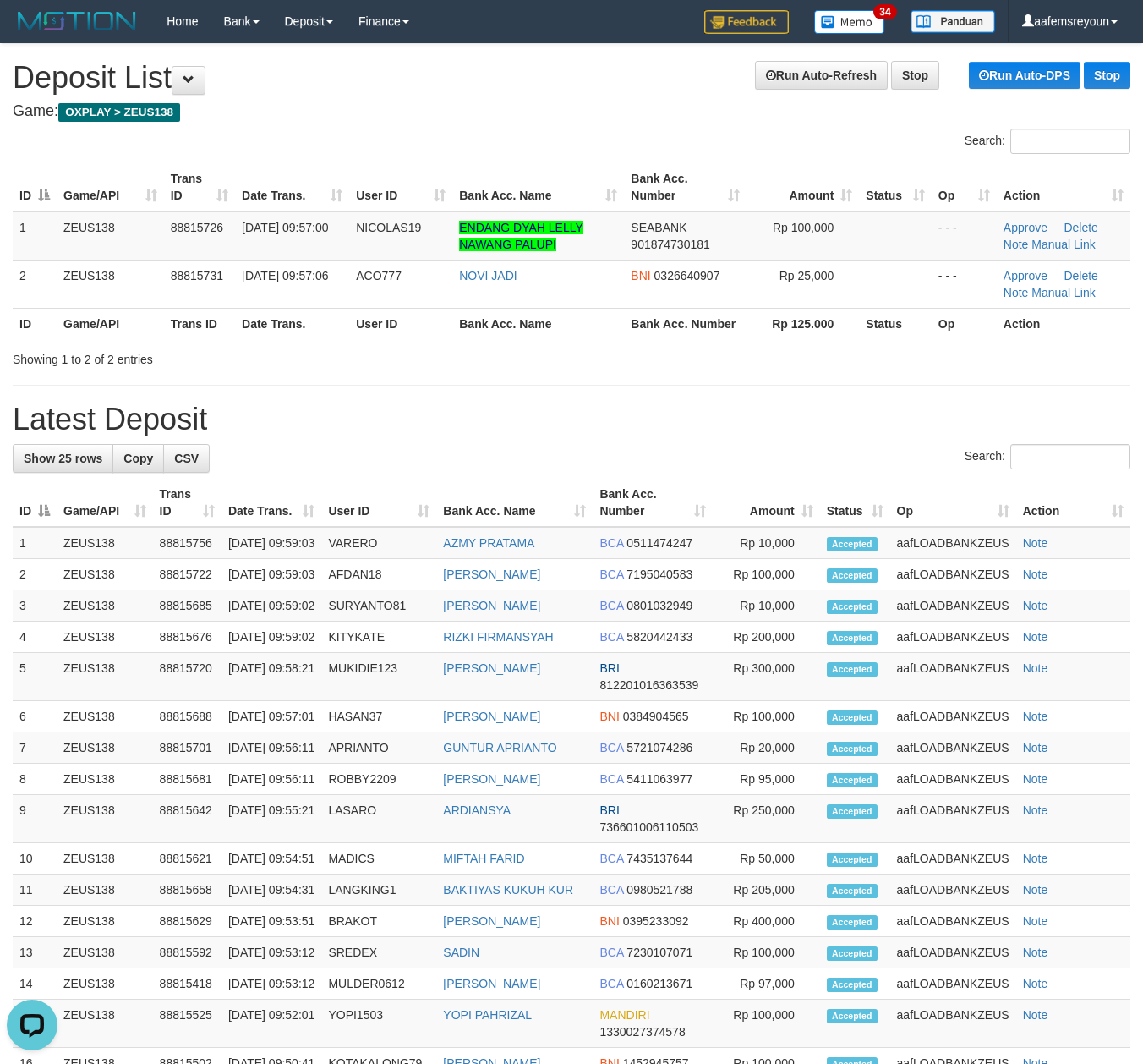
click at [620, 375] on div "**********" at bounding box center [572, 792] width 1143 height 1496
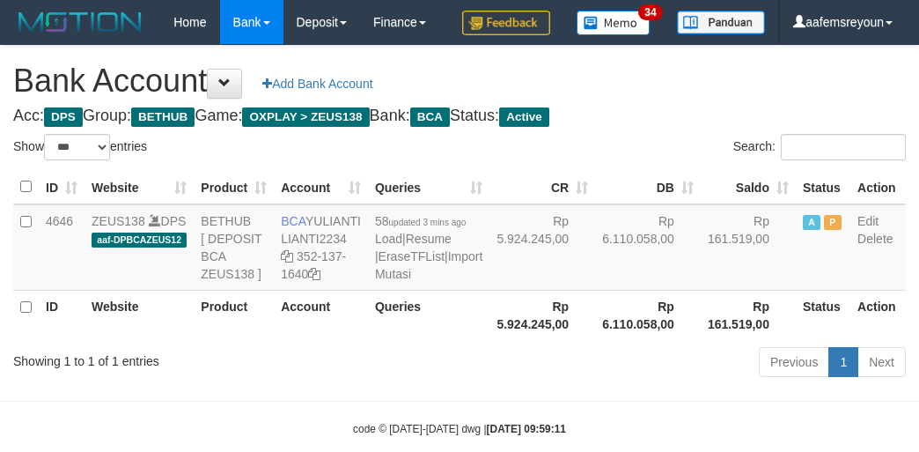
select select "***"
click at [701, 291] on td "Rp 161.519,00" at bounding box center [748, 247] width 95 height 86
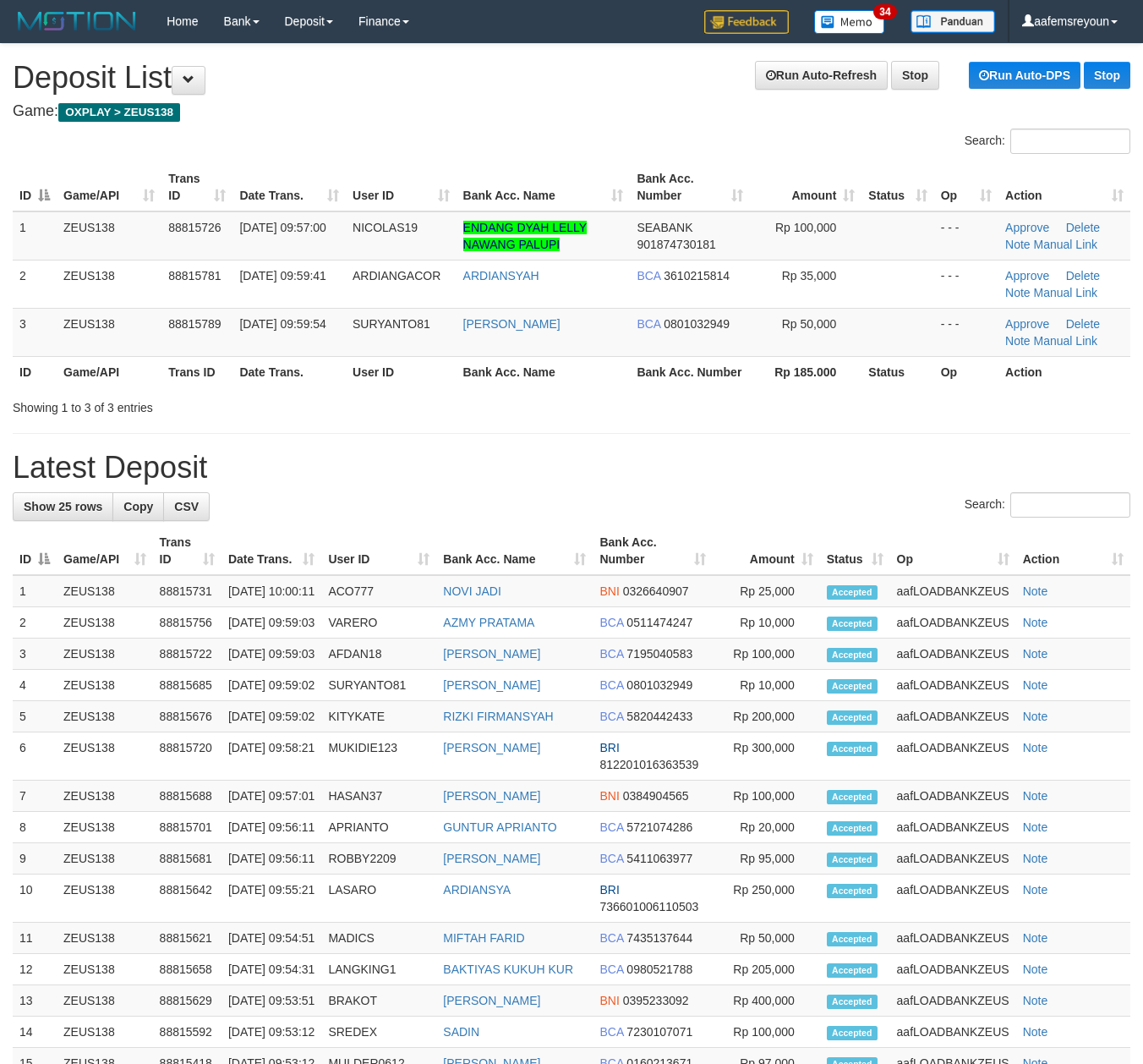
click at [704, 423] on div "**********" at bounding box center [572, 816] width 1143 height 1545
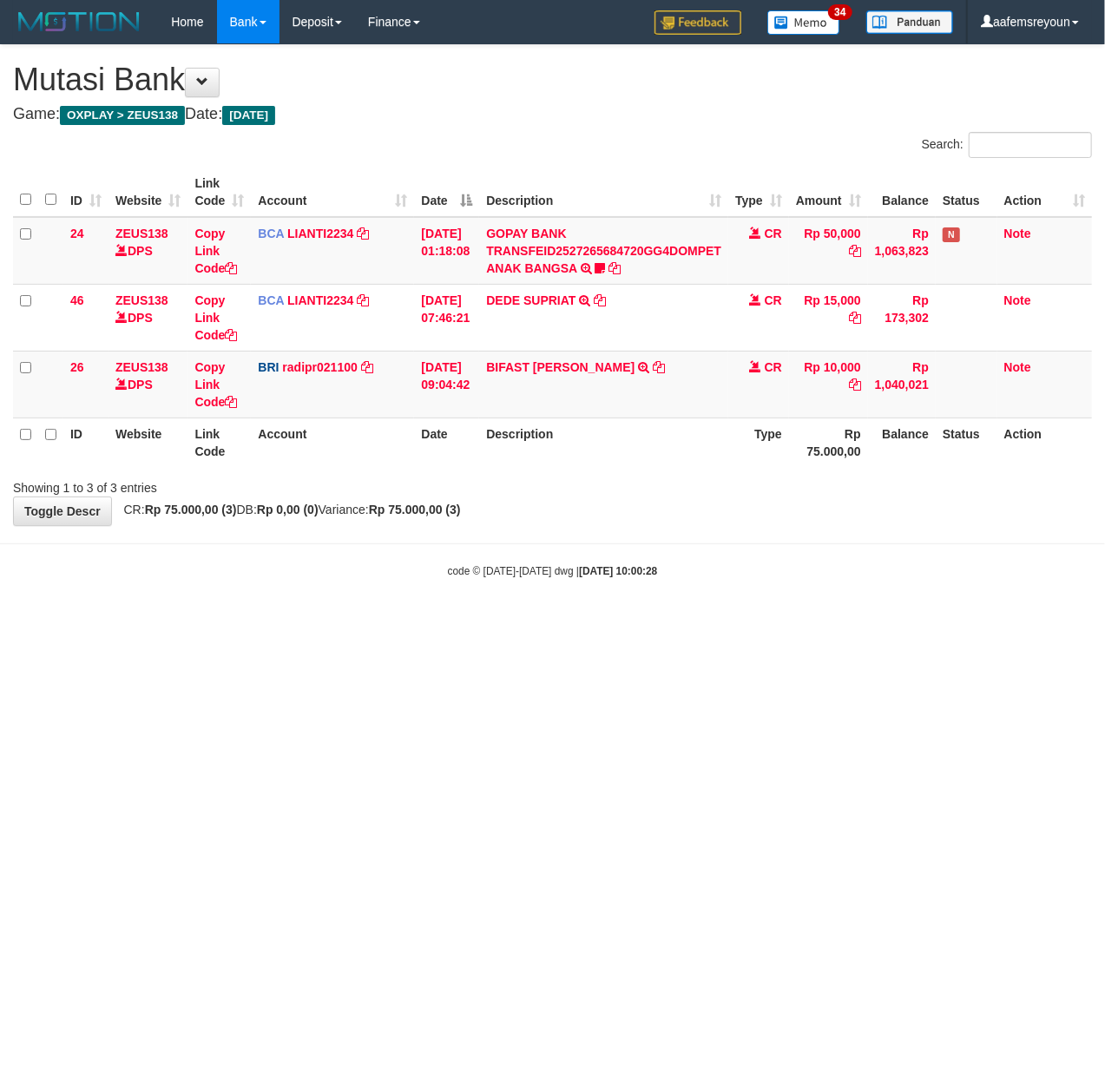
drag, startPoint x: 458, startPoint y: 495, endPoint x: 512, endPoint y: 546, distance: 74.3
click at [458, 500] on div "**********" at bounding box center [552, 285] width 1105 height 480
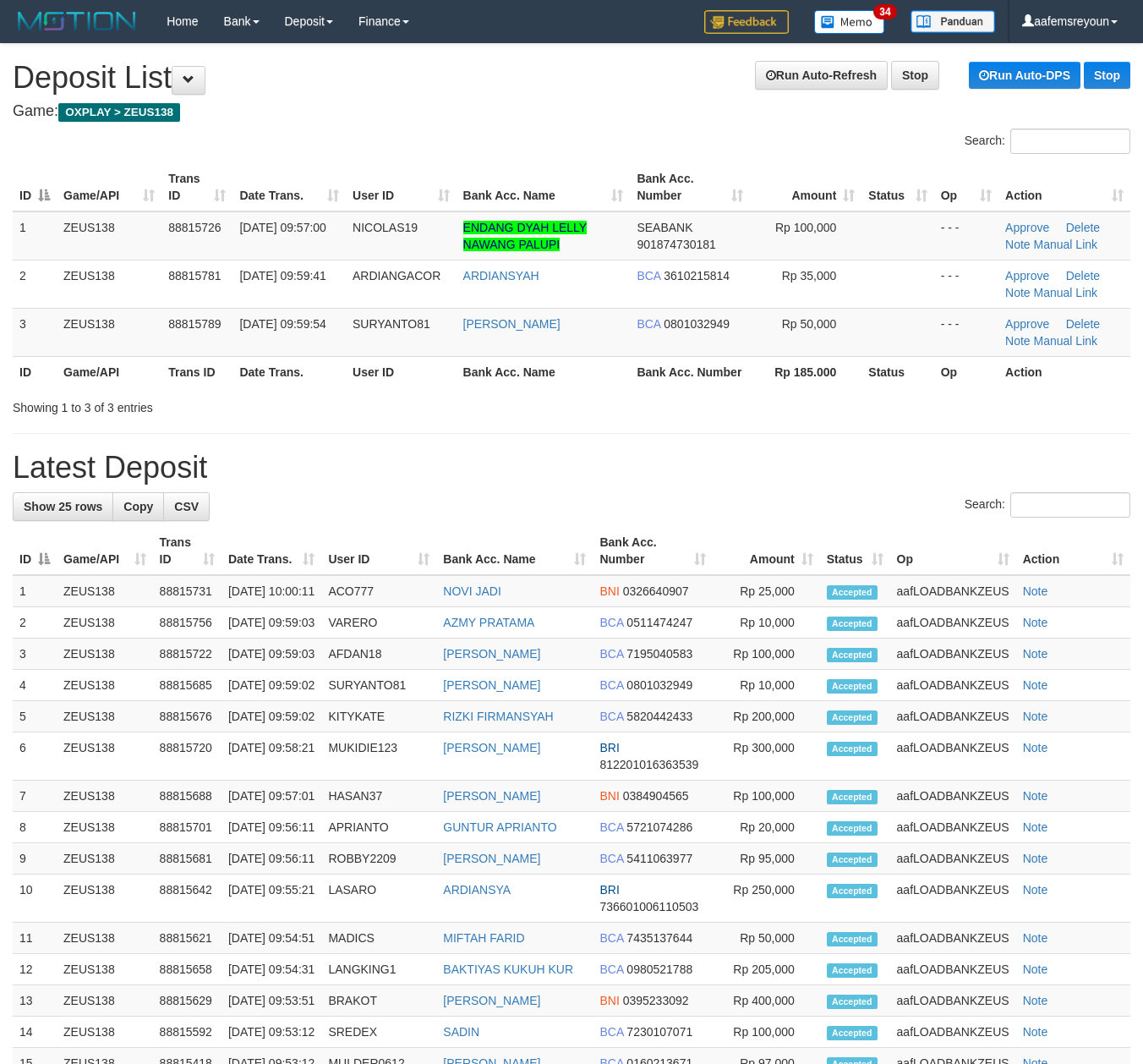
drag, startPoint x: 586, startPoint y: 472, endPoint x: 7, endPoint y: 532, distance: 582.1
click at [584, 469] on h1 "Latest Deposit" at bounding box center [572, 467] width 1118 height 34
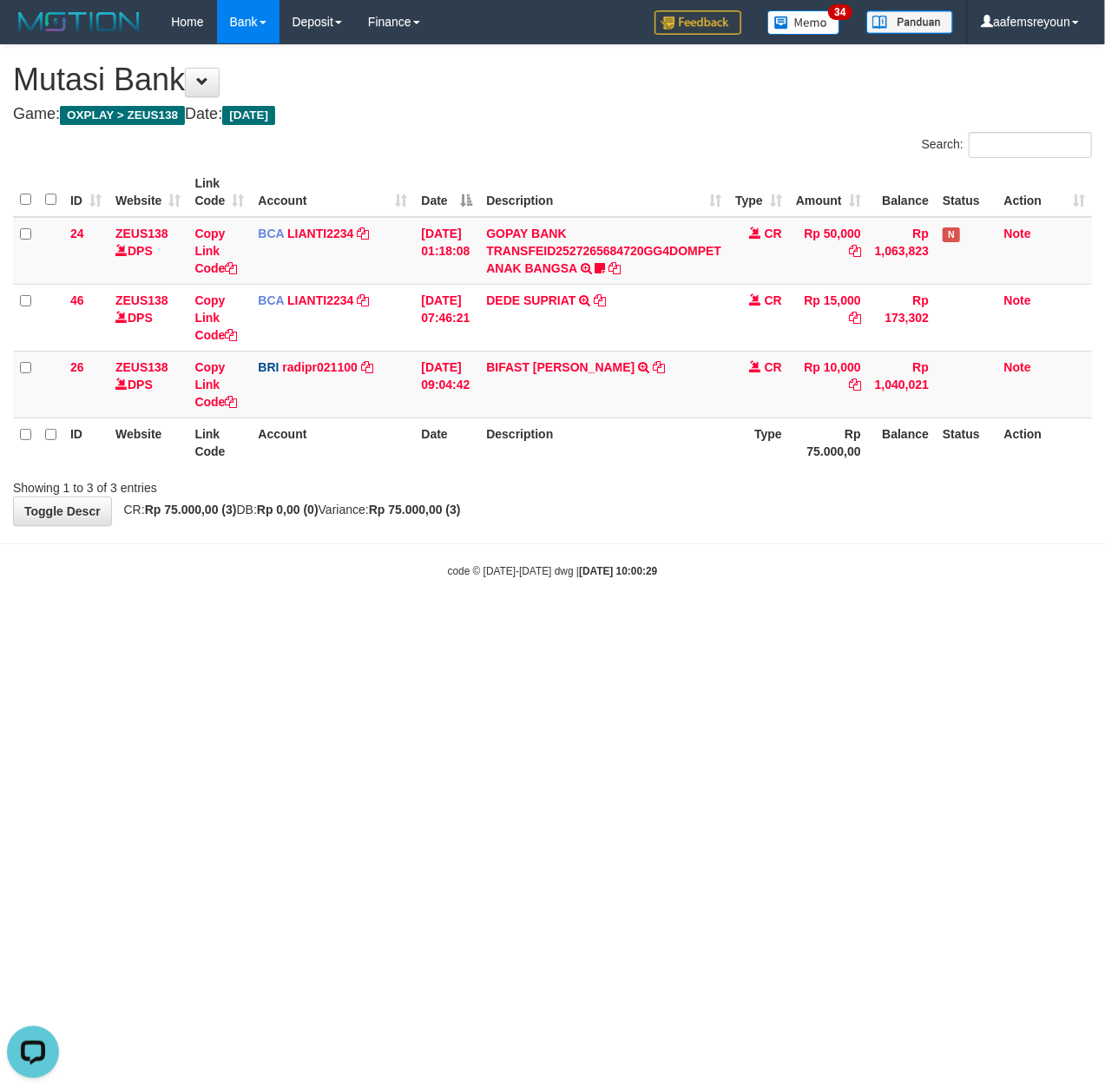
click at [422, 590] on body "Toggle navigation Home Bank Account List Mutasi Bank Search Sync Note Mutasi De…" at bounding box center [552, 310] width 1105 height 622
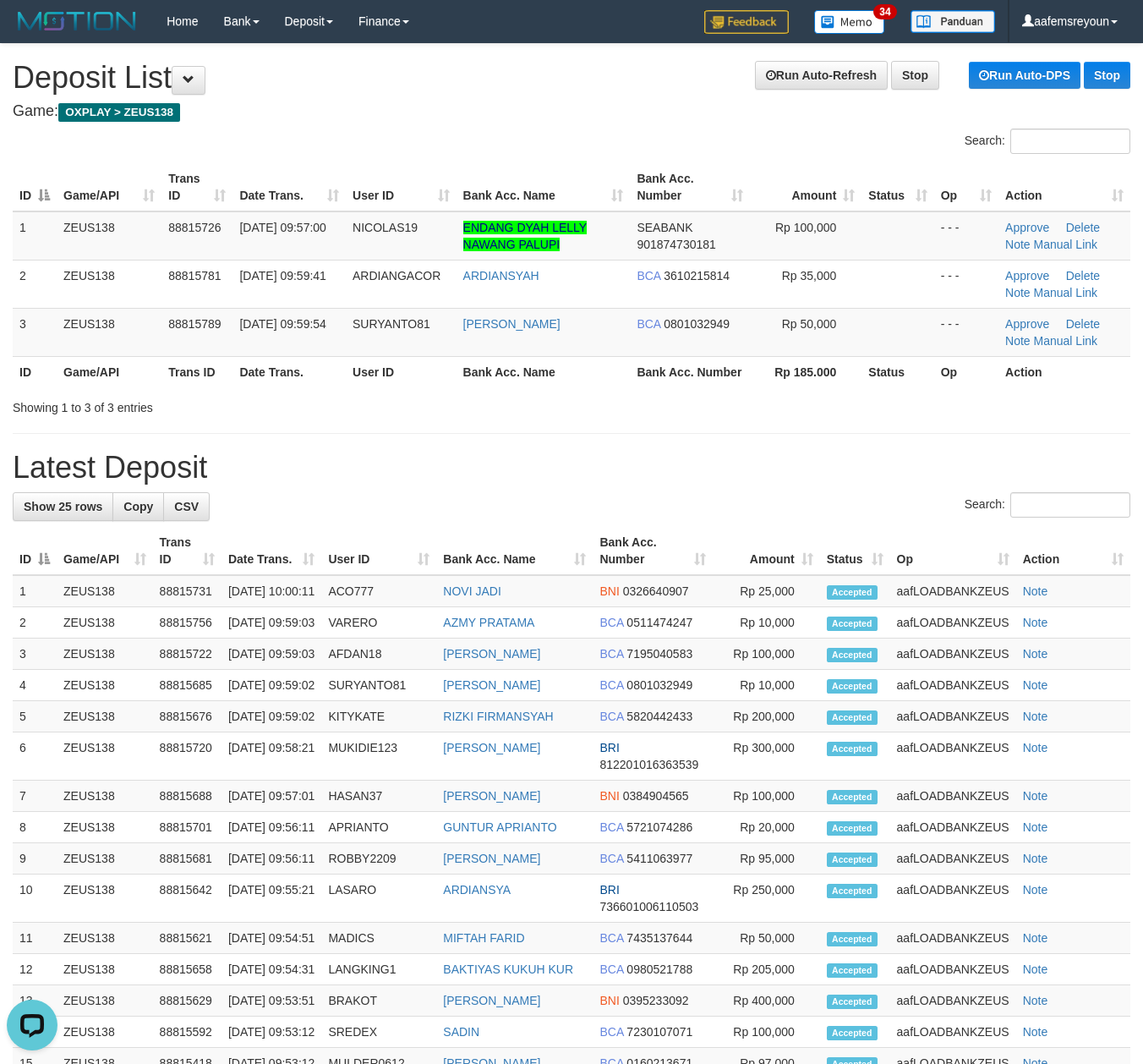
drag, startPoint x: 423, startPoint y: 366, endPoint x: 1155, endPoint y: 434, distance: 735.2
click at [425, 367] on th "User ID" at bounding box center [401, 372] width 110 height 32
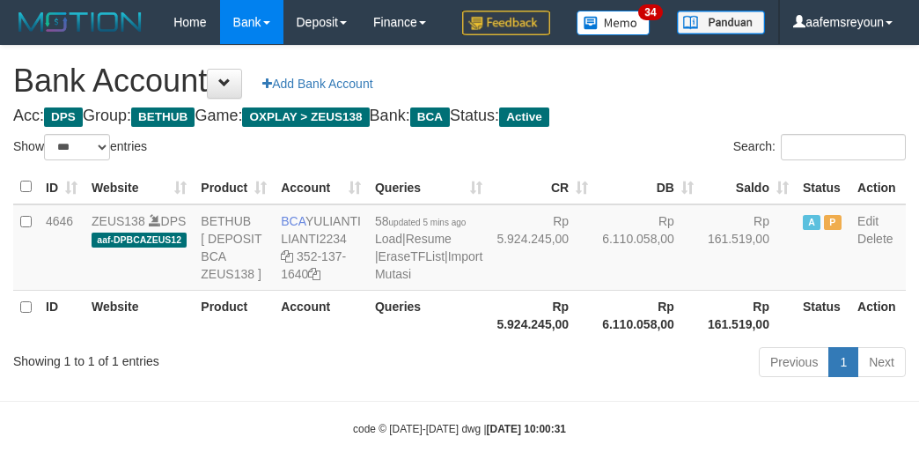
select select "***"
click at [379, 281] on link "Import Mutasi" at bounding box center [428, 265] width 107 height 32
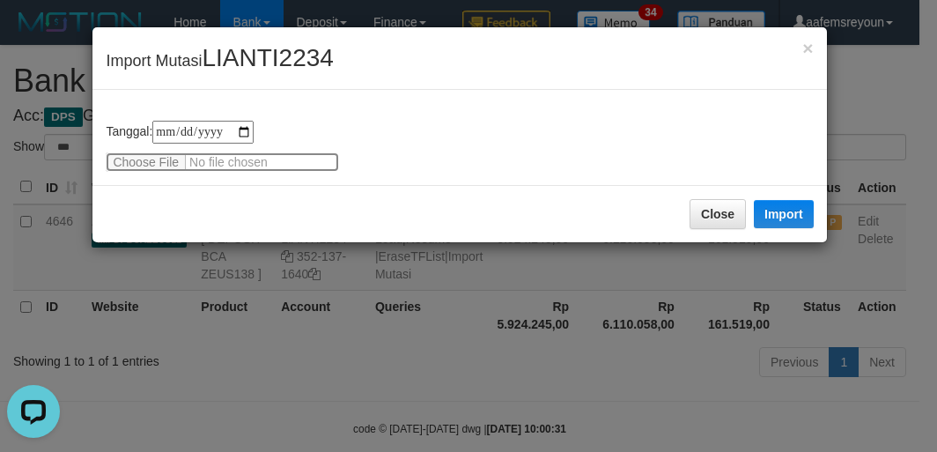
click at [155, 158] on input "file" at bounding box center [222, 161] width 233 height 19
type input "**********"
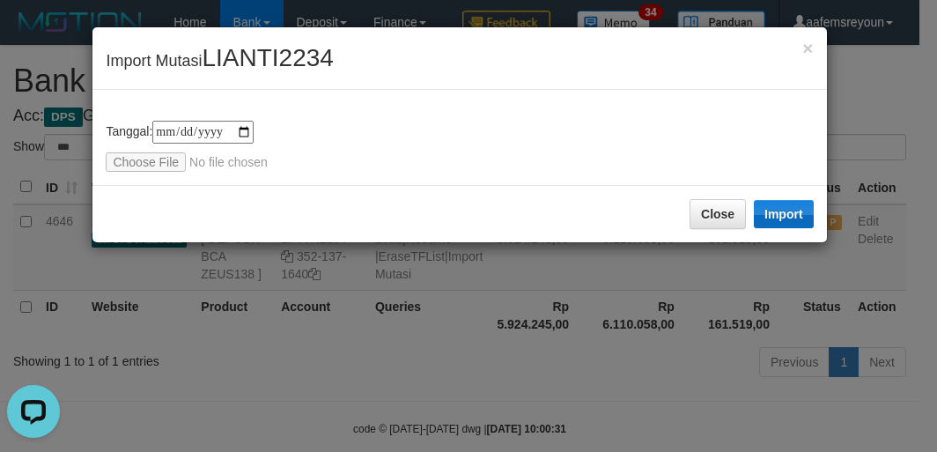
drag, startPoint x: 784, startPoint y: 188, endPoint x: 782, endPoint y: 201, distance: 13.3
click at [782, 198] on div "Close Import" at bounding box center [458, 213] width 733 height 57
drag, startPoint x: 783, startPoint y: 206, endPoint x: 659, endPoint y: 340, distance: 181.9
click at [784, 208] on button "Import" at bounding box center [784, 214] width 60 height 28
click at [684, 370] on div "**********" at bounding box center [468, 226] width 937 height 452
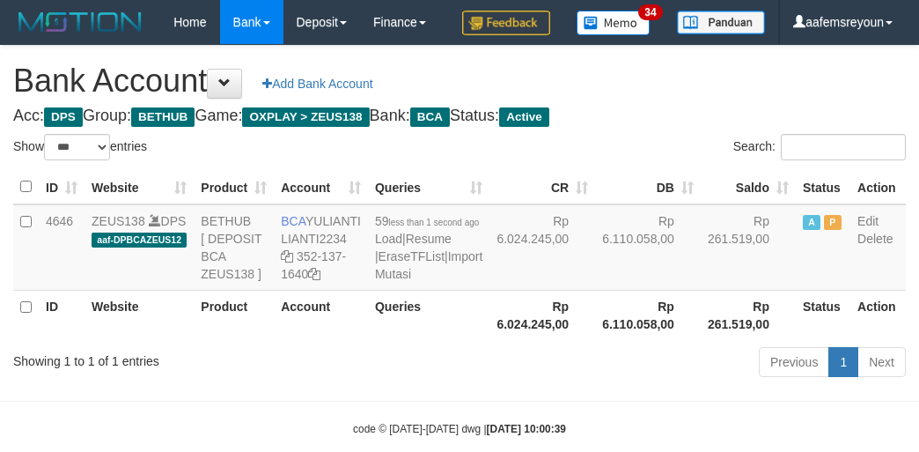
select select "***"
click at [796, 291] on td "A P" at bounding box center [823, 247] width 55 height 86
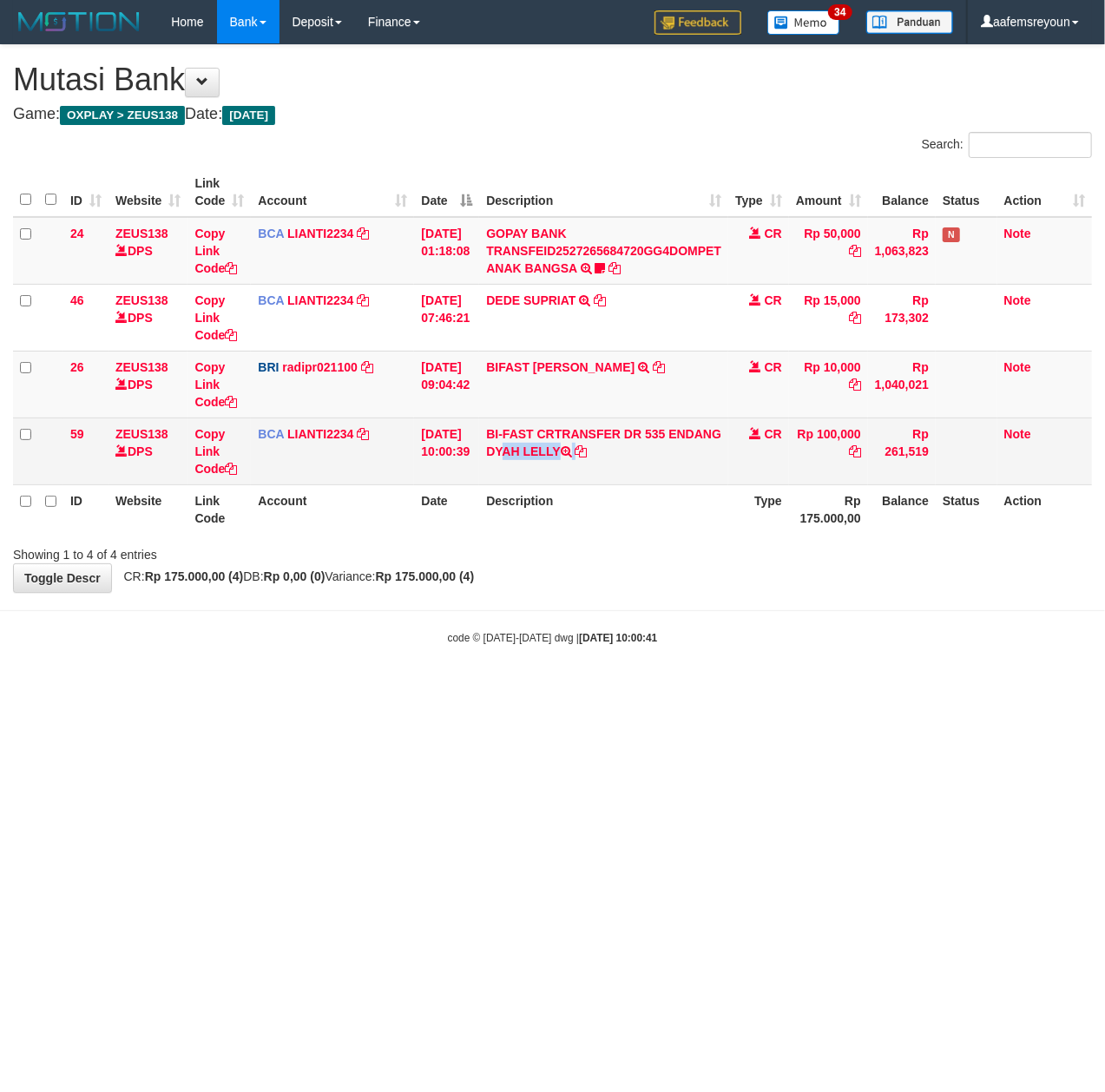
drag, startPoint x: 708, startPoint y: 432, endPoint x: 721, endPoint y: 470, distance: 40.2
click at [721, 469] on td "BI-FAST CRTRANSFER DR 535 ENDANG DYAH LELLY" at bounding box center [603, 450] width 249 height 67
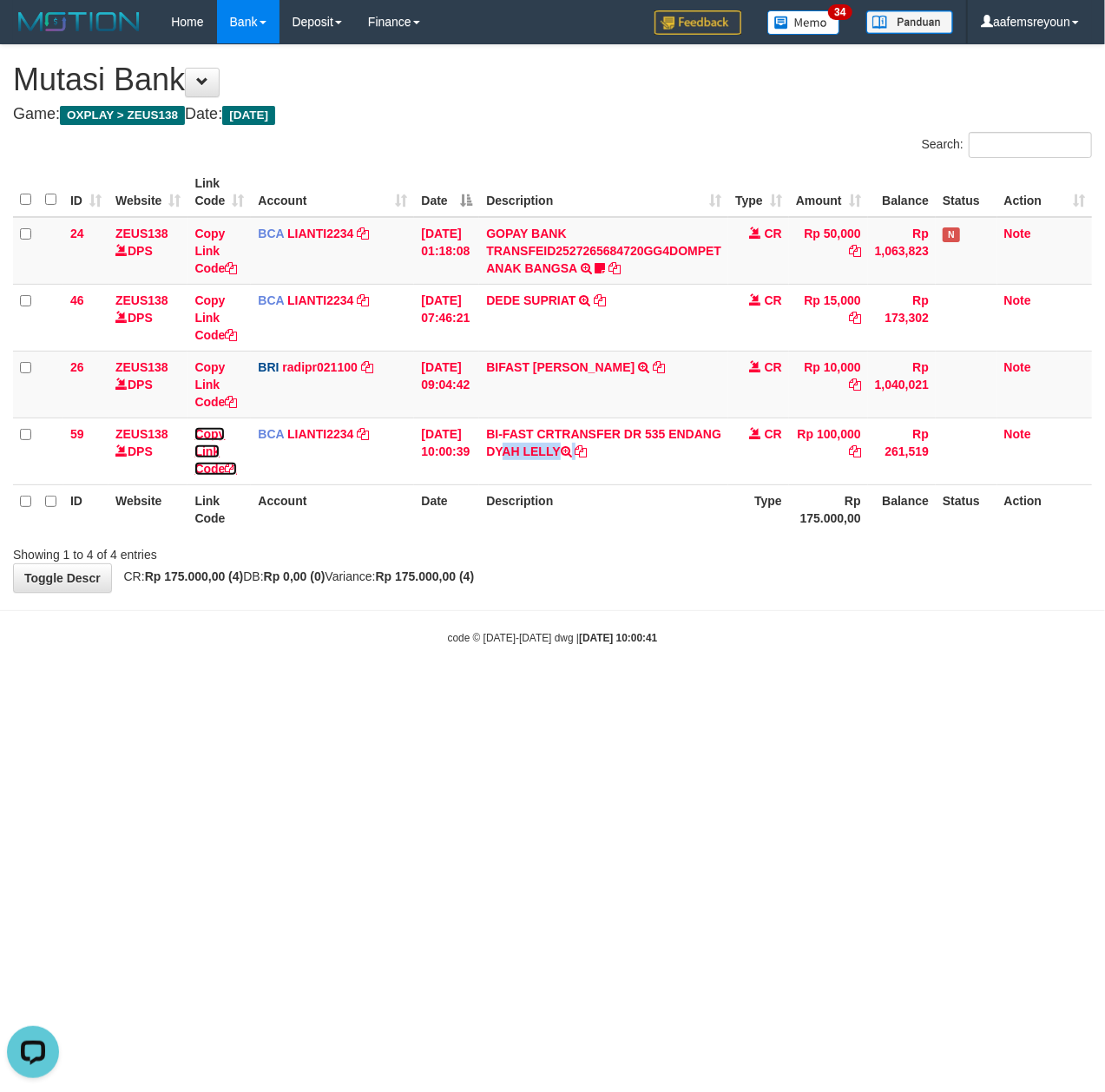
click at [194, 427] on link "Copy Link Code" at bounding box center [215, 450] width 42 height 48
click at [466, 553] on div "Showing 1 to 4 of 4 entries" at bounding box center [552, 551] width 1105 height 25
drag, startPoint x: 591, startPoint y: 692, endPoint x: 12, endPoint y: 519, distance: 604.3
click at [587, 682] on html "Toggle navigation Home Bank Account List Mutasi Bank Search Sync Note Mutasi De…" at bounding box center [552, 344] width 1105 height 689
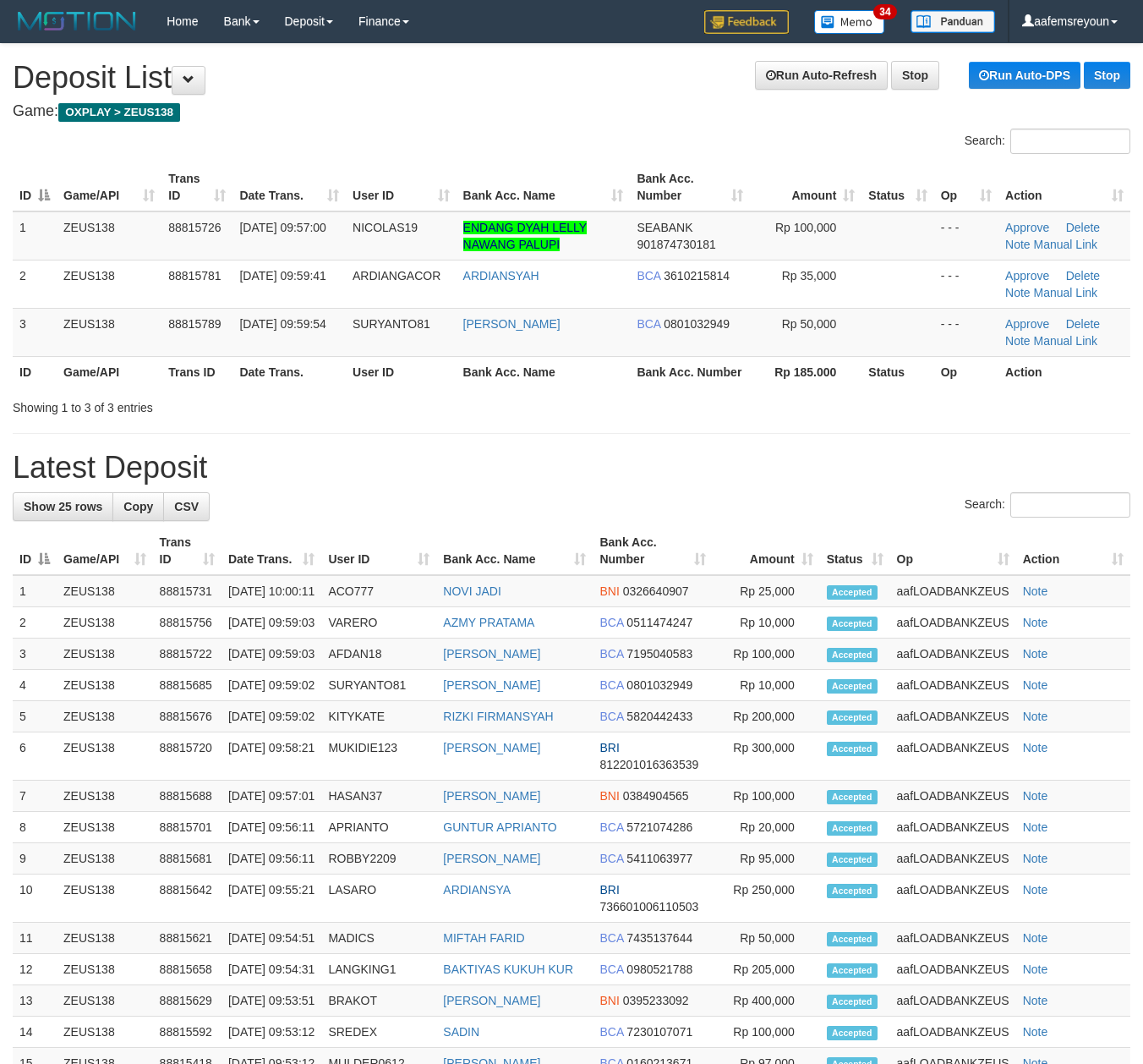
drag, startPoint x: 851, startPoint y: 471, endPoint x: 905, endPoint y: 411, distance: 80.7
click at [852, 465] on h1 "Latest Deposit" at bounding box center [572, 467] width 1118 height 34
click at [1047, 245] on link "Manual Link" at bounding box center [1066, 244] width 64 height 13
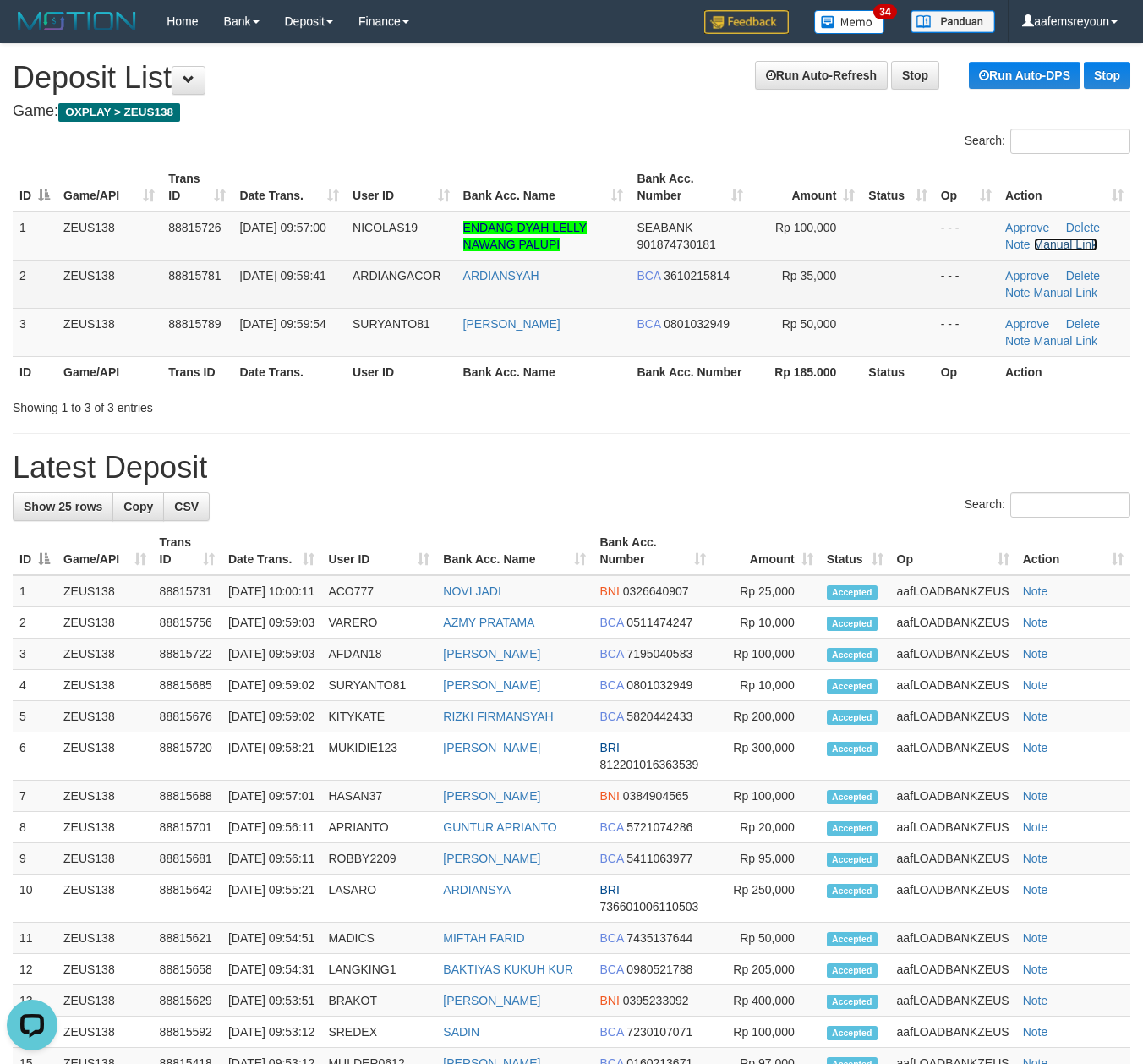
drag, startPoint x: 1071, startPoint y: 242, endPoint x: 1052, endPoint y: 264, distance: 29.1
click at [1071, 242] on link "Manual Link" at bounding box center [1066, 244] width 64 height 13
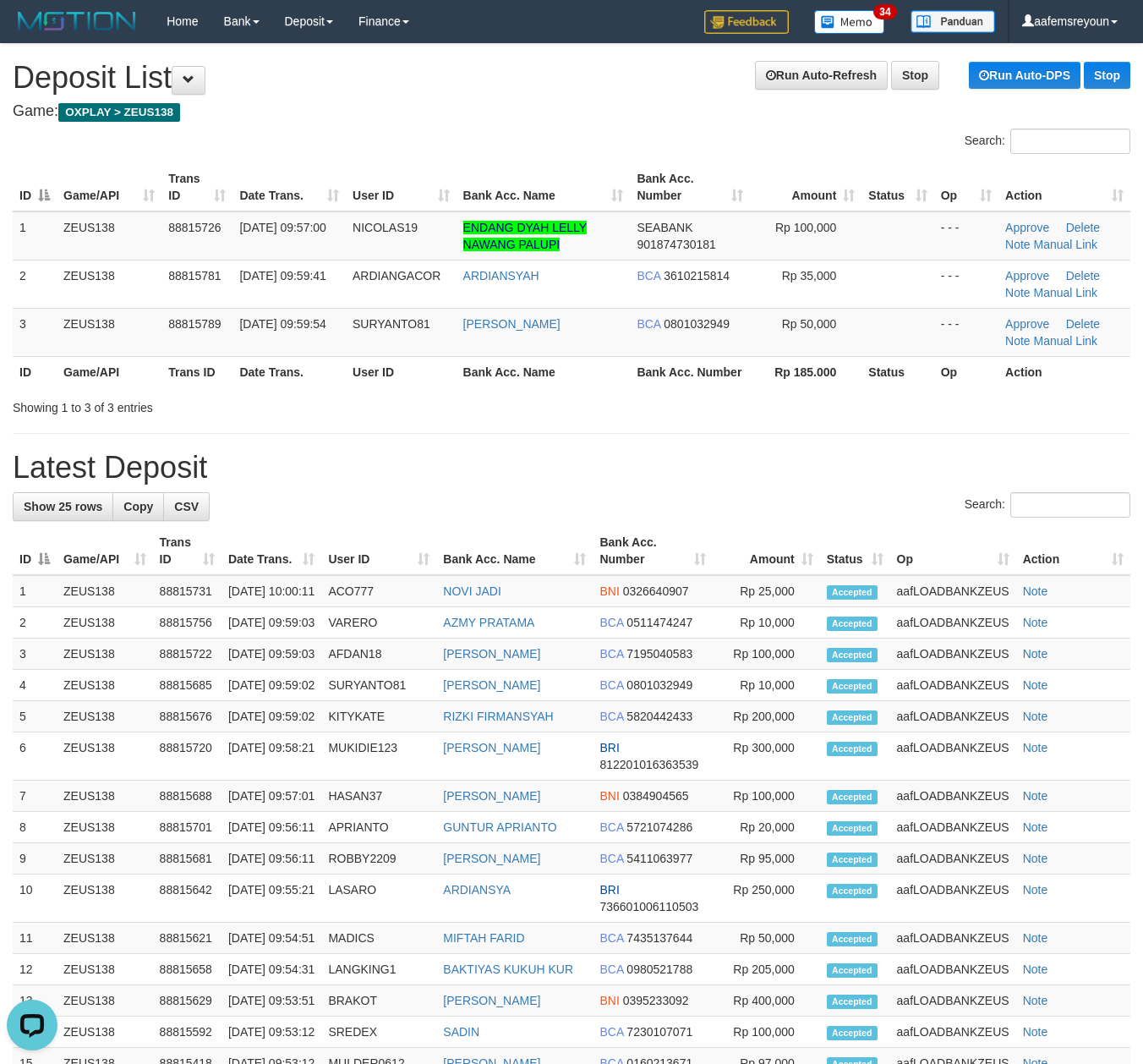
drag, startPoint x: 664, startPoint y: 461, endPoint x: 709, endPoint y: 463, distance: 45.0
click at [673, 461] on h1 "Latest Deposit" at bounding box center [572, 467] width 1118 height 34
